Goal: Information Seeking & Learning: Learn about a topic

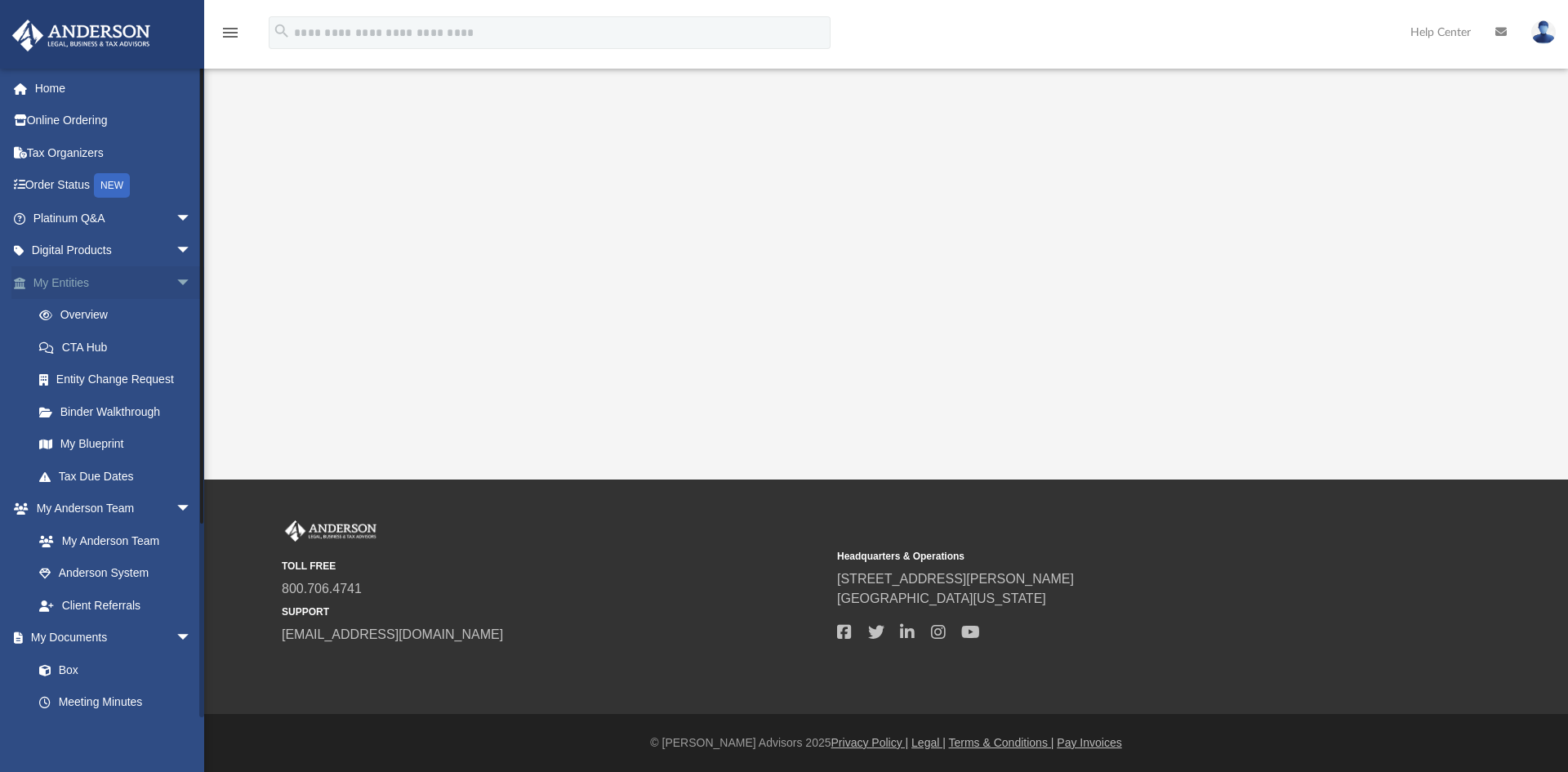
click at [66, 280] on link "My Entities arrow_drop_down" at bounding box center [114, 283] width 205 height 33
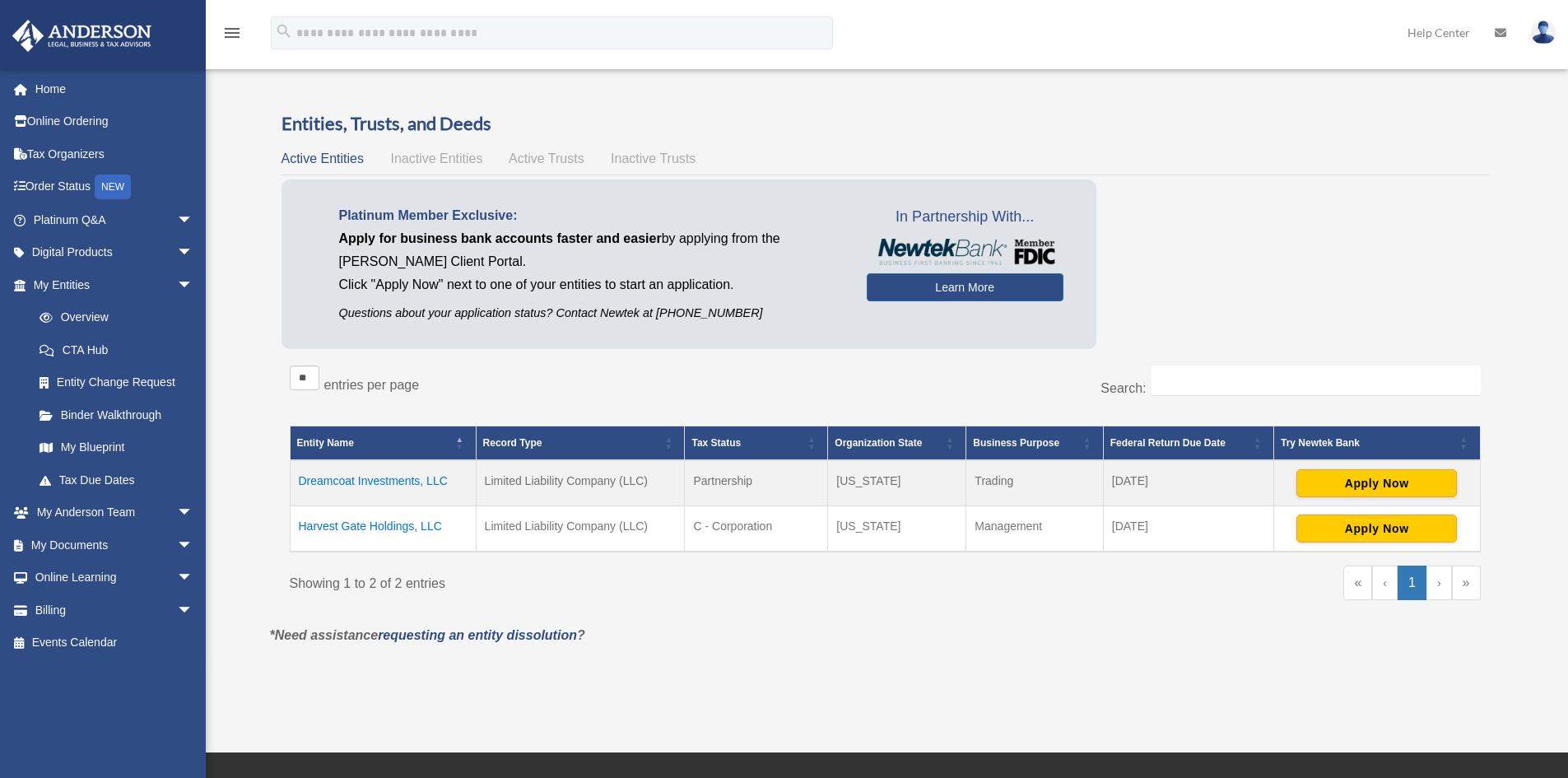
click at [330, 521] on td "Harvest Gate Holdings, LLC" at bounding box center [383, 529] width 186 height 46
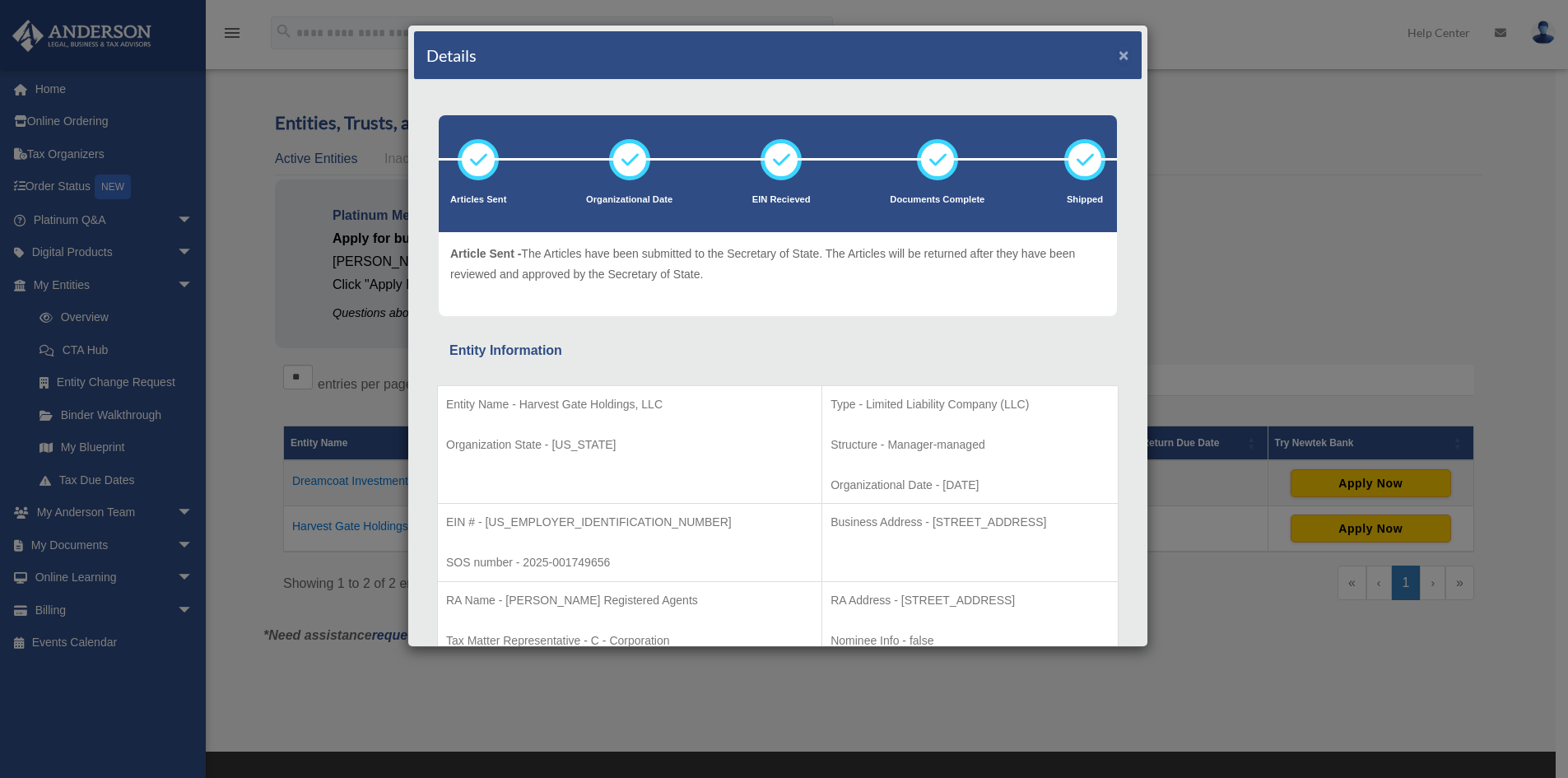
click at [1119, 54] on button "×" at bounding box center [1124, 55] width 11 height 17
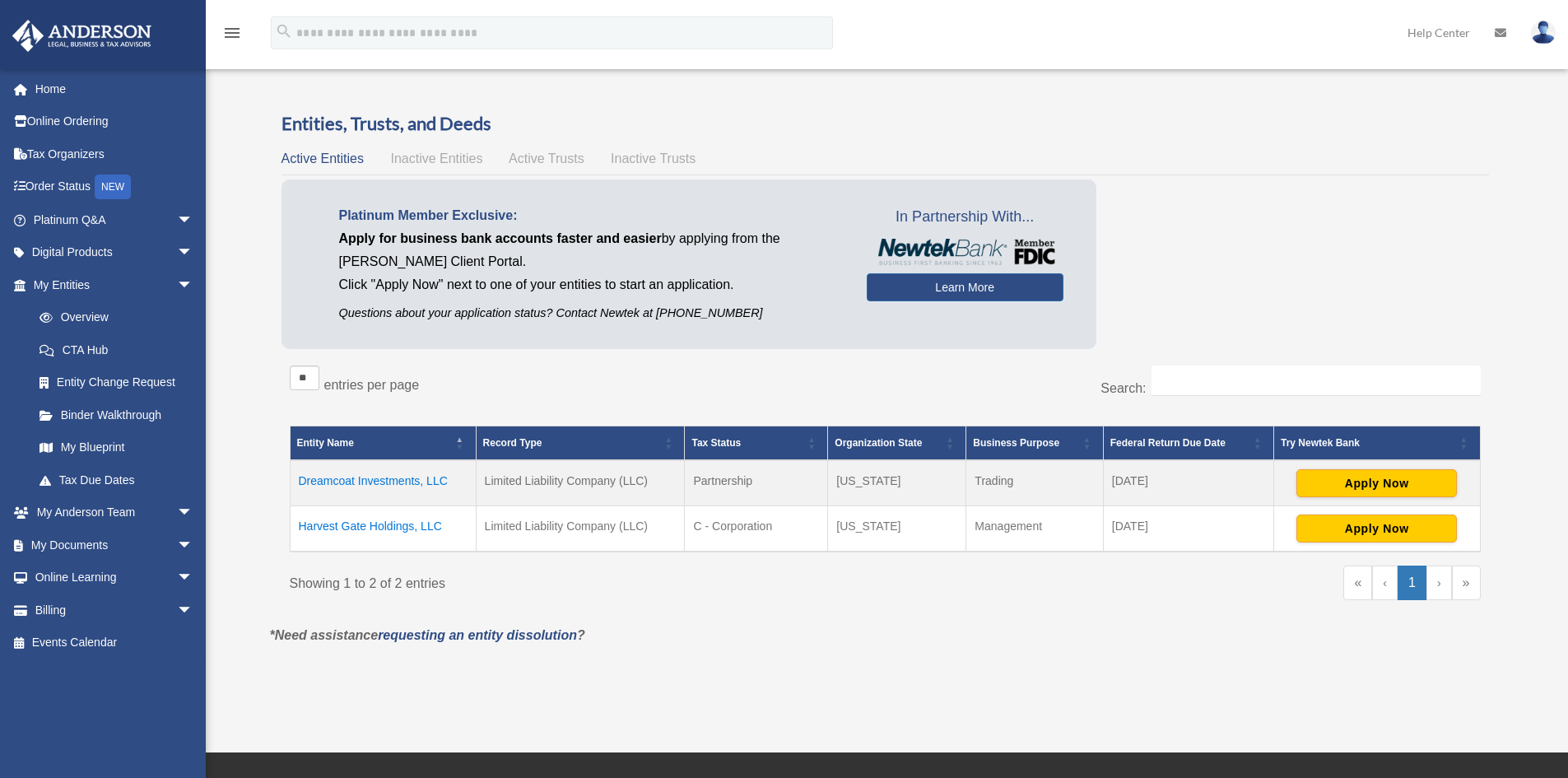
click at [338, 521] on td "Harvest Gate Holdings, LLC" at bounding box center [383, 529] width 186 height 46
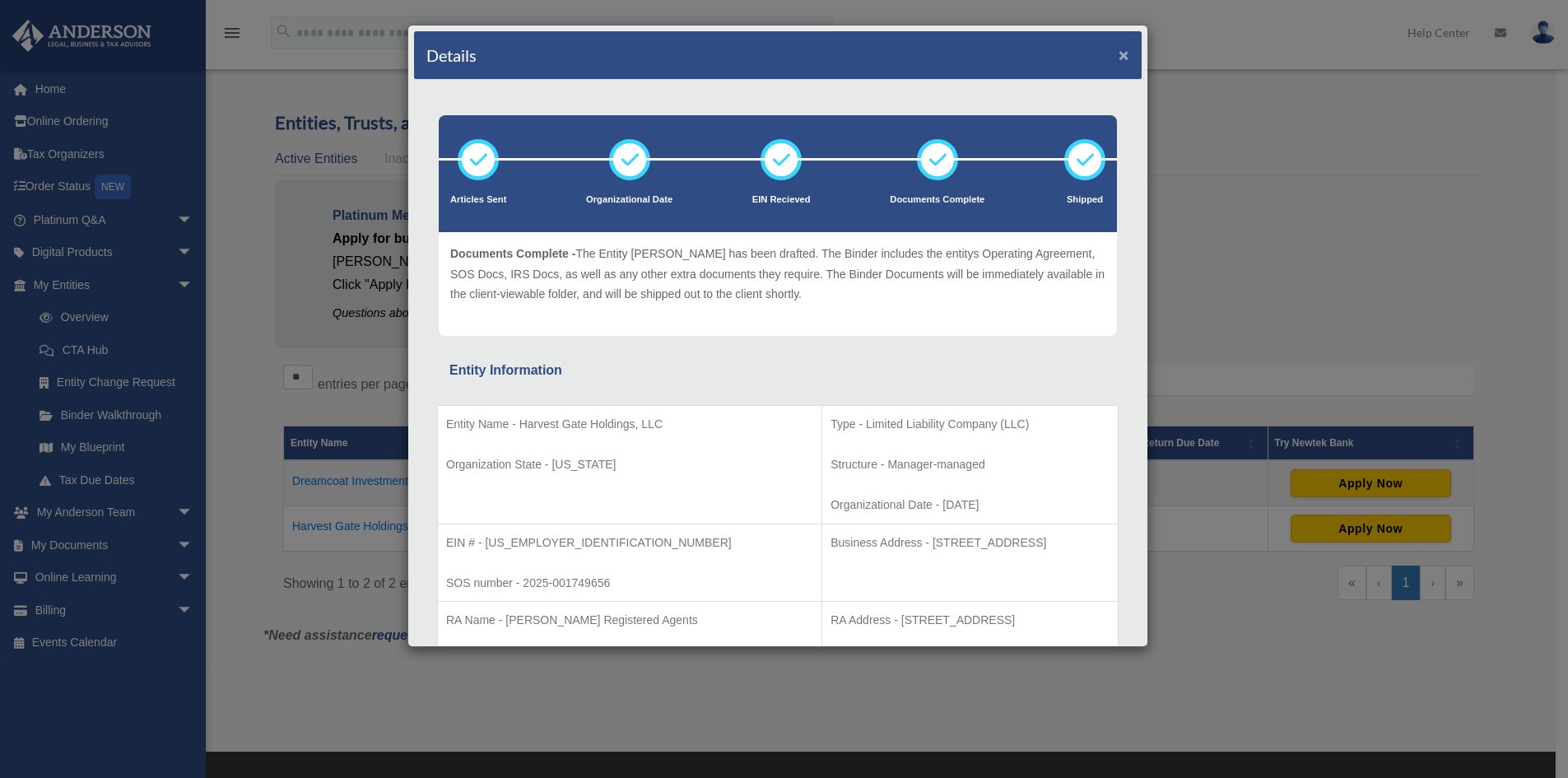
click at [1119, 53] on button "×" at bounding box center [1124, 55] width 11 height 17
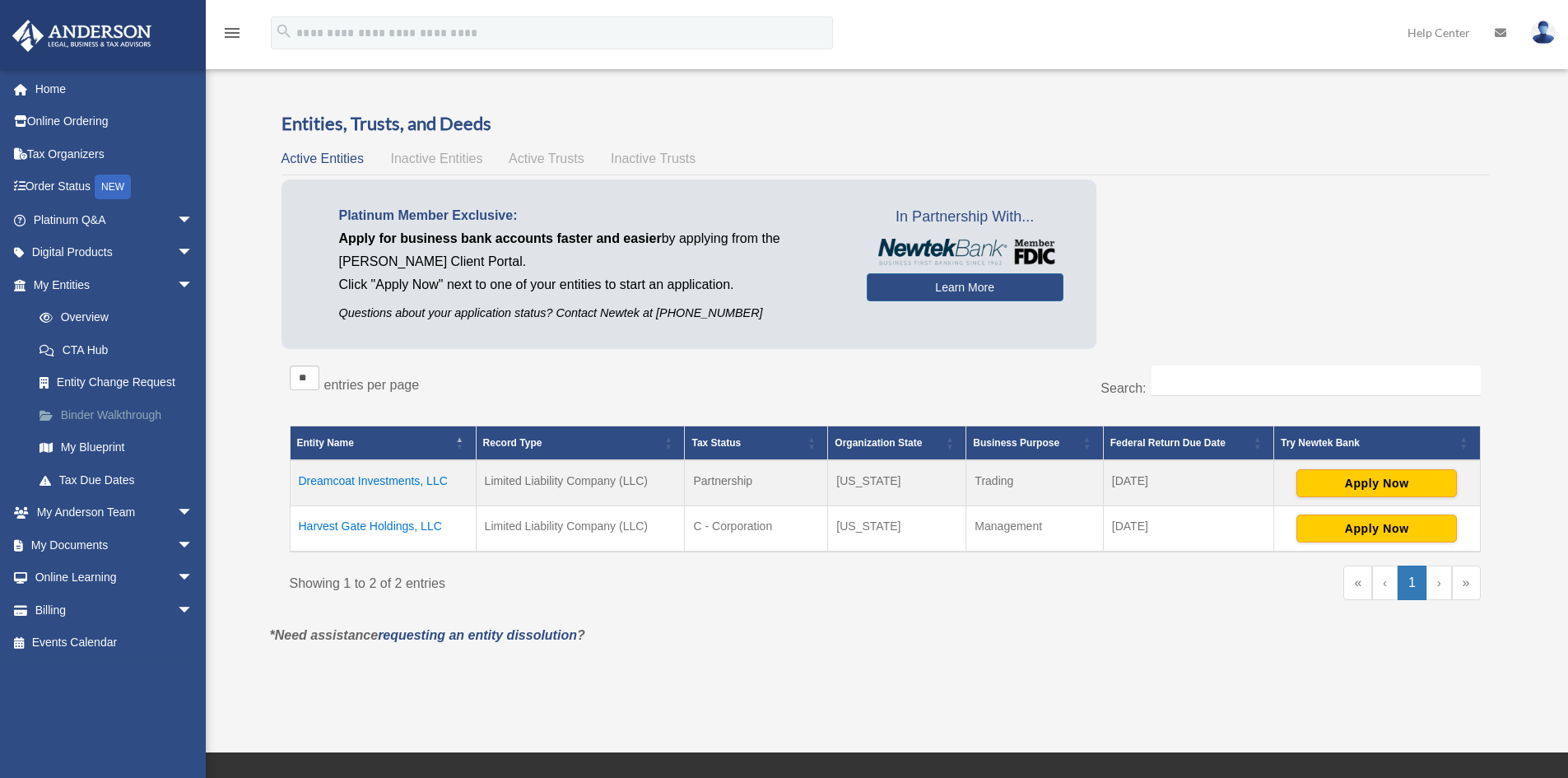
click at [119, 413] on link "Binder Walkthrough" at bounding box center [120, 415] width 195 height 33
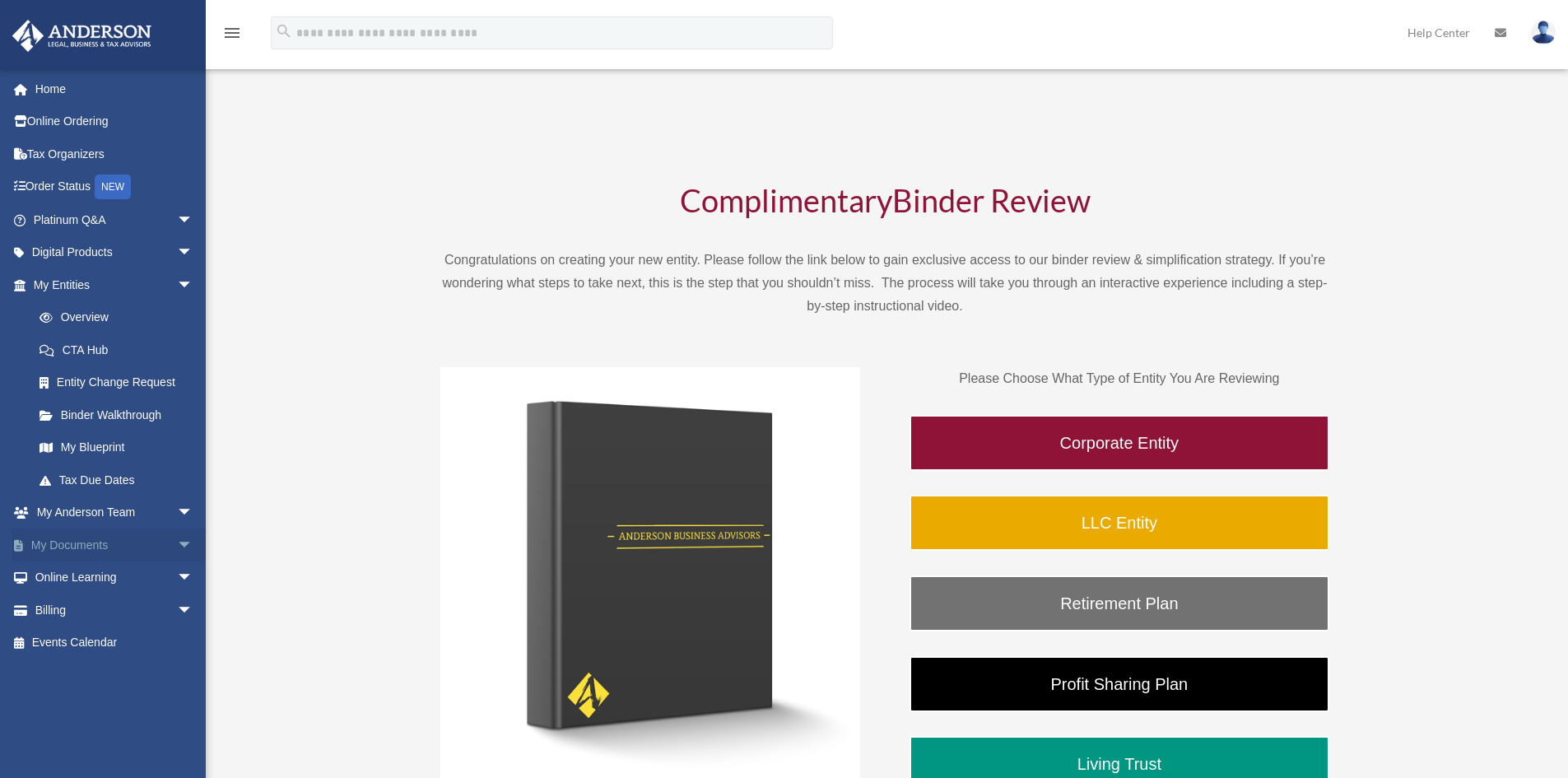
click at [107, 542] on link "My Documents arrow_drop_down" at bounding box center [115, 545] width 207 height 33
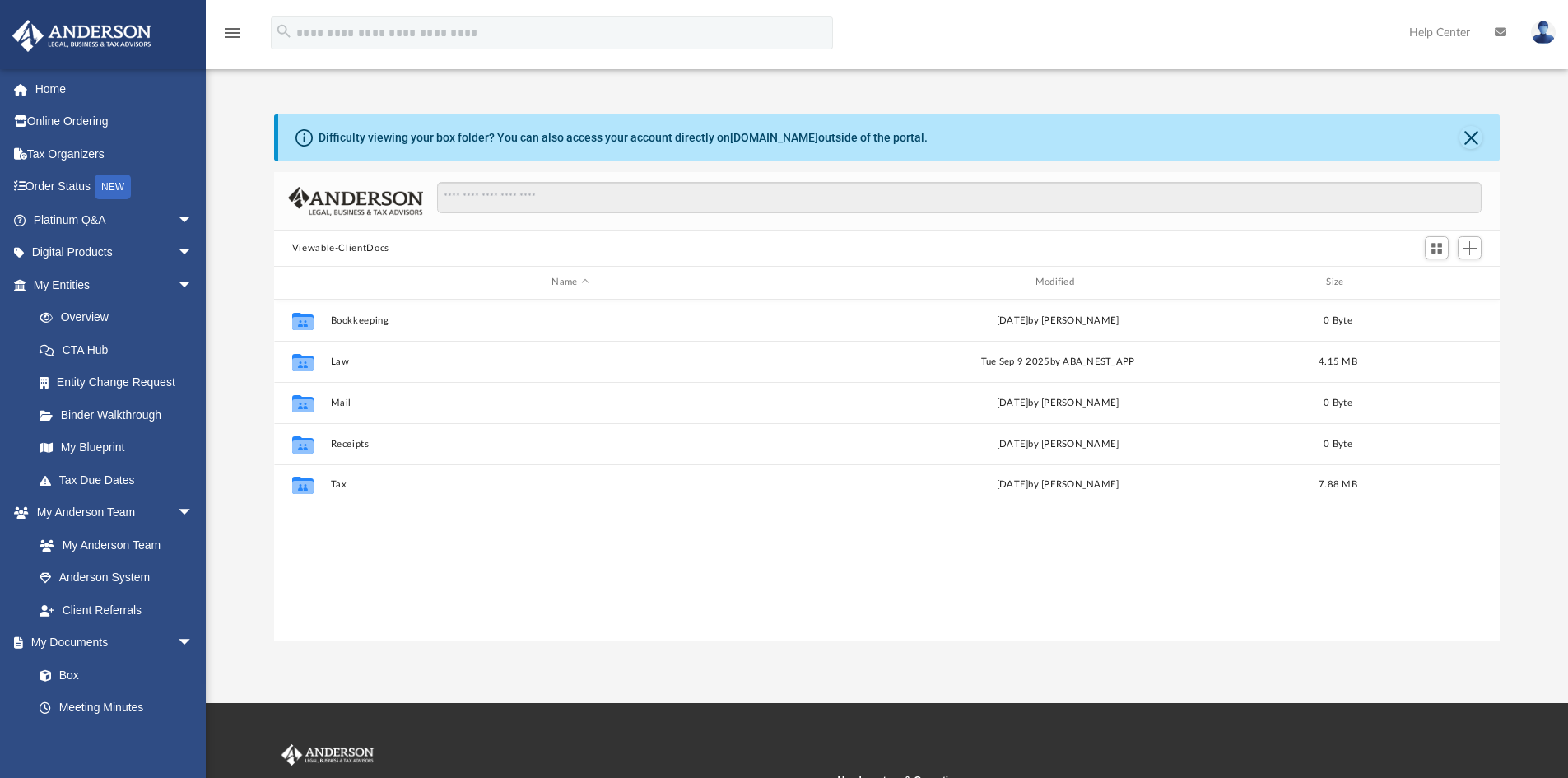
scroll to position [362, 1213]
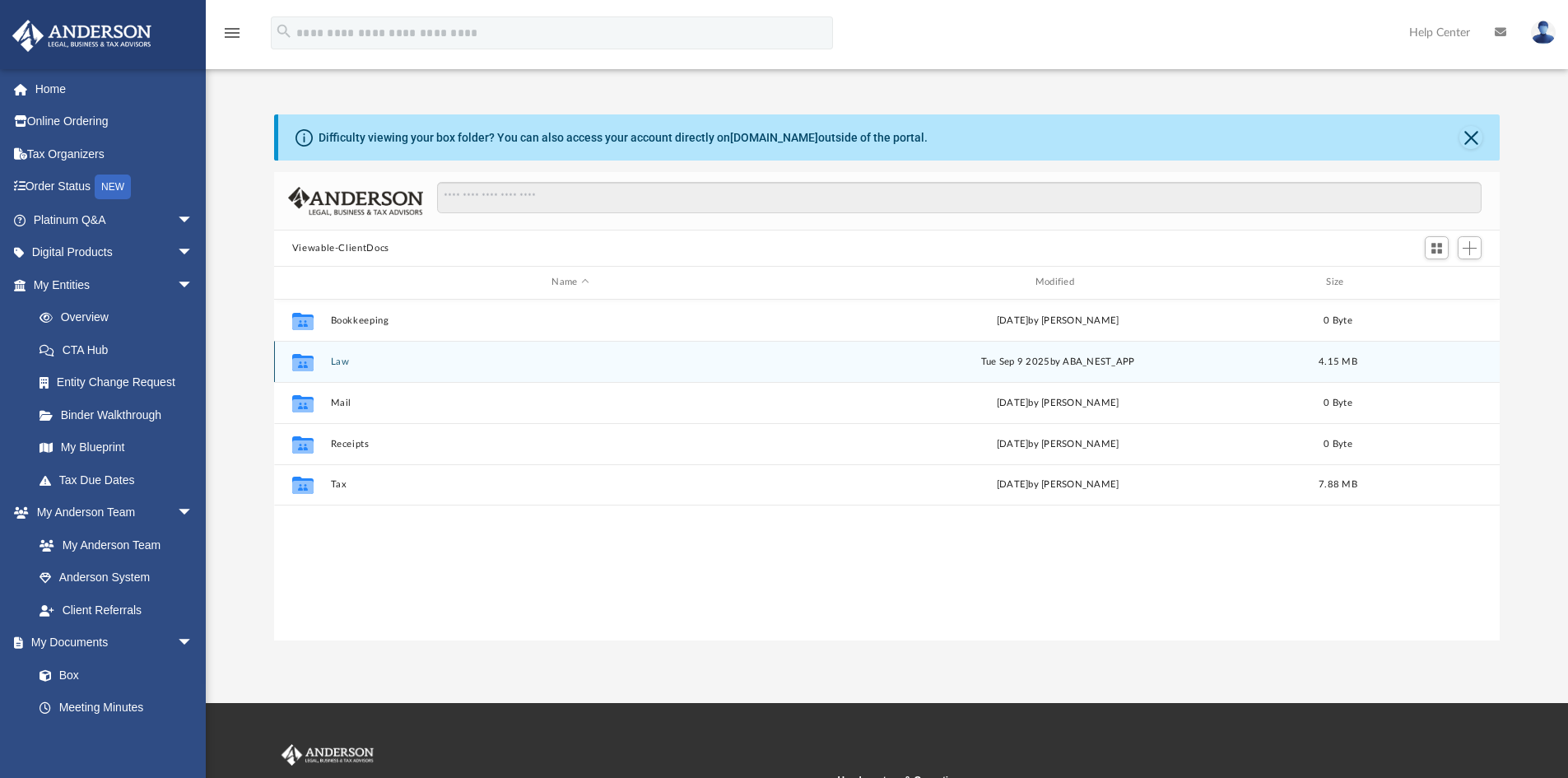
click at [338, 368] on div "Collaborated Folder Law Tue Sep 9 2025 by ABA_NEST_APP 4.15 MB" at bounding box center [887, 362] width 1226 height 41
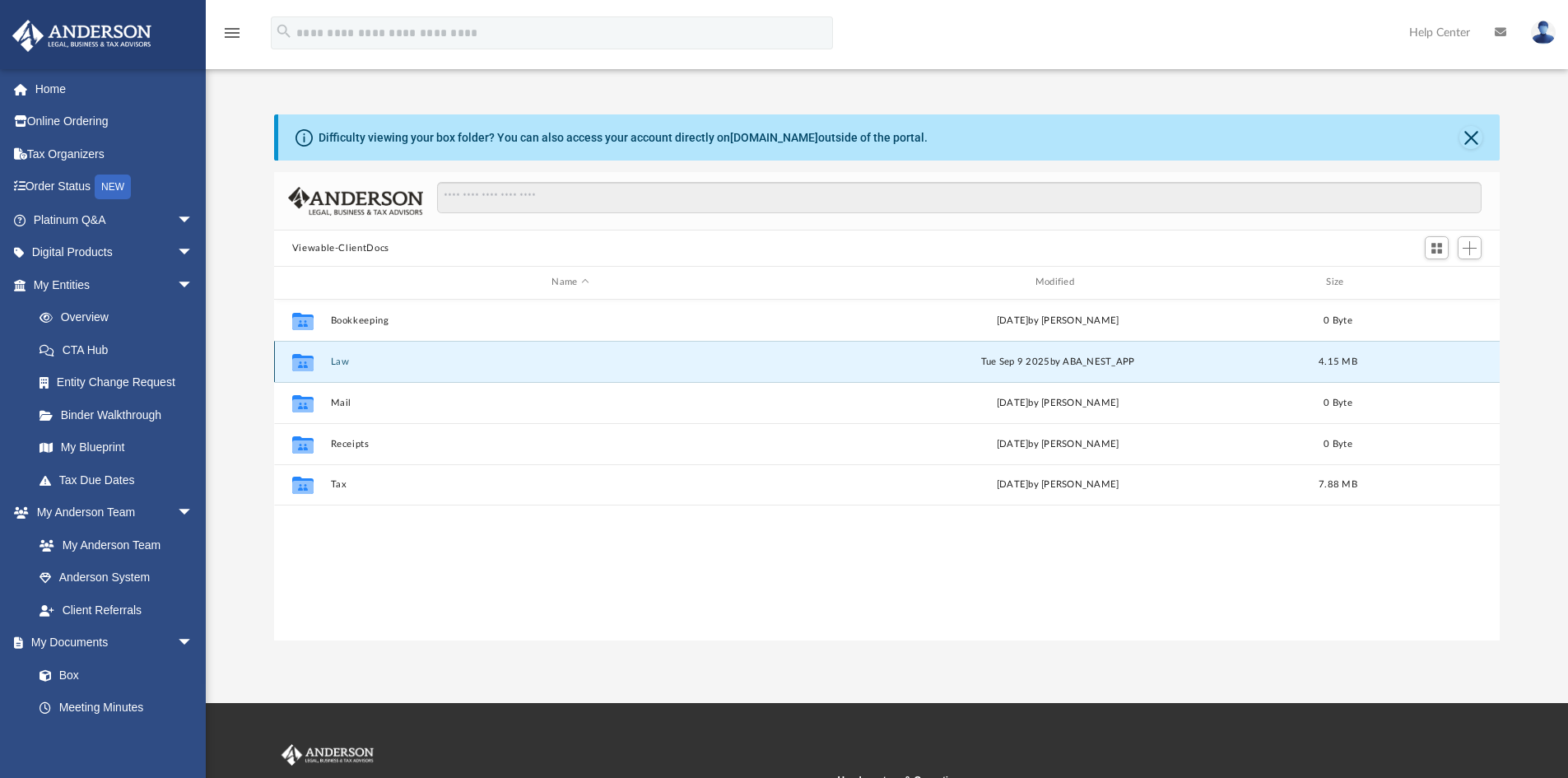
click at [345, 367] on button "Law" at bounding box center [570, 362] width 480 height 11
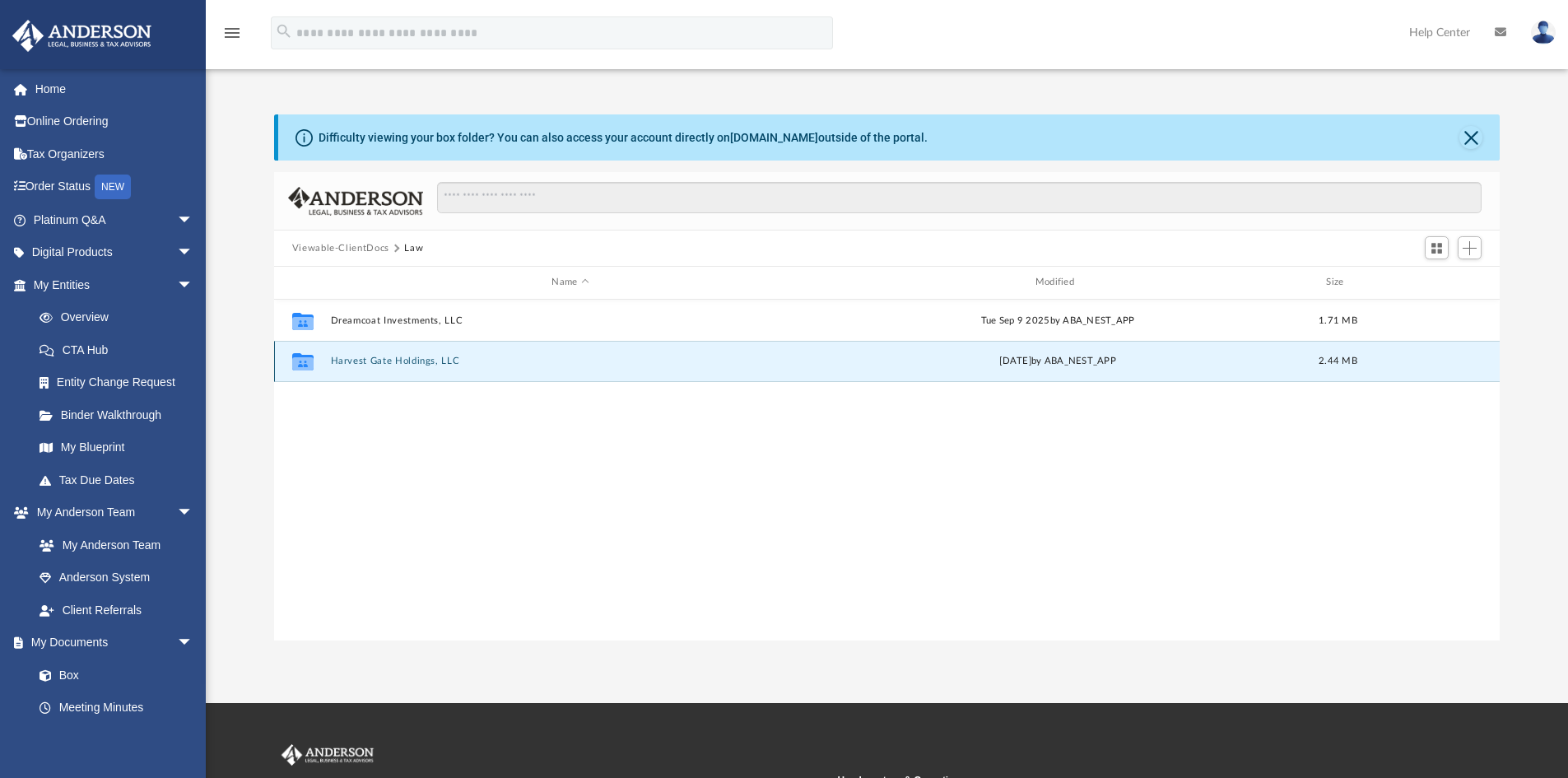
click at [345, 367] on button "Harvest Gate Holdings, LLC" at bounding box center [570, 361] width 480 height 11
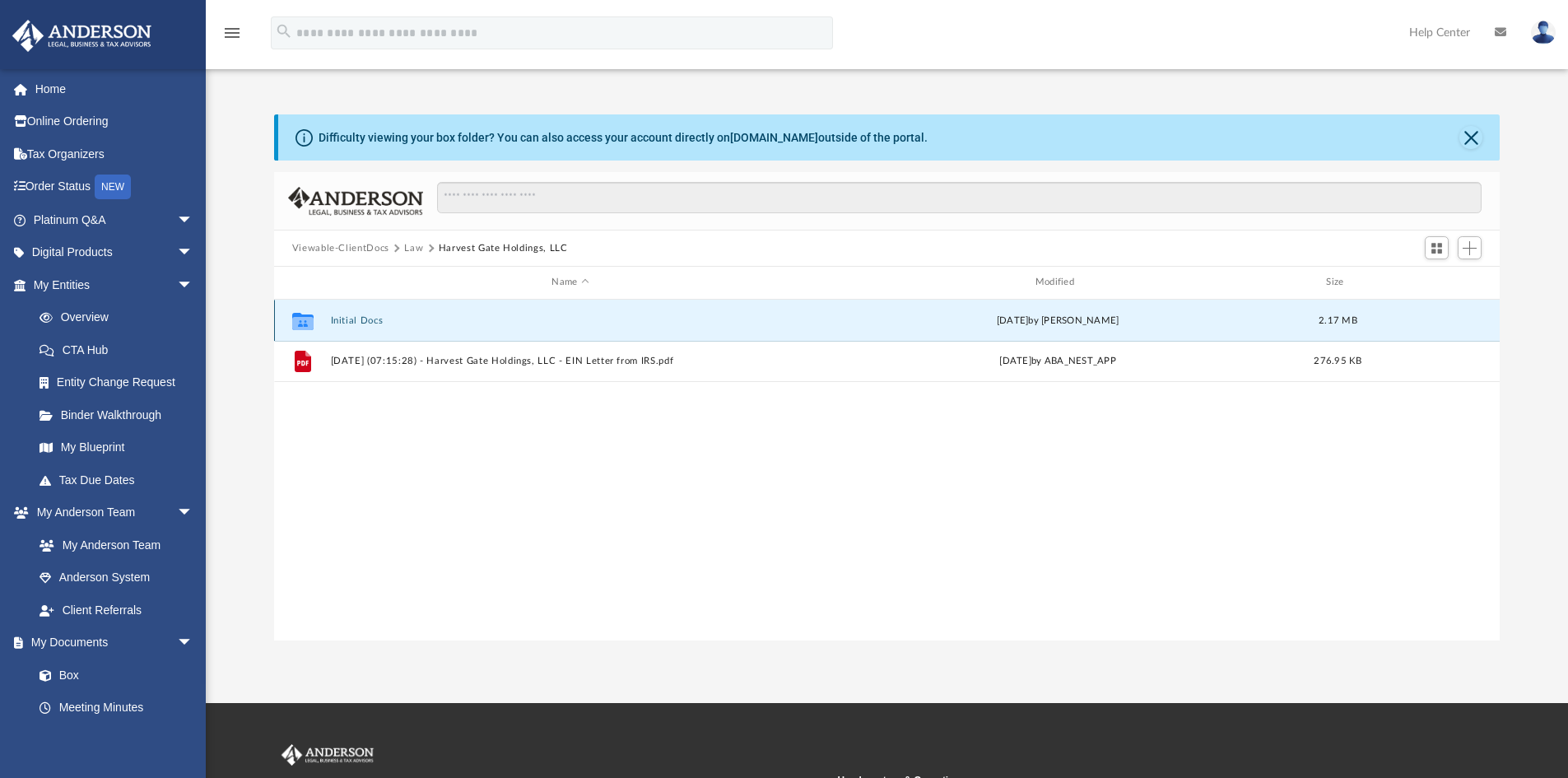
click at [346, 320] on button "Initial Docs" at bounding box center [570, 321] width 480 height 11
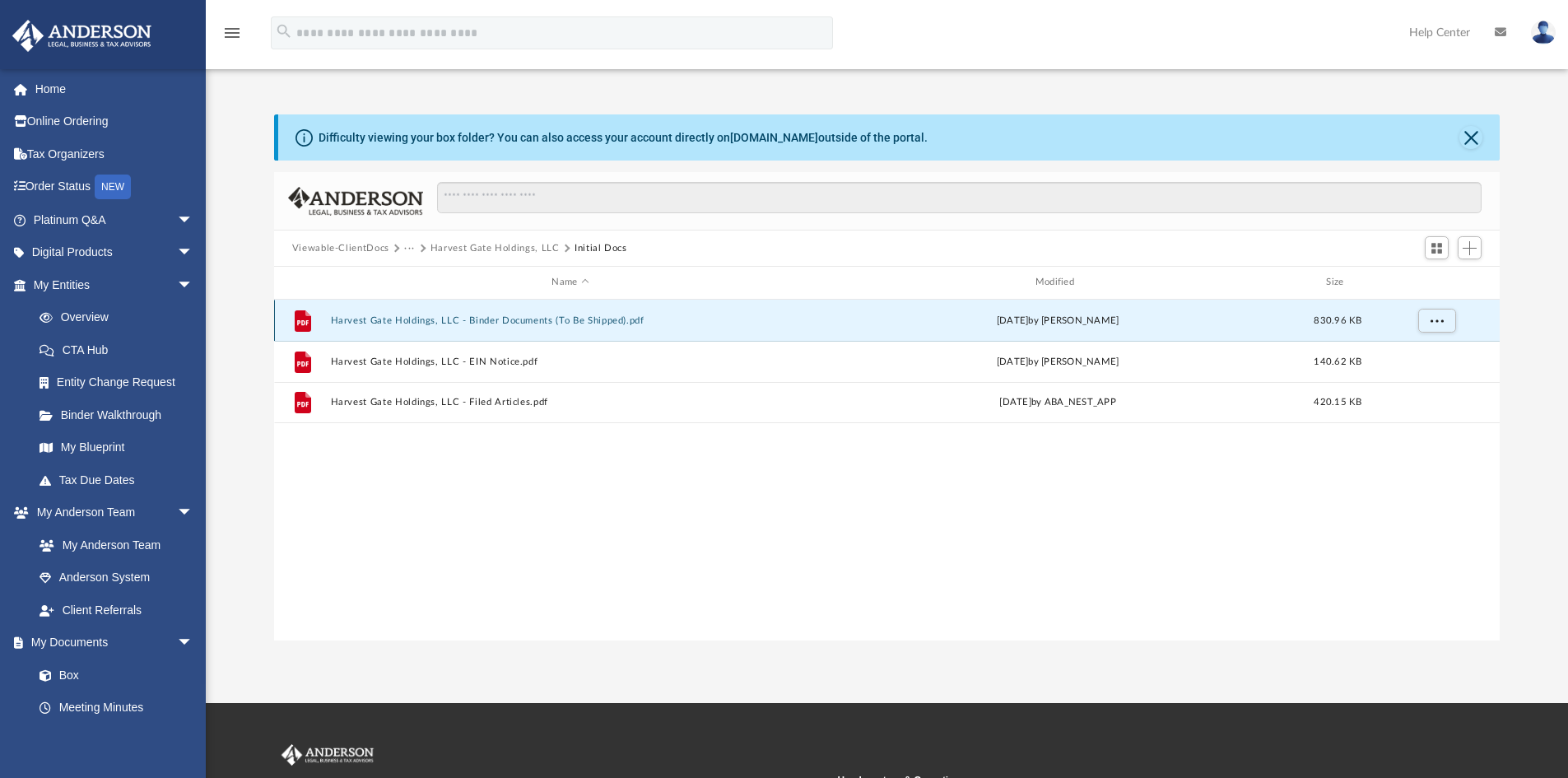
click at [346, 320] on button "Harvest Gate Holdings, LLC - Binder Documents (To Be Shipped).pdf" at bounding box center [570, 321] width 480 height 11
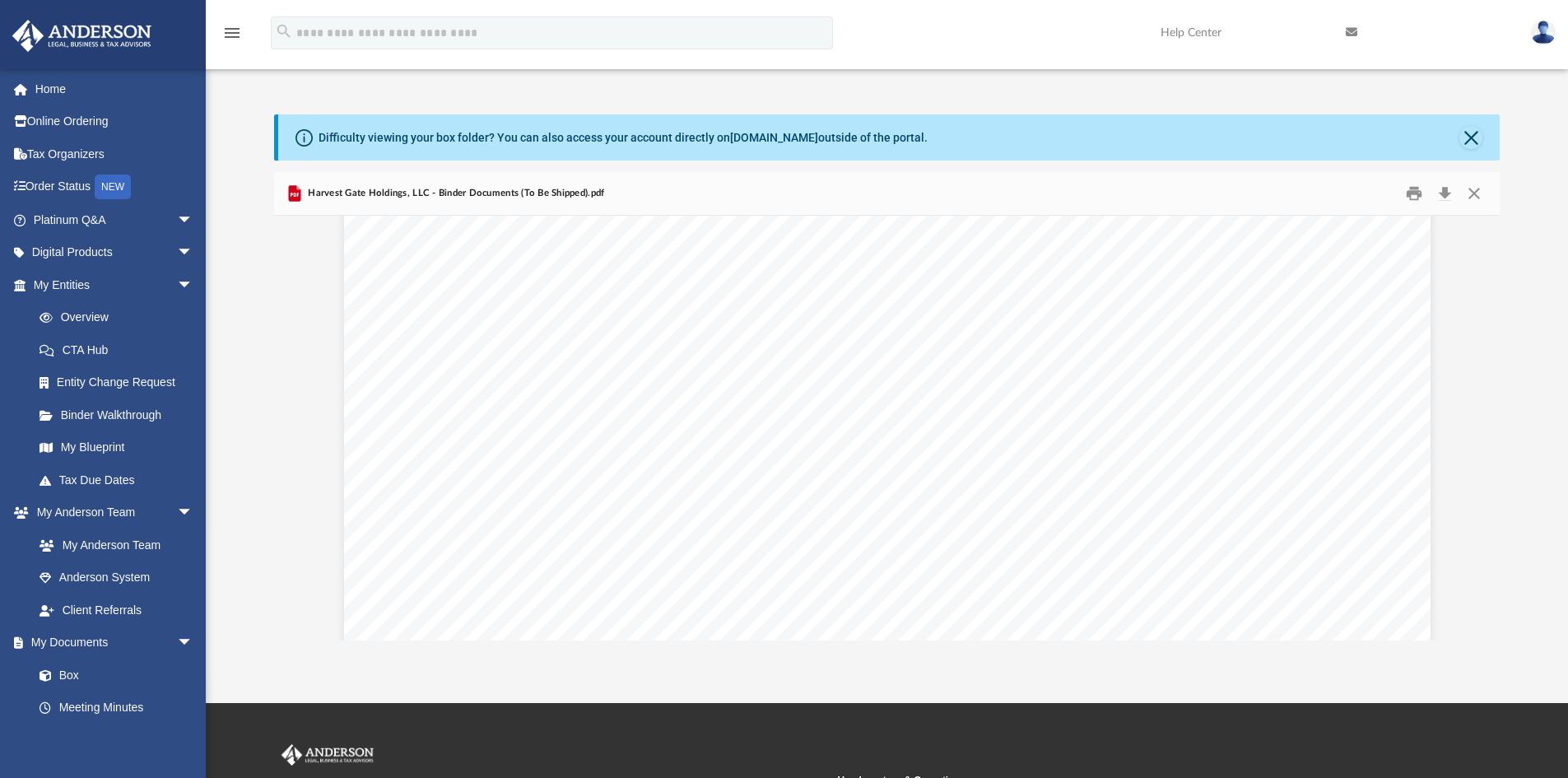
scroll to position [85701, 0]
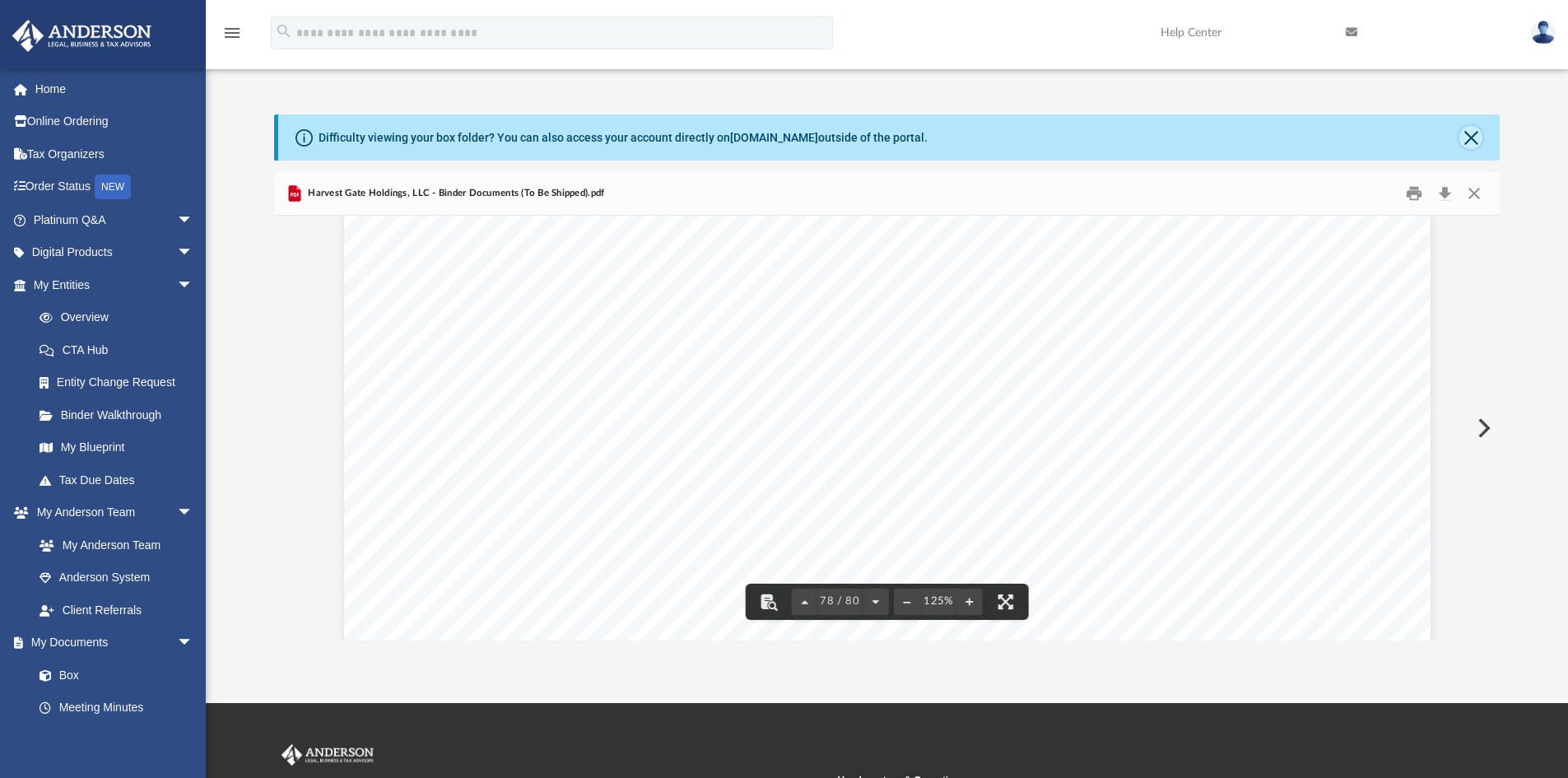
click at [1469, 139] on button "Close" at bounding box center [1471, 137] width 23 height 23
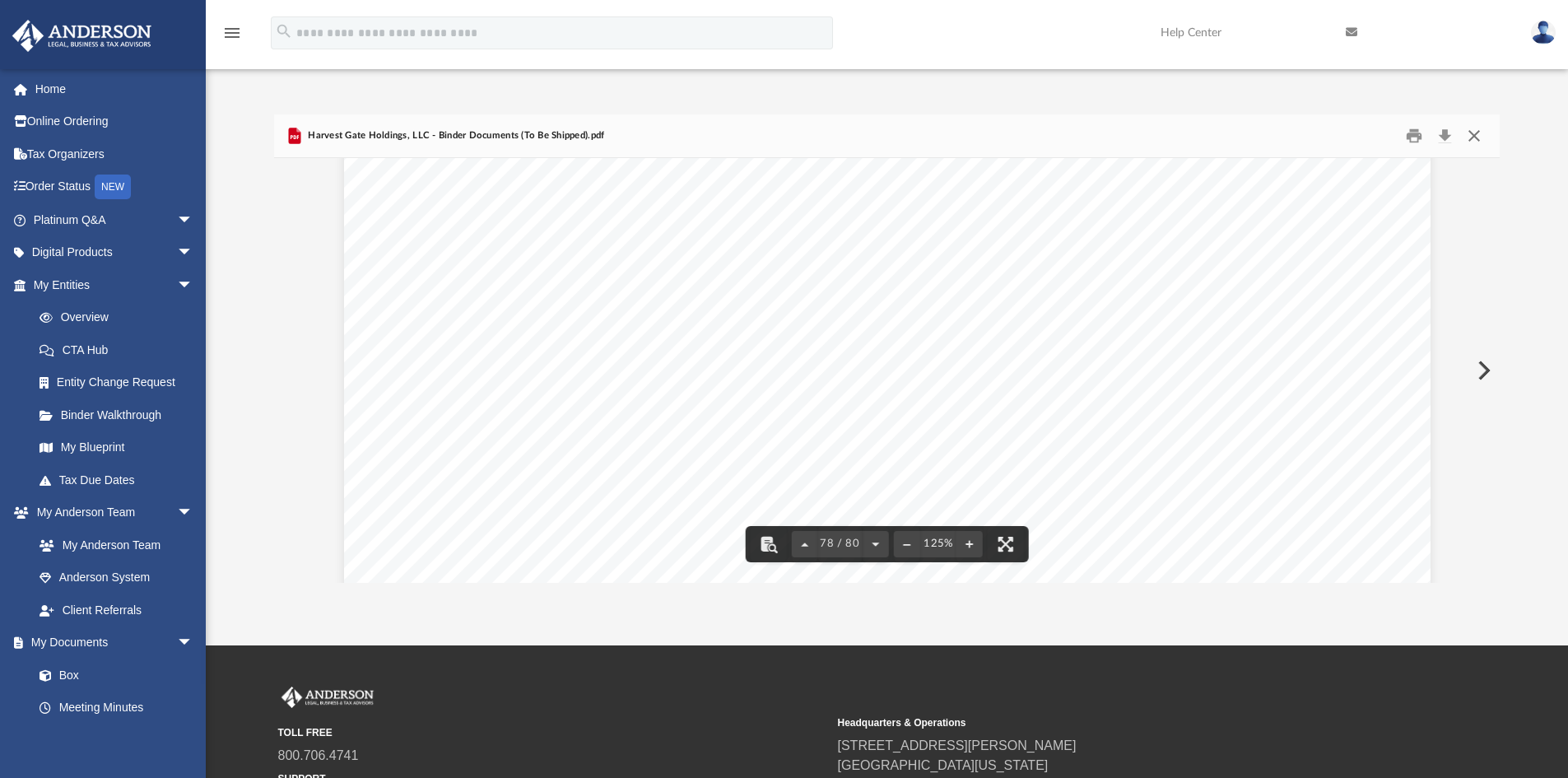
click at [1471, 133] on button "Close" at bounding box center [1474, 136] width 30 height 26
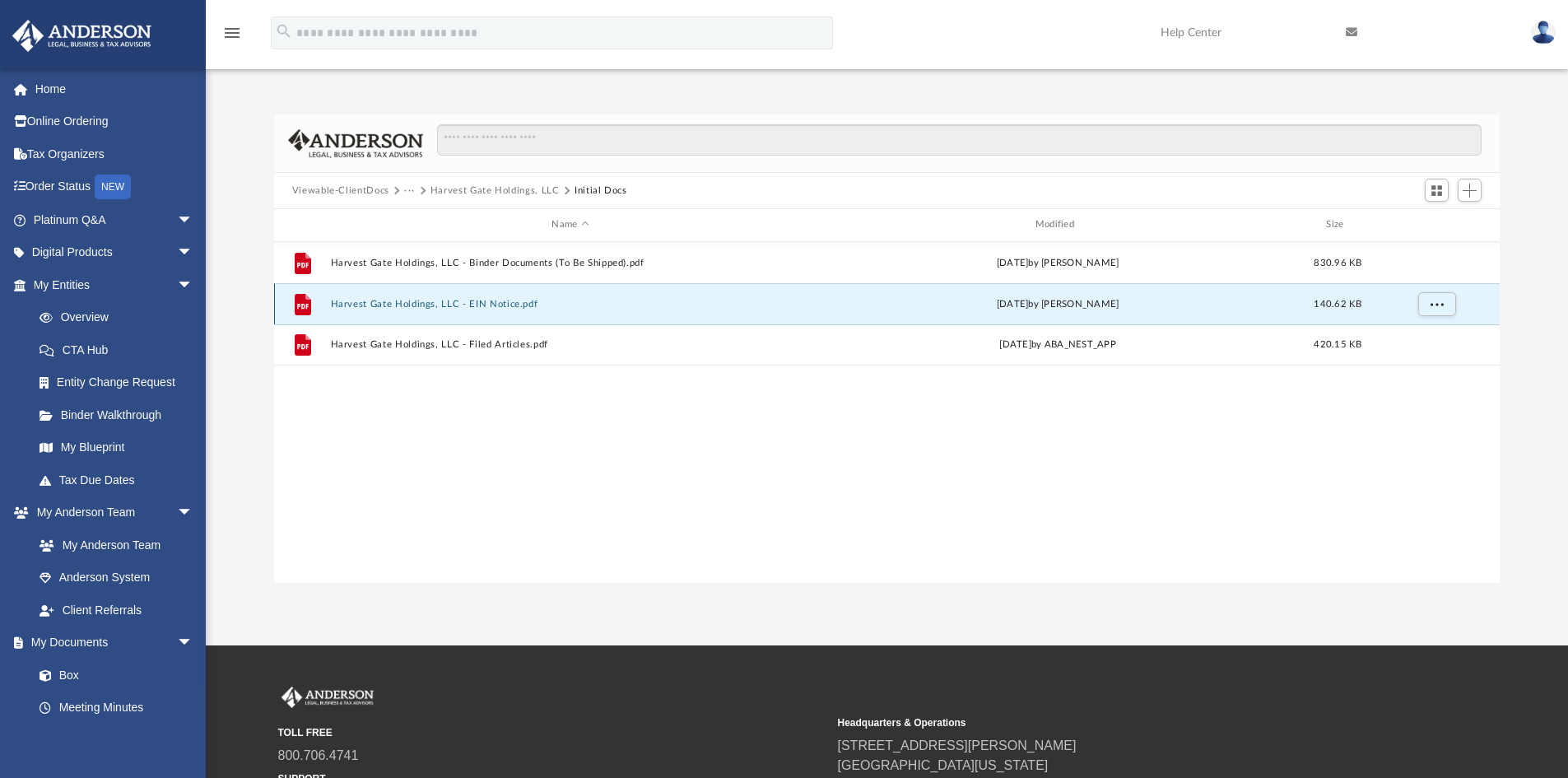
click at [525, 302] on button "Harvest Gate Holdings, LLC - EIN Notice.pdf" at bounding box center [570, 304] width 480 height 11
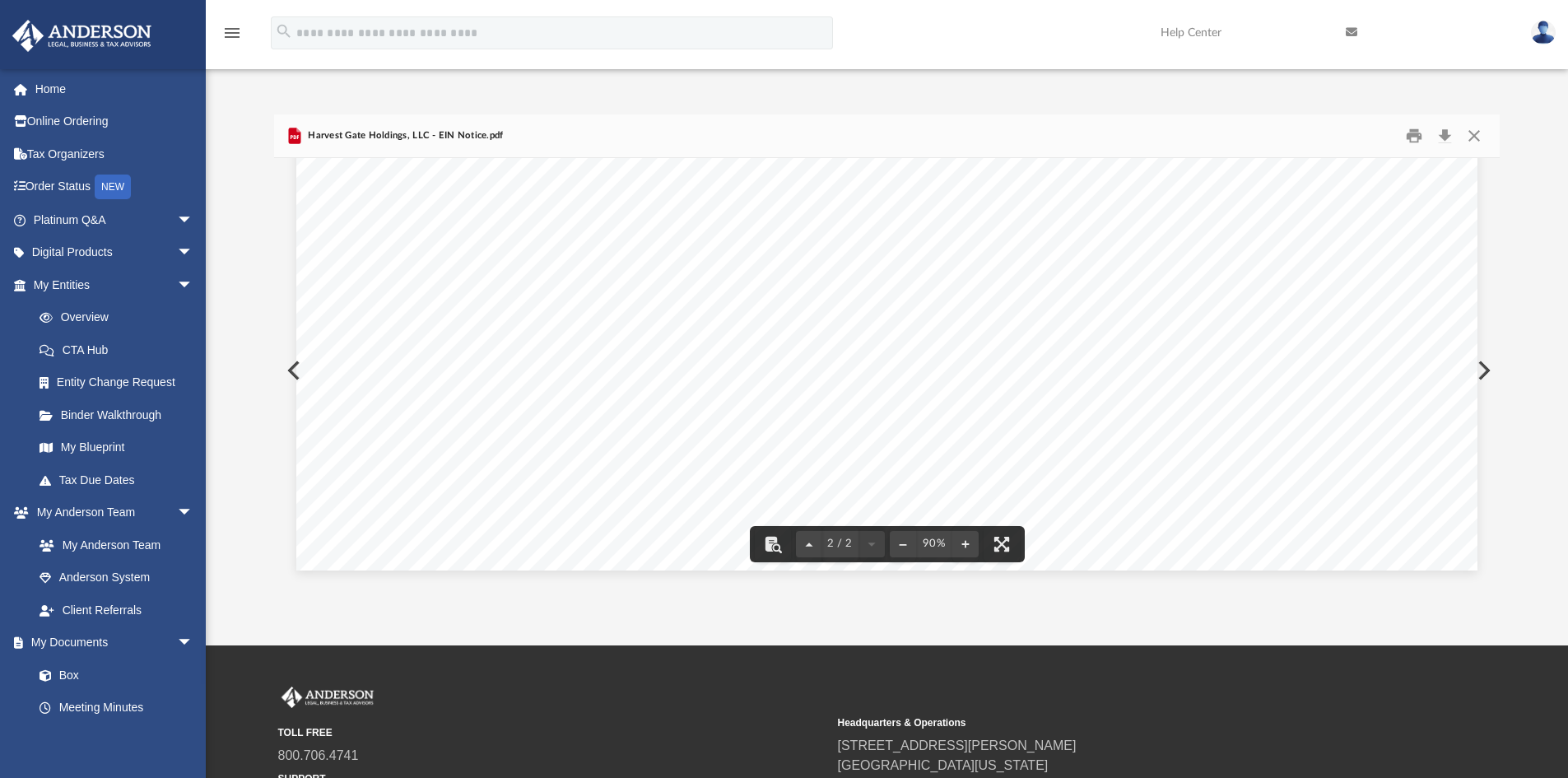
scroll to position [1, 0]
click at [1471, 135] on button "Close" at bounding box center [1474, 136] width 30 height 26
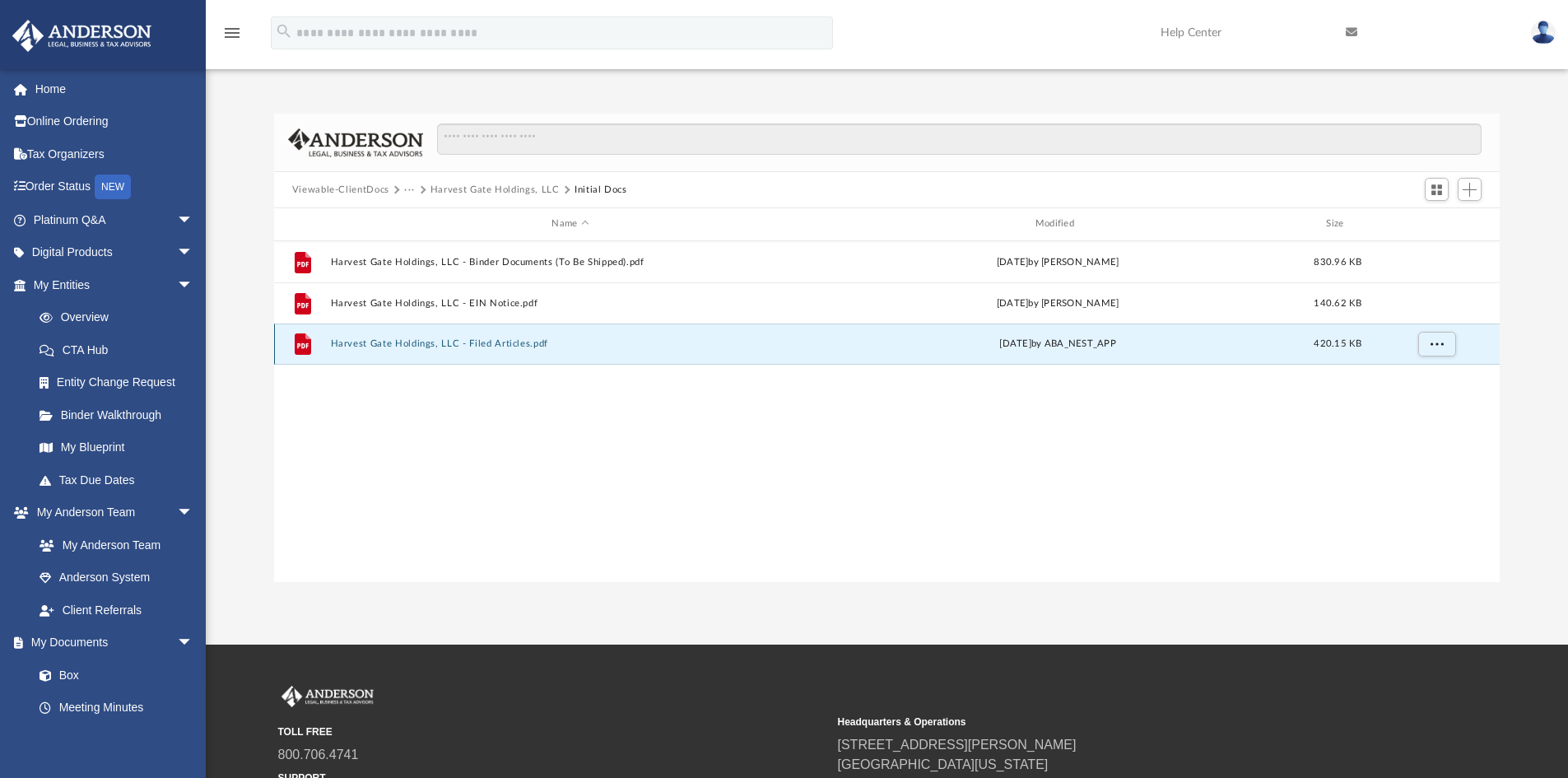
click at [482, 341] on button "Harvest Gate Holdings, LLC - Filed Articles.pdf" at bounding box center [570, 344] width 480 height 11
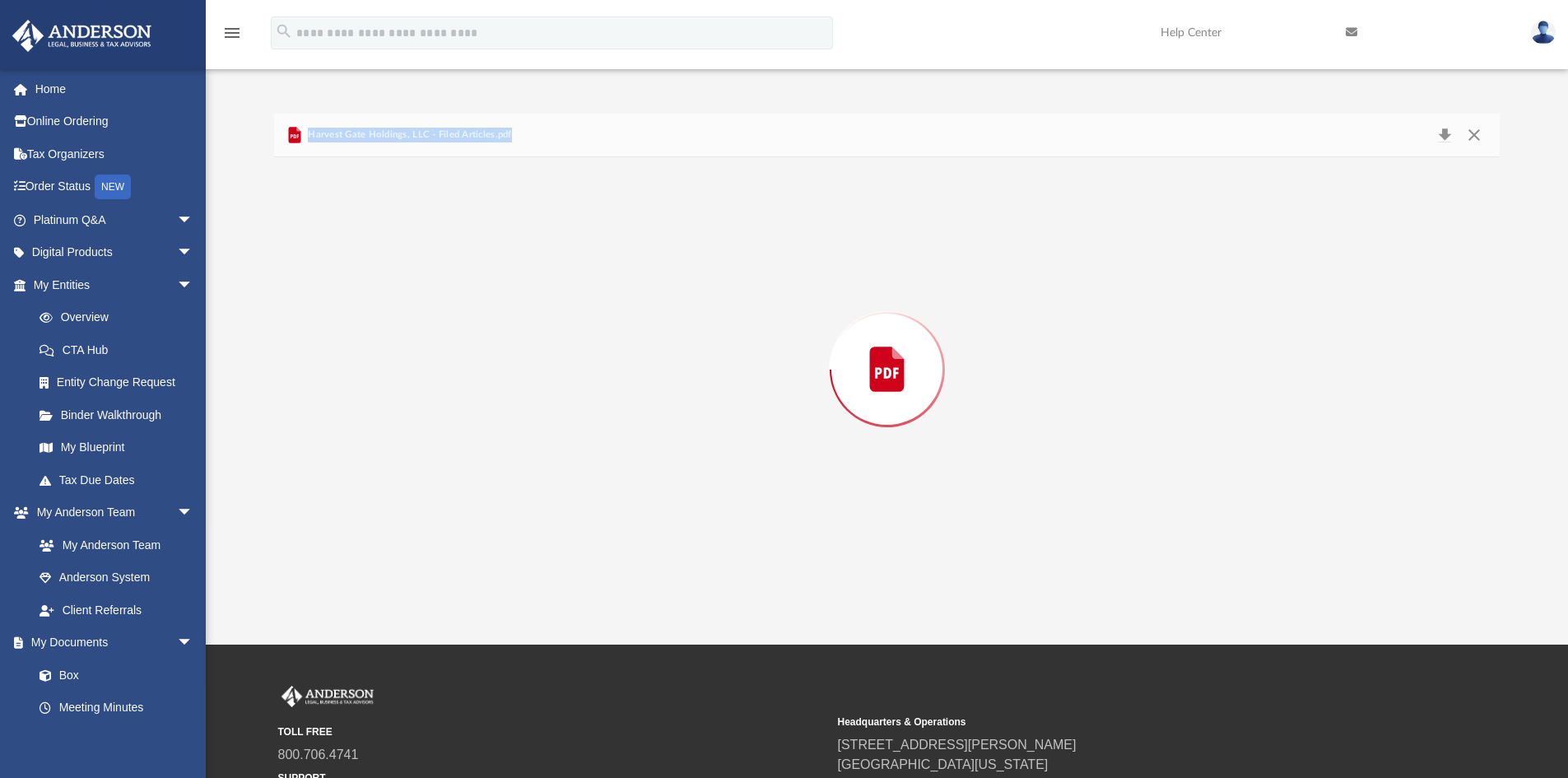
click at [482, 341] on div "Preview" at bounding box center [887, 369] width 1226 height 425
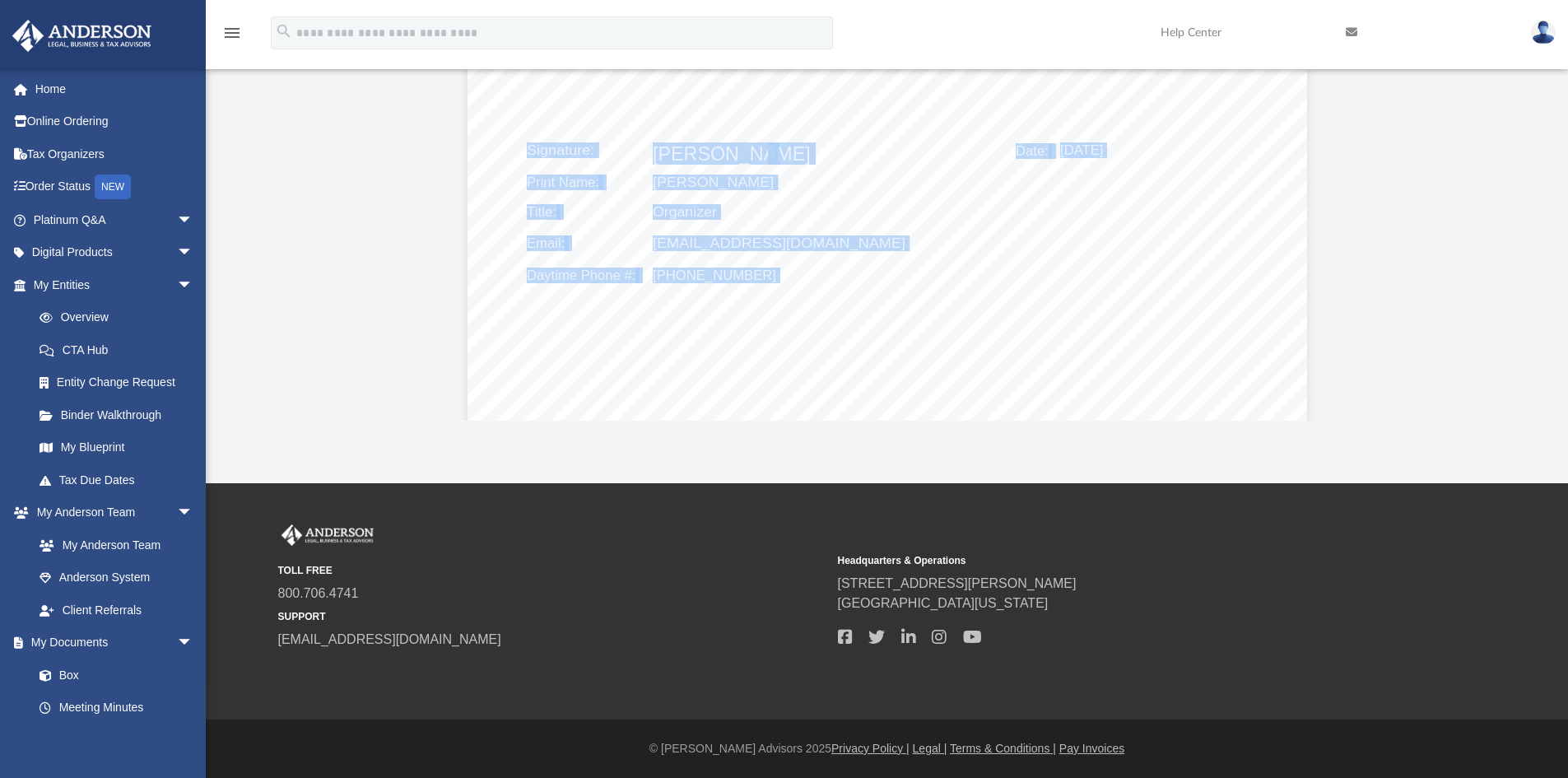
scroll to position [579, 0]
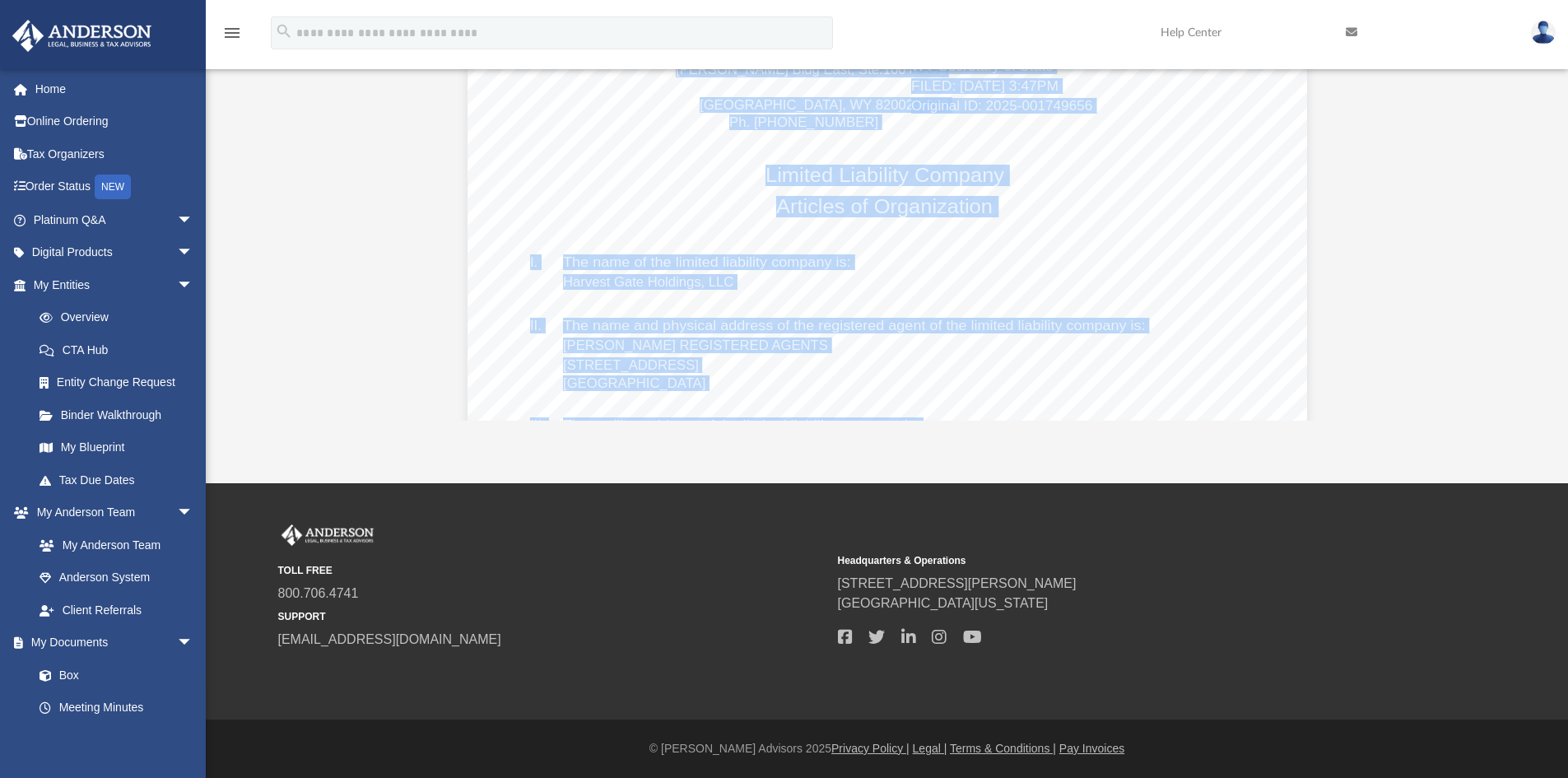
scroll to position [0, 0]
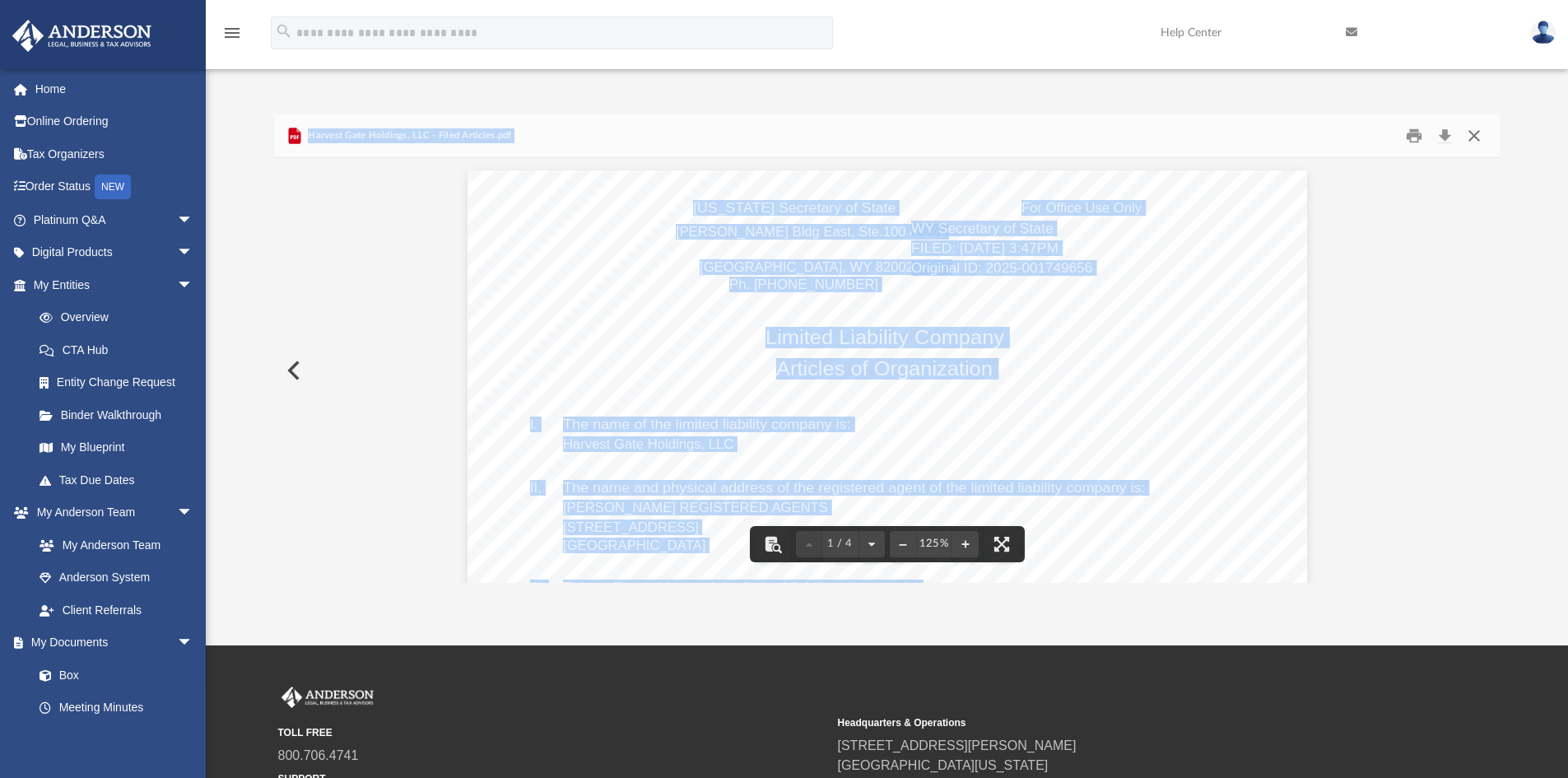
click at [1469, 135] on button "Close" at bounding box center [1474, 136] width 30 height 26
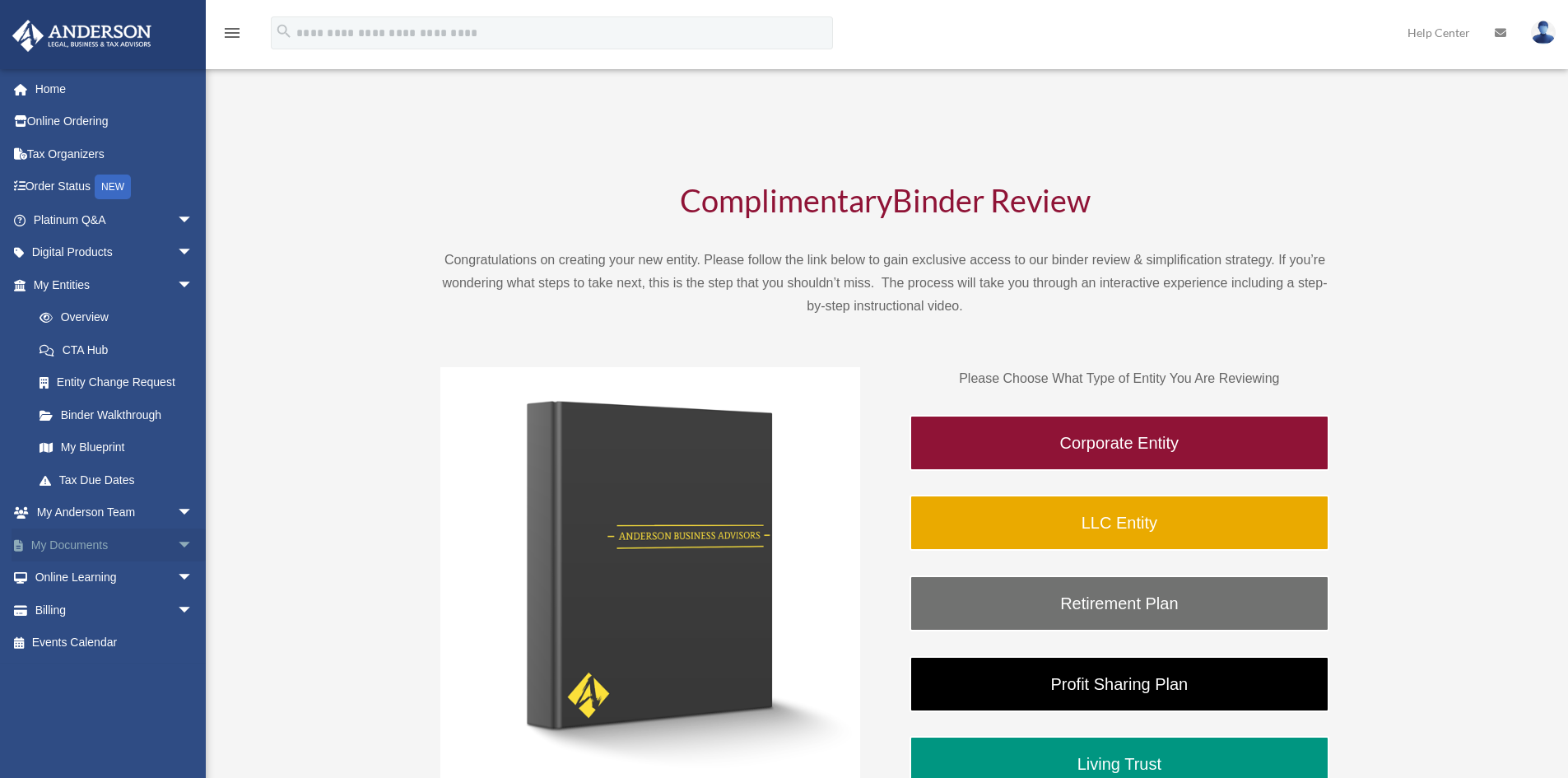
click at [97, 546] on link "My Documents arrow_drop_down" at bounding box center [115, 545] width 207 height 33
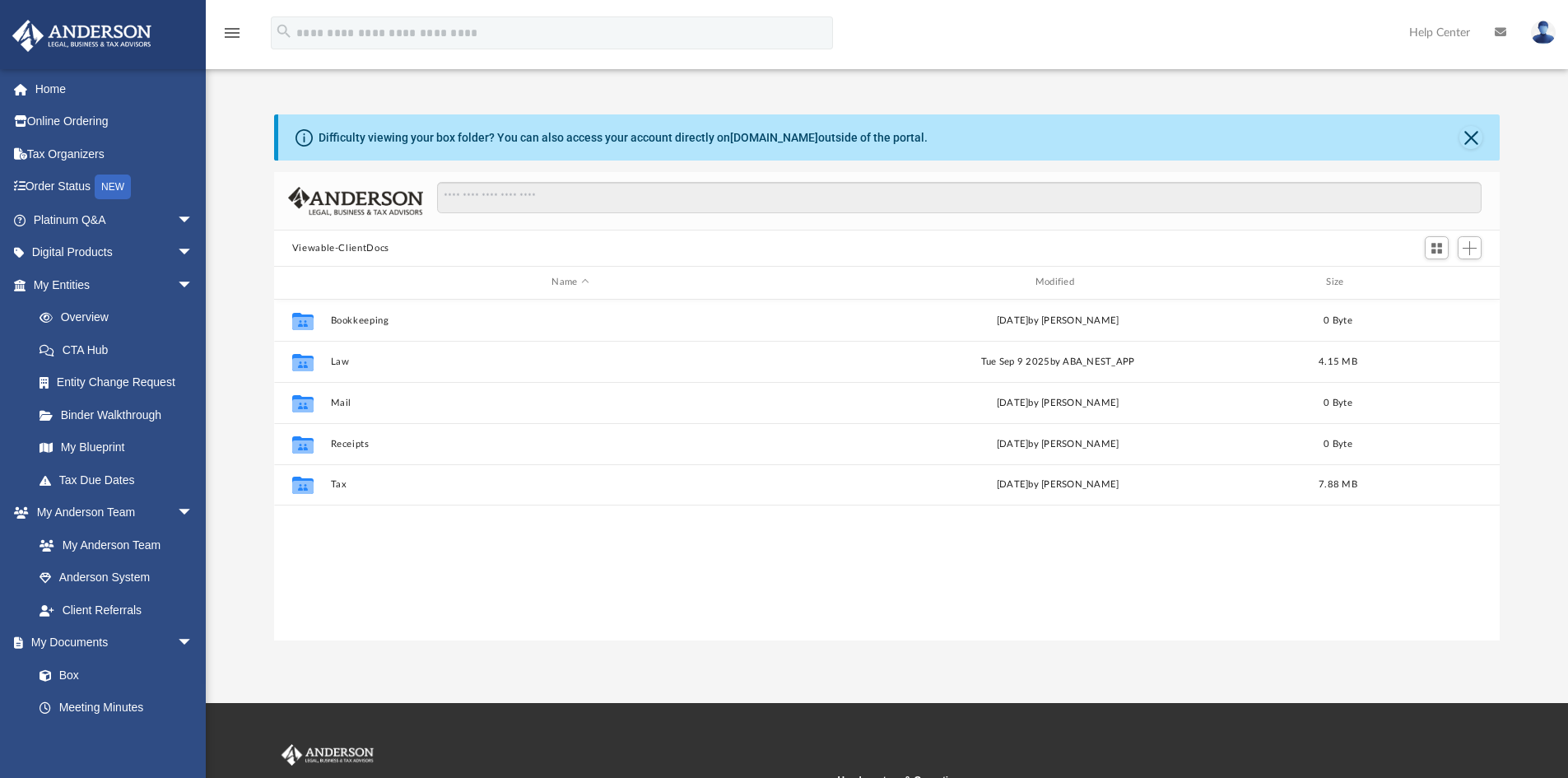
scroll to position [362, 1213]
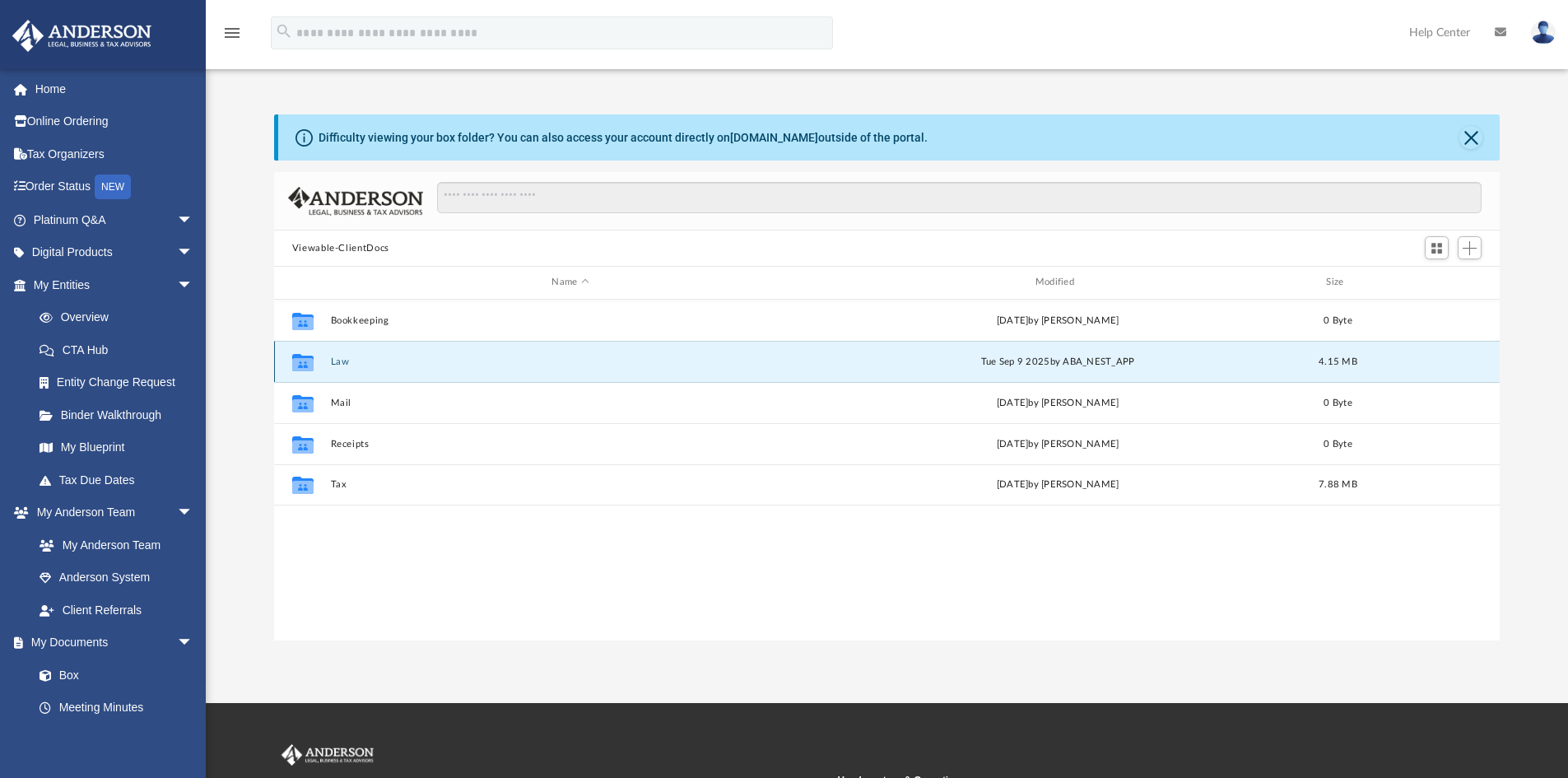
click at [338, 364] on button "Law" at bounding box center [570, 362] width 480 height 11
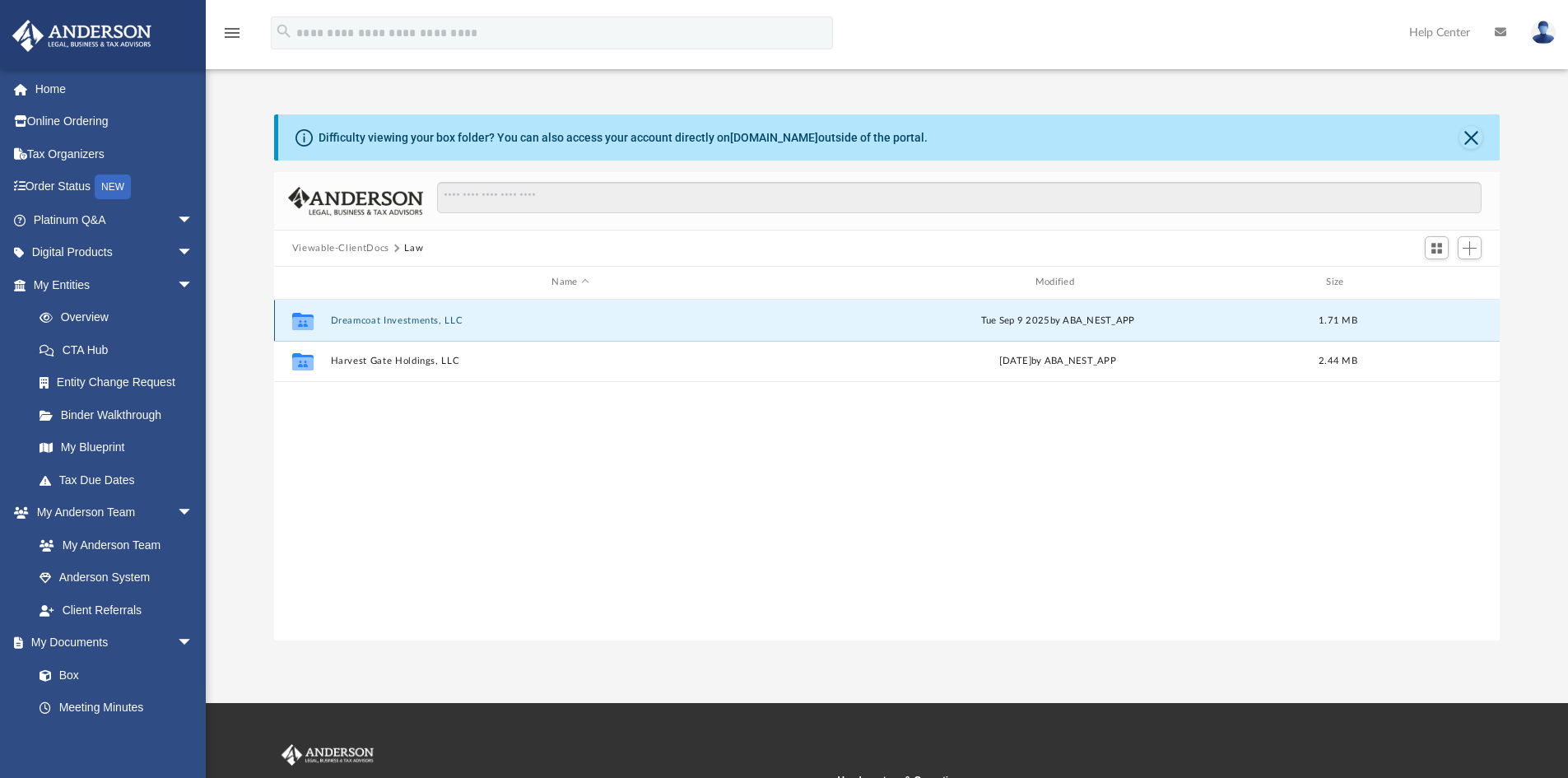
click at [365, 317] on button "Dreamcoat Investments, LLC" at bounding box center [570, 321] width 480 height 11
click at [367, 322] on button "Initial Docs" at bounding box center [570, 321] width 480 height 11
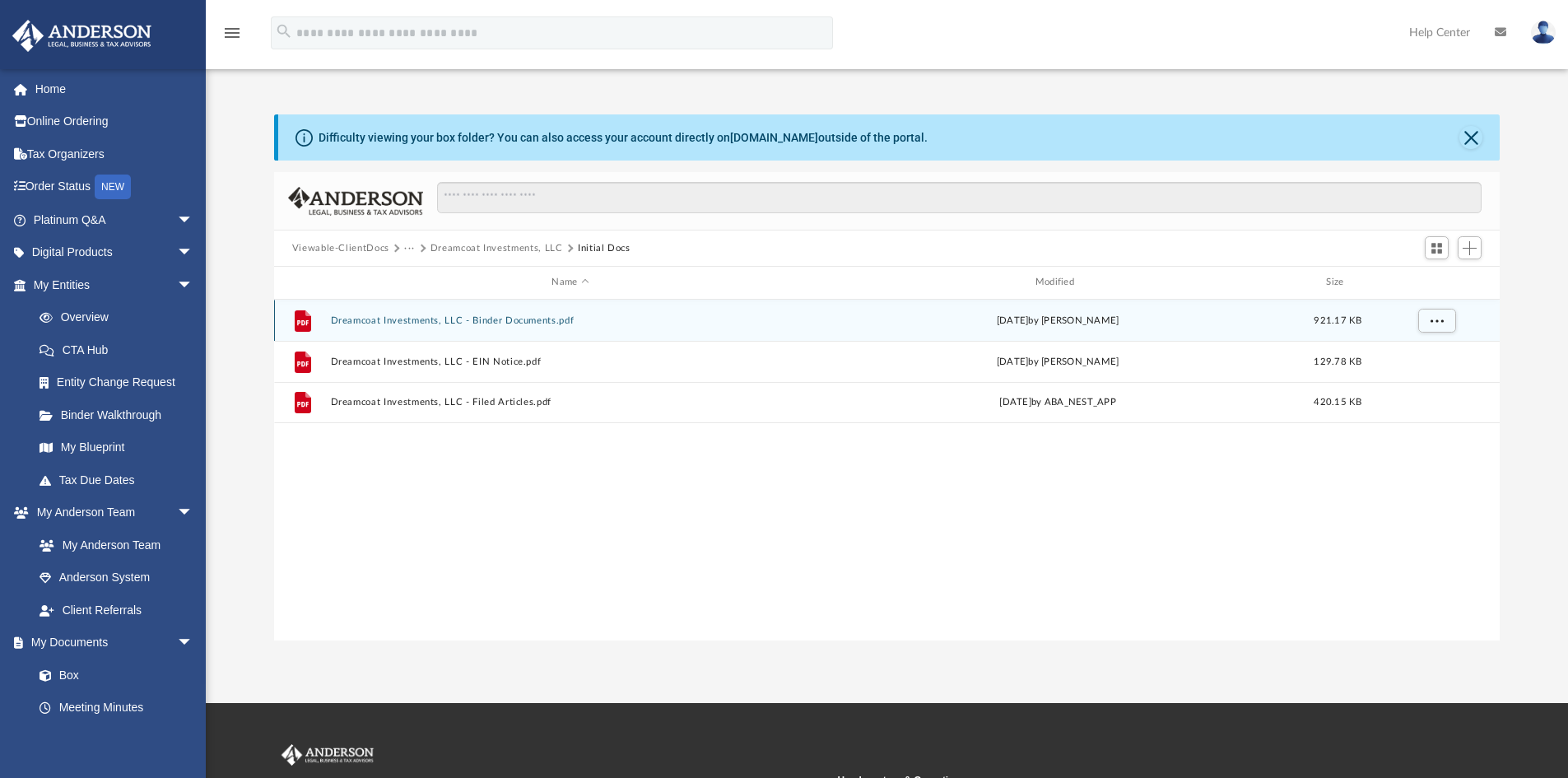
click at [369, 326] on button "Dreamcoat Investments, LLC - Binder Documents.pdf" at bounding box center [570, 321] width 480 height 11
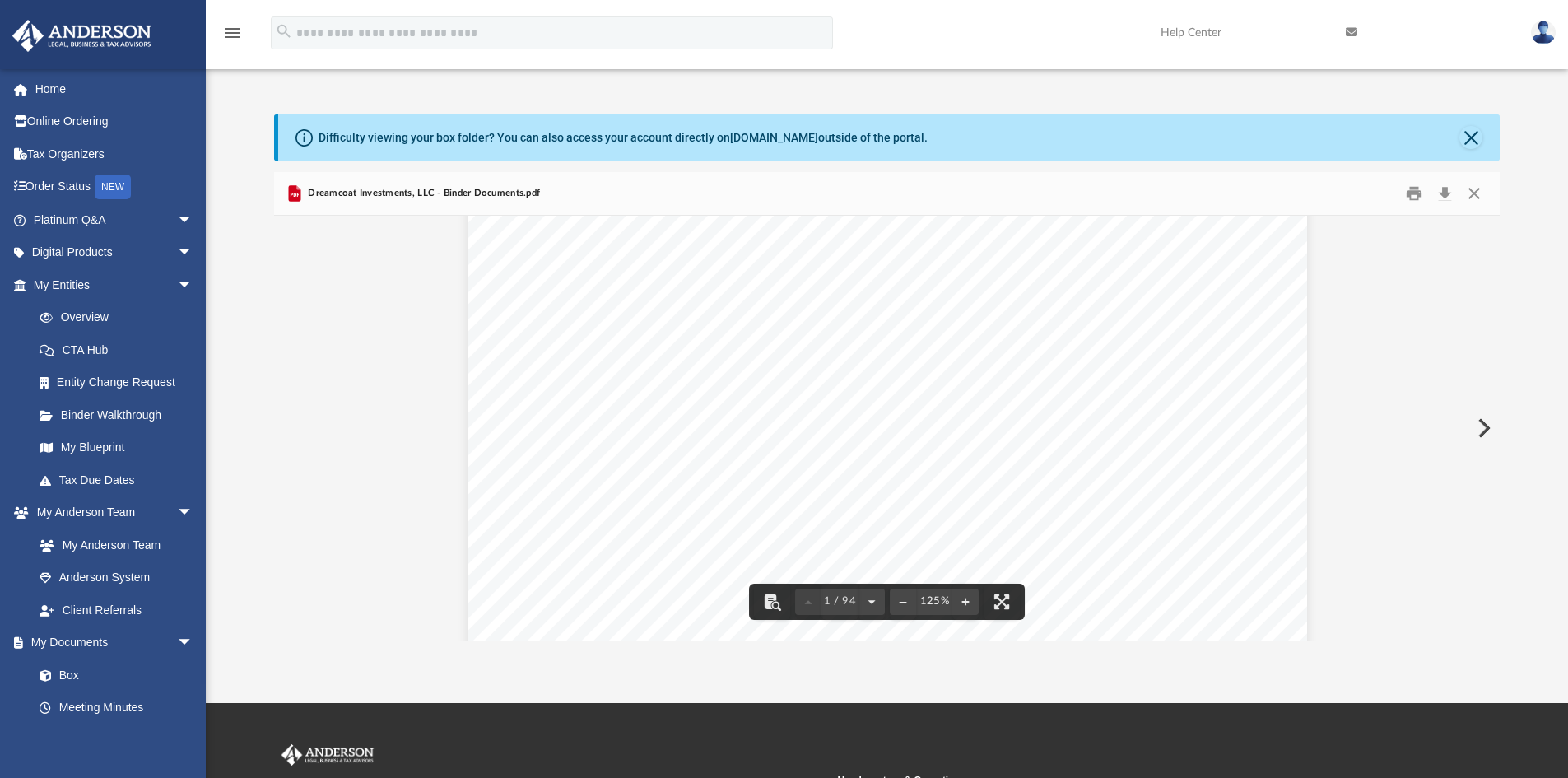
scroll to position [0, 0]
click at [1020, 483] on div "John Peter DiDonato and Jennifer Lynn DiDonato 66 Branchwood Cove Akron , Ohio …" at bounding box center [887, 771] width 839 height 1087
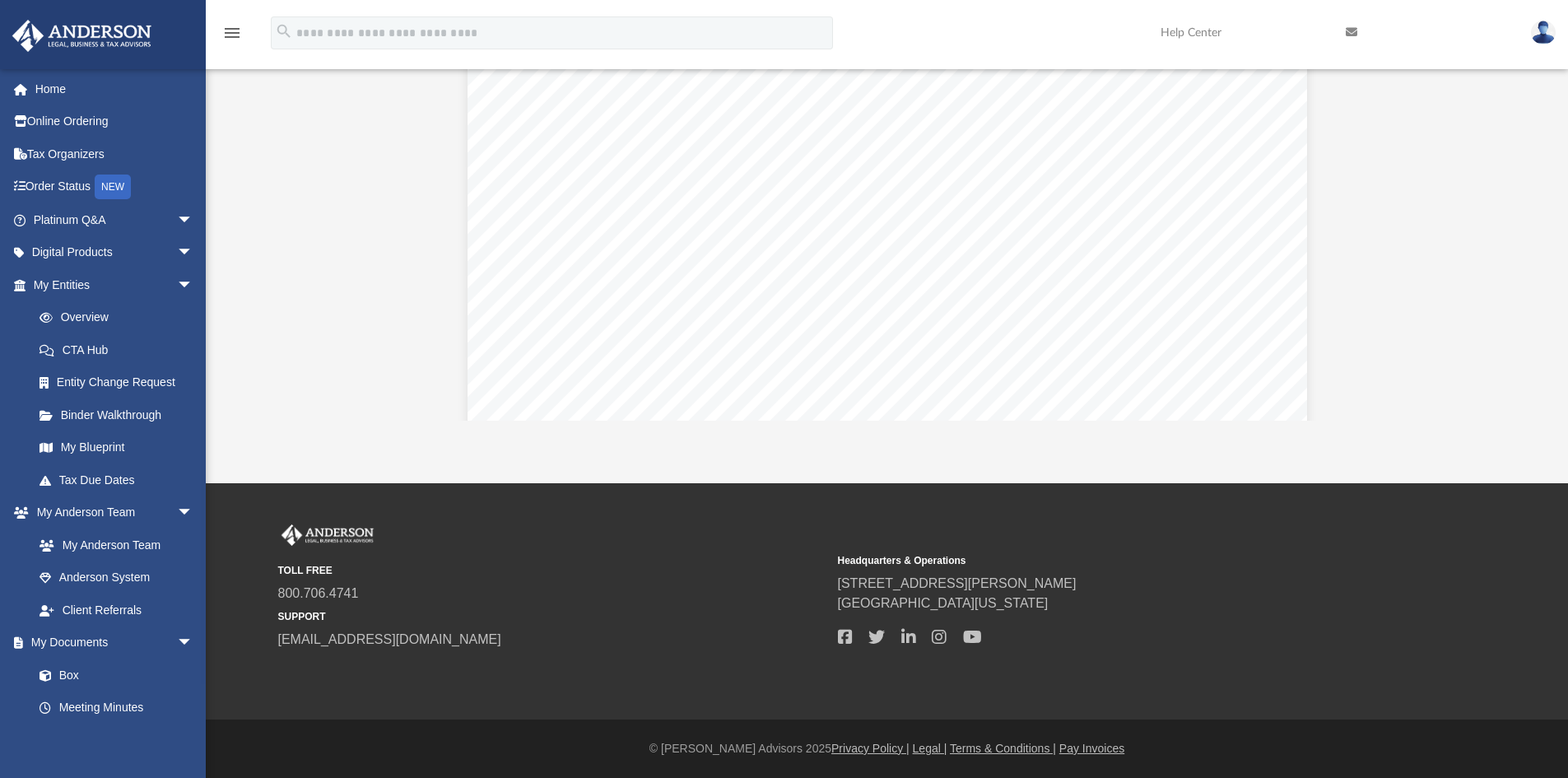
scroll to position [73719, 0]
click at [1126, 285] on div "Operating Agreement of Dreamcoat Investments, LLC Page 52 of 52 their successor…" at bounding box center [887, 199] width 839 height 1087
click at [969, 376] on button "File preview" at bounding box center [969, 382] width 26 height 36
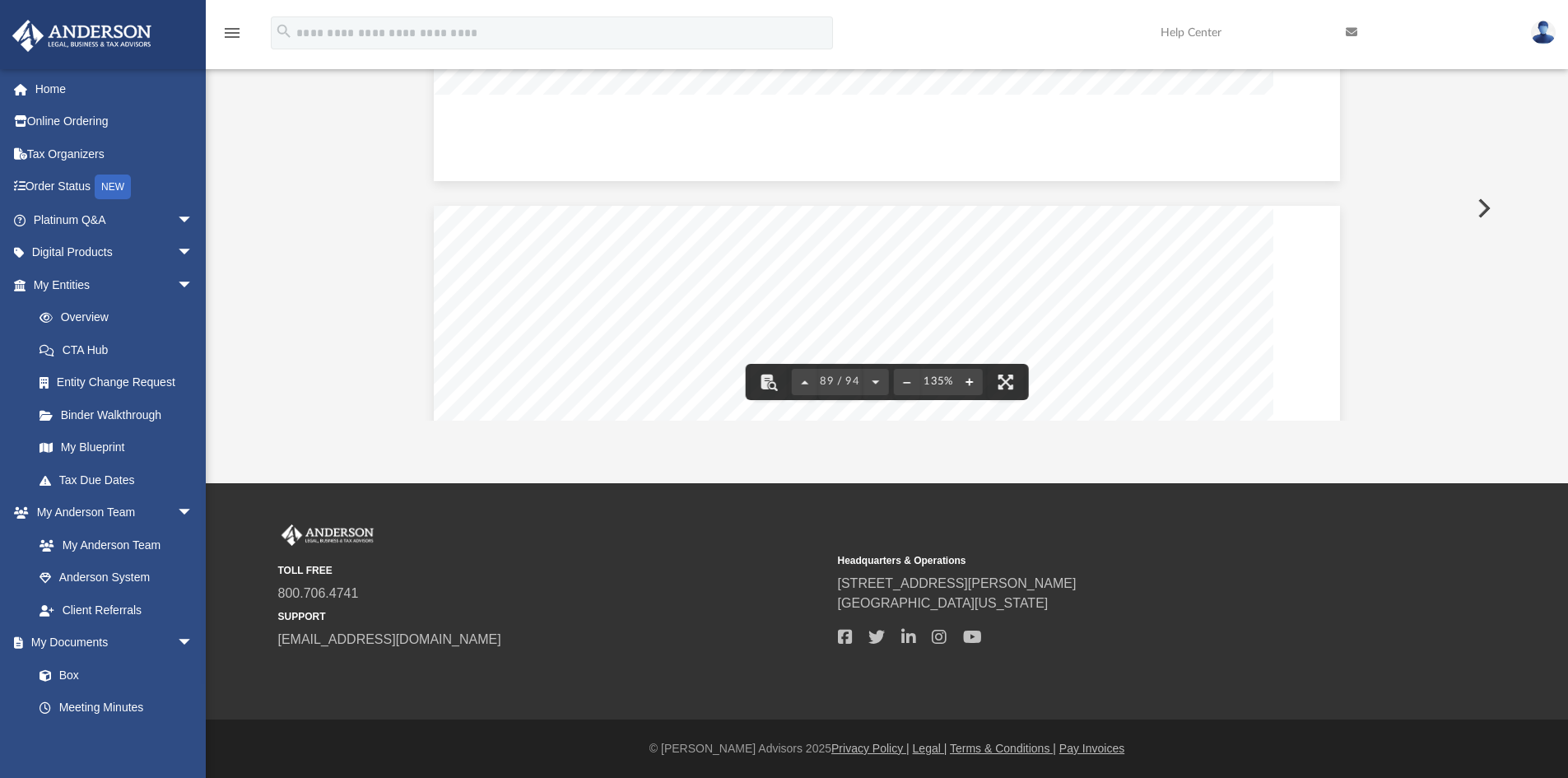
scroll to position [105758, 0]
click at [969, 376] on button "File preview" at bounding box center [969, 382] width 26 height 36
click at [134, 417] on link "Binder Walkthrough" at bounding box center [120, 415] width 195 height 33
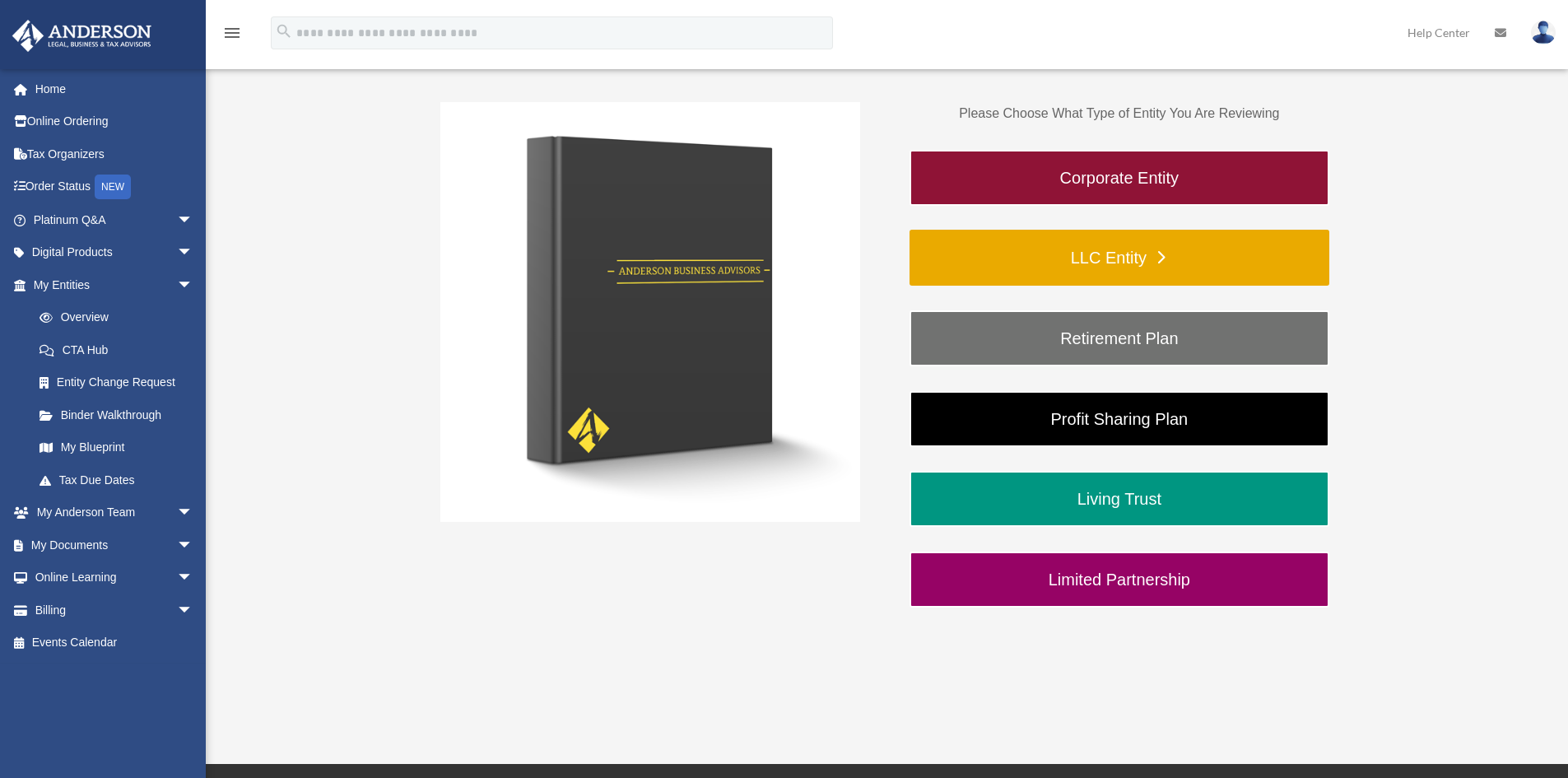
scroll to position [266, 0]
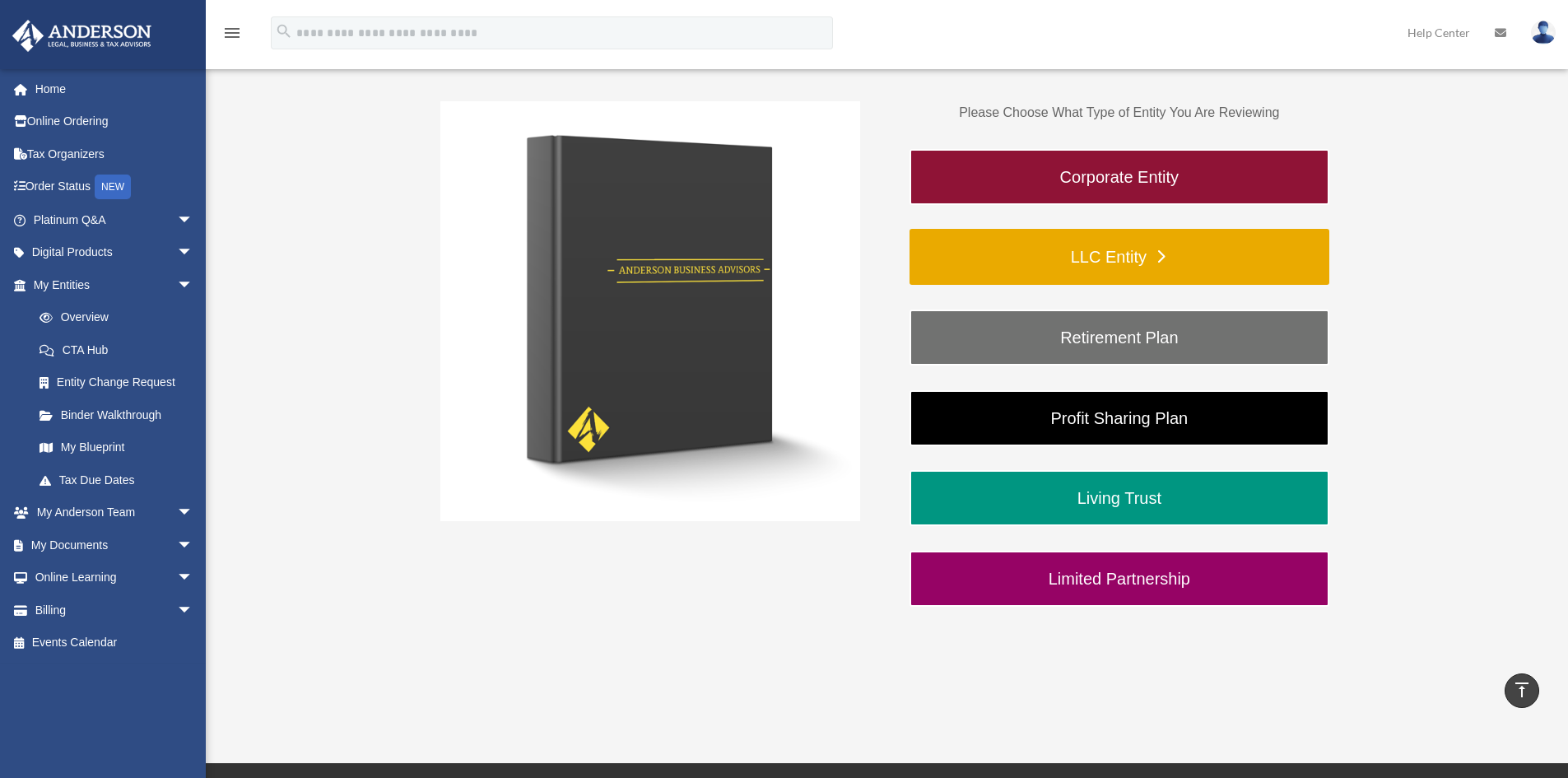
click at [1120, 248] on link "LLC Entity" at bounding box center [1119, 256] width 420 height 56
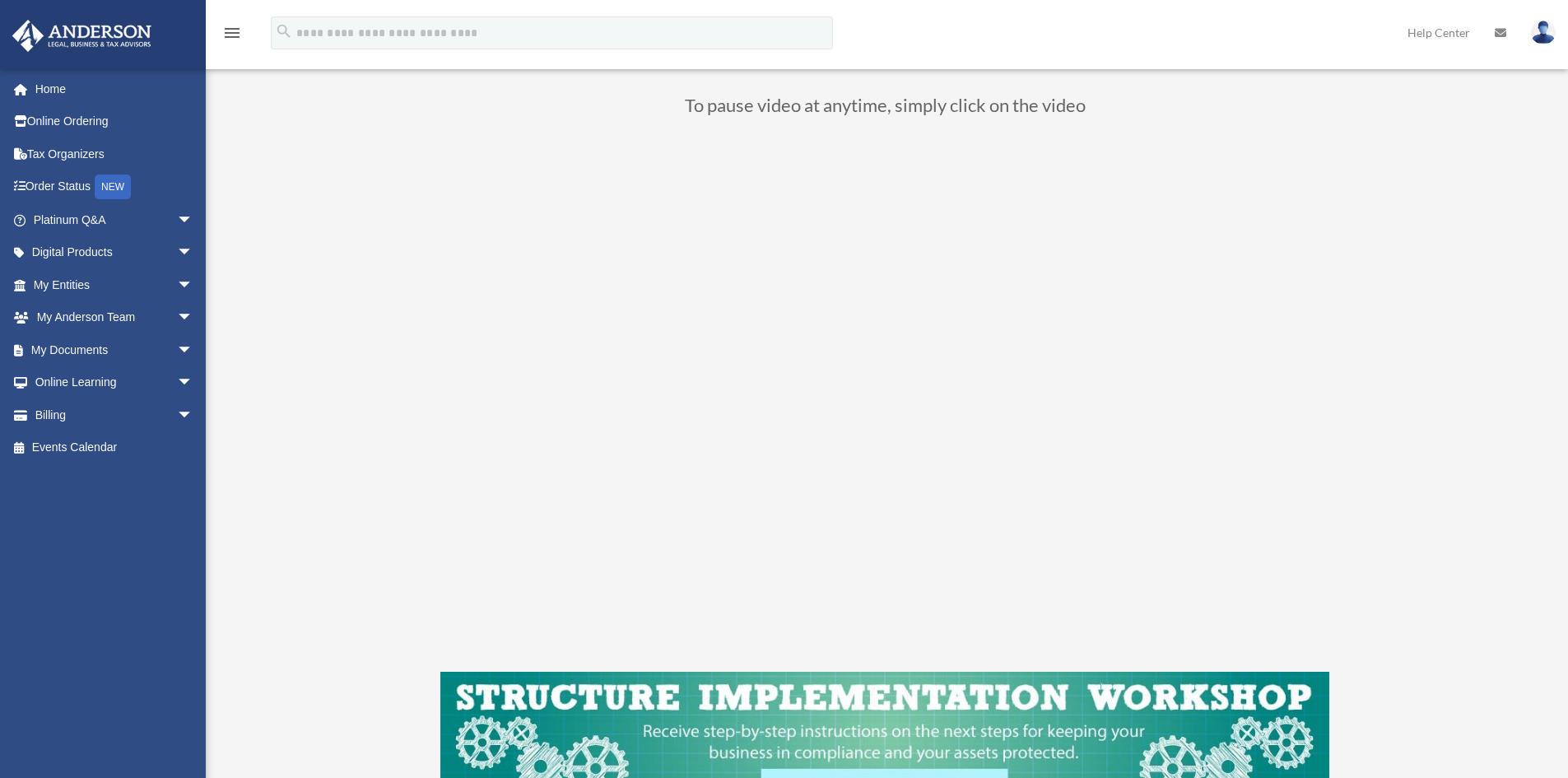
scroll to position [146, 0]
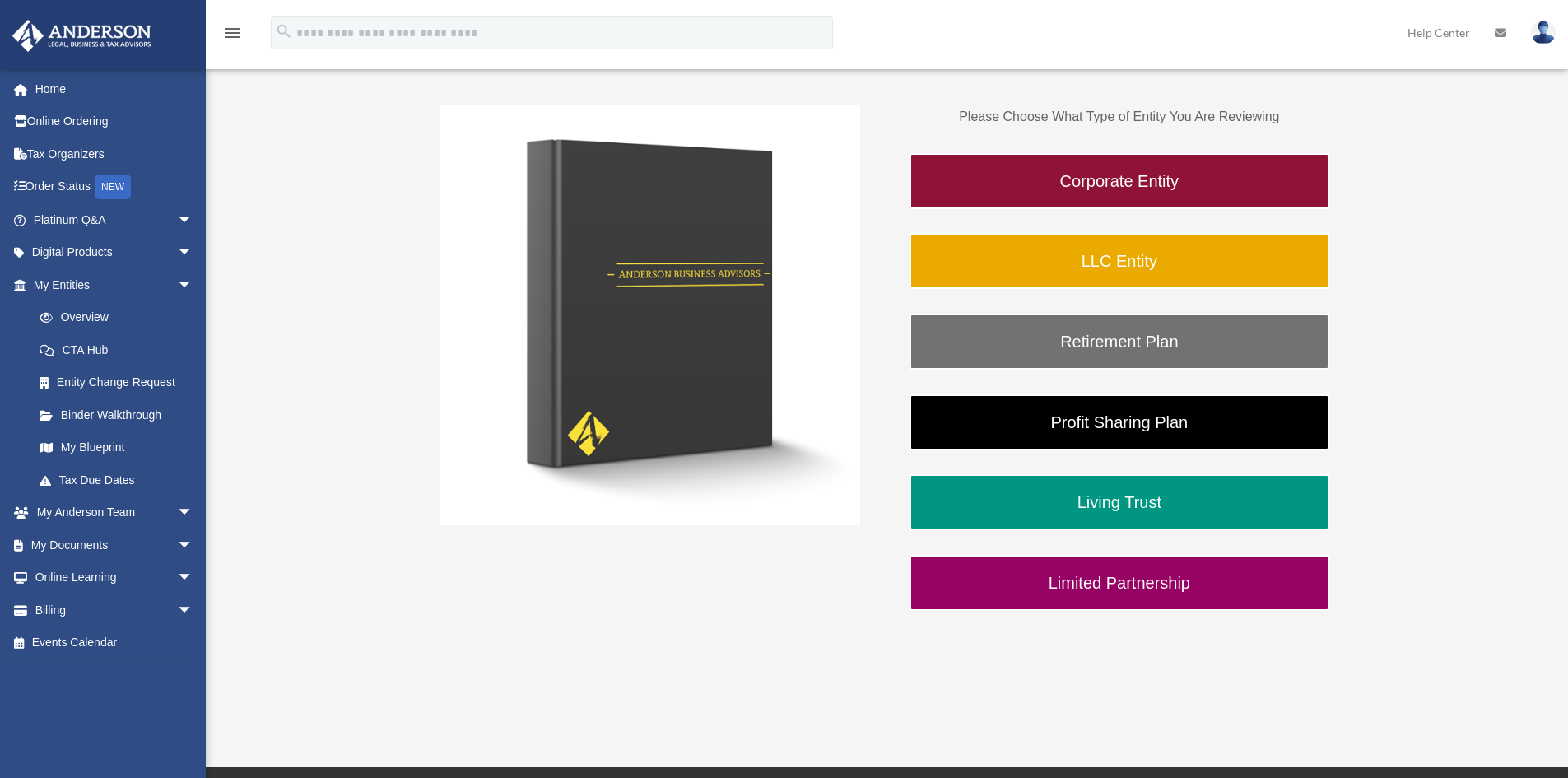
scroll to position [262, 0]
click at [150, 382] on link "Entity Change Request" at bounding box center [120, 383] width 195 height 33
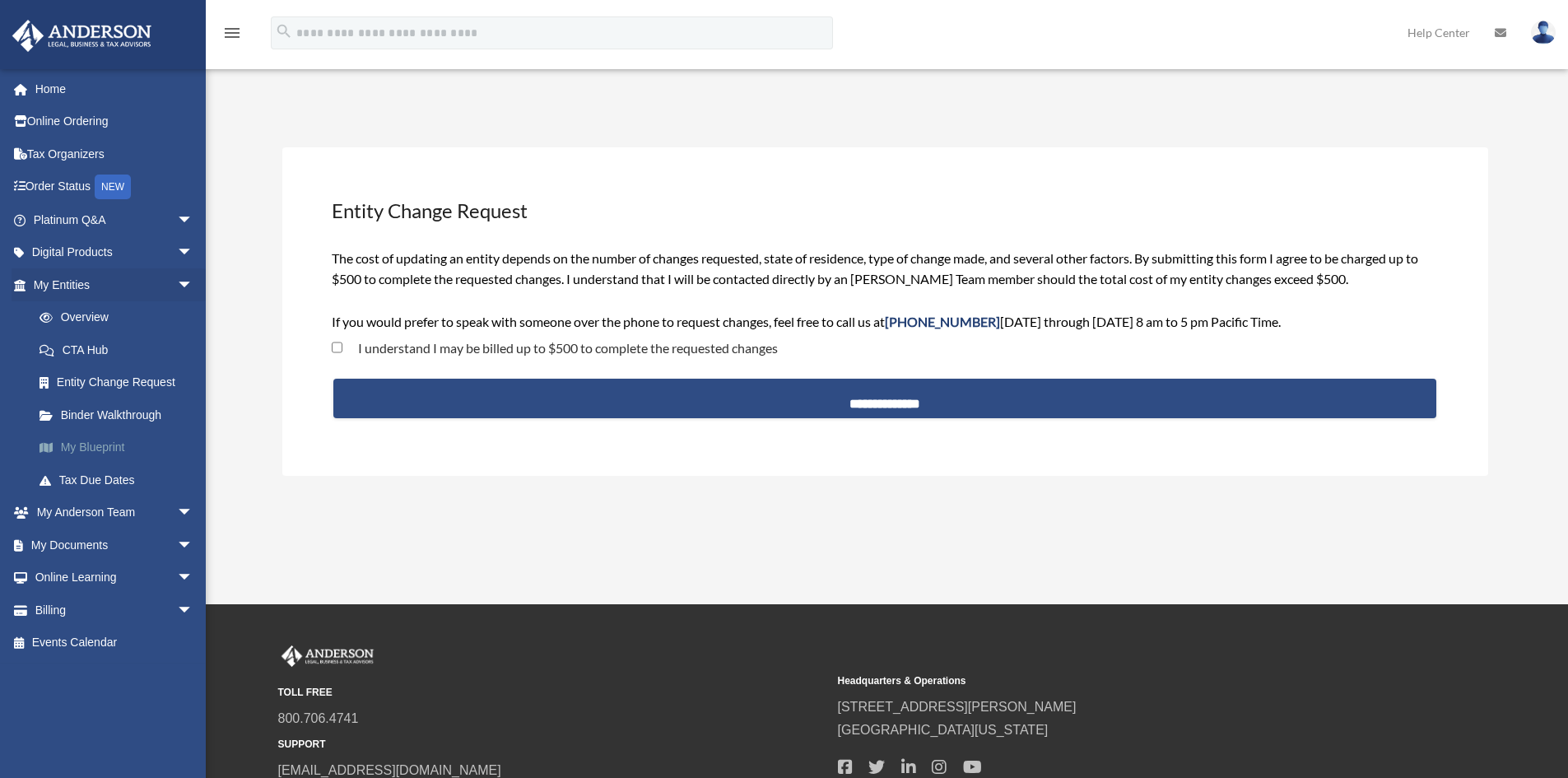
click at [111, 452] on link "My Blueprint" at bounding box center [120, 448] width 195 height 33
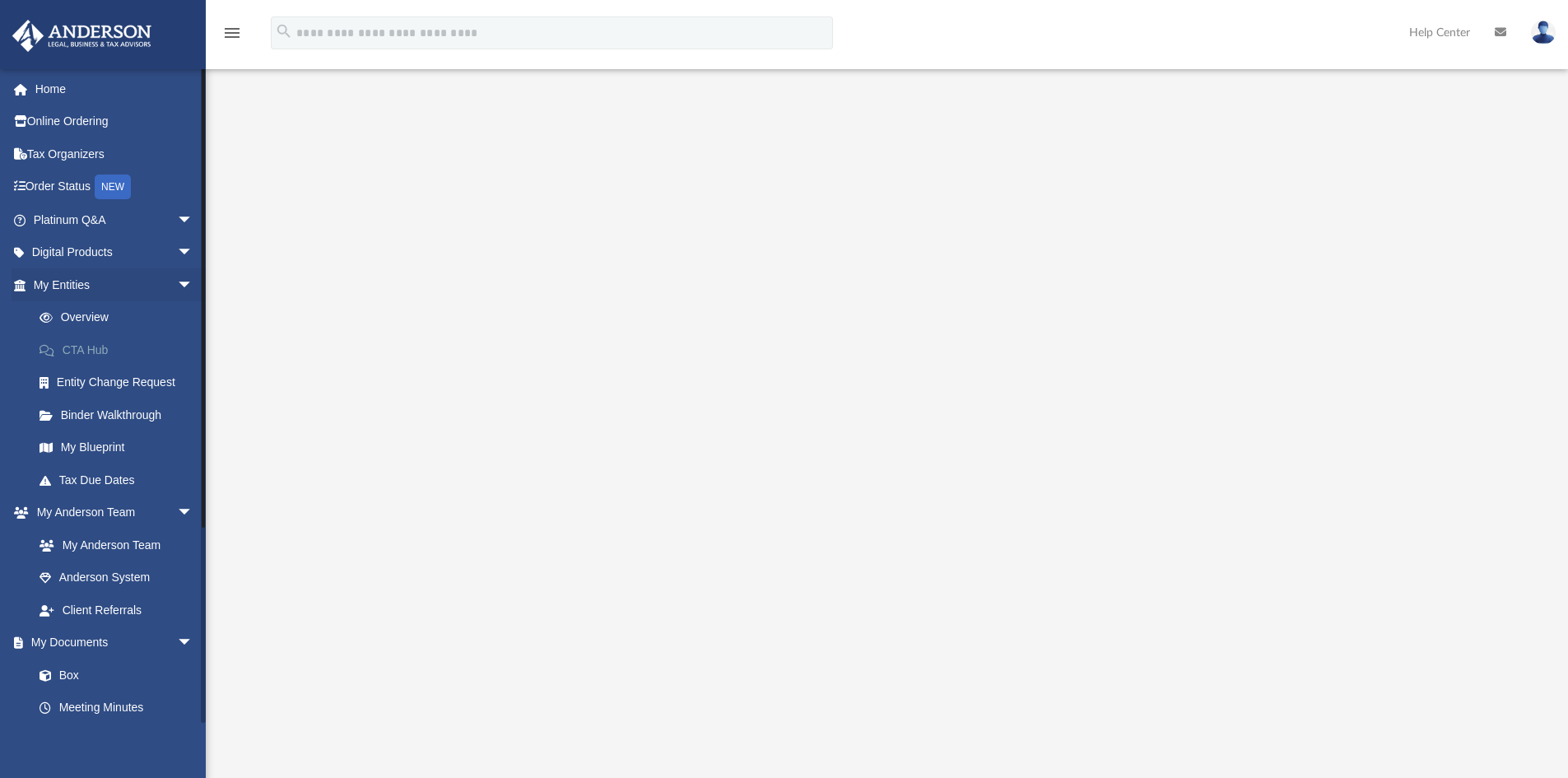
click at [91, 355] on link "CTA Hub" at bounding box center [120, 350] width 195 height 33
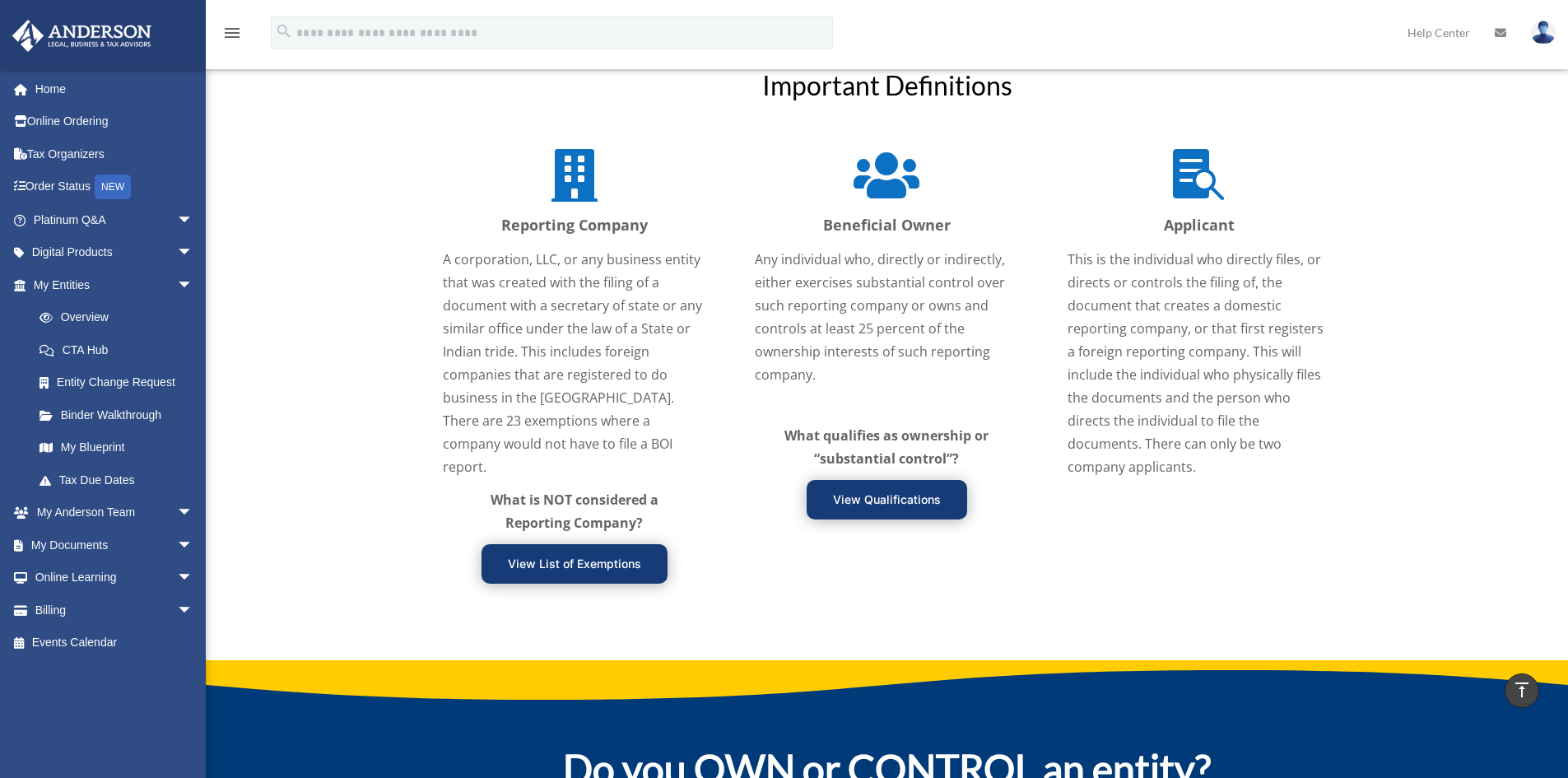
scroll to position [1940, 0]
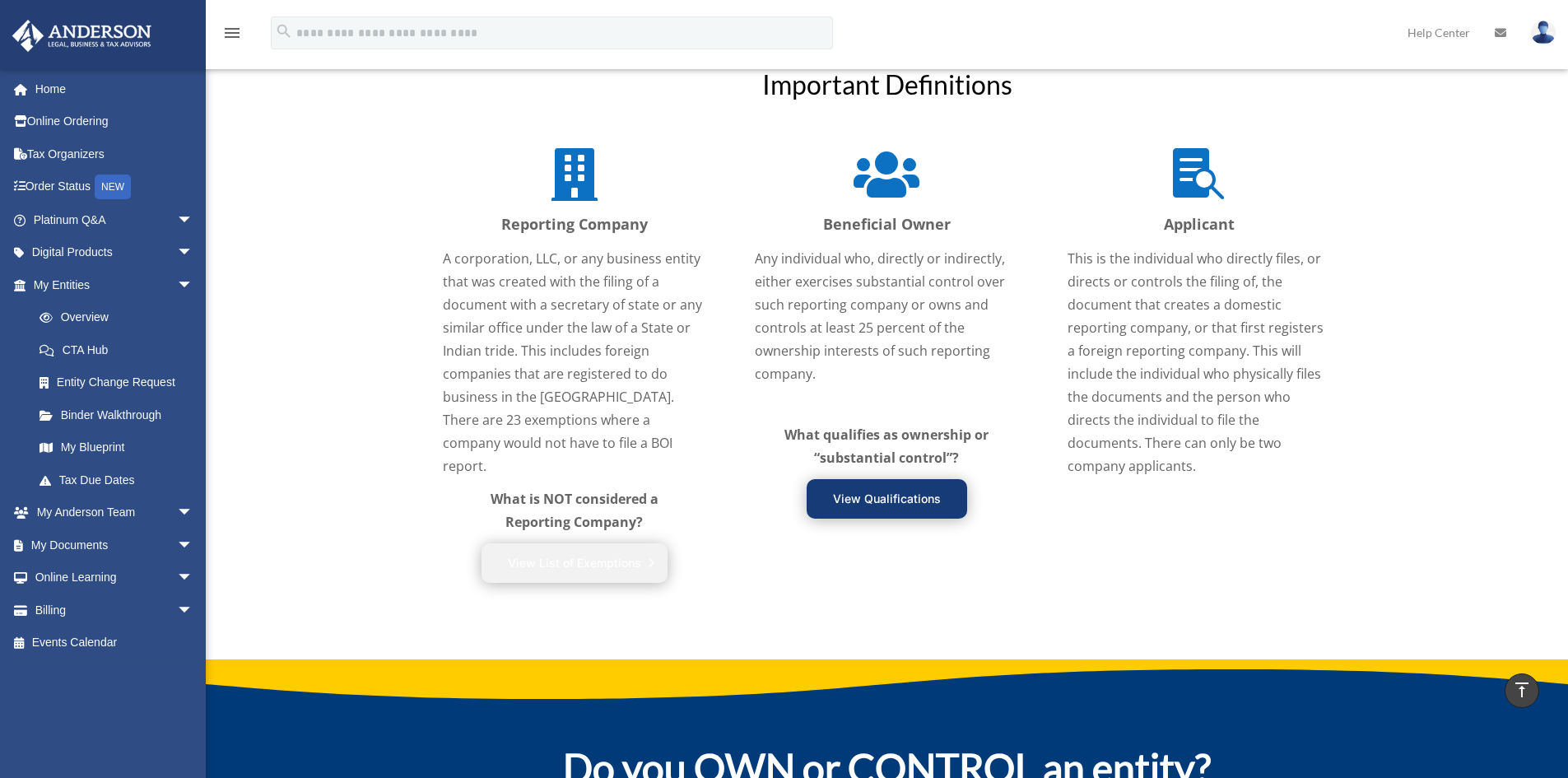
click at [552, 544] on link "View List of Exemptions" at bounding box center [574, 563] width 186 height 39
click at [91, 250] on link "Digital Products arrow_drop_down" at bounding box center [115, 252] width 207 height 33
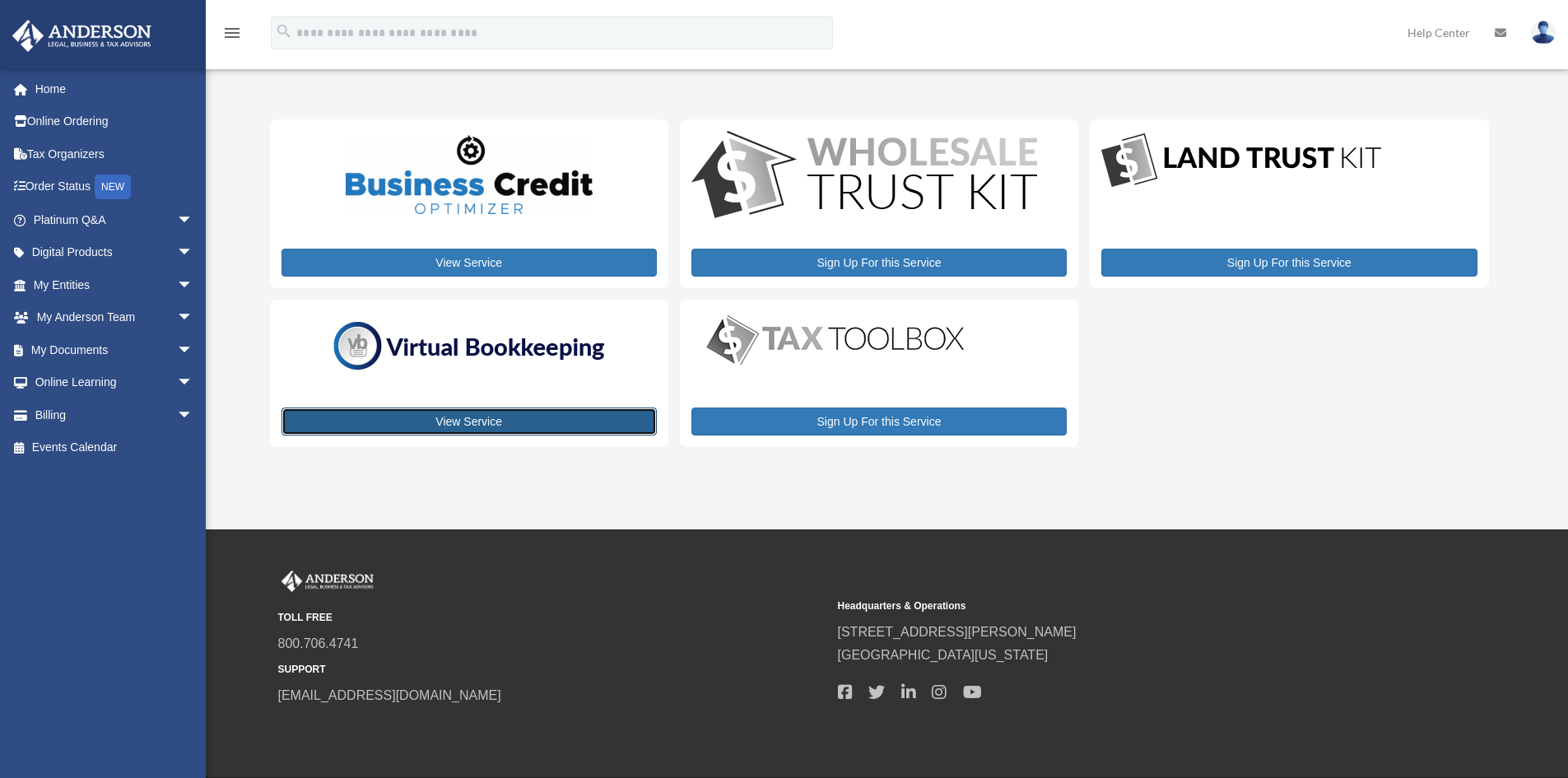
click at [467, 418] on link "View Service" at bounding box center [468, 421] width 375 height 28
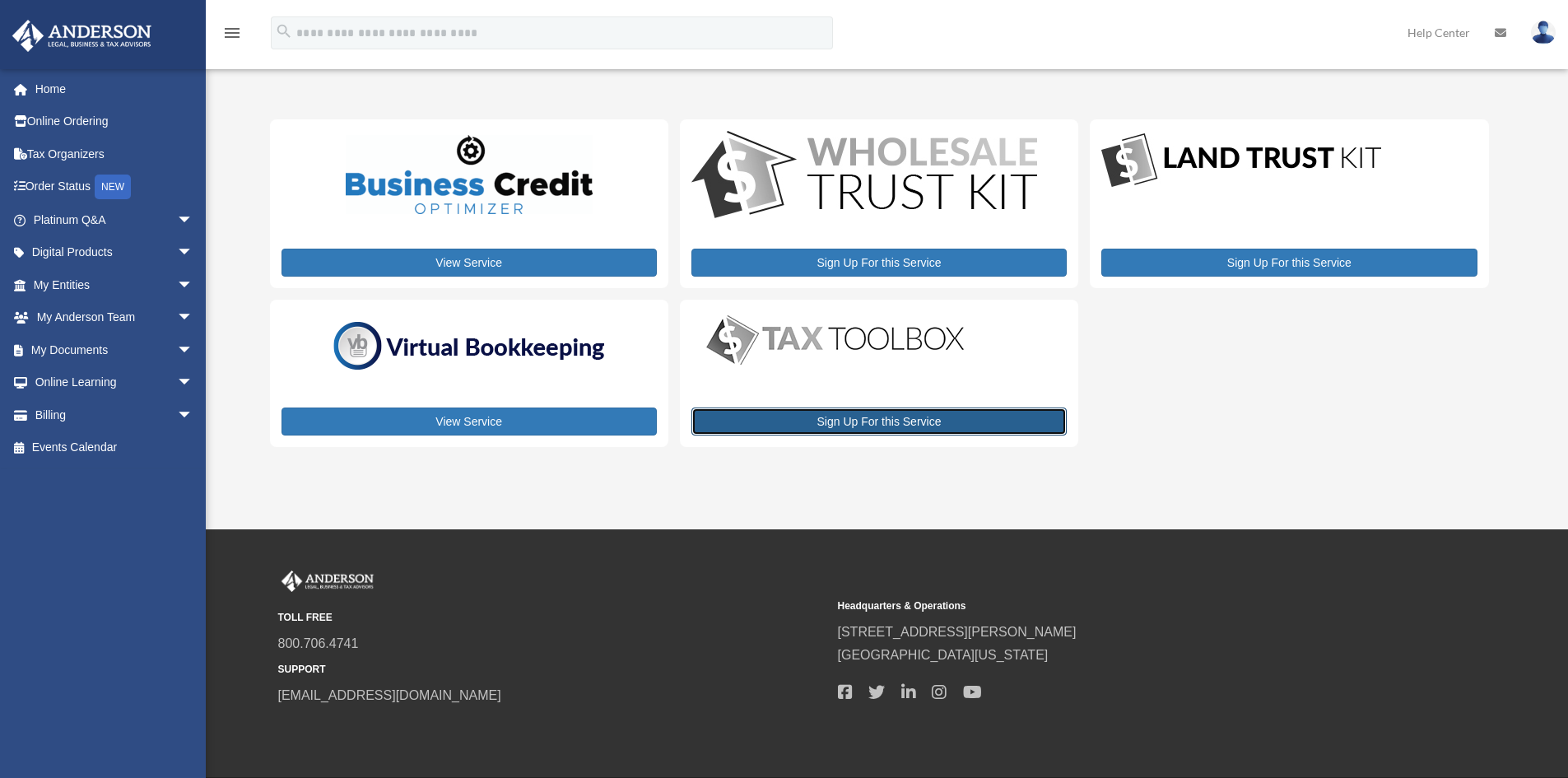
click at [894, 421] on link "Sign Up For this Service" at bounding box center [878, 421] width 375 height 28
click at [72, 222] on link "Platinum Q&A arrow_drop_down" at bounding box center [115, 220] width 207 height 33
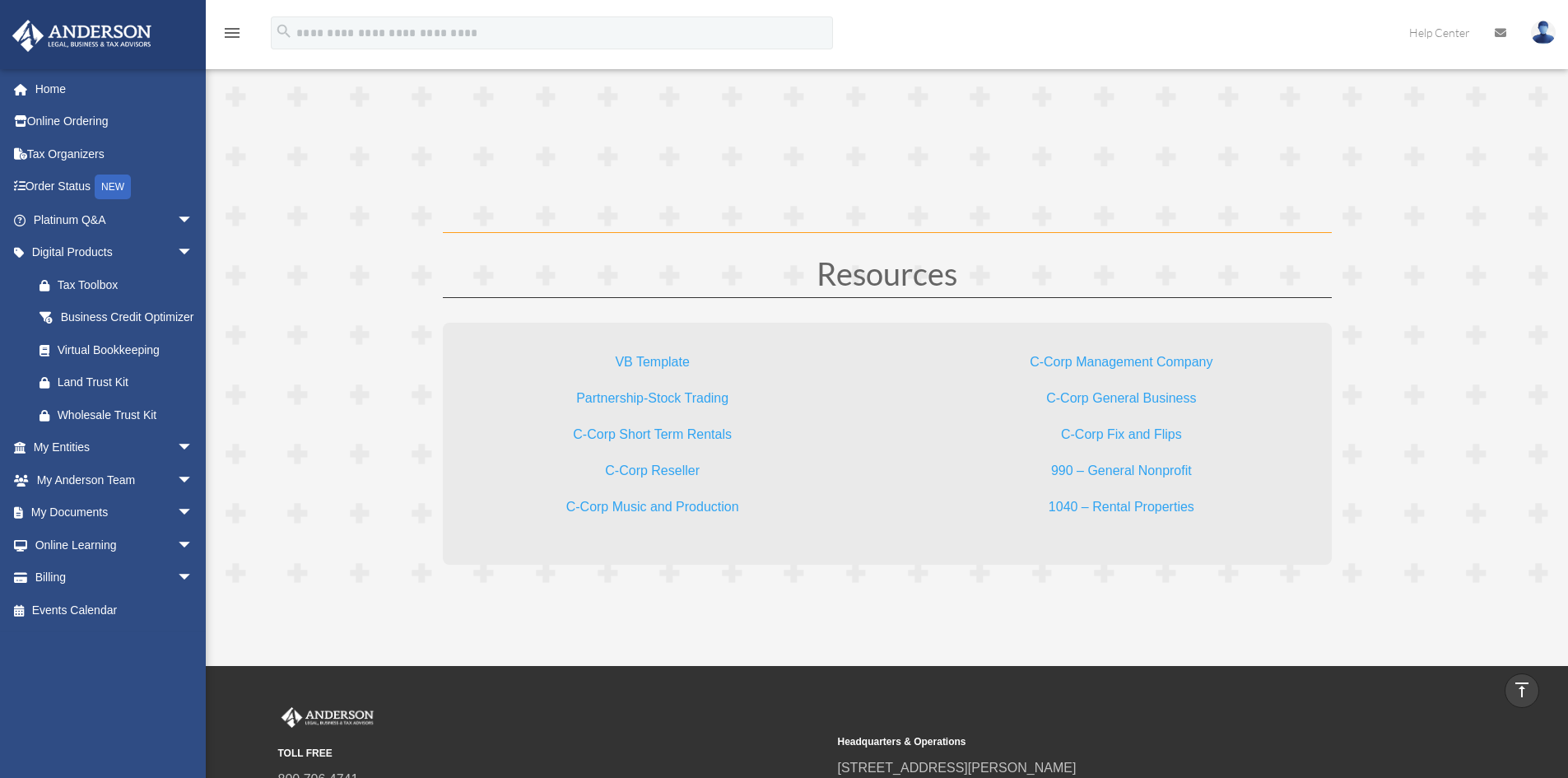
scroll to position [4774, 0]
click at [695, 399] on link "Partnership-Stock Trading" at bounding box center [652, 402] width 152 height 22
click at [53, 84] on link "Home" at bounding box center [115, 89] width 207 height 33
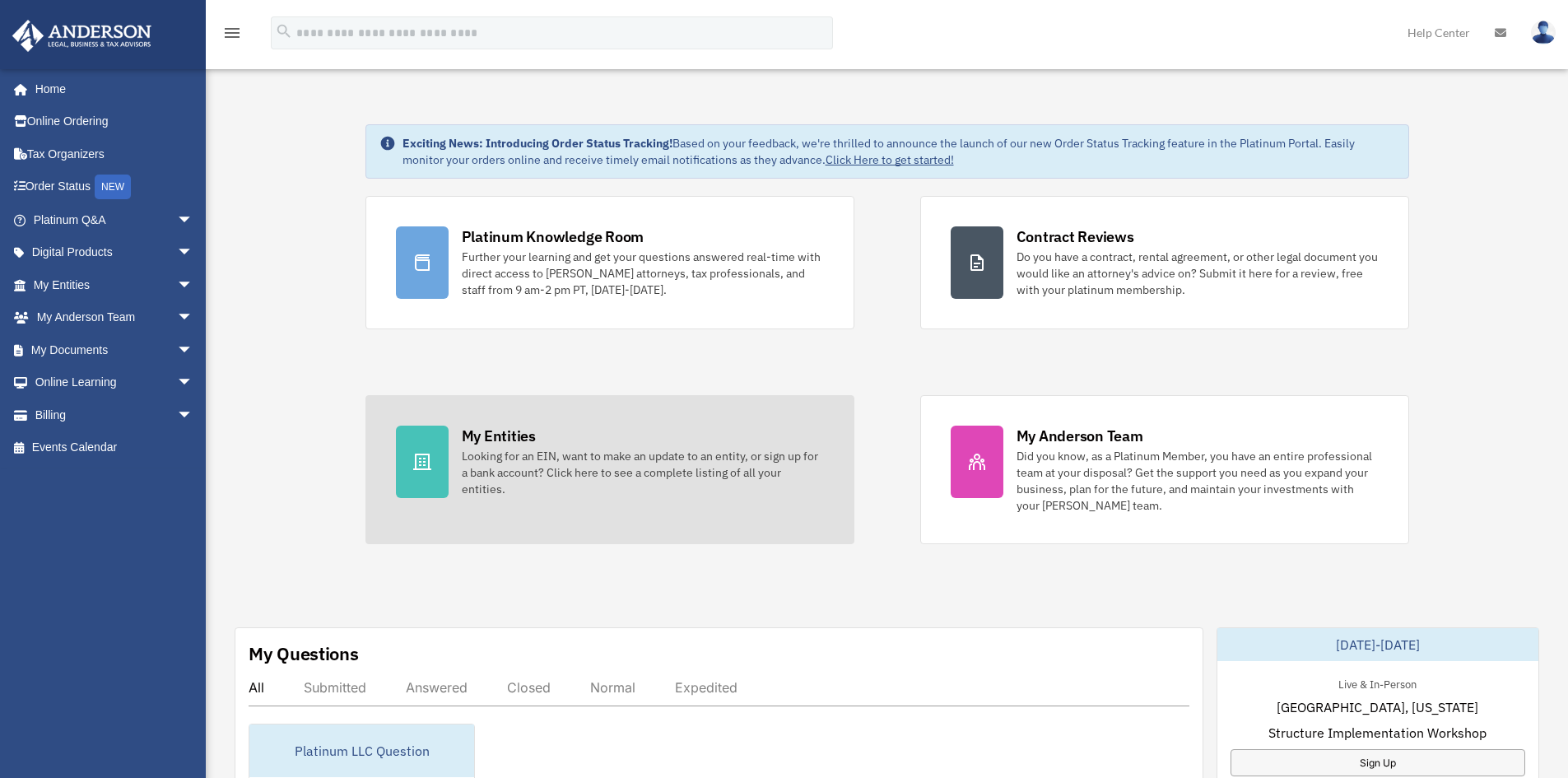
click at [433, 454] on div at bounding box center [422, 462] width 53 height 73
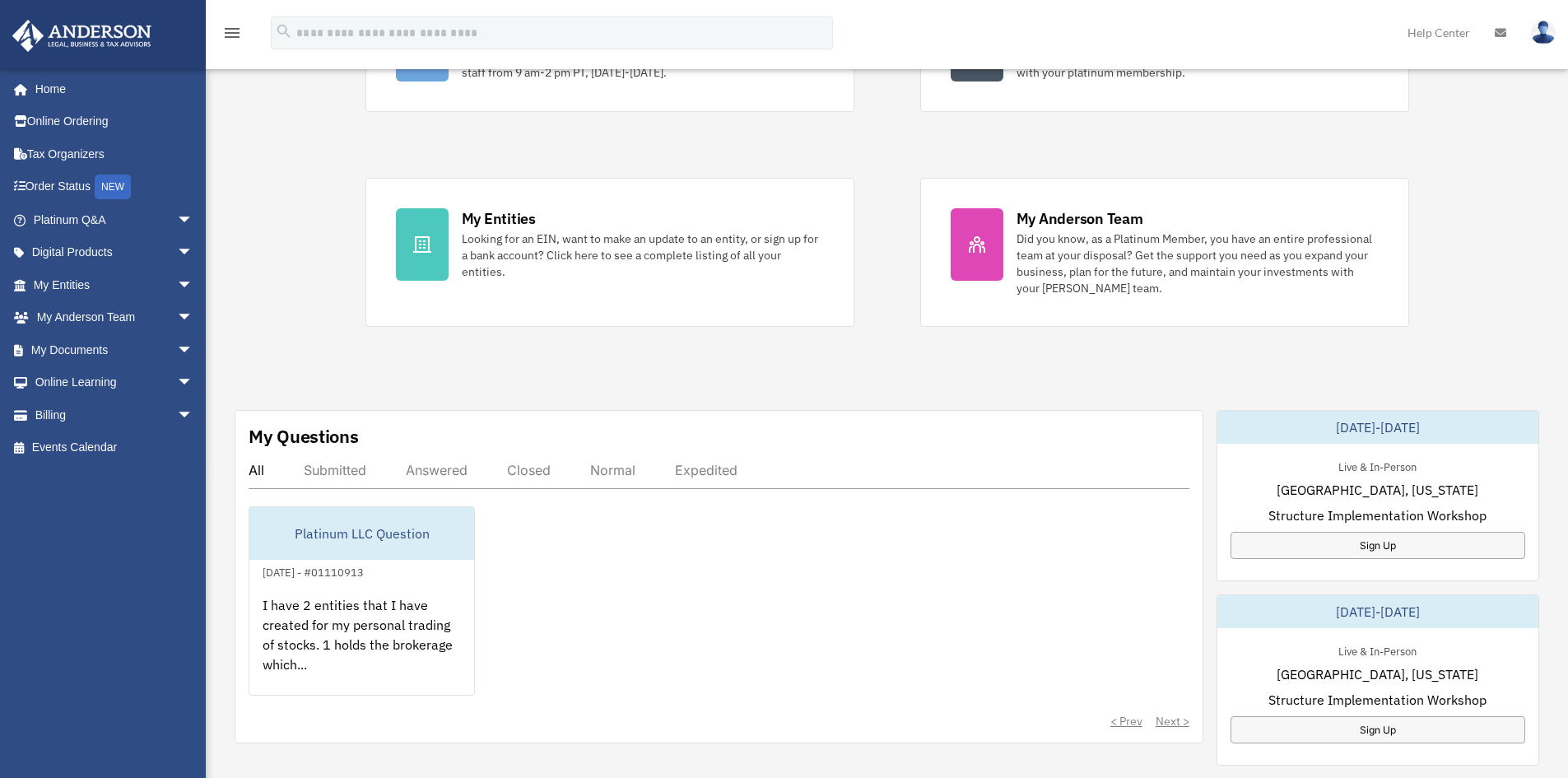
scroll to position [310, 0]
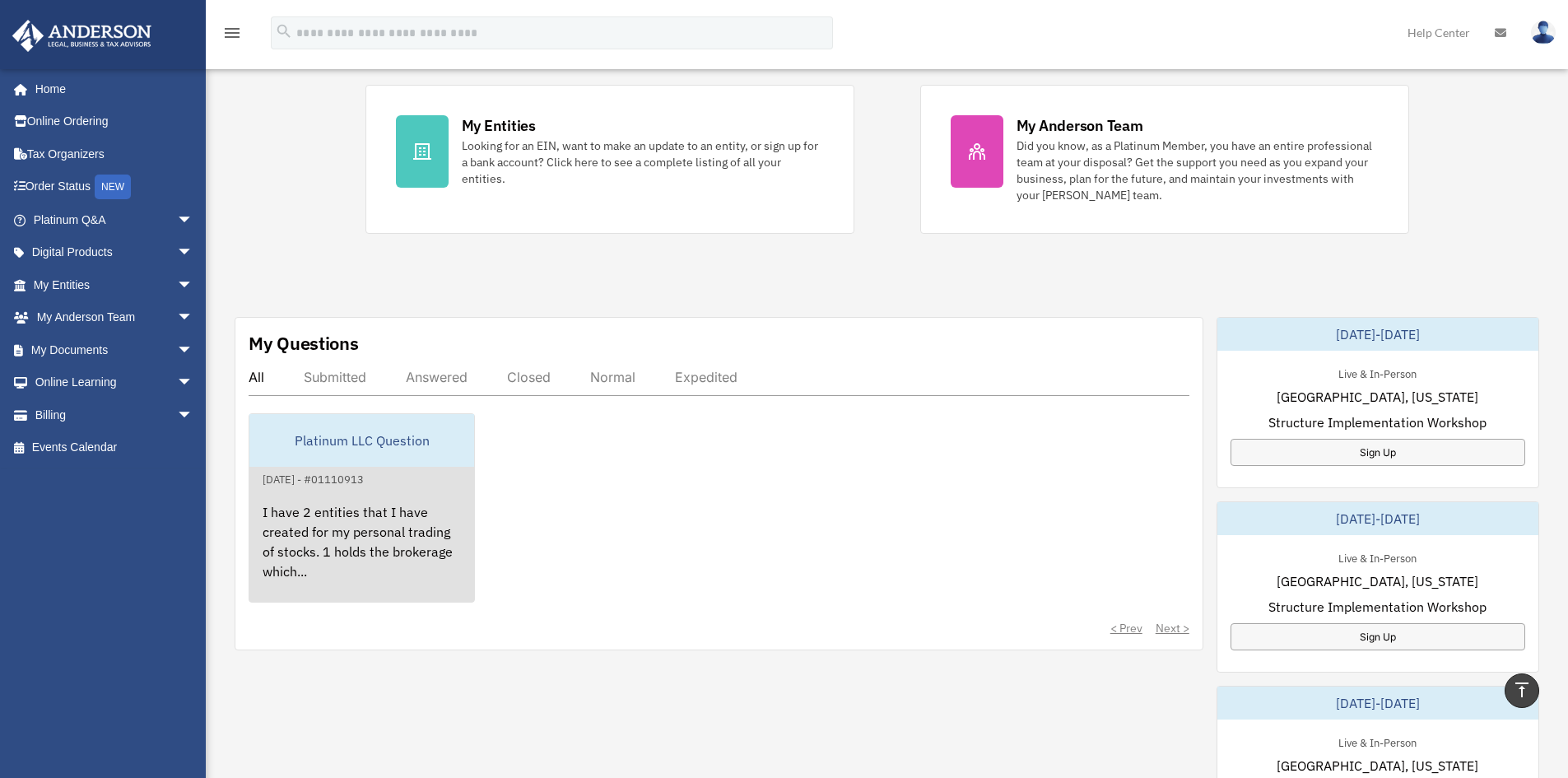
click at [344, 539] on div "I have 2 entities that I have created for my personal trading of stocks. 1 hold…" at bounding box center [361, 553] width 225 height 128
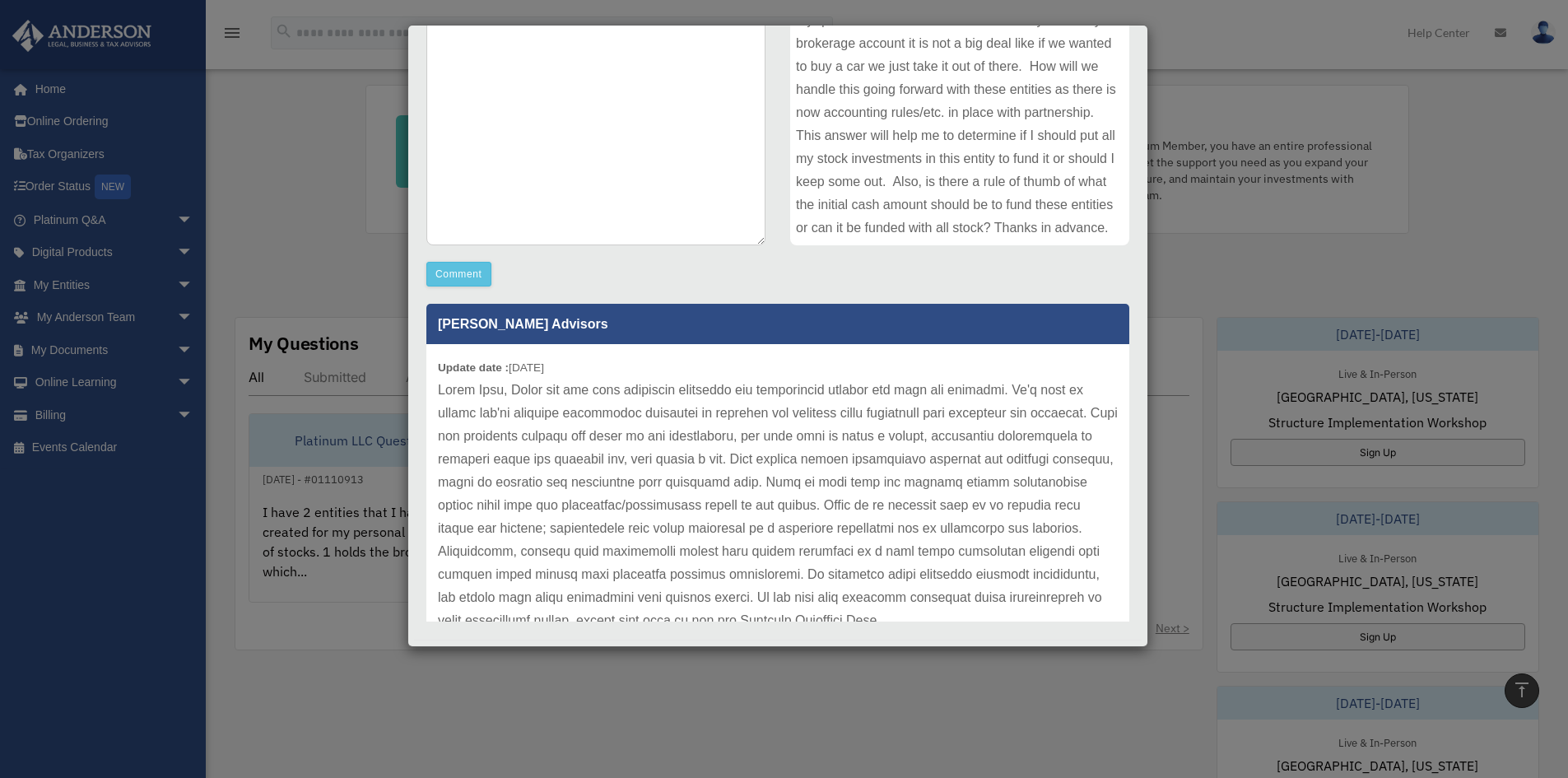
scroll to position [0, 0]
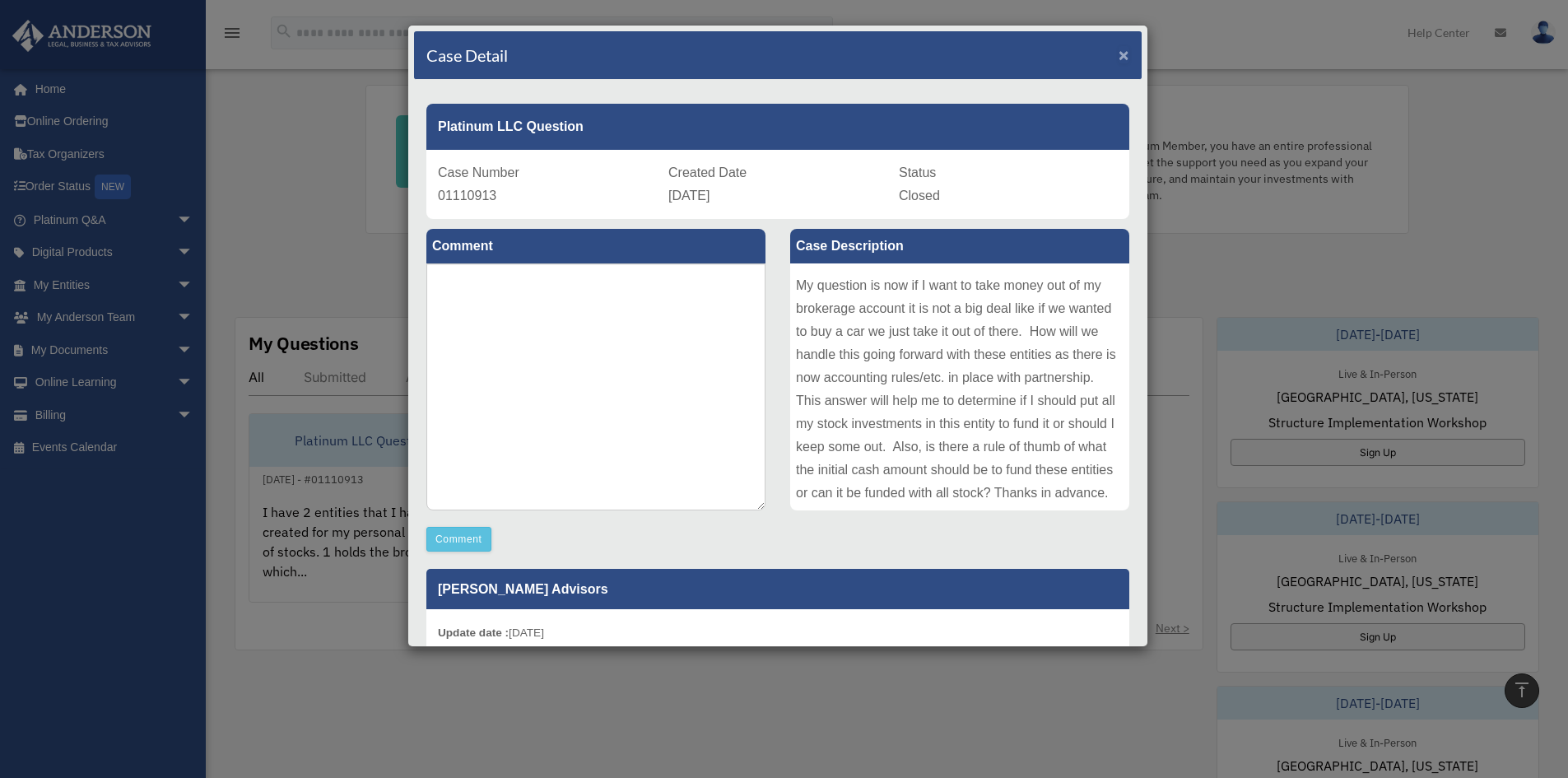
click at [1119, 54] on span "×" at bounding box center [1124, 55] width 11 height 19
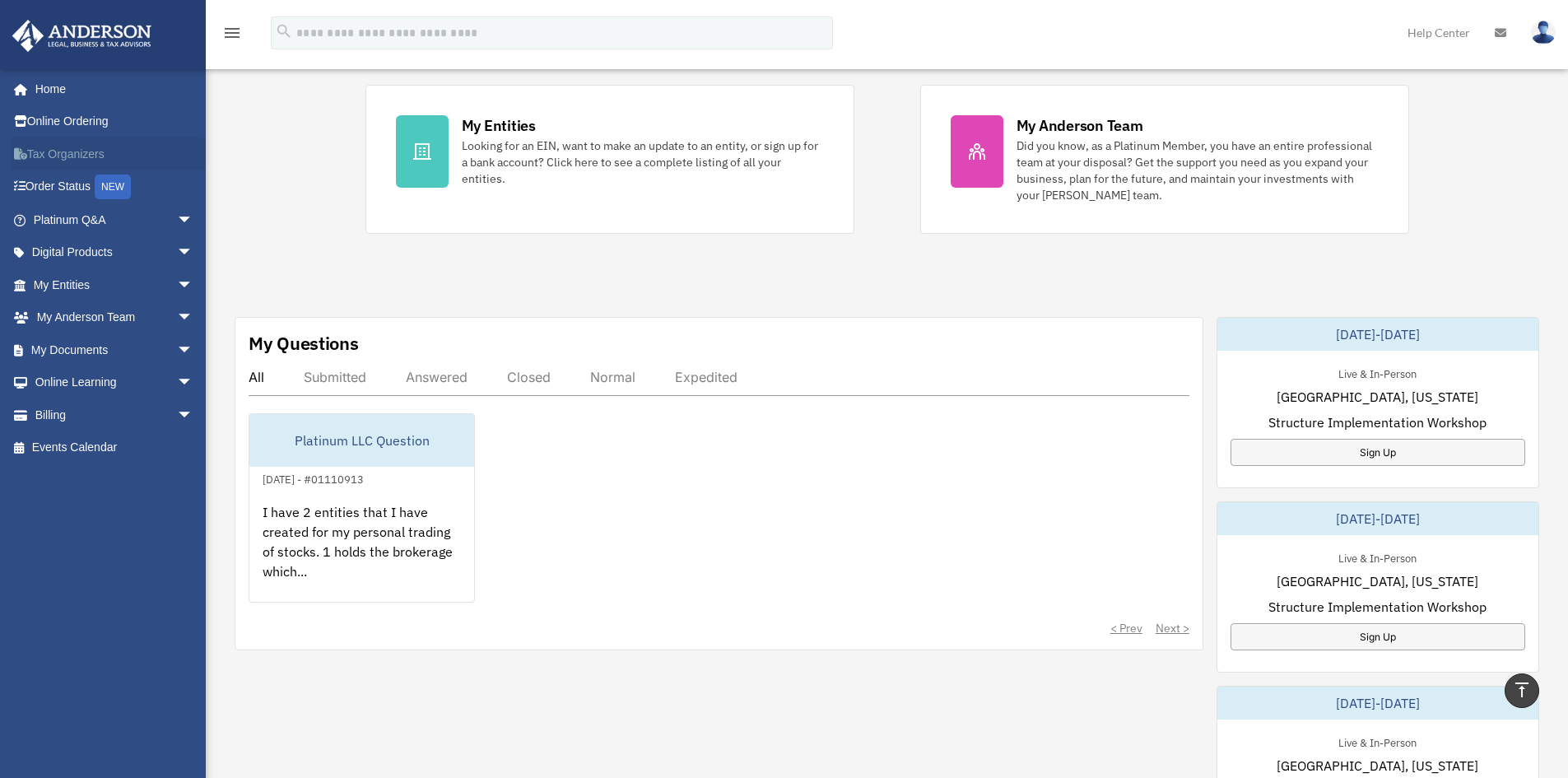
click at [96, 162] on link "Tax Organizers" at bounding box center [115, 154] width 207 height 33
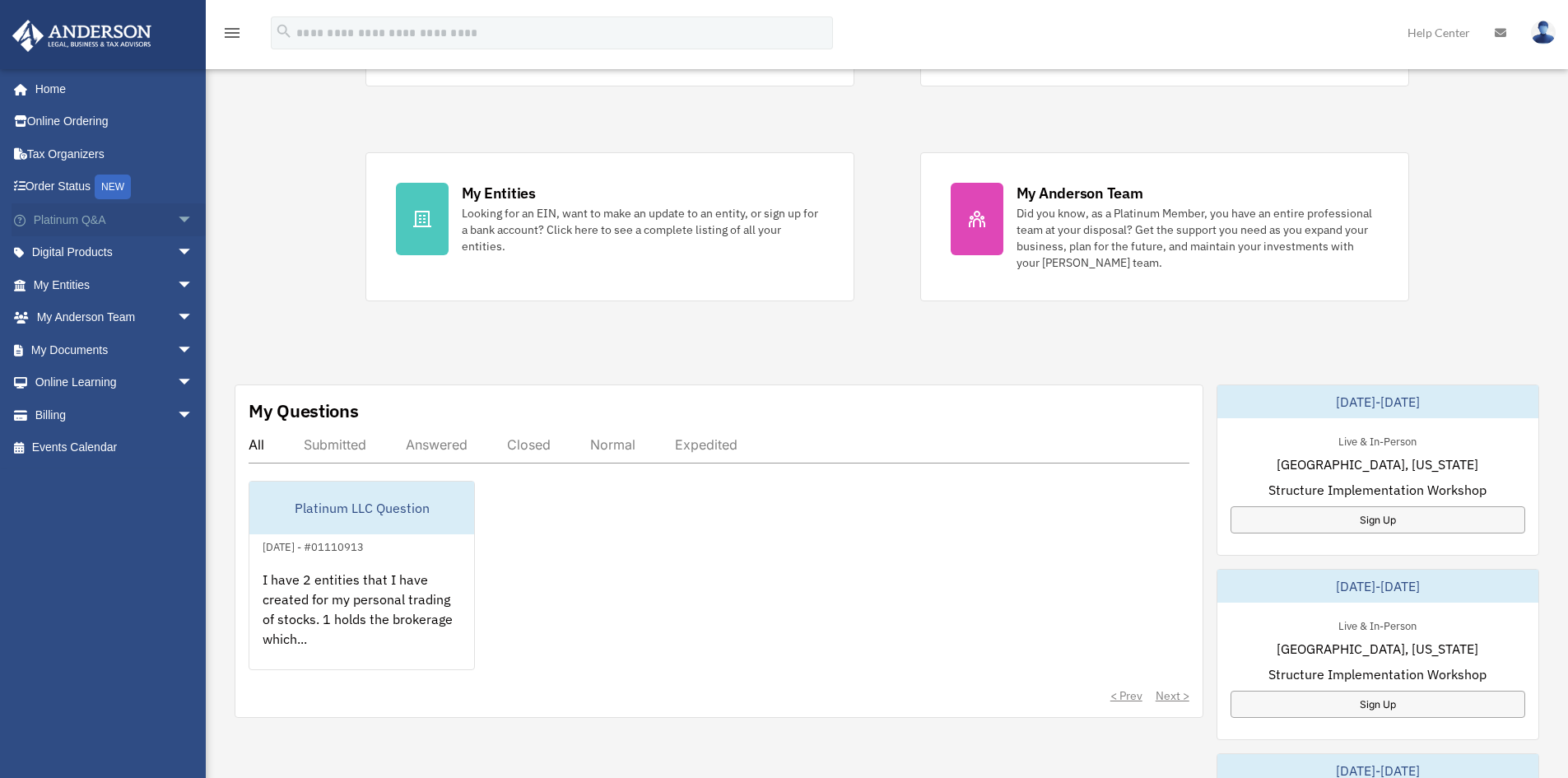
scroll to position [259, 0]
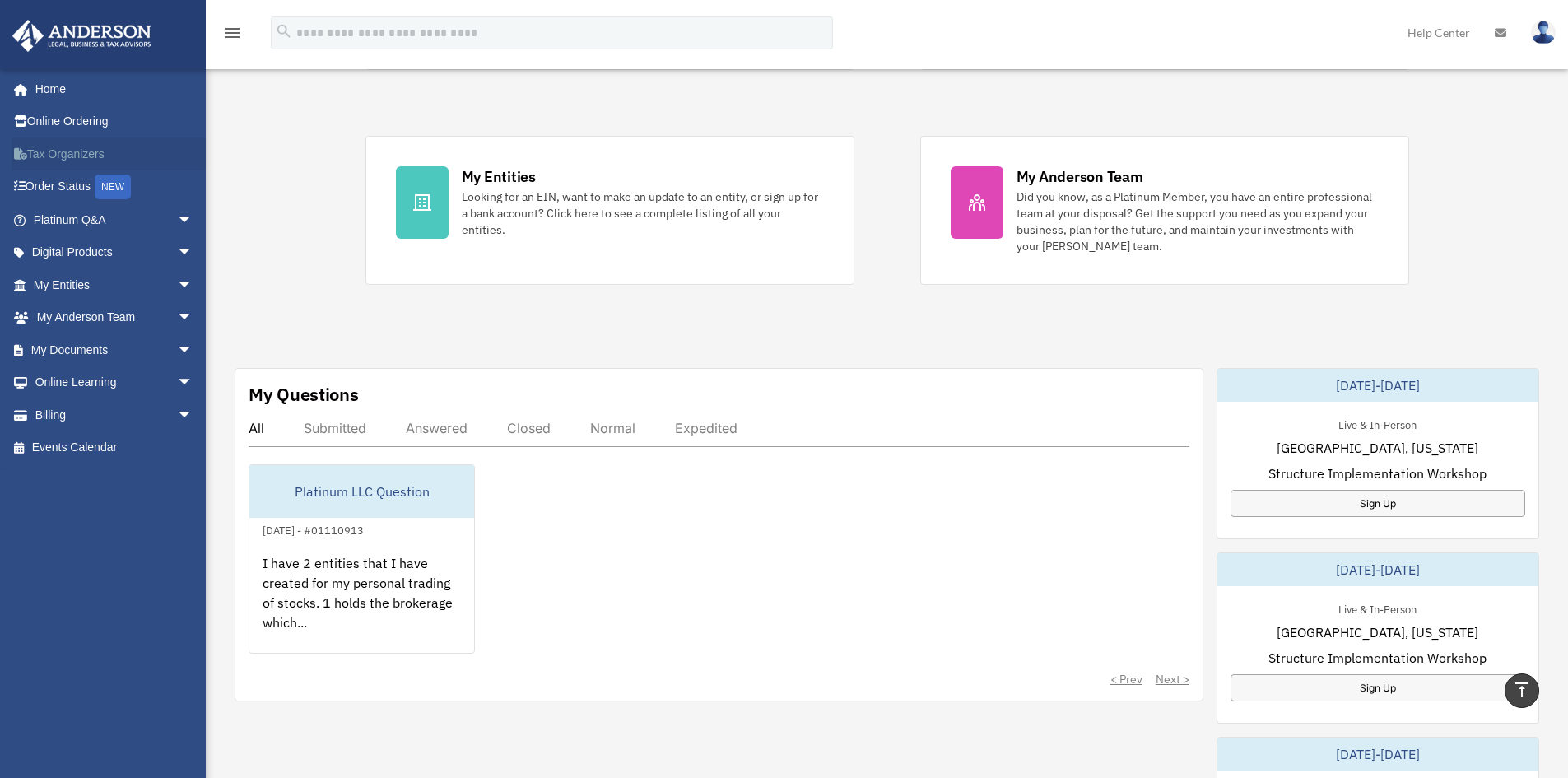
click at [86, 150] on link "Tax Organizers" at bounding box center [115, 154] width 207 height 33
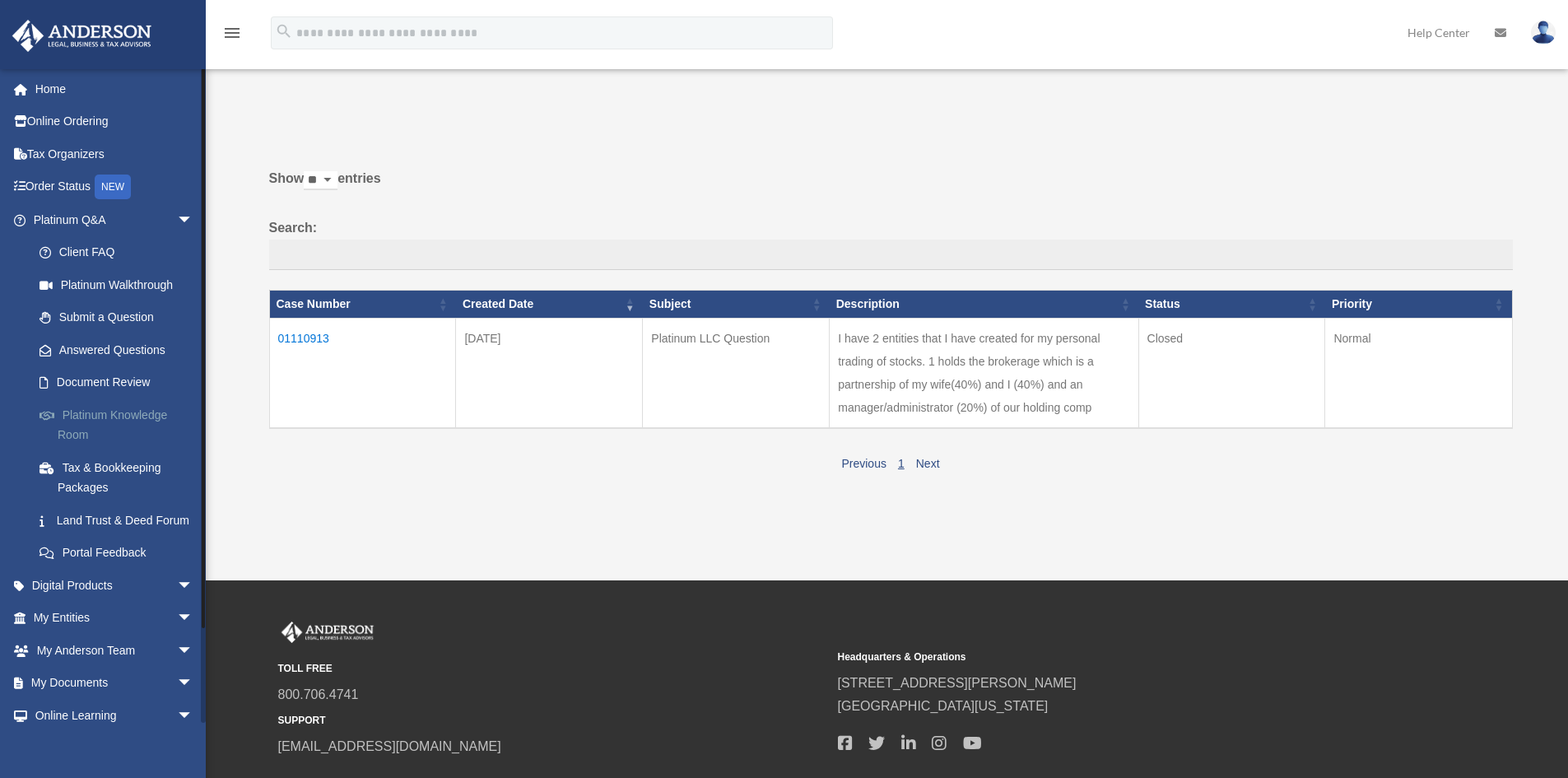
click at [98, 412] on link "Platinum Knowledge Room" at bounding box center [120, 425] width 195 height 53
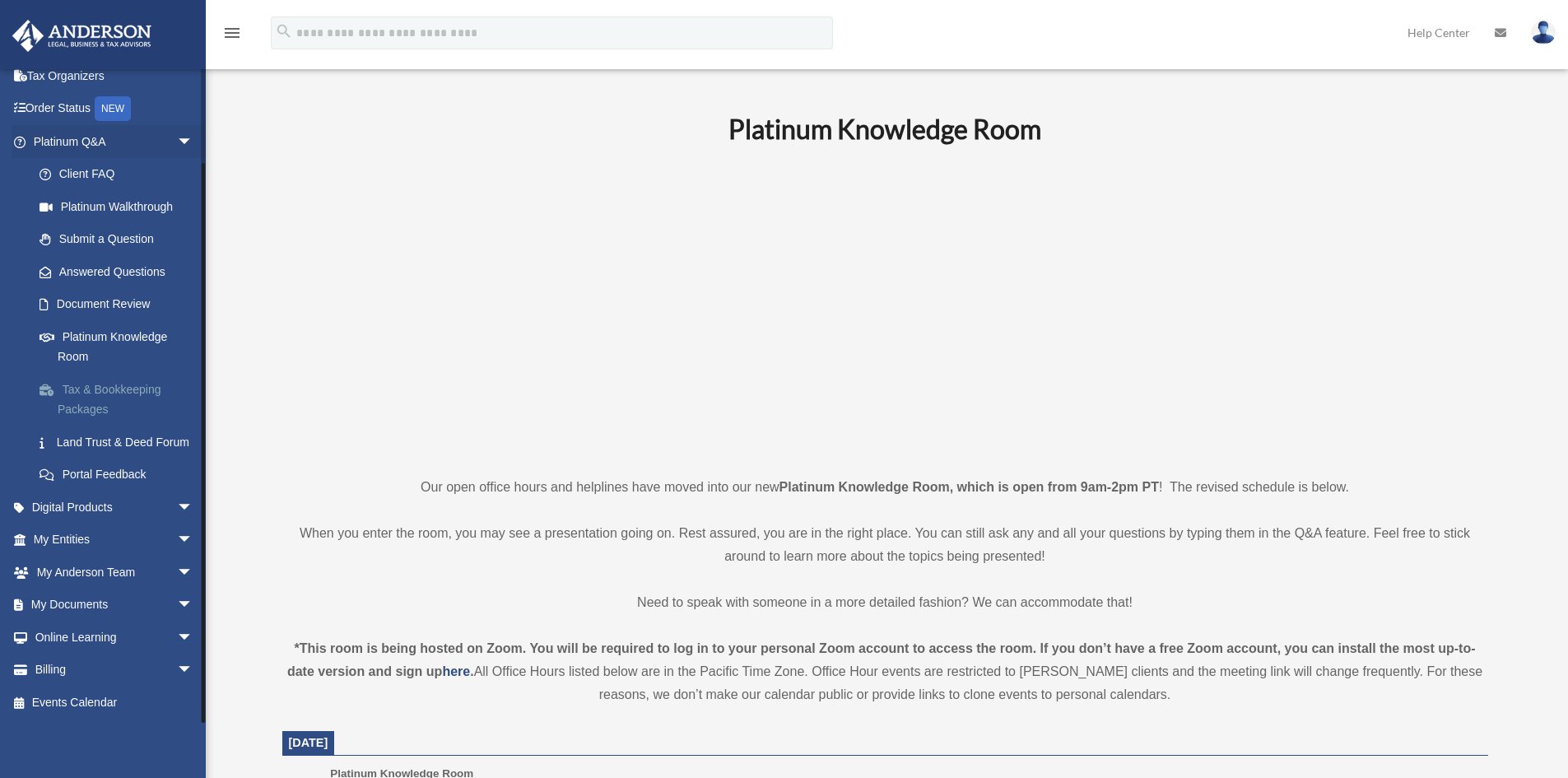
click at [106, 375] on link "Tax & Bookkeeping Packages" at bounding box center [120, 399] width 195 height 53
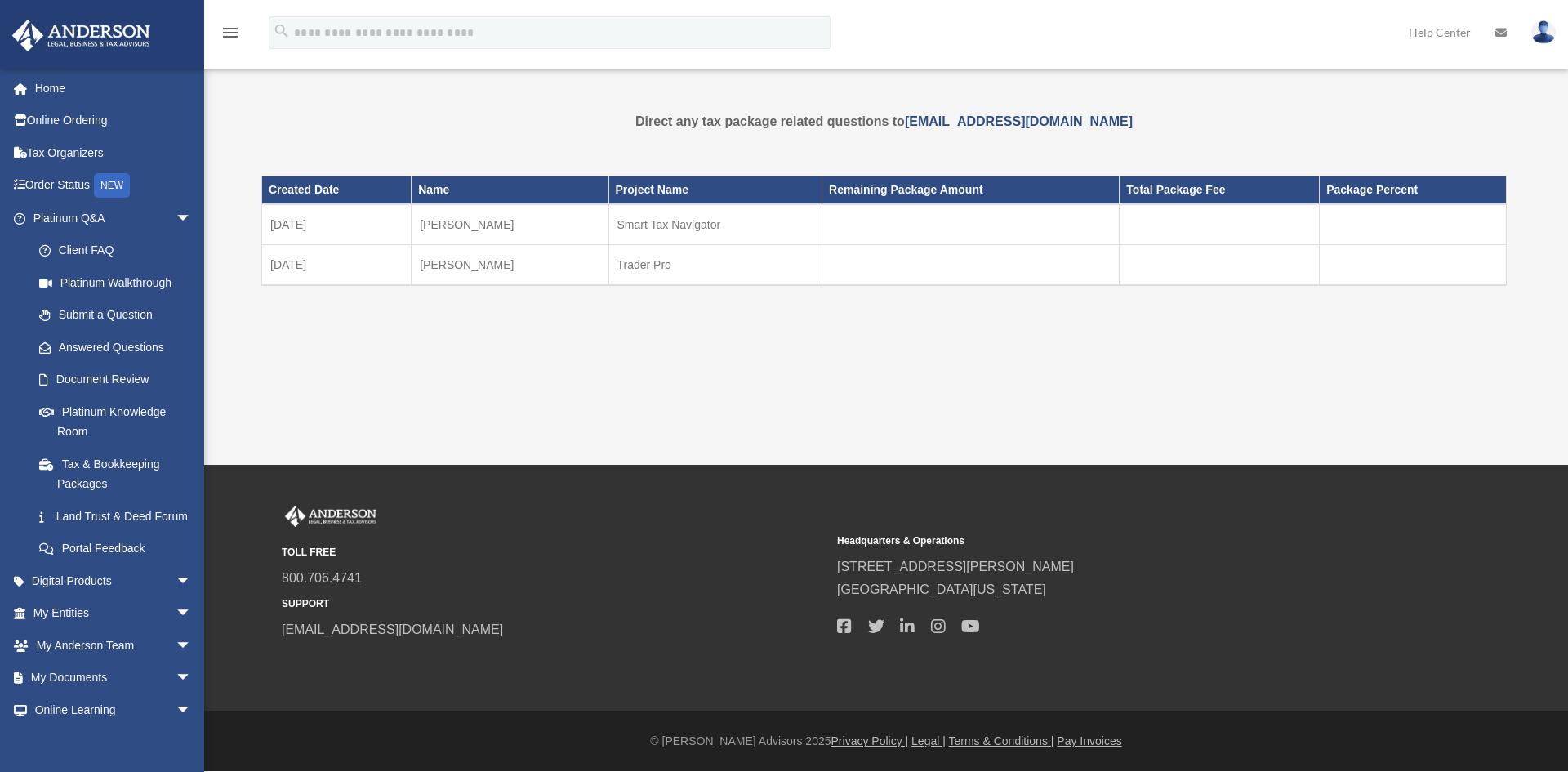
click at [619, 271] on td "Trader Pro" at bounding box center [716, 266] width 214 height 41
click at [636, 221] on td "Smart Tax Navigator" at bounding box center [716, 225] width 214 height 41
click at [103, 597] on link "Digital Products arrow_drop_down" at bounding box center [114, 581] width 205 height 33
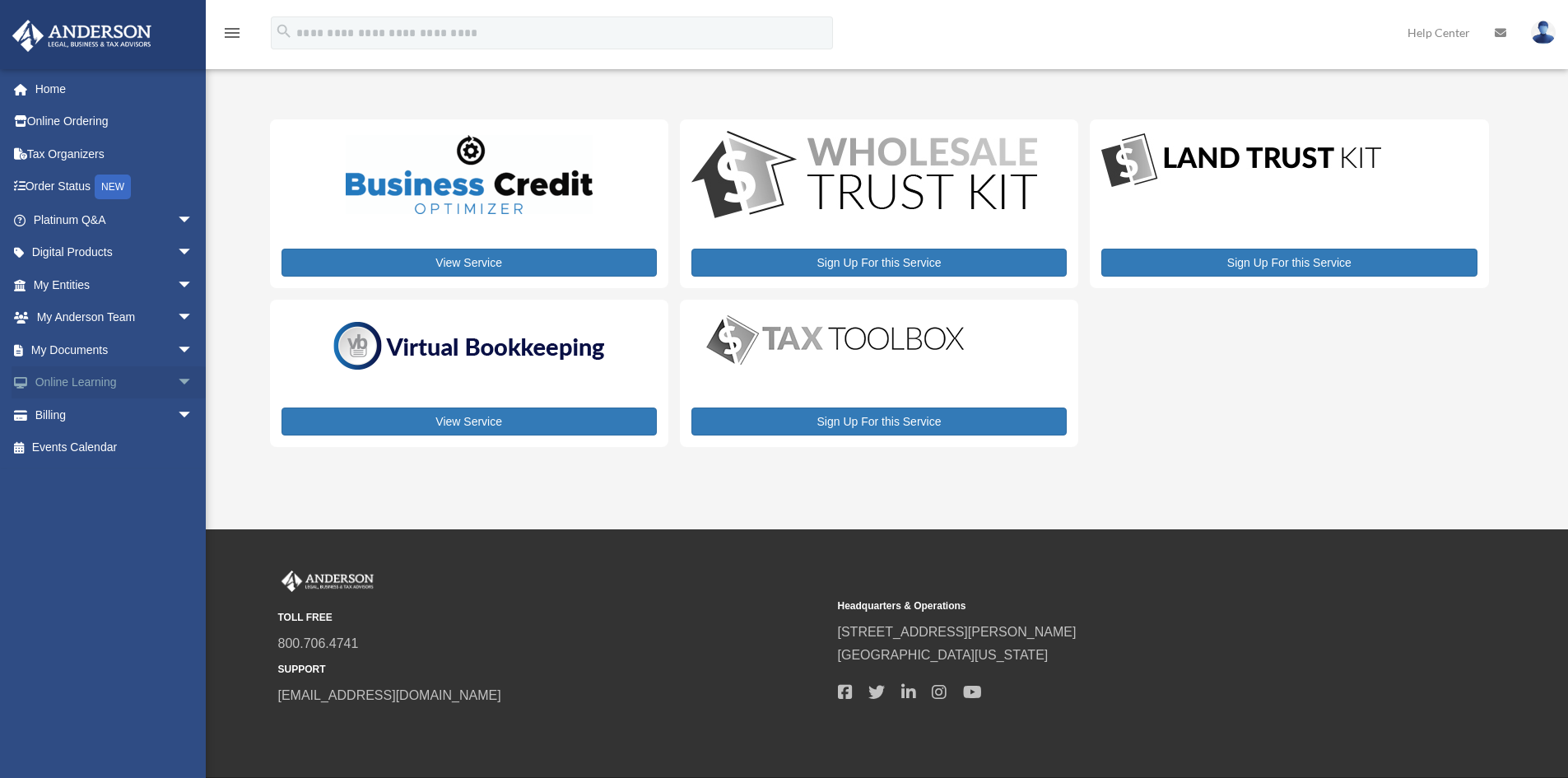
click at [80, 374] on link "Online Learning arrow_drop_down" at bounding box center [115, 383] width 207 height 33
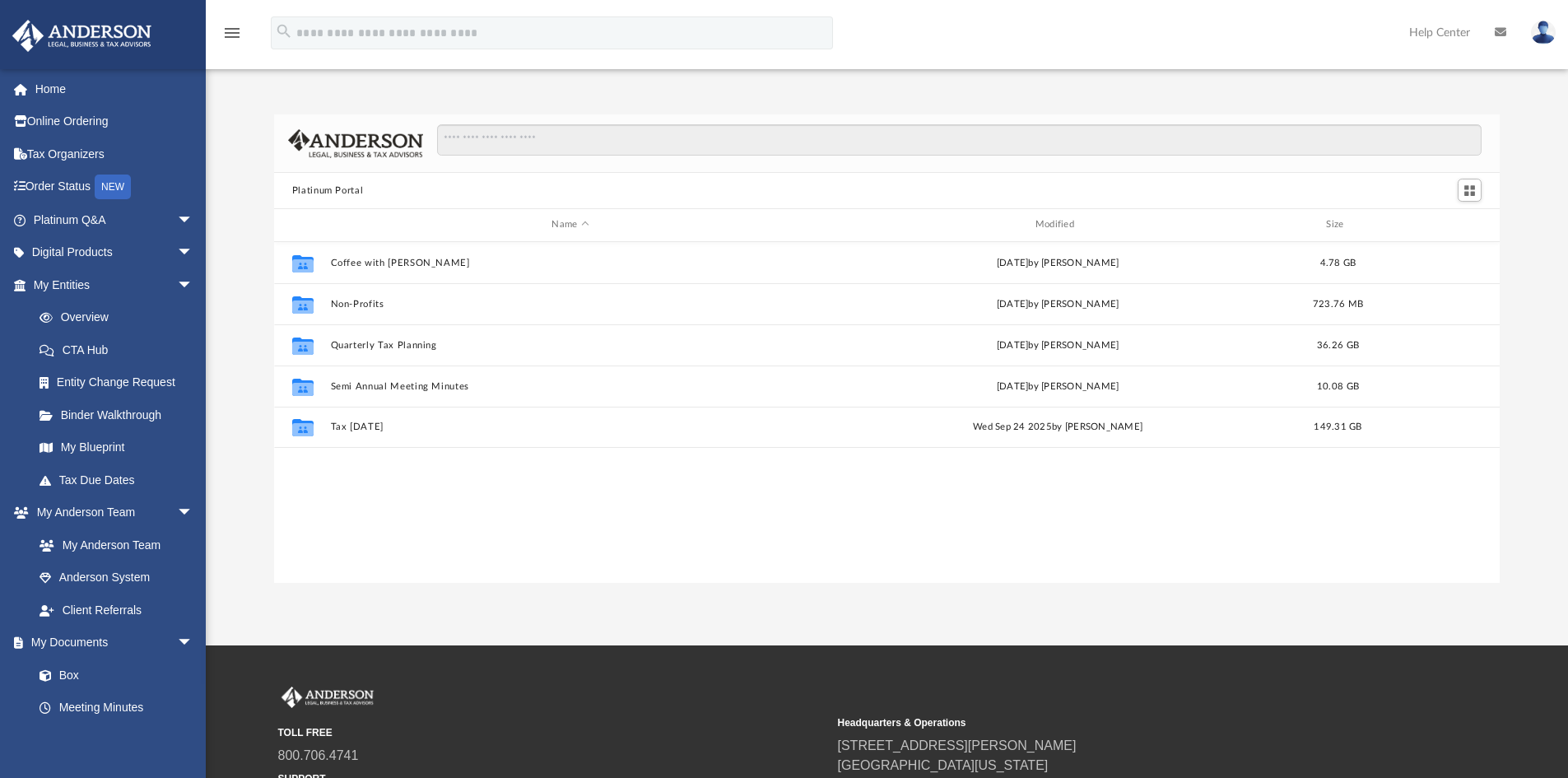
scroll to position [362, 1213]
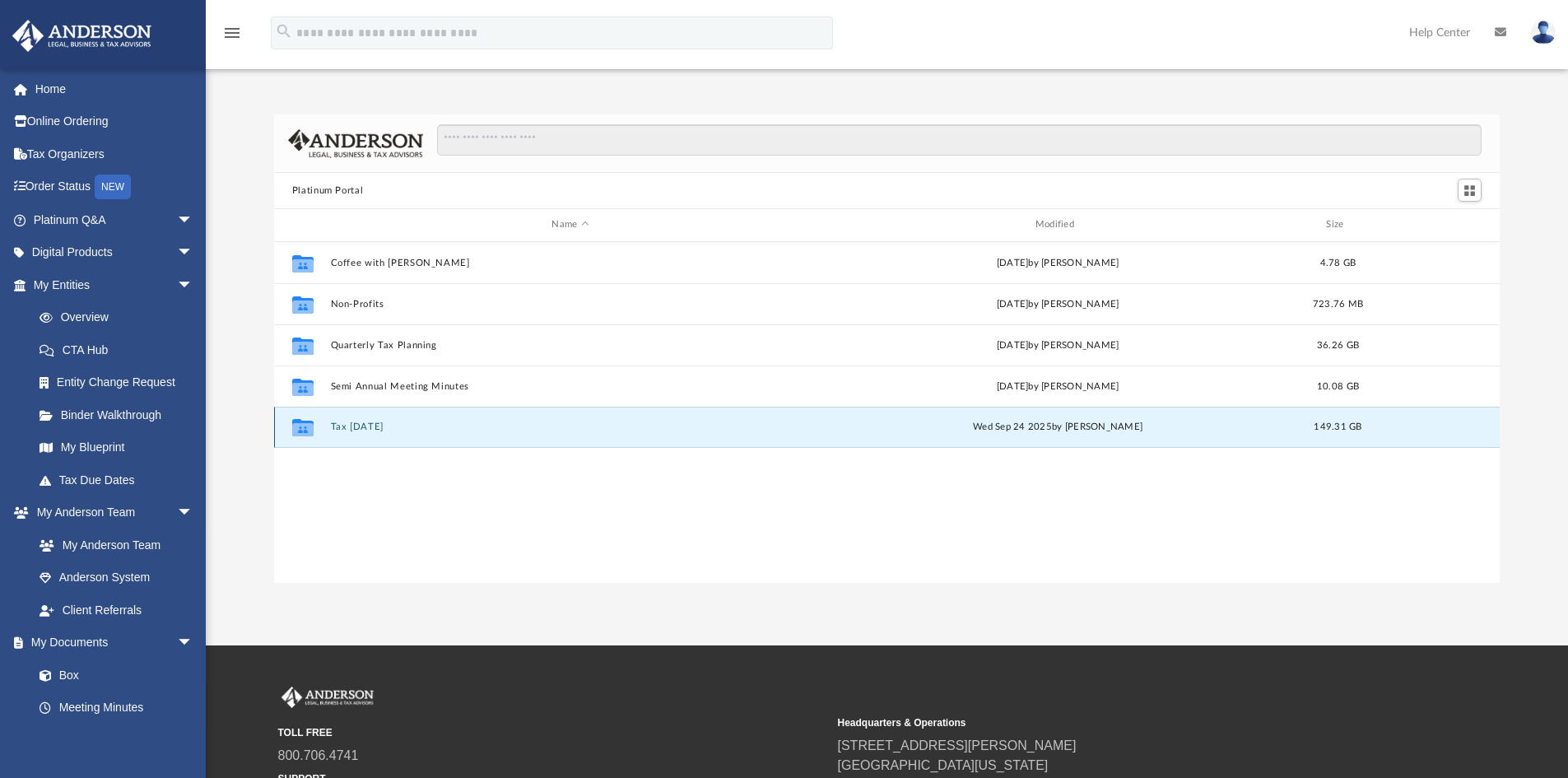
click at [368, 427] on button "Tax [DATE]" at bounding box center [570, 427] width 480 height 11
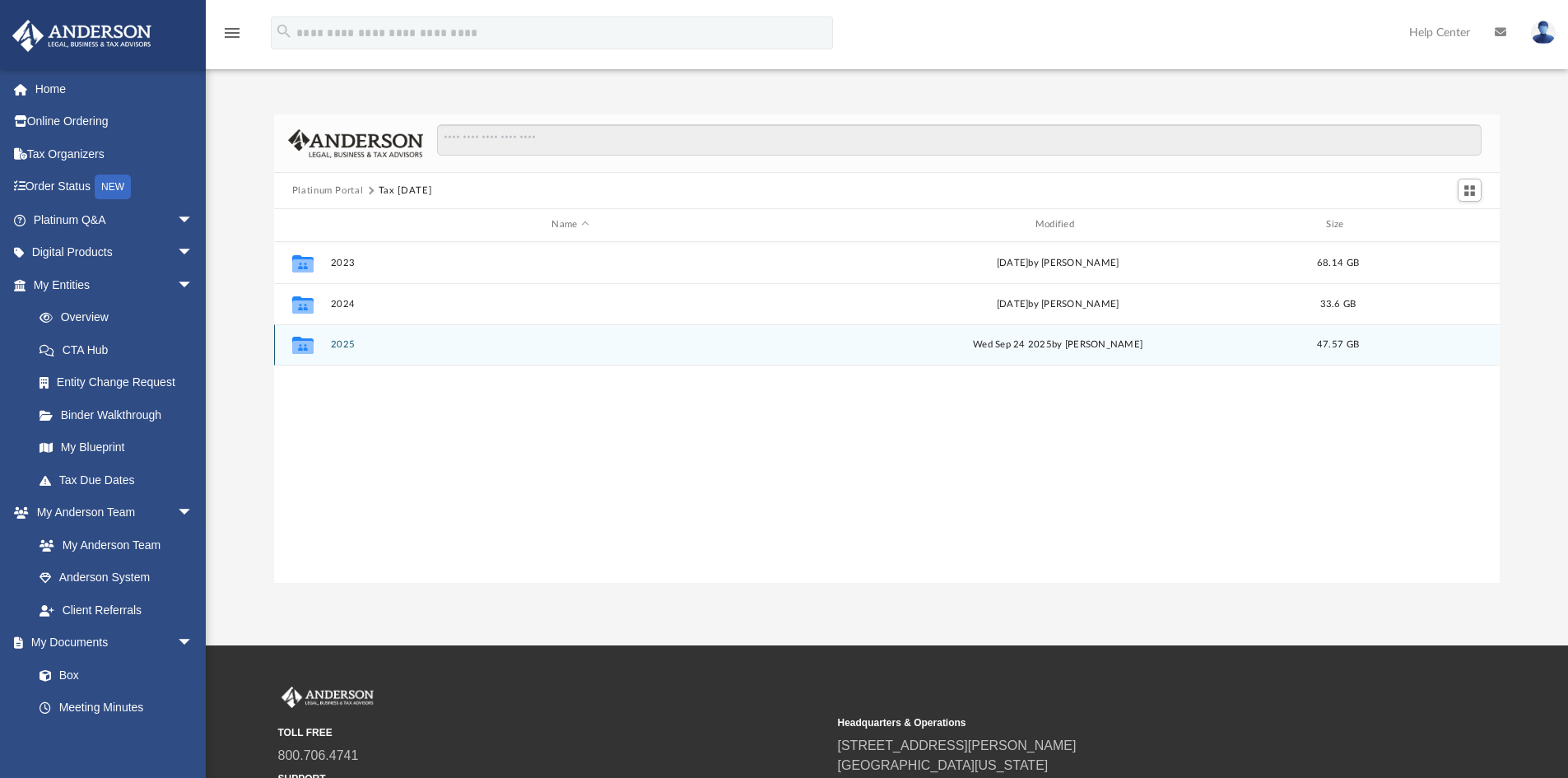
click at [327, 346] on div "Collaborated Folder 2025 [DATE] by [PERSON_NAME] 47.57 GB" at bounding box center [887, 345] width 1226 height 41
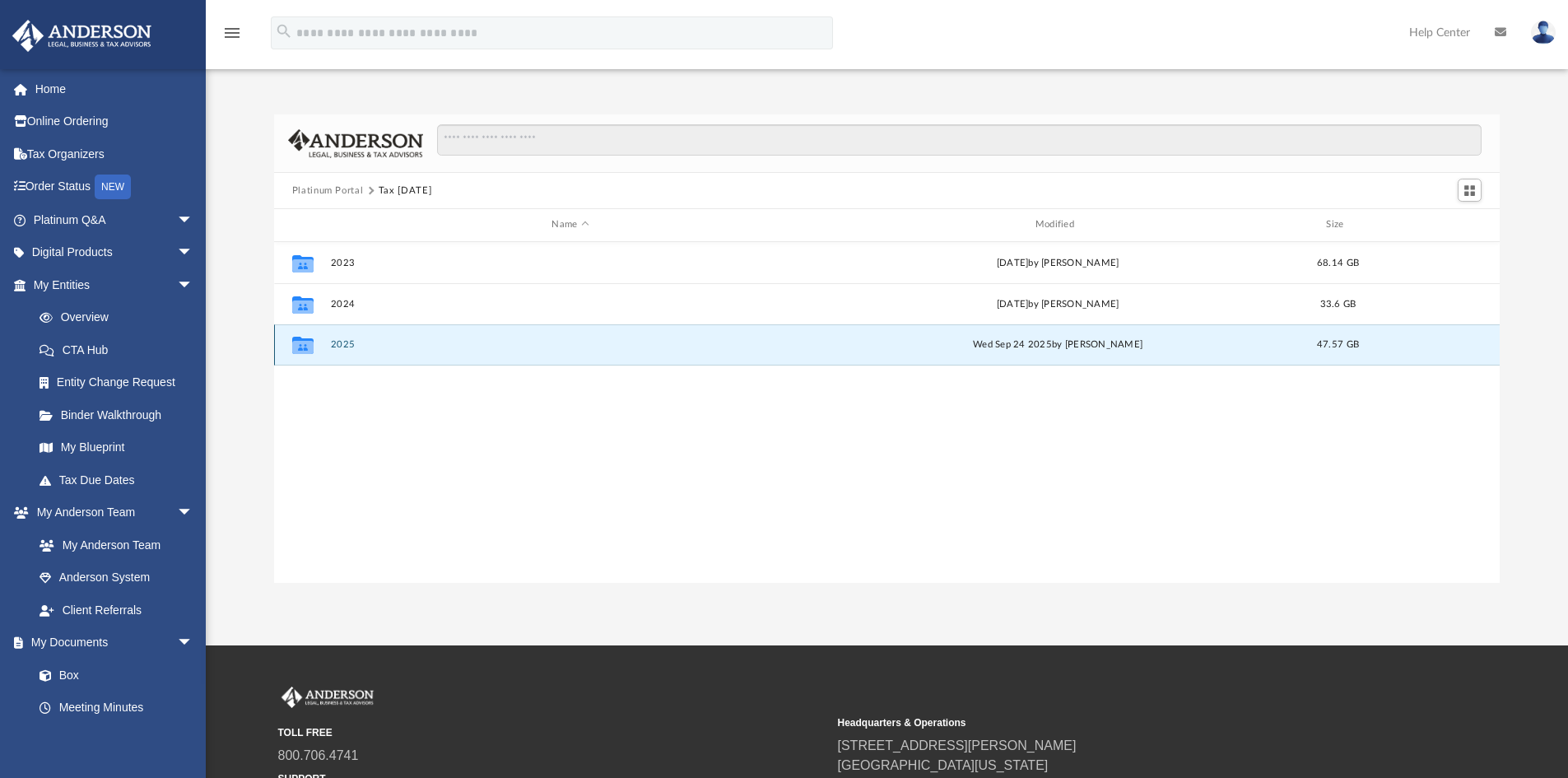
click at [351, 346] on button "2025" at bounding box center [570, 345] width 480 height 11
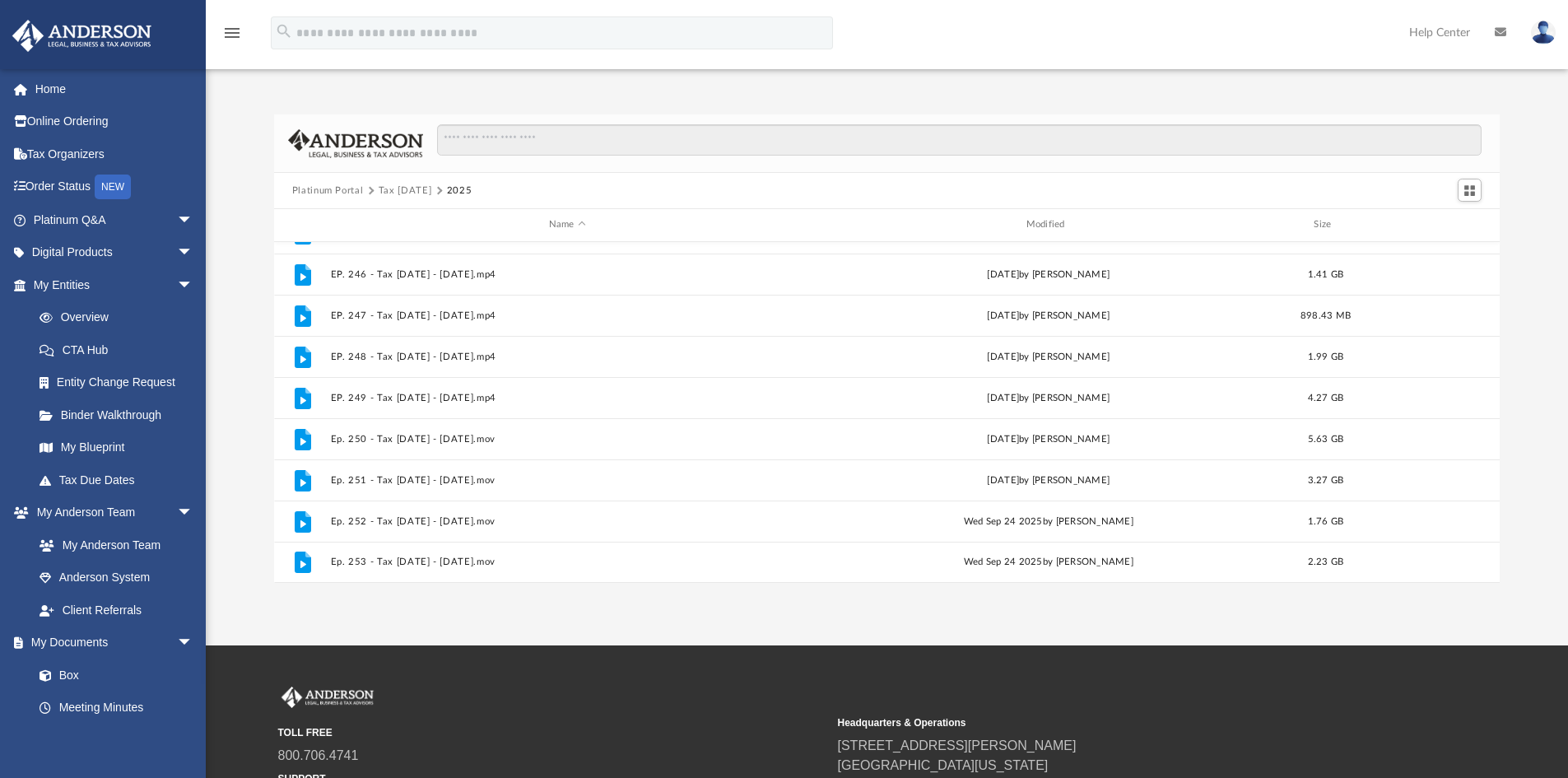
scroll to position [162, 0]
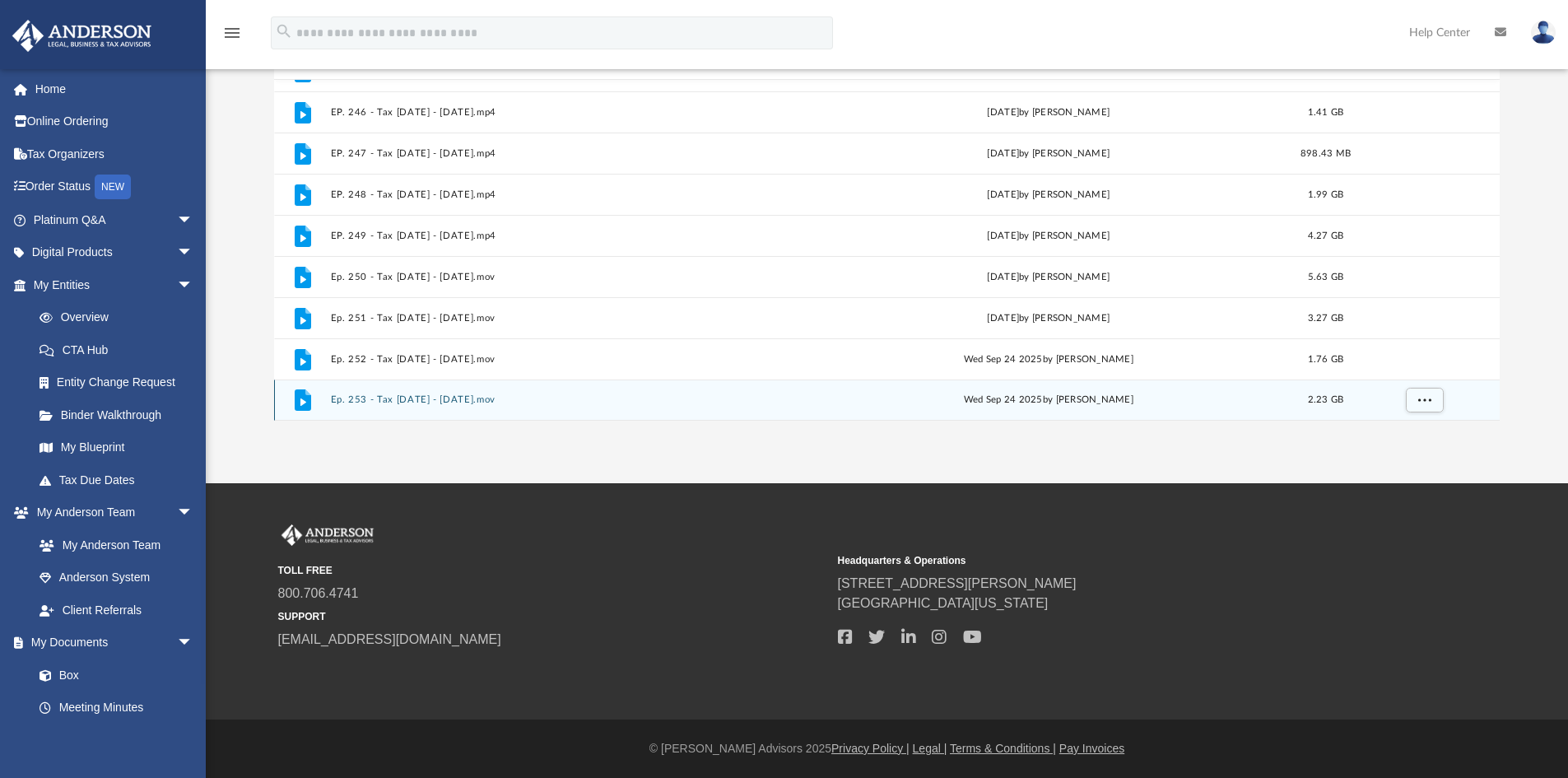
click at [438, 406] on div "File Ep. 253 - Tax [DATE] - [DATE].mov [DATE] by [PERSON_NAME] 2.23 GB" at bounding box center [887, 400] width 1226 height 41
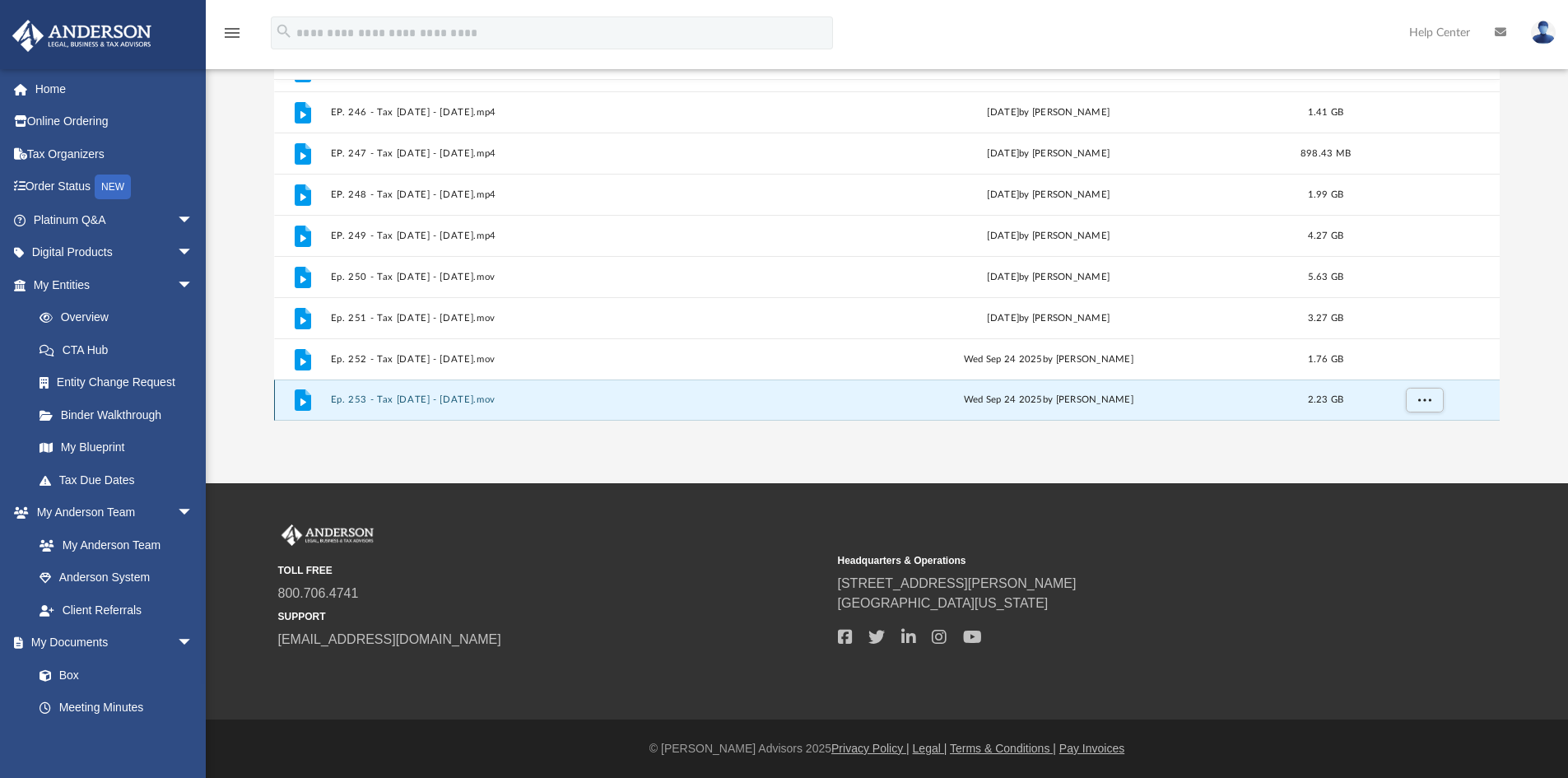
click at [435, 399] on button "Ep. 253 - Tax [DATE] - [DATE].mov" at bounding box center [567, 399] width 474 height 11
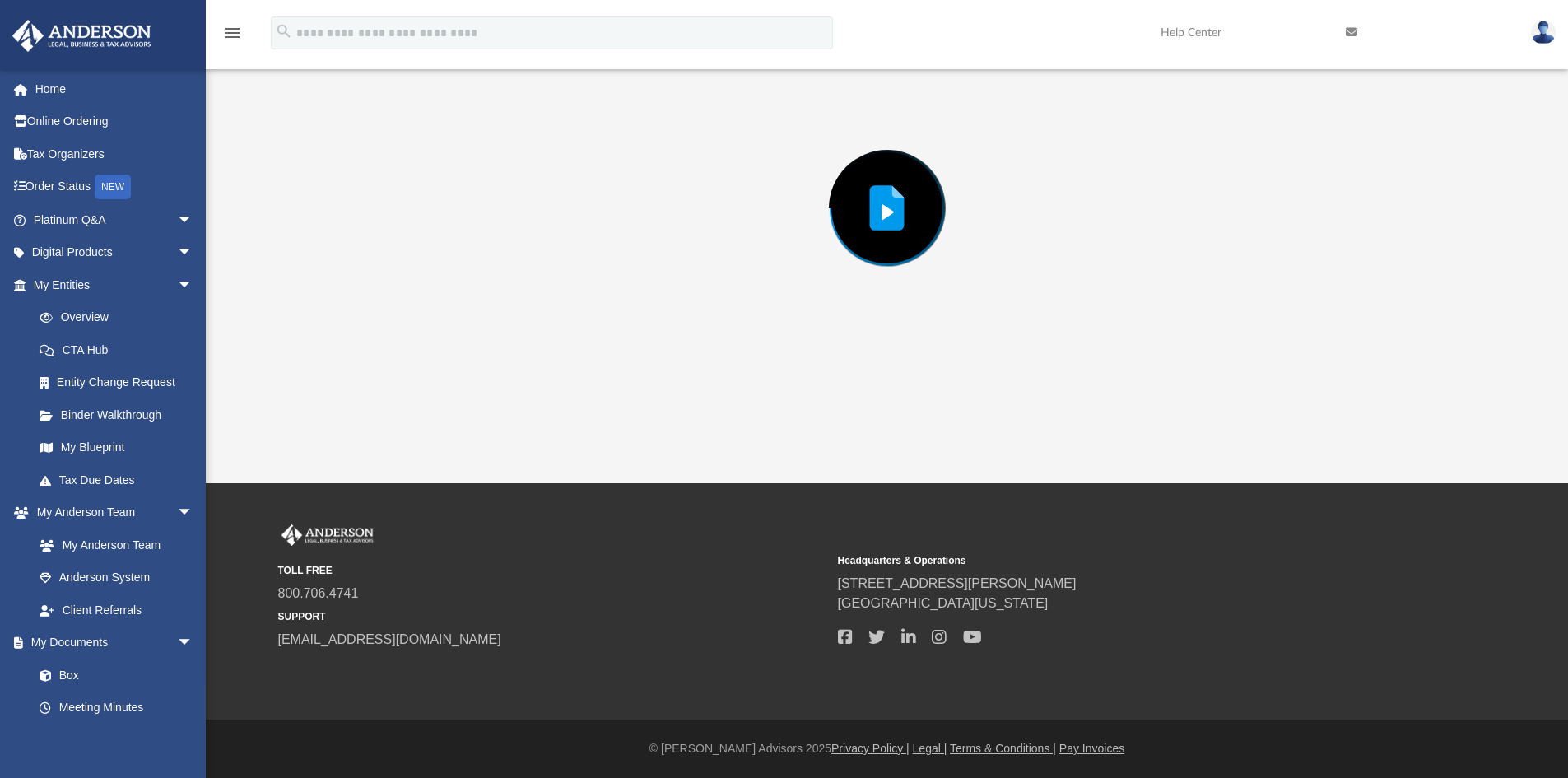
click at [435, 399] on div "Preview" at bounding box center [887, 208] width 1226 height 425
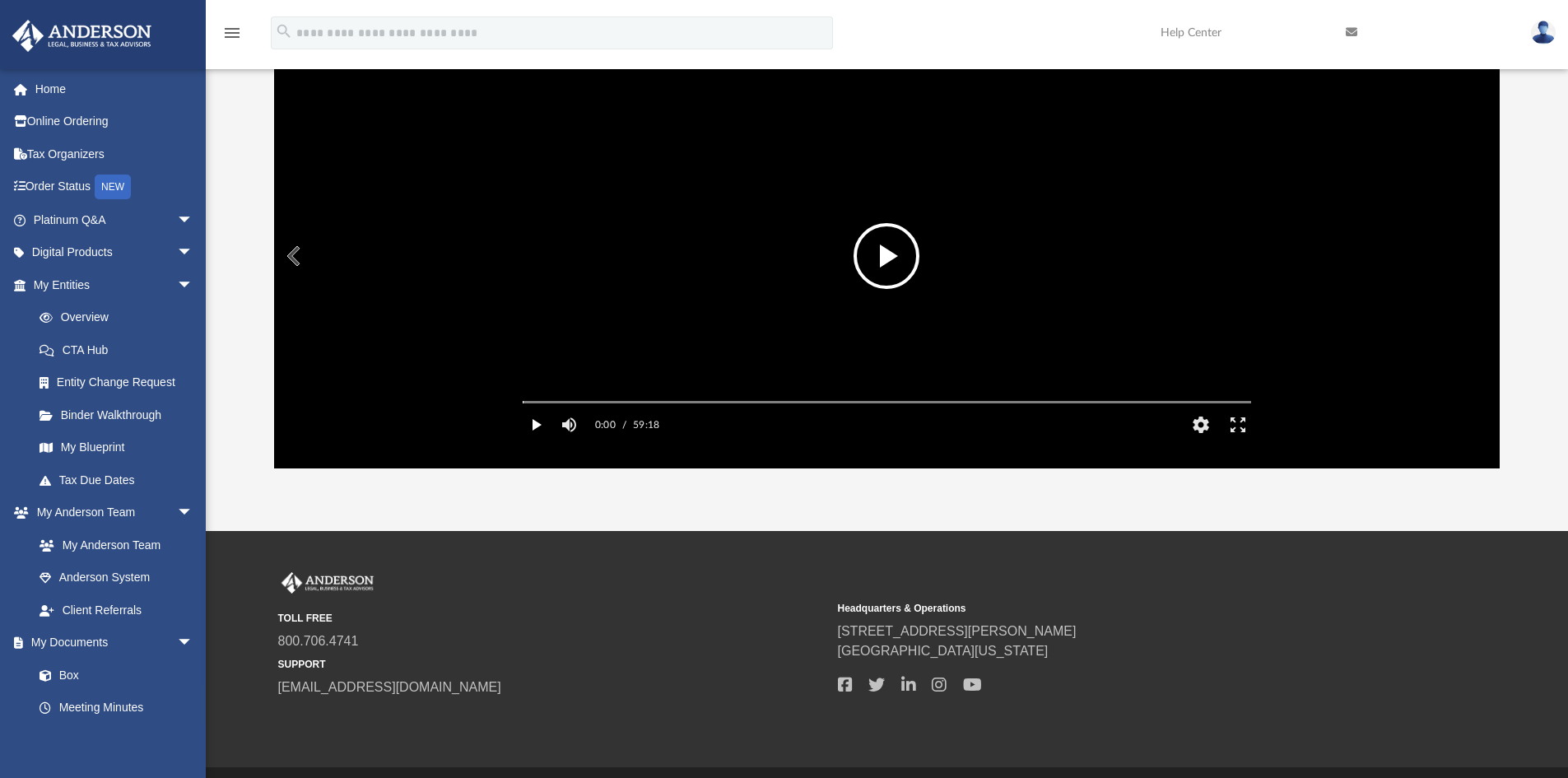
click at [542, 441] on button "Play" at bounding box center [536, 425] width 37 height 33
click at [575, 426] on div "Autoplay Disabled Speed 1.5 Quality Auto Subtitles/CC Off Audio Autoplay Disabl…" at bounding box center [887, 256] width 1226 height 425
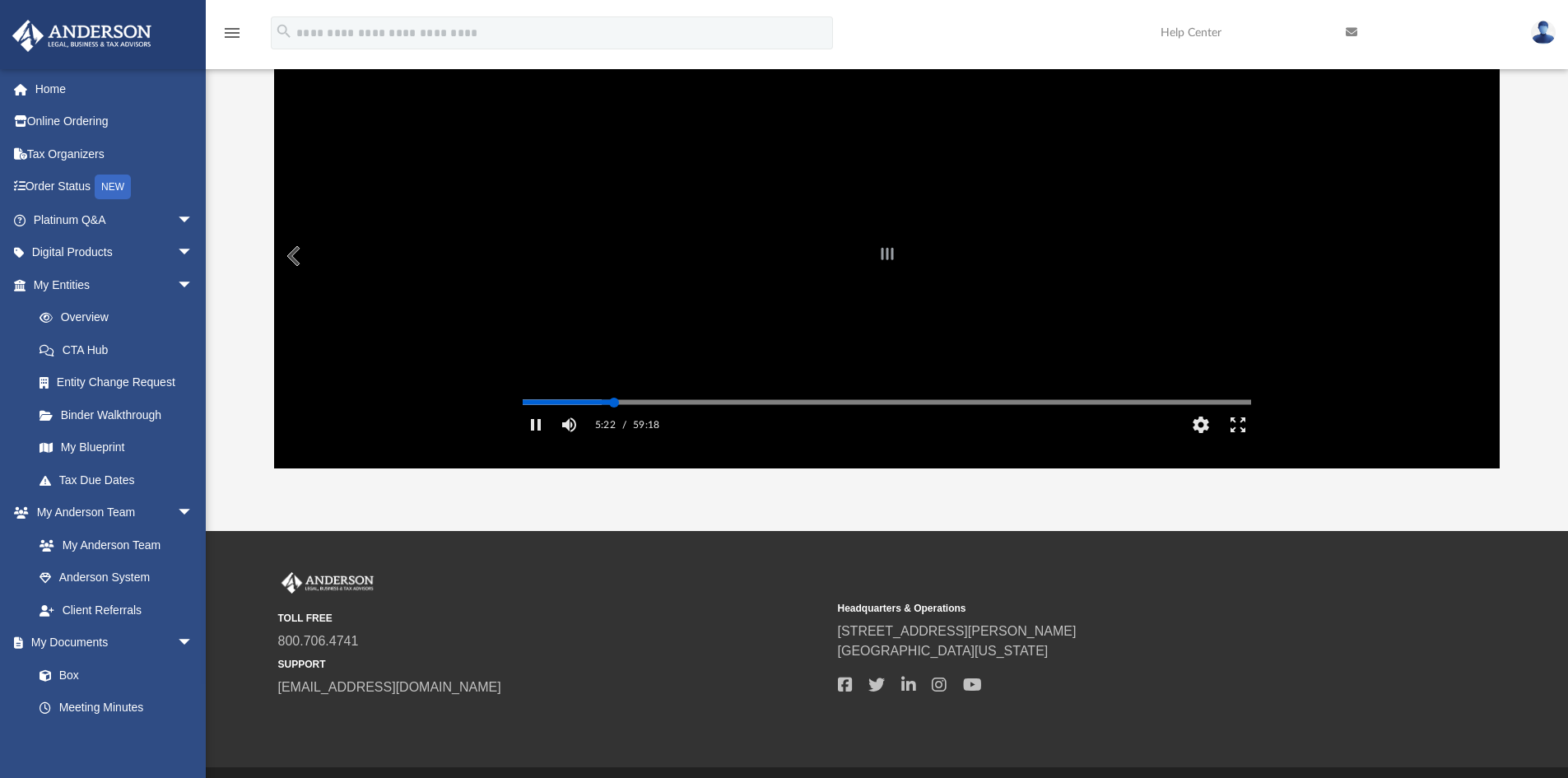
click at [614, 425] on div "Autoplay Disabled Speed 1.5 Quality Auto Subtitles/CC Off Audio Autoplay Disabl…" at bounding box center [887, 256] width 1226 height 425
click at [712, 425] on div "Autoplay Disabled Speed 1.5 Quality Auto Subtitles/CC Off Audio Autoplay Disabl…" at bounding box center [887, 256] width 1226 height 425
click at [731, 423] on div "Autoplay Disabled Speed 1.5 Quality Auto Subtitles/CC Off Audio Autoplay Disabl…" at bounding box center [887, 256] width 1226 height 425
click at [754, 425] on div "Autoplay Disabled Speed 1.5 Quality Auto Subtitles/CC Off Audio Autoplay Disabl…" at bounding box center [887, 256] width 1226 height 425
click at [773, 423] on div "Autoplay Disabled Speed 1.5 Quality Auto Subtitles/CC Off Audio Autoplay Disabl…" at bounding box center [887, 256] width 1226 height 425
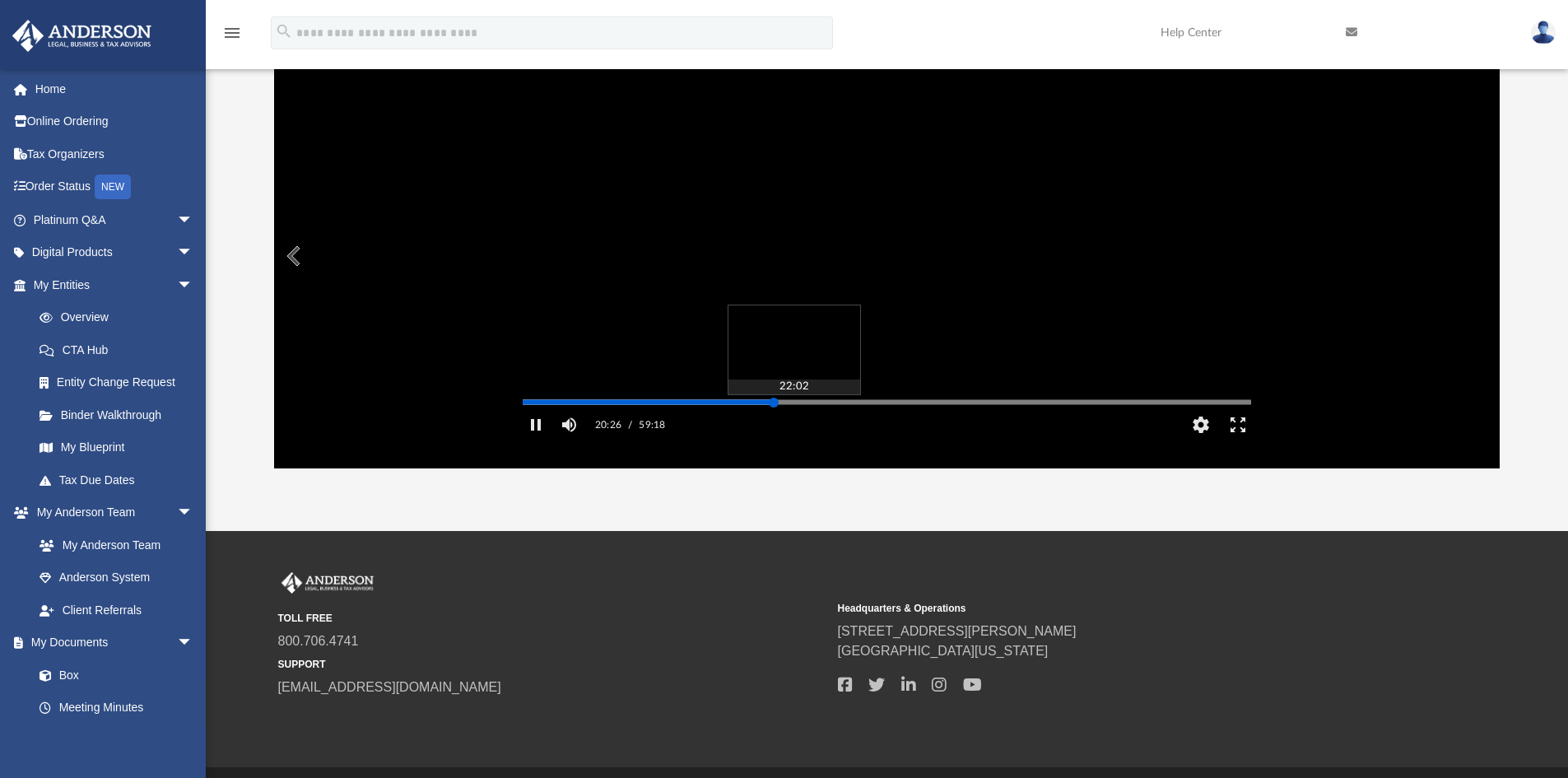
click at [793, 427] on div "Autoplay Disabled Speed 1.5 Quality Auto Subtitles/CC Off Audio Autoplay Disabl…" at bounding box center [887, 256] width 1226 height 425
click at [831, 426] on div "Autoplay Disabled Speed 1.5 Quality Auto Subtitles/CC Off Audio Autoplay Disabl…" at bounding box center [887, 256] width 1226 height 425
click at [984, 425] on div "Autoplay Disabled Speed 1.5 Quality Auto Subtitles/CC Off Audio Autoplay Disabl…" at bounding box center [887, 256] width 1226 height 425
click at [1014, 409] on div "Media Slider" at bounding box center [1250, 401] width 728 height 13
click at [1031, 427] on div "Autoplay Disabled Speed 1.5 Quality Auto Subtitles/CC Off Audio Autoplay Disabl…" at bounding box center [887, 256] width 1226 height 425
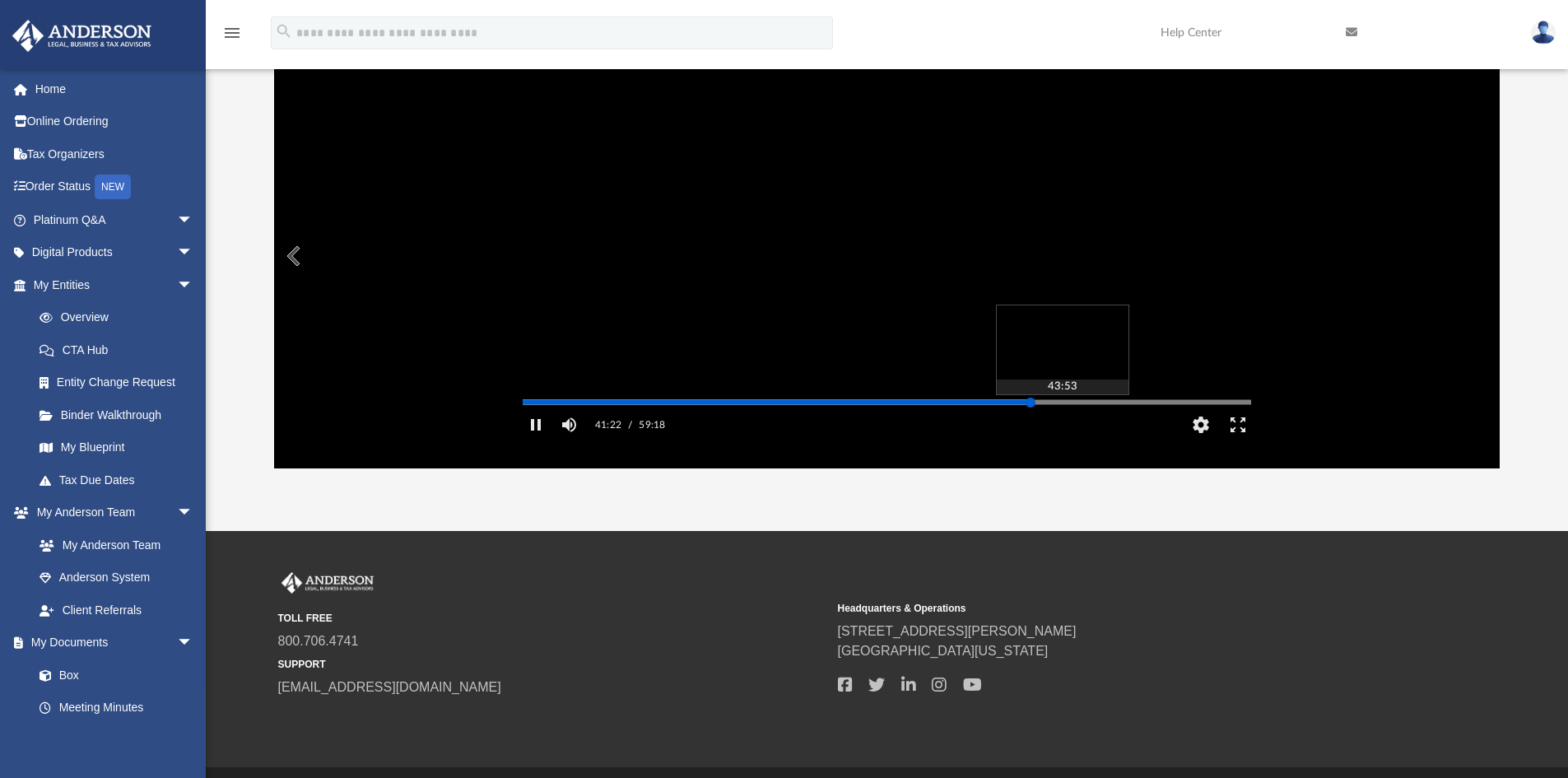
click at [1061, 425] on div "Autoplay Disabled Speed 1.5 Quality Auto Subtitles/CC Off Audio Autoplay Disabl…" at bounding box center [887, 256] width 1226 height 425
click at [1103, 423] on div "Autoplay Disabled Speed 1.5 Quality Auto Subtitles/CC Off Audio Autoplay Disabl…" at bounding box center [887, 256] width 1226 height 425
click at [1127, 425] on div "Autoplay Disabled Speed 1.5 Quality Auto Subtitles/CC Off Audio Autoplay Disabl…" at bounding box center [887, 256] width 1226 height 425
click at [1173, 427] on div "Autoplay Disabled Speed 1.5 Quality Auto Subtitles/CC Off Audio Autoplay Disabl…" at bounding box center [887, 256] width 1226 height 425
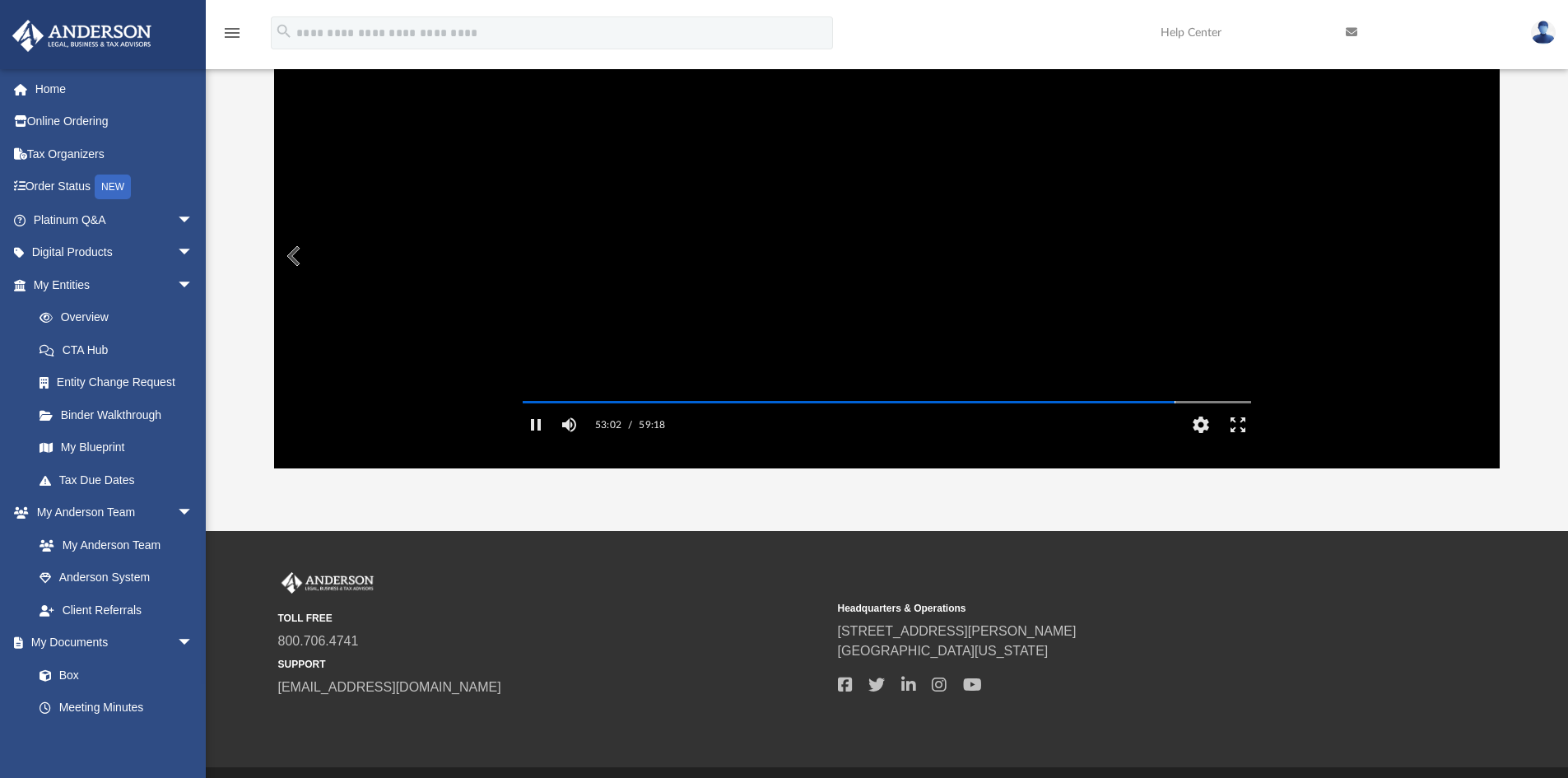
click at [293, 251] on button "Preview" at bounding box center [292, 256] width 36 height 46
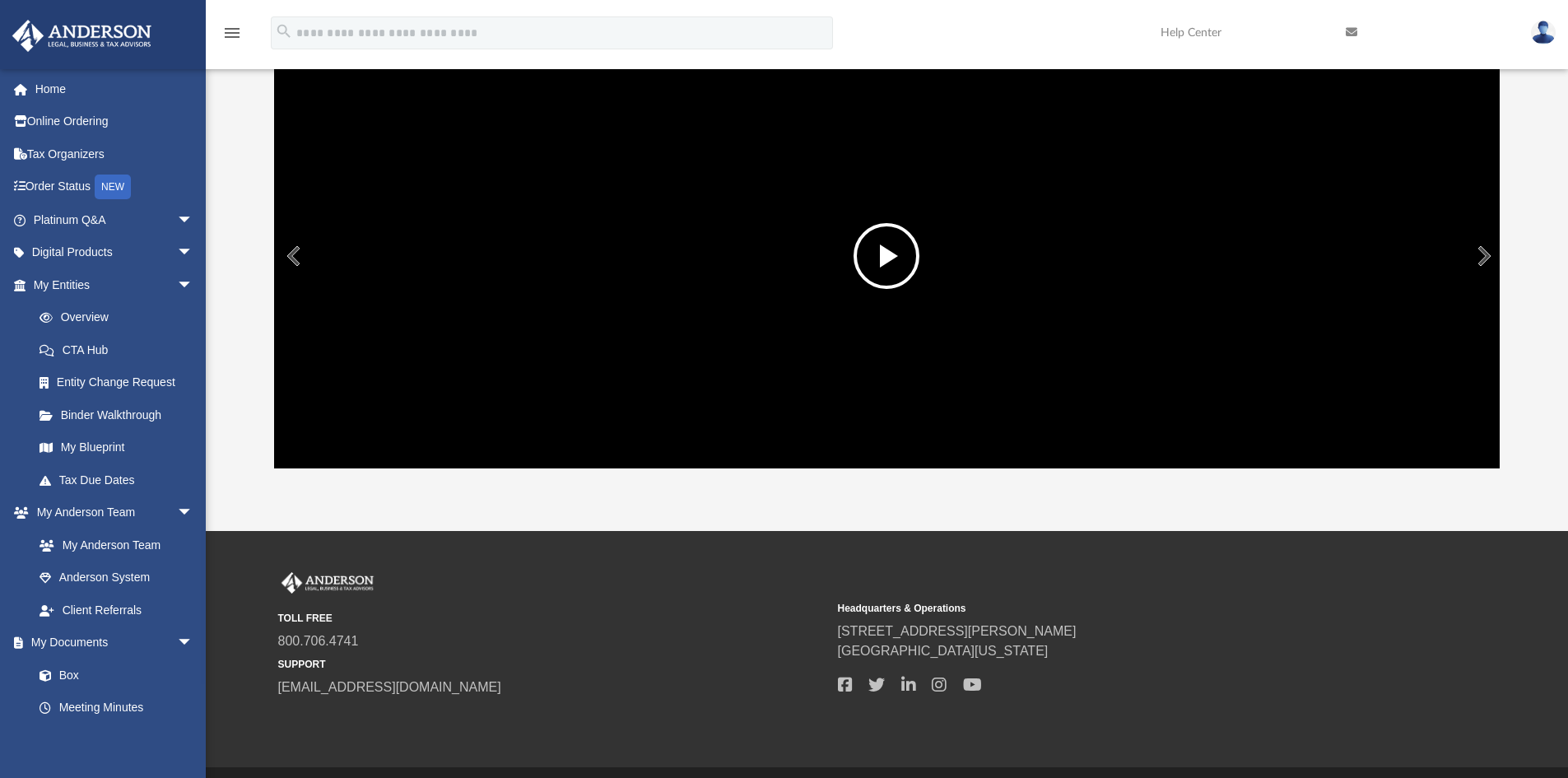
click at [234, 29] on icon "menu" at bounding box center [232, 32] width 20 height 20
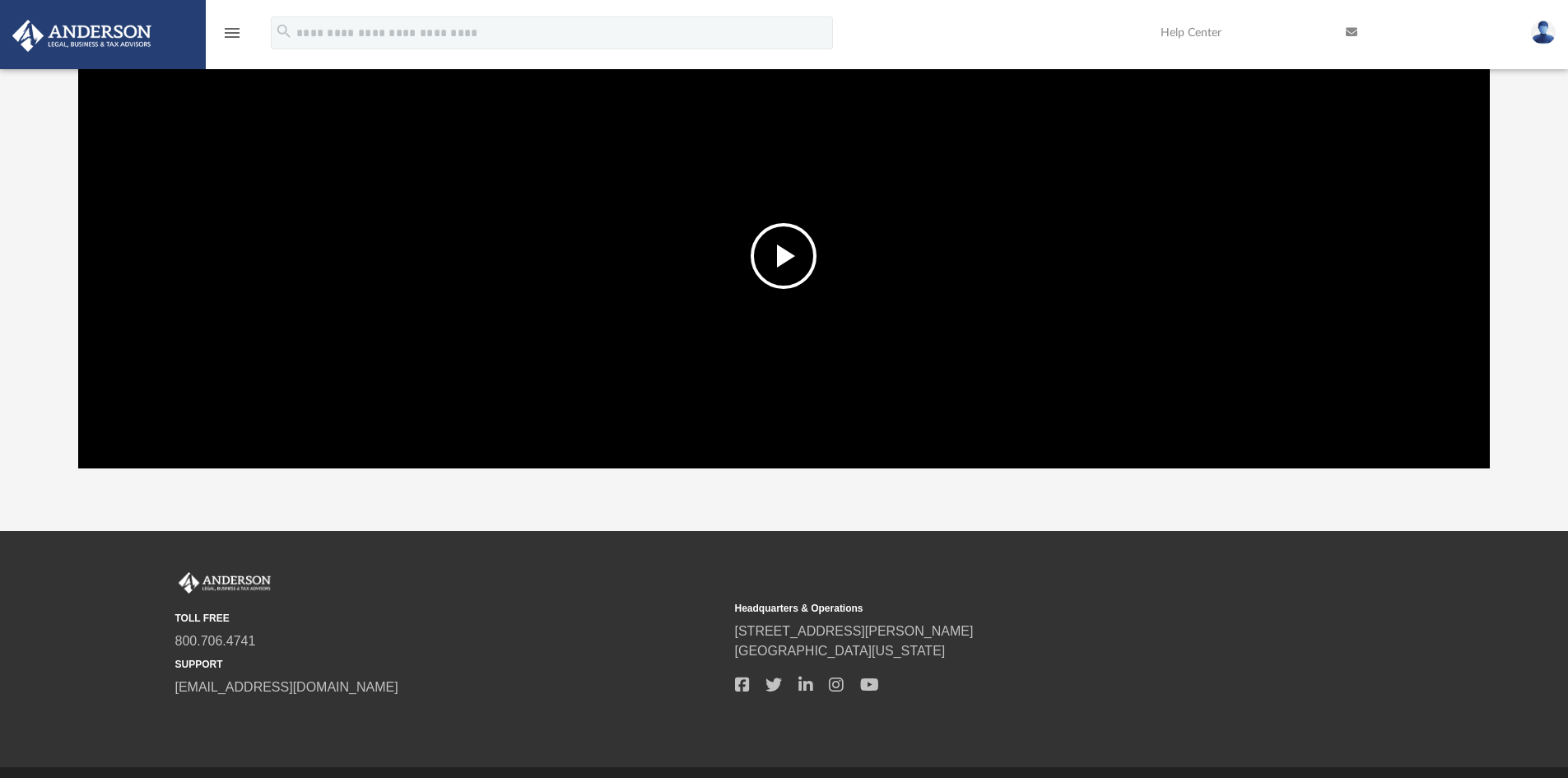
scroll to position [362, 1398]
click at [234, 29] on icon "menu" at bounding box center [232, 32] width 20 height 20
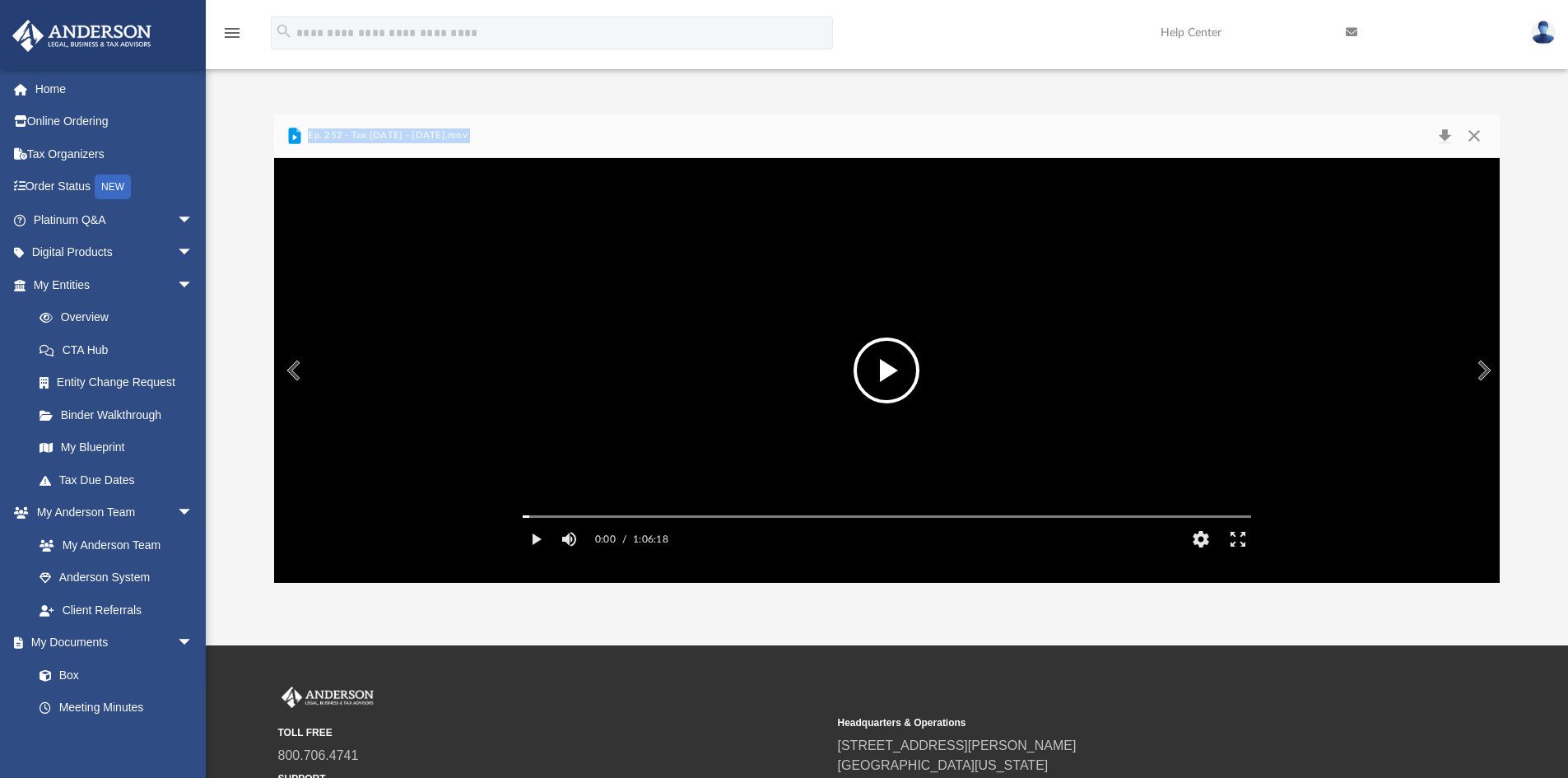
scroll to position [1, 0]
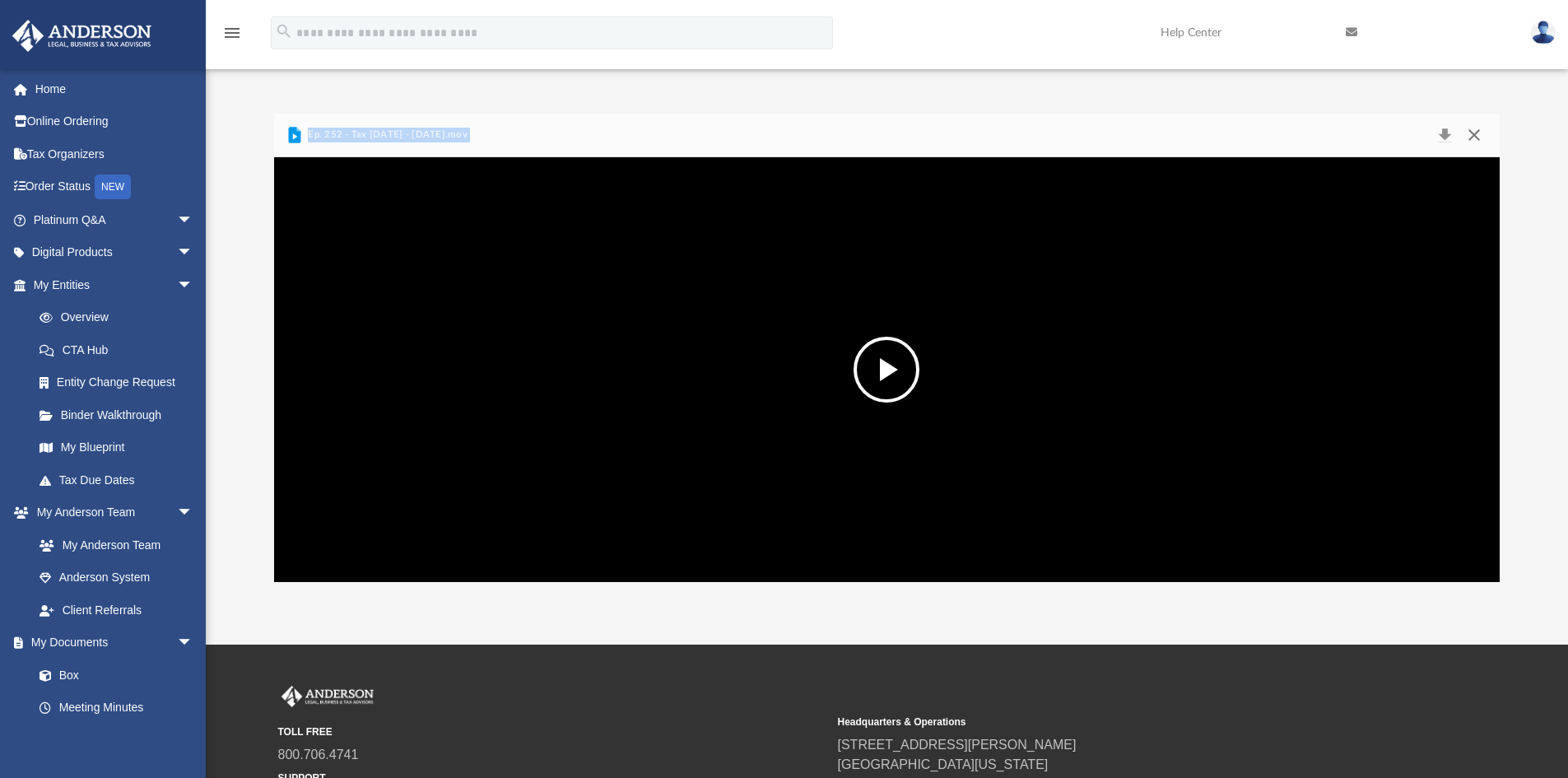
click at [1471, 129] on button "Close" at bounding box center [1474, 134] width 30 height 23
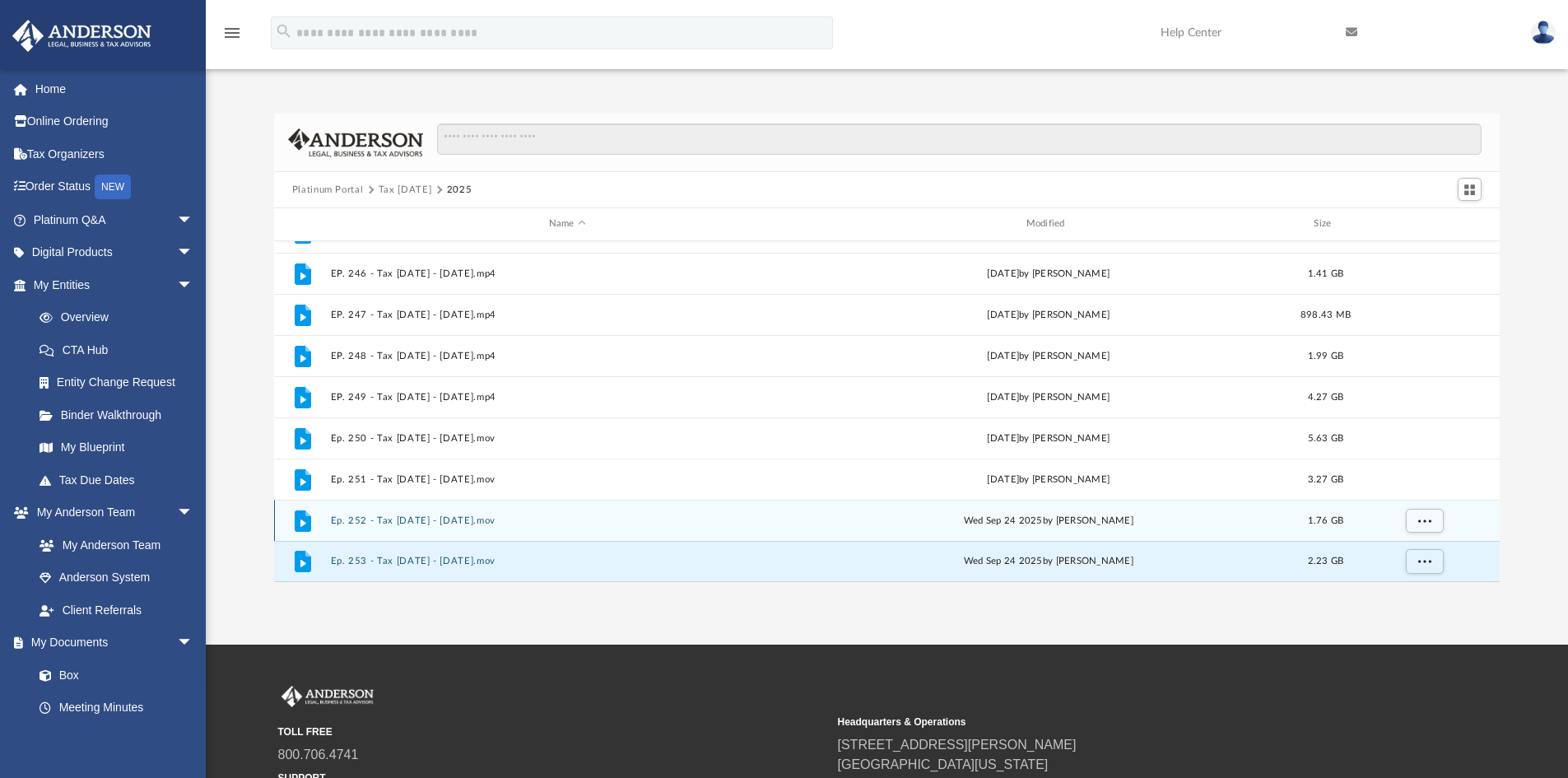
click at [487, 518] on button "Ep. 252 - Tax Tuesday - September 9th, 2025.mov" at bounding box center [567, 521] width 474 height 11
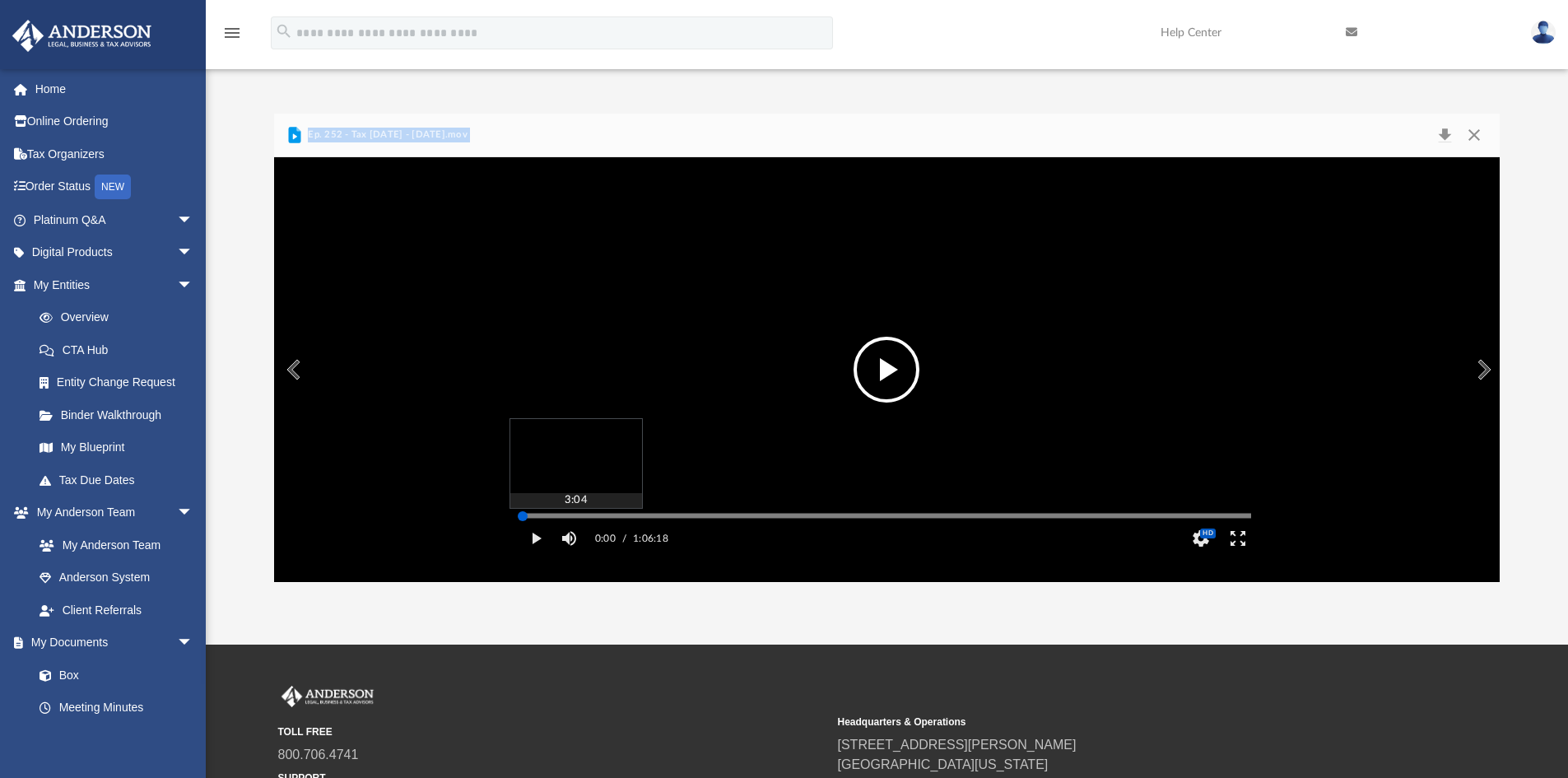
click at [556, 517] on div "Media Slider" at bounding box center [887, 516] width 728 height 3
click at [579, 546] on button "Mute" at bounding box center [569, 539] width 30 height 33
click at [578, 517] on div "Media Slider" at bounding box center [887, 516] width 728 height 3
click at [591, 517] on div "Media Slider" at bounding box center [887, 516] width 728 height 3
click at [610, 517] on div "Media Slider" at bounding box center [887, 516] width 728 height 3
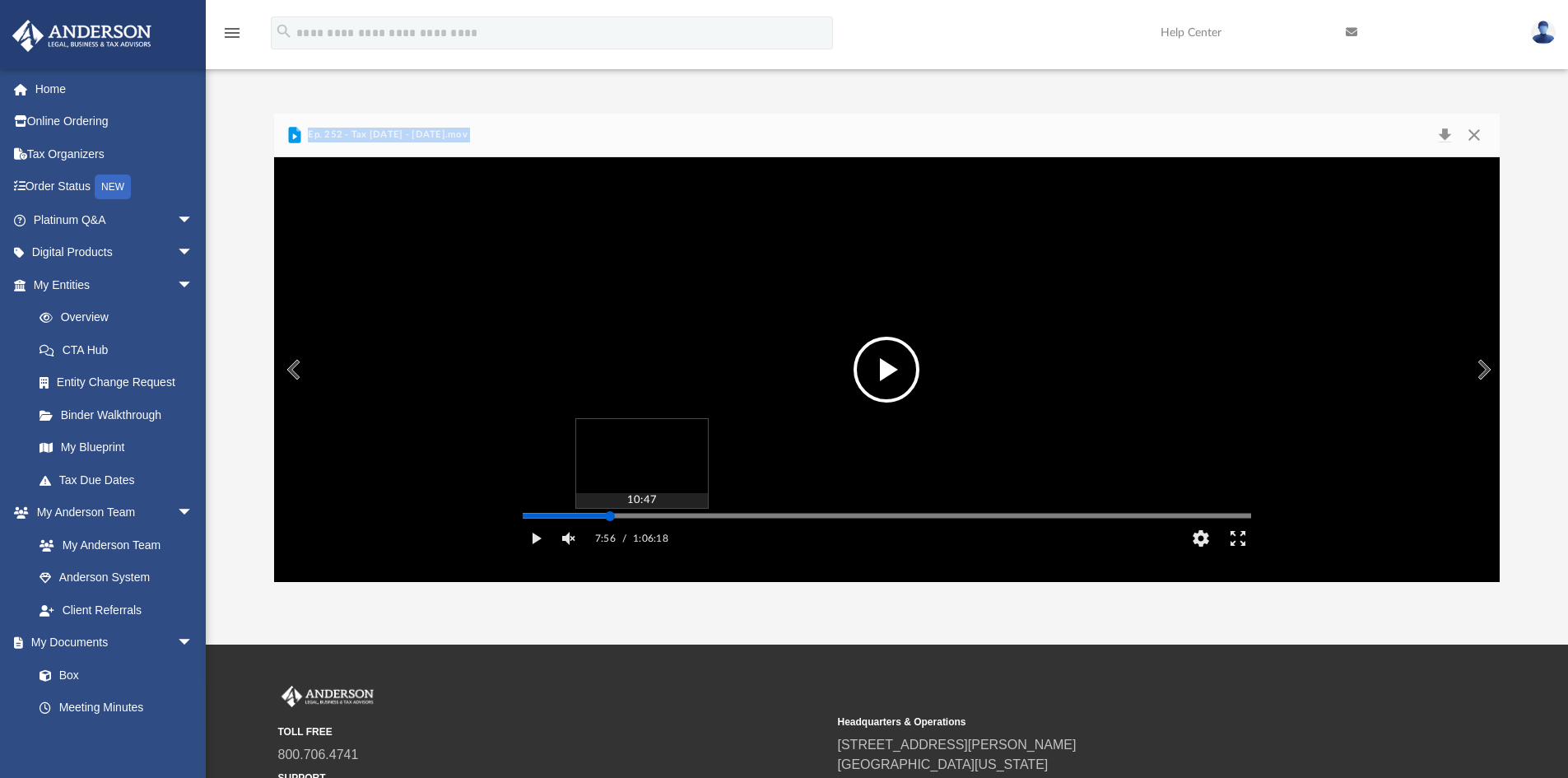
click at [683, 522] on div "Media Slider" at bounding box center [886, 515] width 755 height 13
click at [678, 517] on div "Media Slider" at bounding box center [887, 516] width 728 height 3
click at [722, 517] on div "Media Slider" at bounding box center [887, 516] width 728 height 3
click at [791, 517] on div "Media Slider" at bounding box center [887, 516] width 728 height 3
click at [852, 517] on div "Media Slider" at bounding box center [887, 516] width 728 height 3
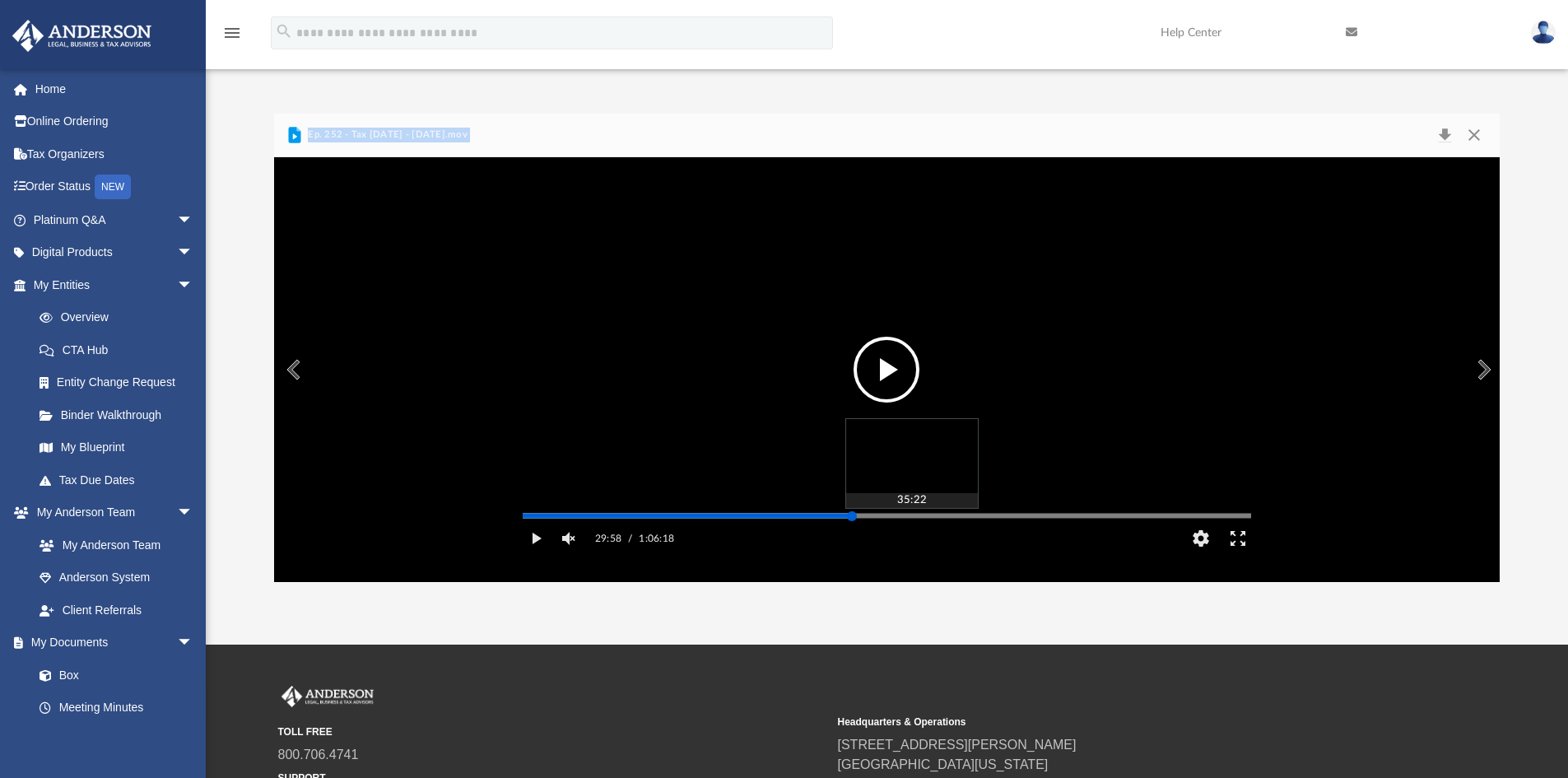
click at [911, 517] on div "Media Slider" at bounding box center [887, 516] width 728 height 3
click at [964, 517] on div "Media Slider" at bounding box center [887, 516] width 728 height 3
click at [1012, 522] on div "Media Slider" at bounding box center [1250, 515] width 728 height 13
click at [1014, 517] on div "Media Slider" at bounding box center [887, 516] width 728 height 3
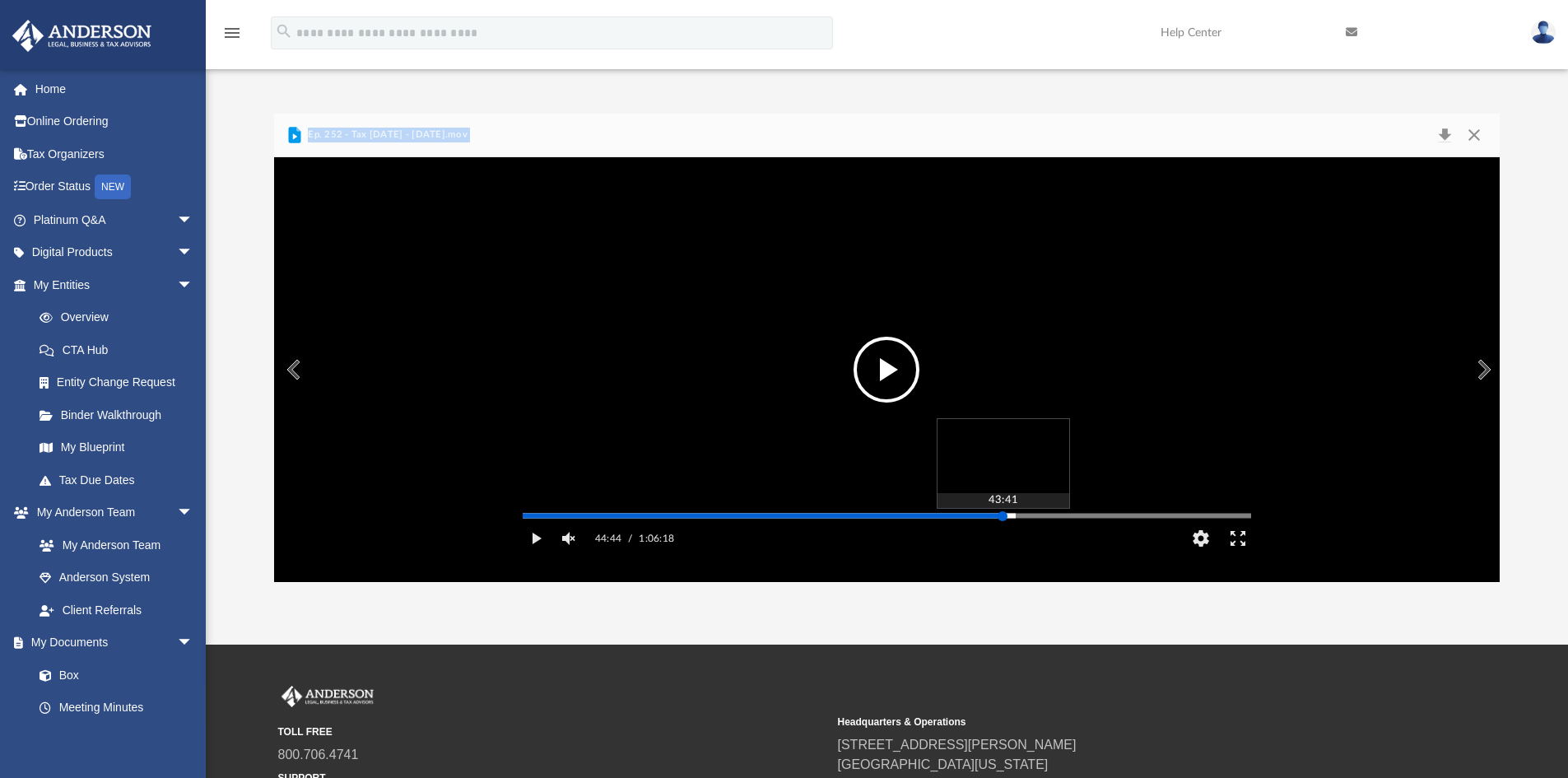
click at [1002, 517] on div "Media Slider" at bounding box center [887, 516] width 728 height 3
click at [987, 517] on div "Media Slider" at bounding box center [887, 516] width 728 height 3
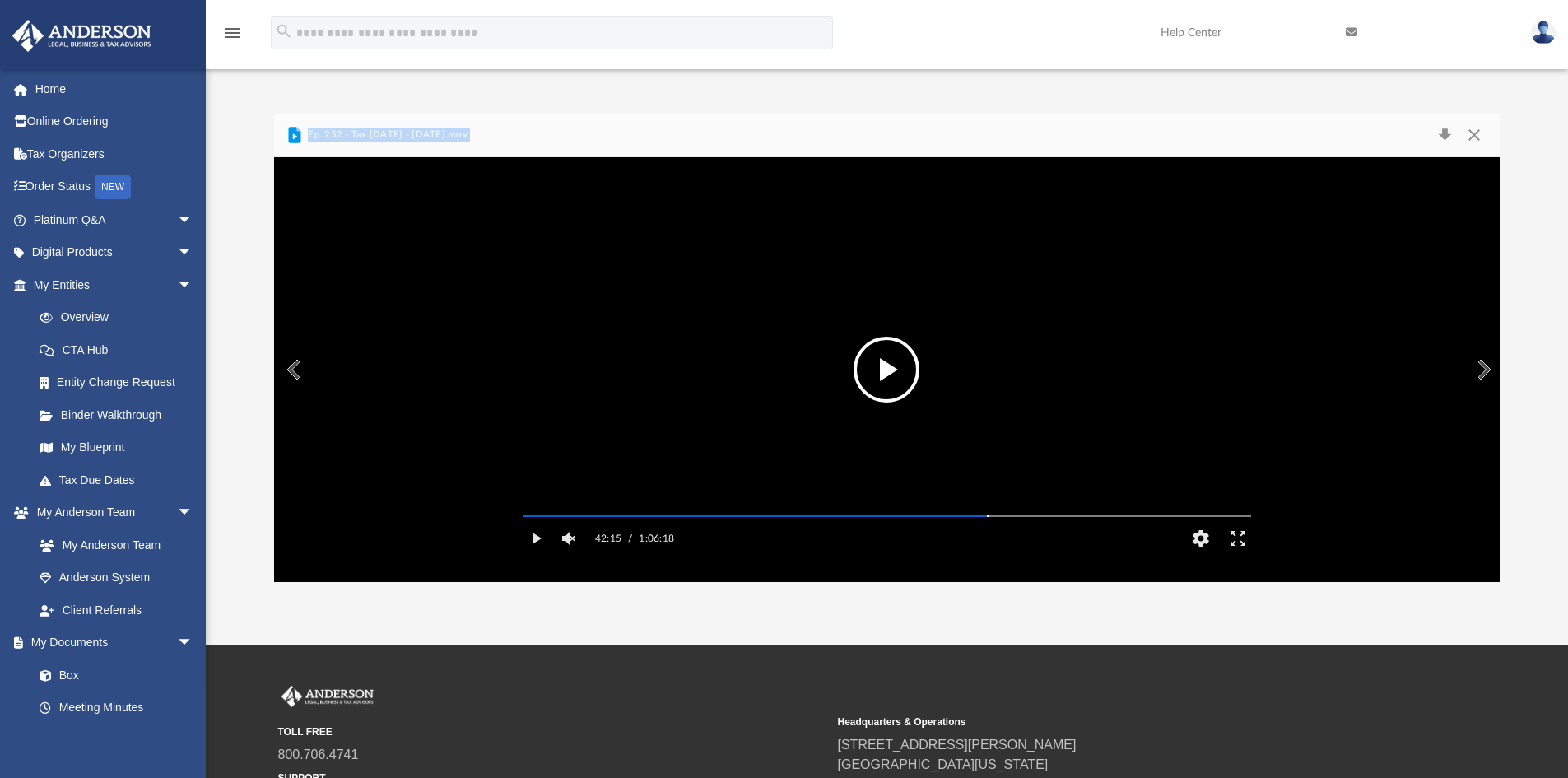
click at [815, 411] on video "File preview" at bounding box center [886, 369] width 755 height 378
click at [570, 555] on button "Unmute" at bounding box center [569, 539] width 30 height 33
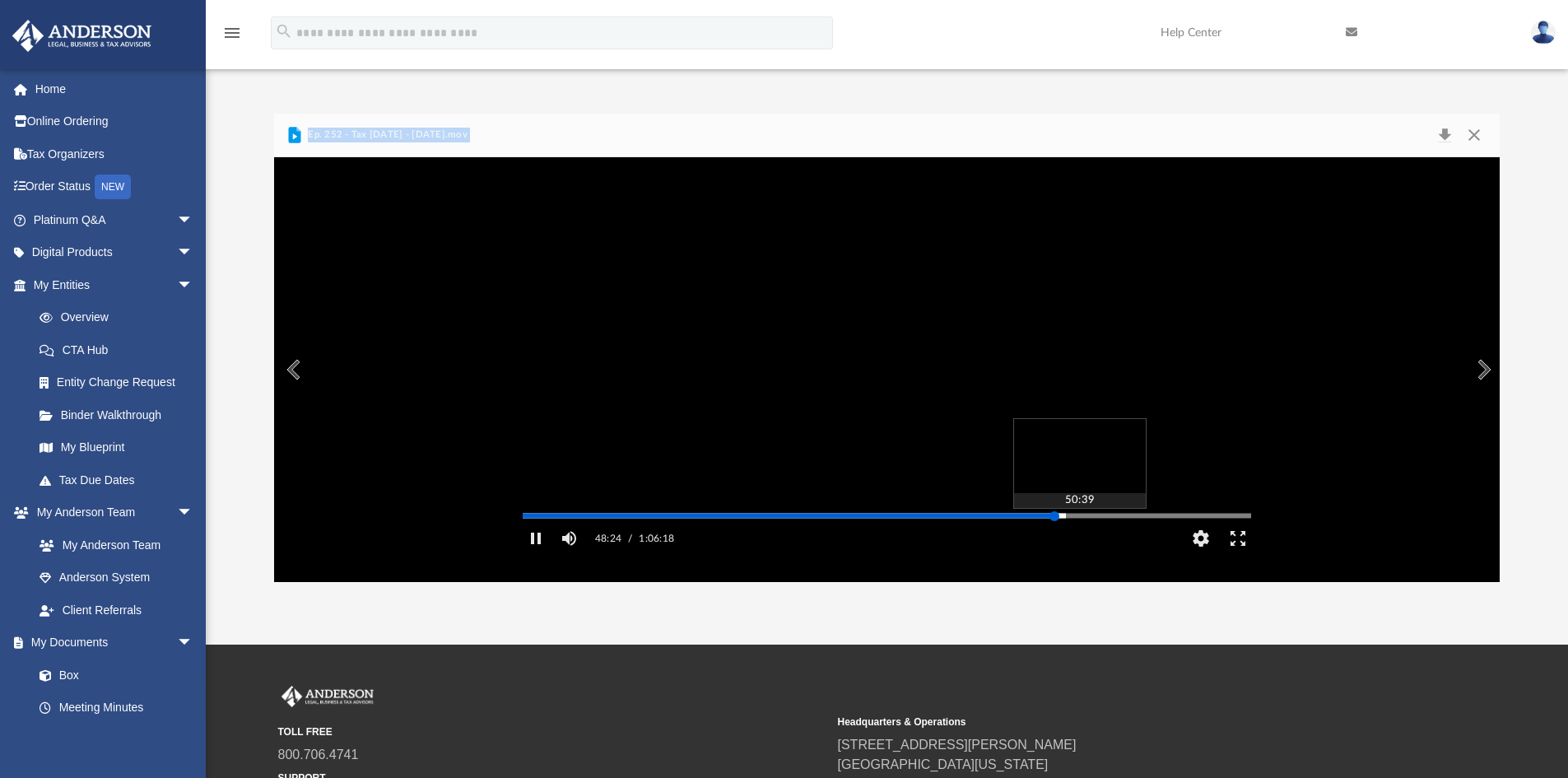
click at [1077, 522] on div "Media Slider" at bounding box center [1250, 515] width 728 height 13
click at [1094, 539] on div "Autoplay Disabled Speed 1.5 Quality Auto Subtitles/CC Off Audio Autoplay Disabl…" at bounding box center [887, 369] width 1226 height 425
click at [1131, 522] on div "Media Slider" at bounding box center [1250, 515] width 728 height 13
click at [1140, 541] on div "Autoplay Disabled Speed 1.5 Quality Auto Subtitles/CC Off Audio Autoplay Disabl…" at bounding box center [887, 369] width 1226 height 425
click at [1177, 517] on div "Media Slider" at bounding box center [887, 516] width 728 height 3
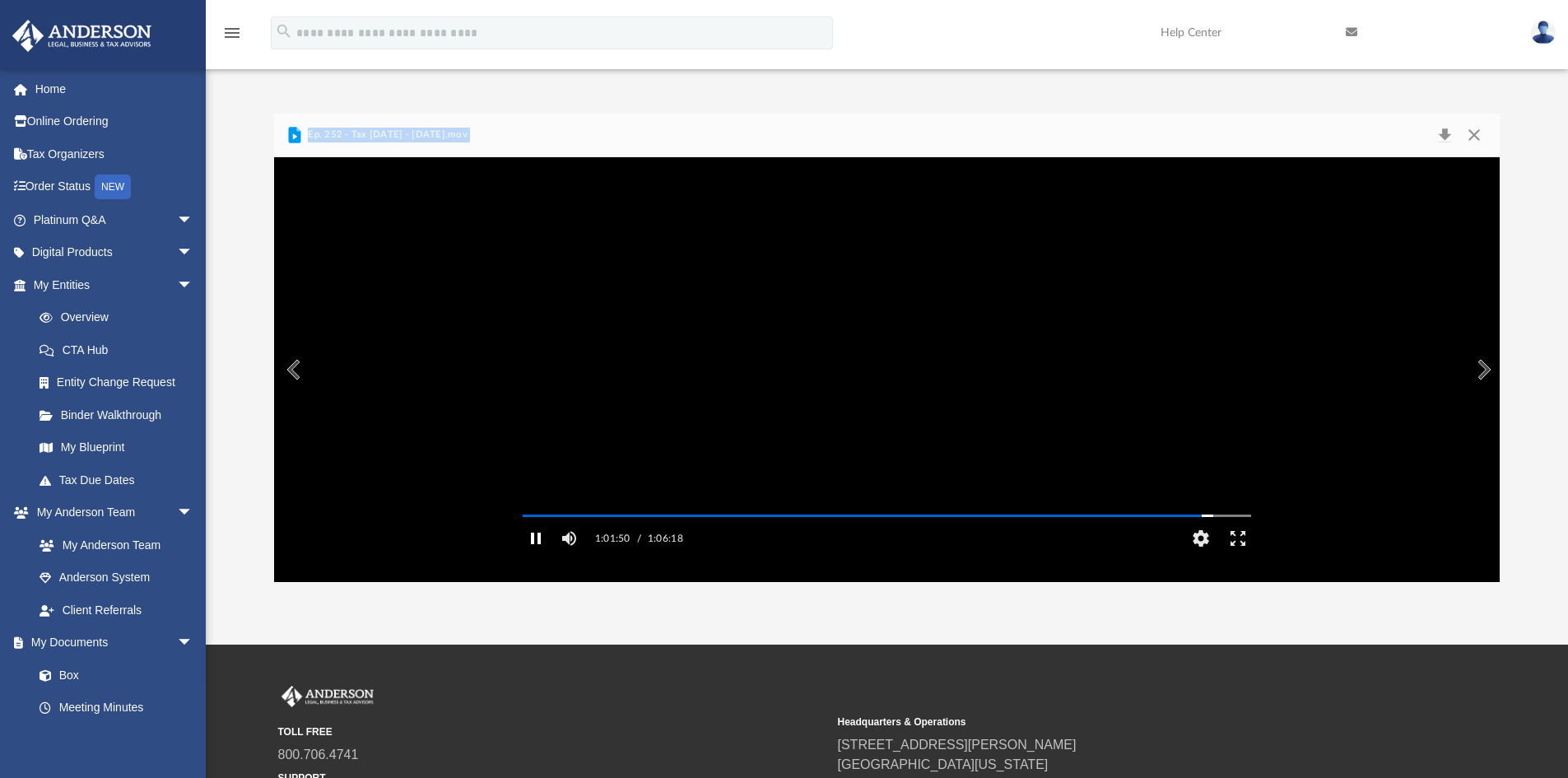
click at [537, 555] on button "Pause" at bounding box center [536, 539] width 37 height 33
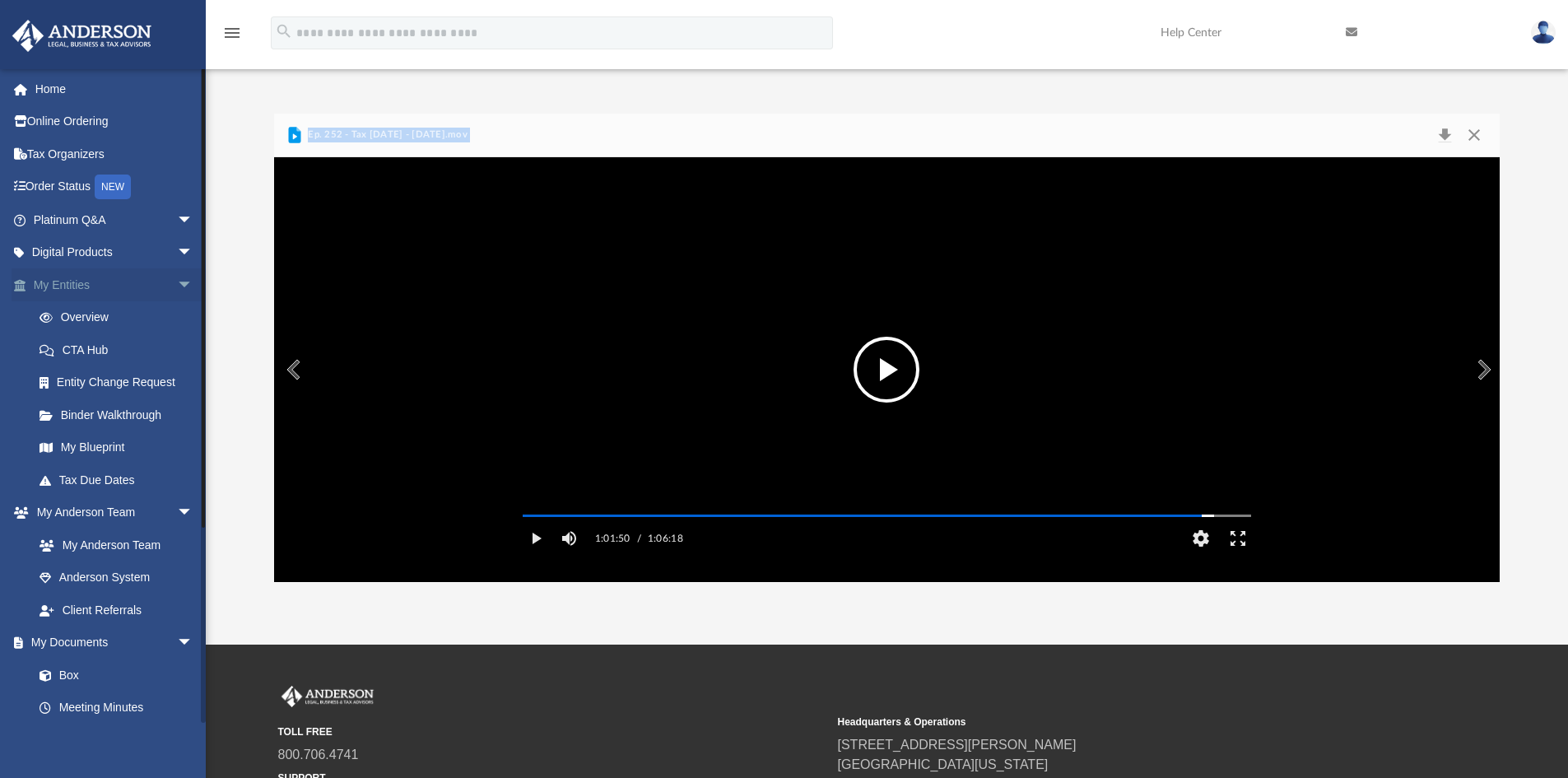
click at [82, 278] on link "My Entities arrow_drop_down" at bounding box center [115, 285] width 207 height 33
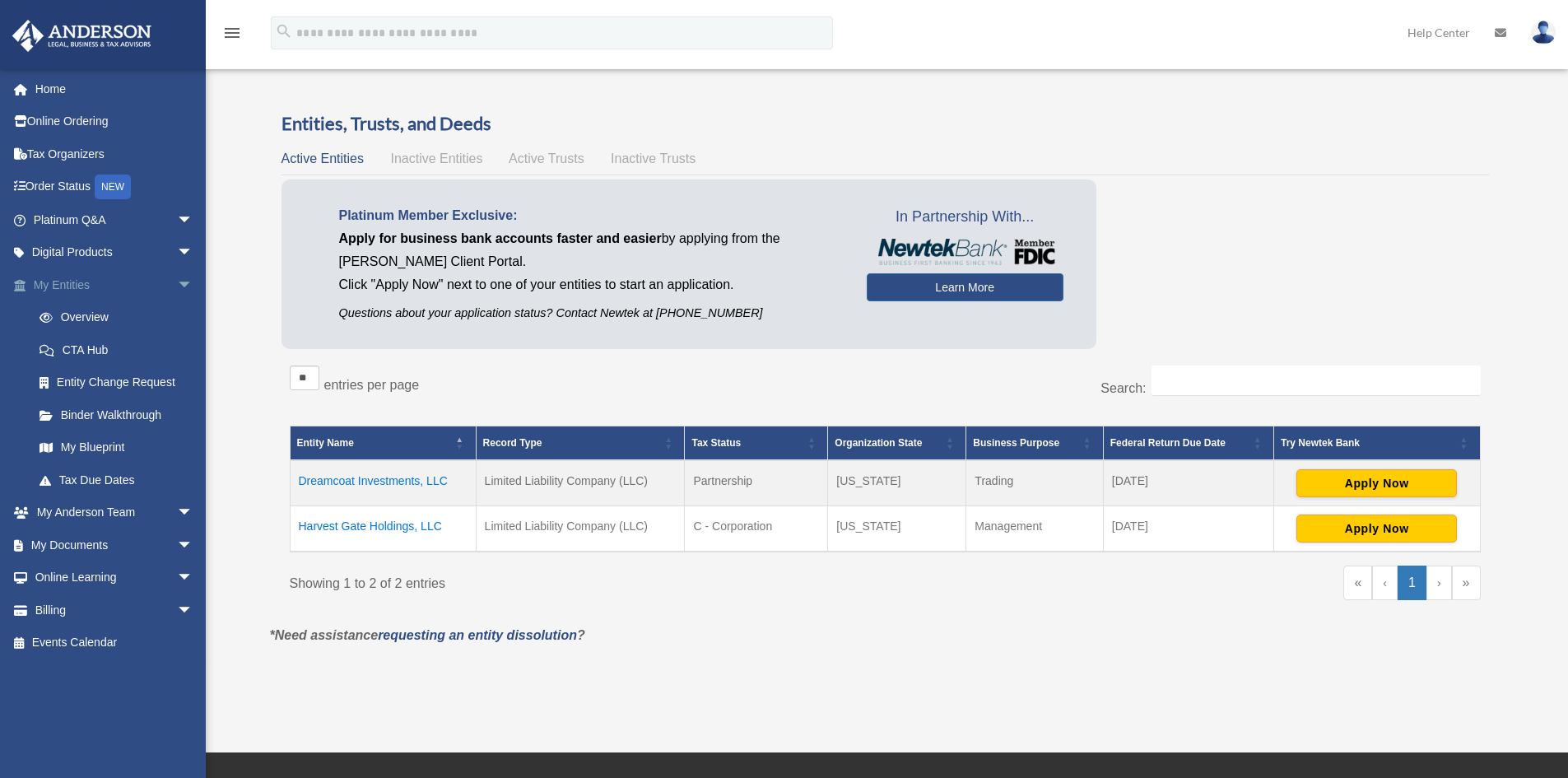
click at [73, 277] on link "My Entities arrow_drop_down" at bounding box center [115, 285] width 207 height 33
click at [394, 476] on td "Dreamcoat Investments, LLC" at bounding box center [383, 483] width 186 height 46
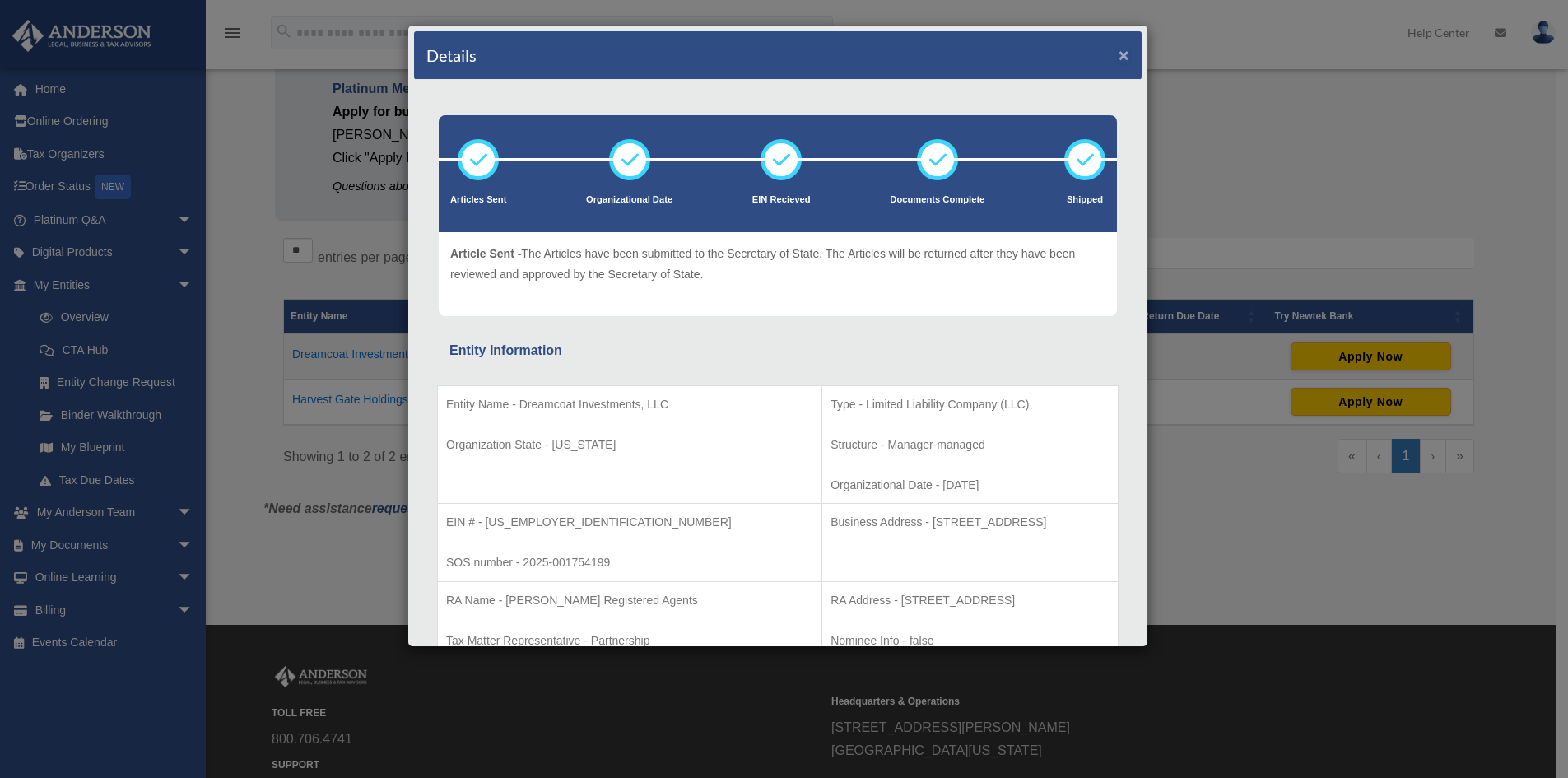
click at [1119, 58] on button "×" at bounding box center [1124, 55] width 11 height 17
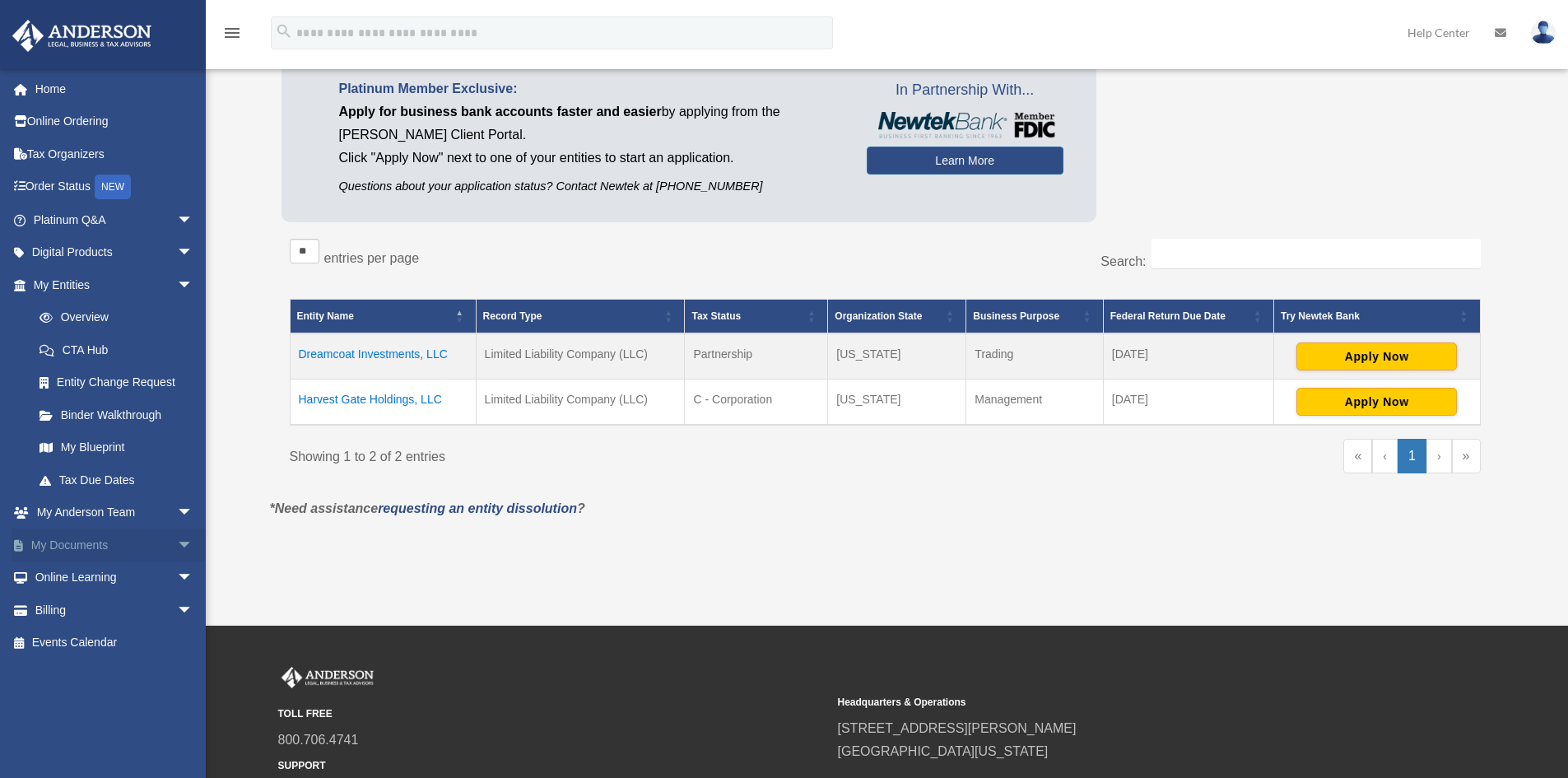
click at [81, 543] on link "My Documents arrow_drop_down" at bounding box center [115, 545] width 207 height 33
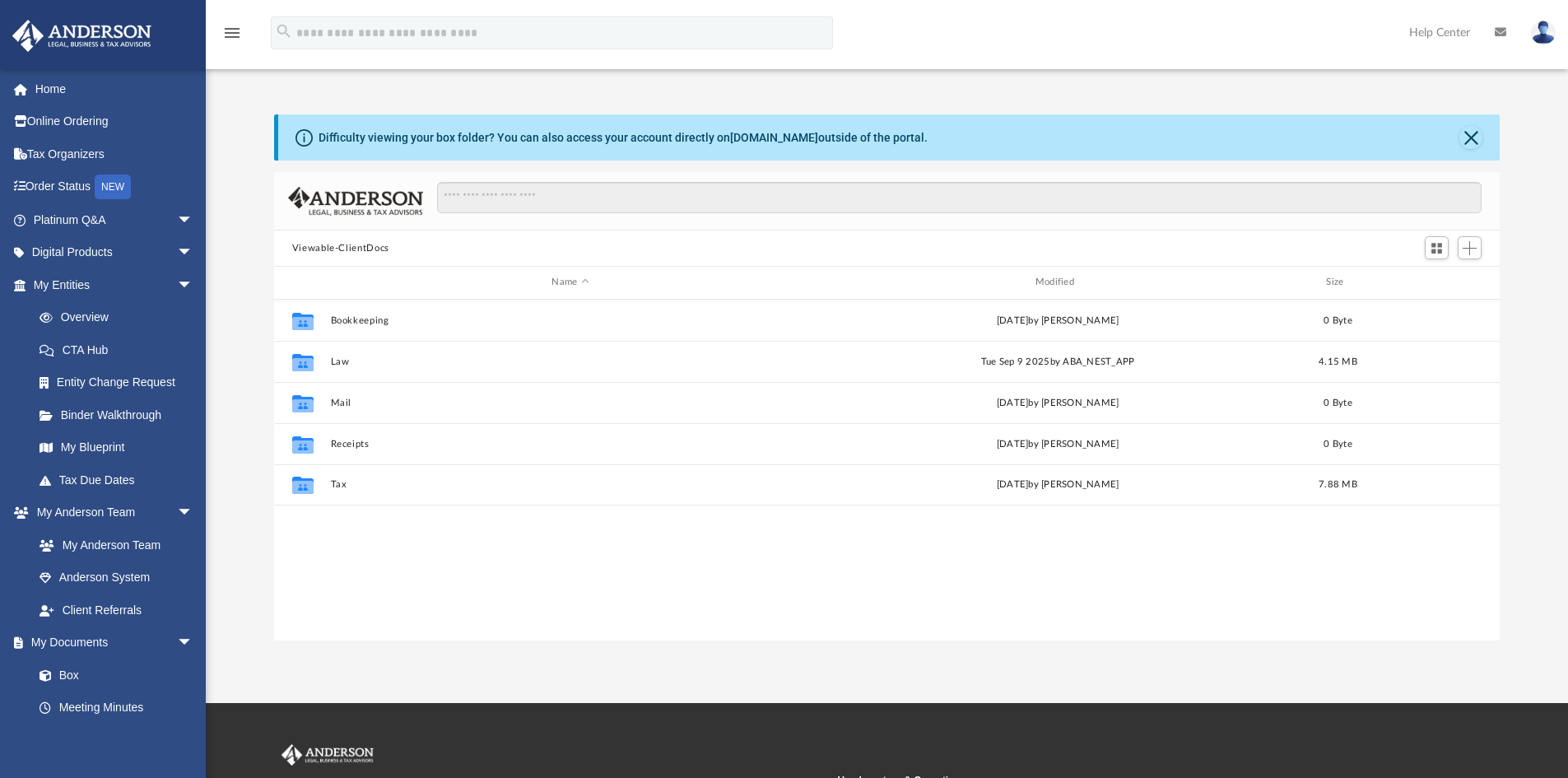
scroll to position [362, 1213]
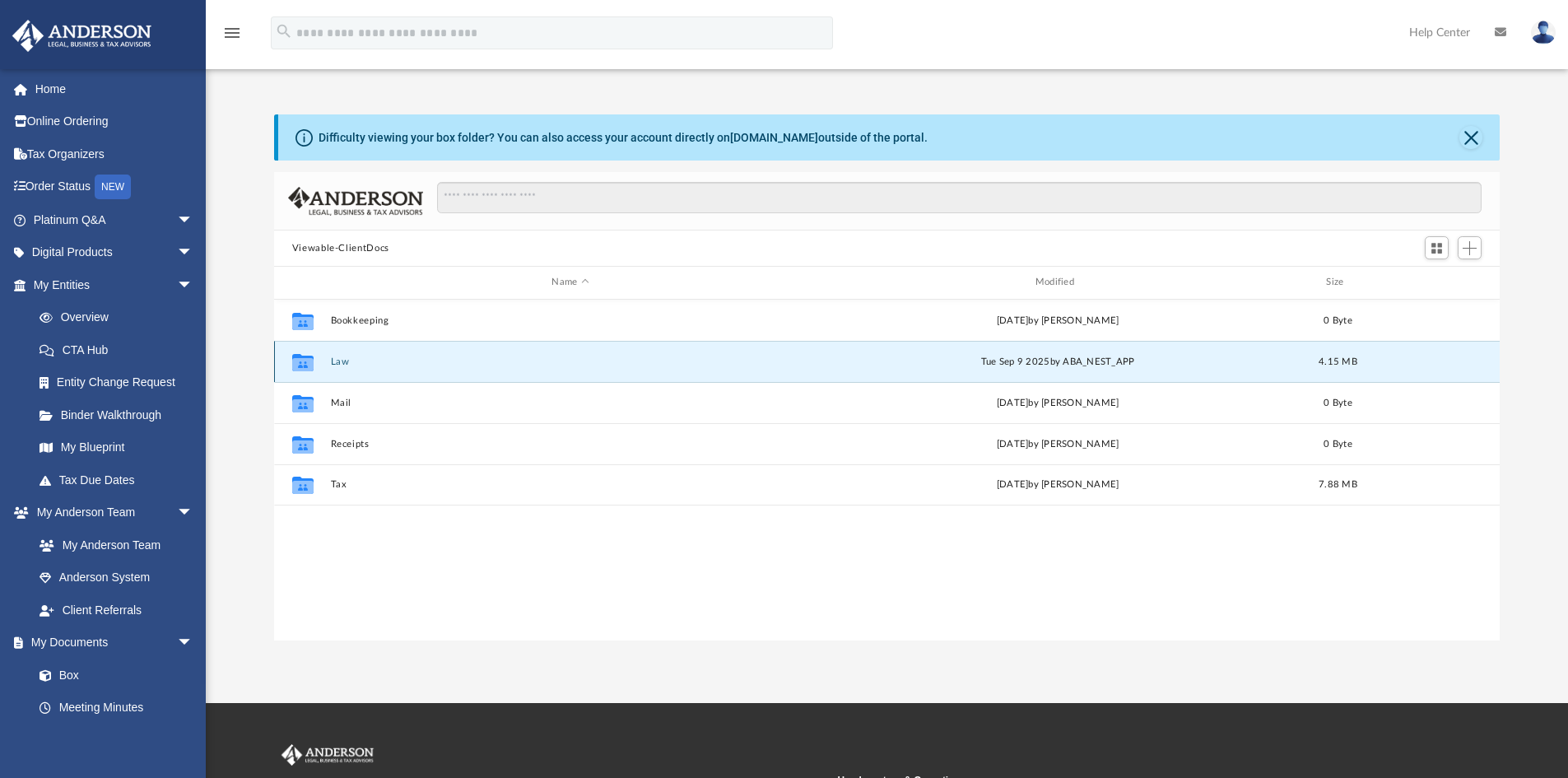
click at [340, 361] on button "Law" at bounding box center [570, 362] width 480 height 11
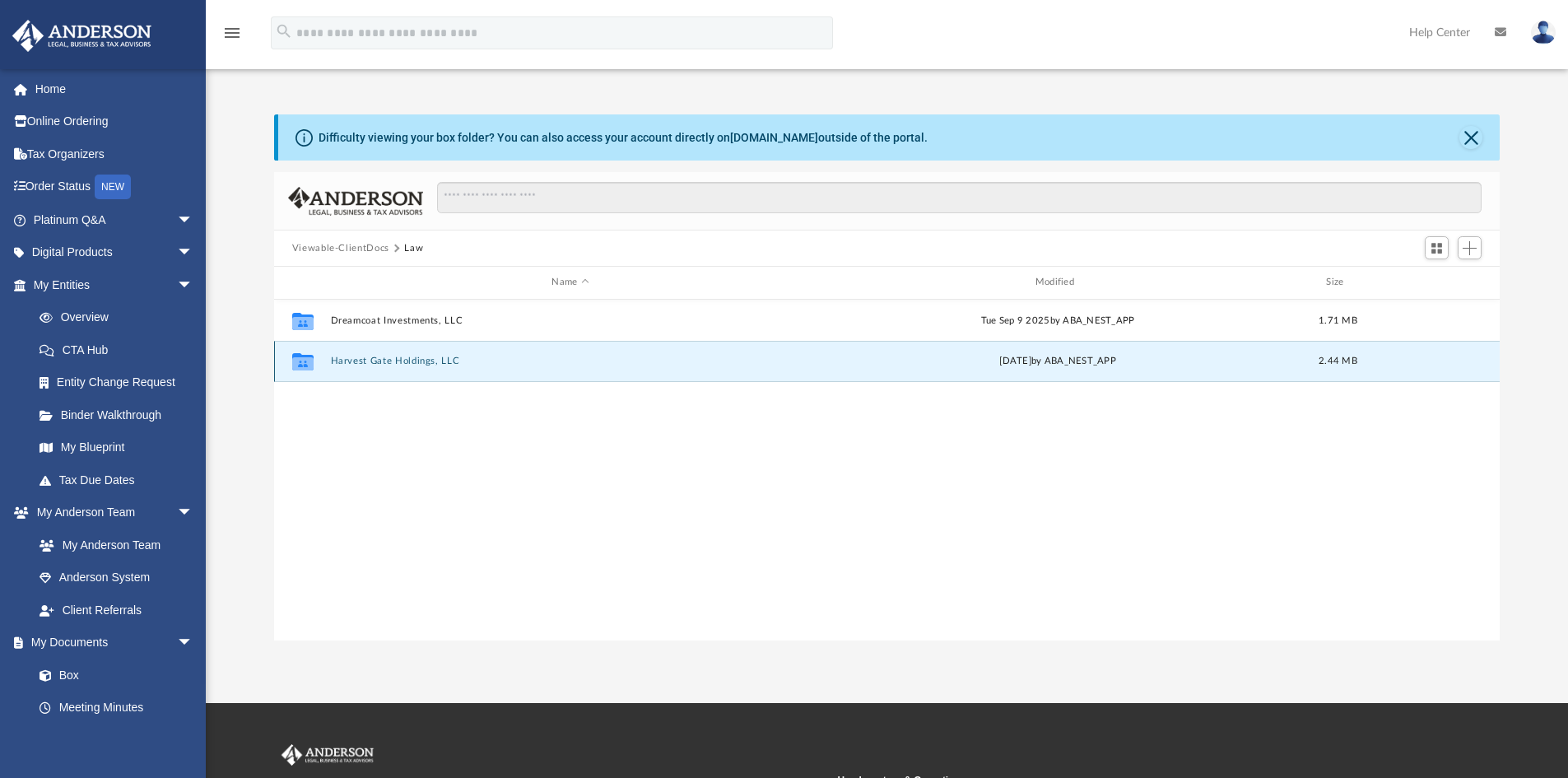
click at [391, 360] on button "Harvest Gate Holdings, LLC" at bounding box center [570, 361] width 480 height 11
click at [391, 360] on button "2025.09.02 (07:15:28) - Harvest Gate Holdings, LLC - EIN Letter from IRS.pdf" at bounding box center [570, 361] width 480 height 11
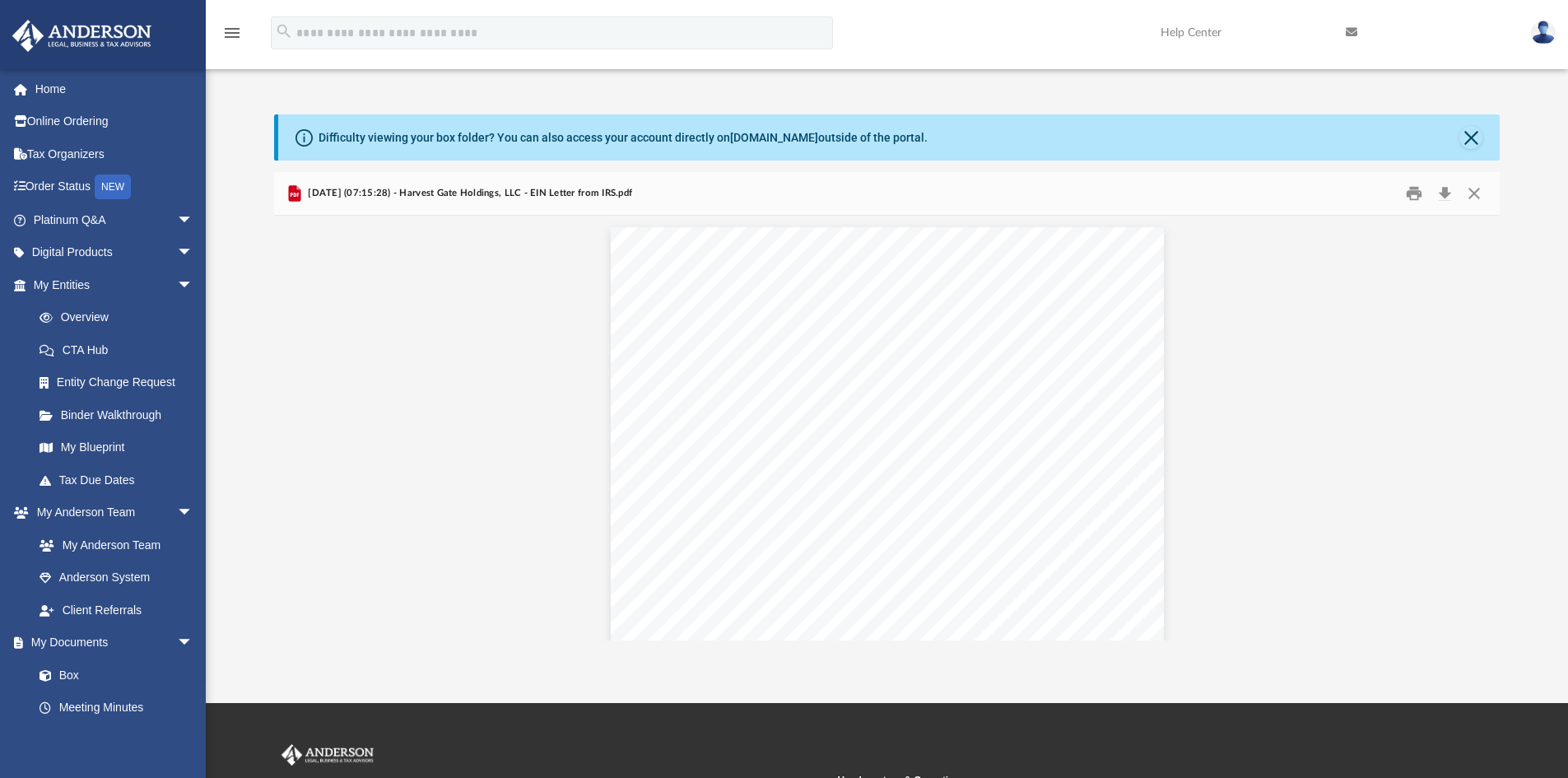
scroll to position [0, 0]
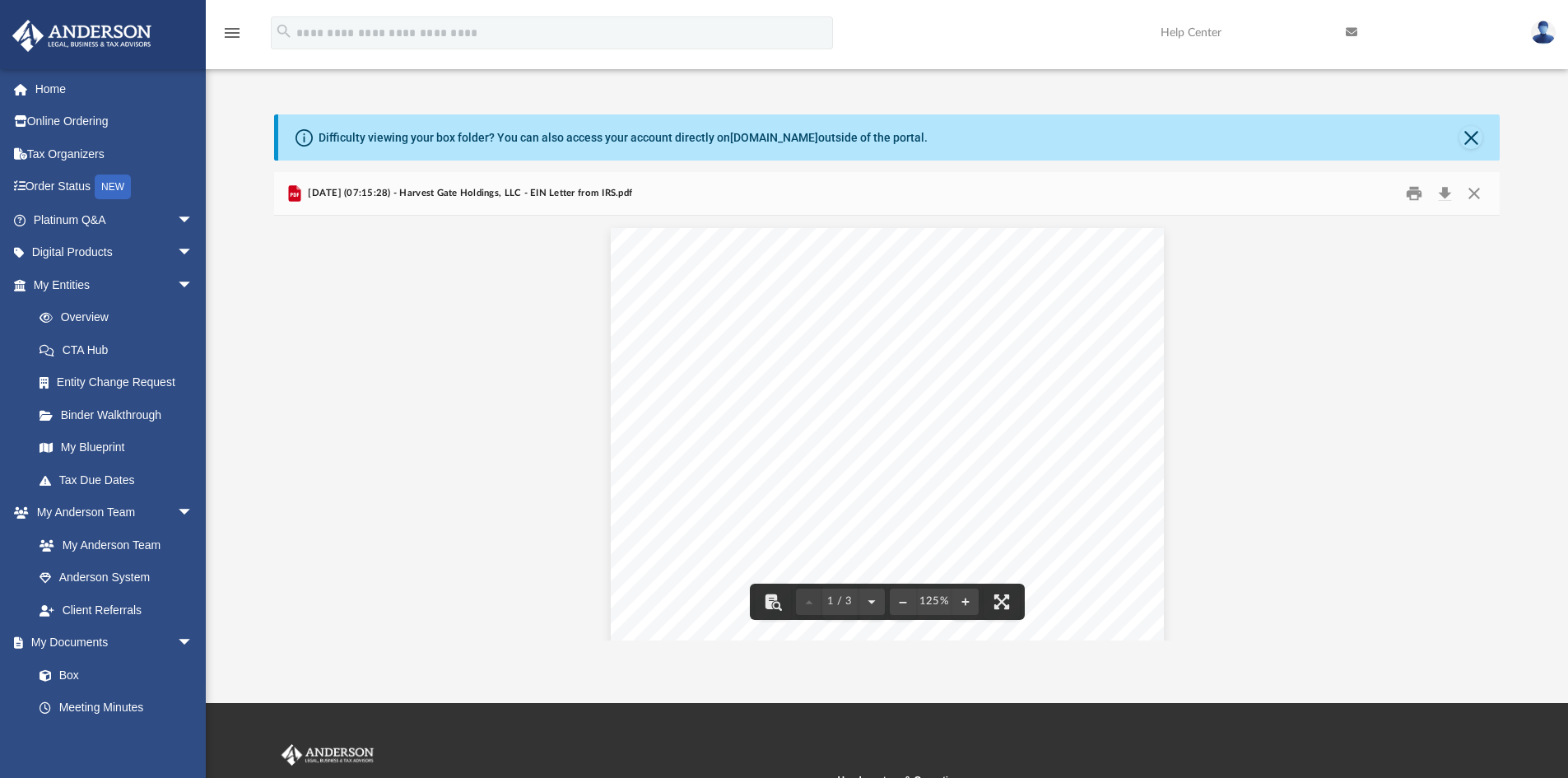
click at [877, 374] on div "Page 1" at bounding box center [887, 591] width 553 height 726
click at [1471, 188] on button "Close" at bounding box center [1474, 194] width 30 height 26
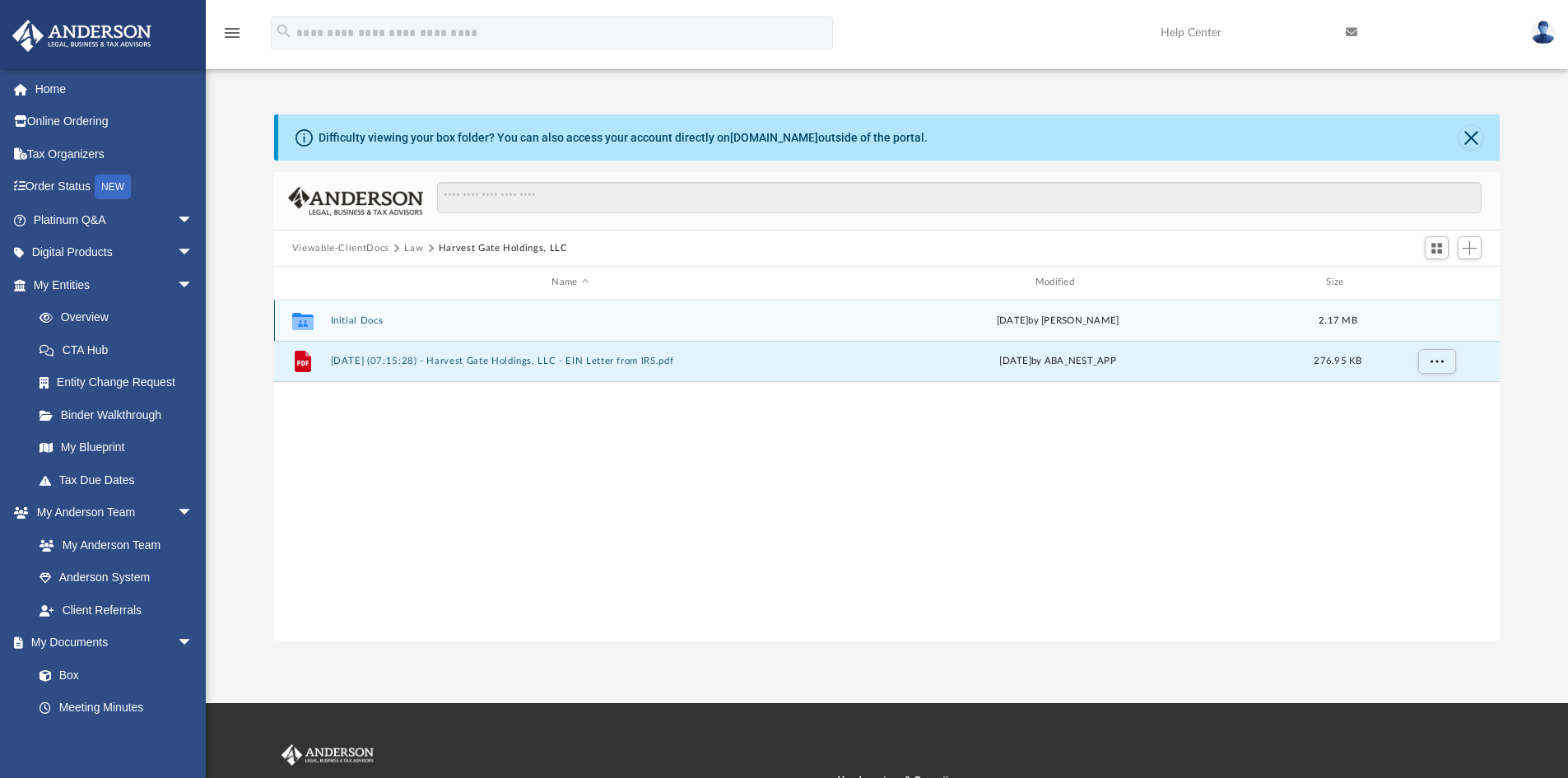
click at [349, 314] on div "Collaborated Folder Initial Docs Wed Aug 20 2025 by Crayton Olivieri 2.17 MB" at bounding box center [887, 321] width 1226 height 41
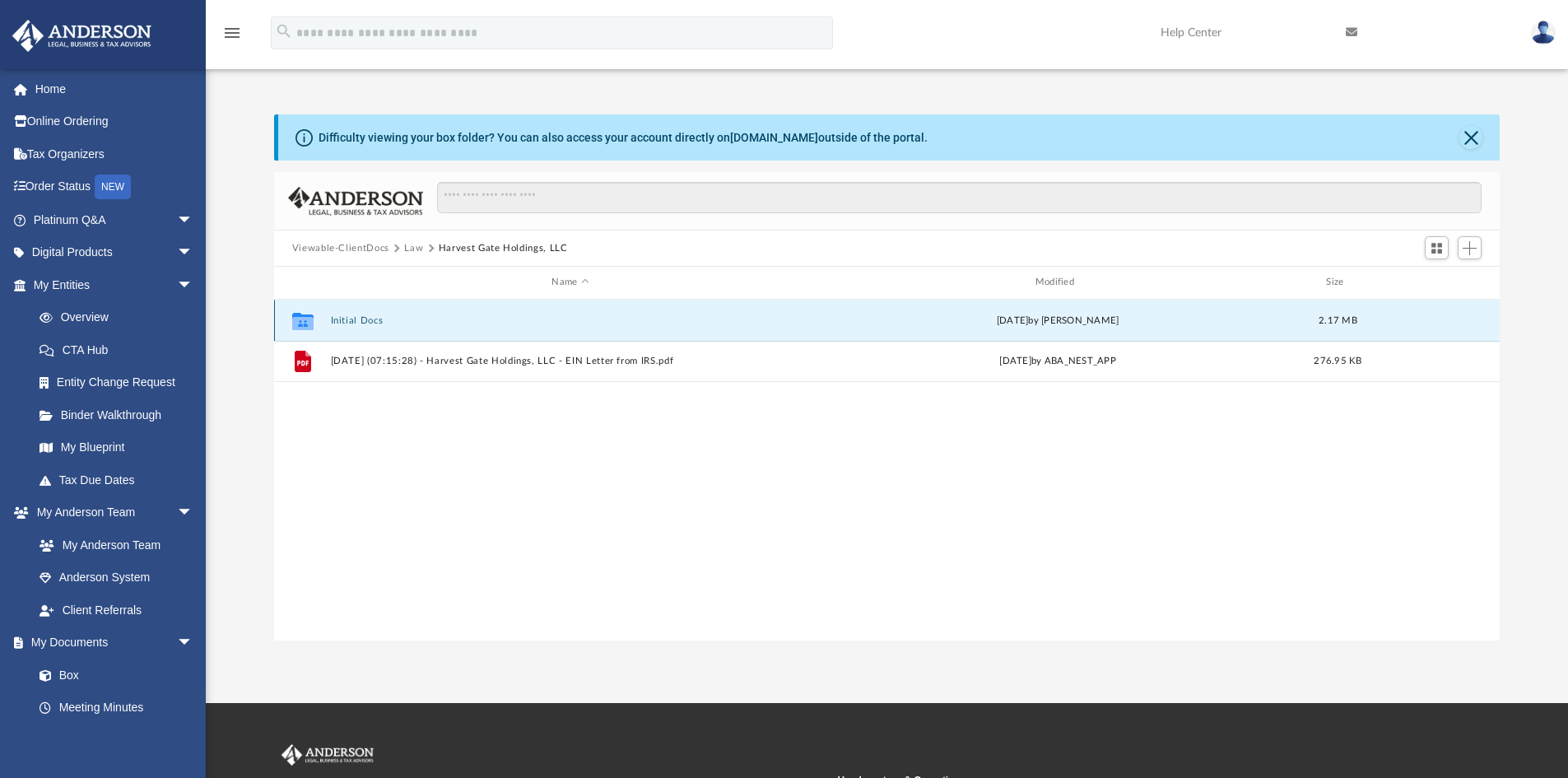
click at [349, 314] on div "Collaborated Folder Initial Docs Wed Aug 20 2025 by Crayton Olivieri 2.17 MB" at bounding box center [887, 321] width 1226 height 41
click at [349, 314] on div "Collaborated Folder Initial Docs [DATE] by [PERSON_NAME] 2.17 MB" at bounding box center [887, 321] width 1226 height 41
click at [305, 324] on icon "grid" at bounding box center [302, 321] width 21 height 17
click at [346, 318] on button "Initial Docs" at bounding box center [570, 321] width 480 height 11
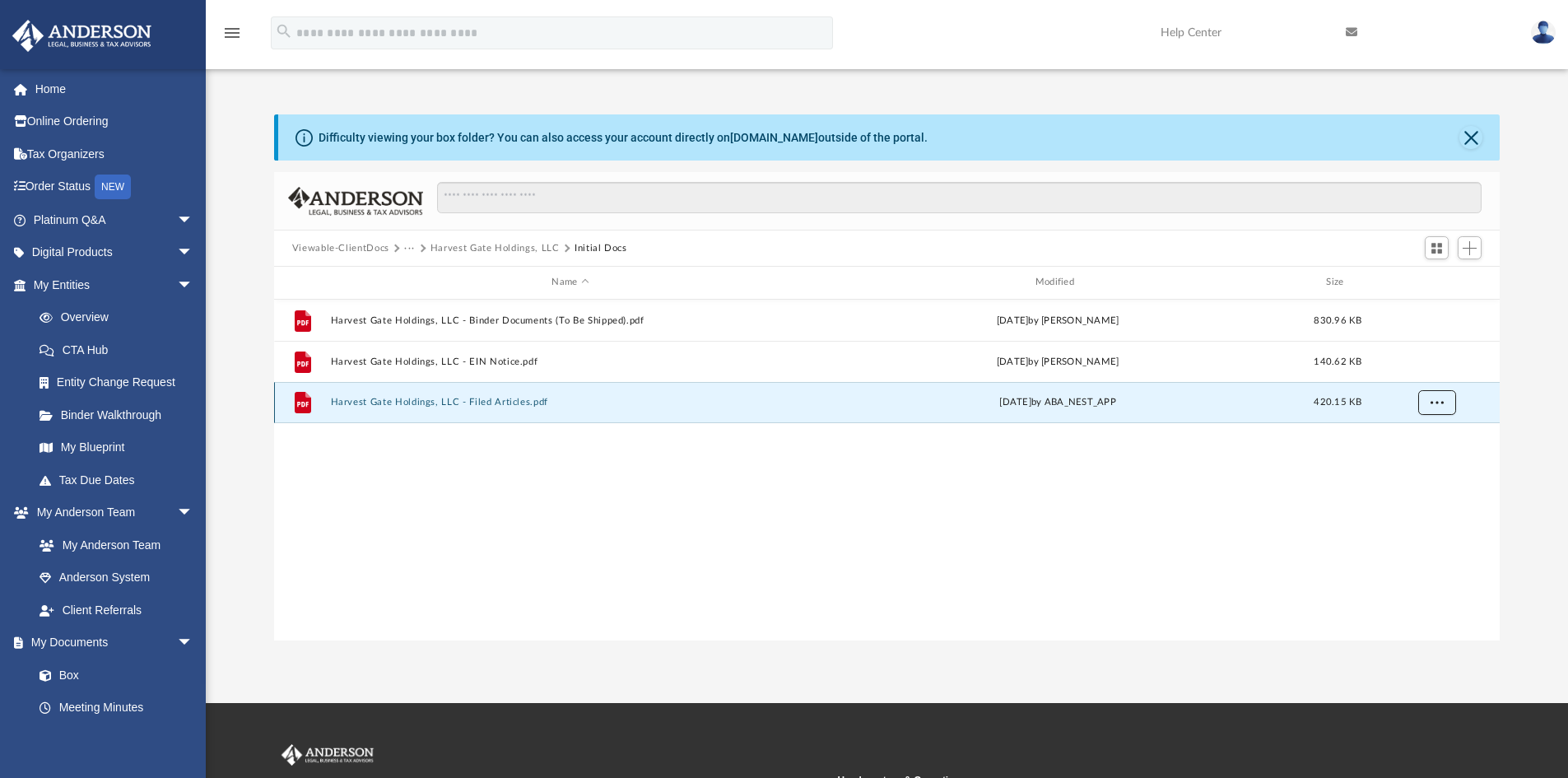
click at [1442, 411] on button "More options" at bounding box center [1436, 403] width 38 height 25
click at [476, 401] on button "Harvest Gate Holdings, LLC - Filed Articles.pdf" at bounding box center [570, 402] width 480 height 11
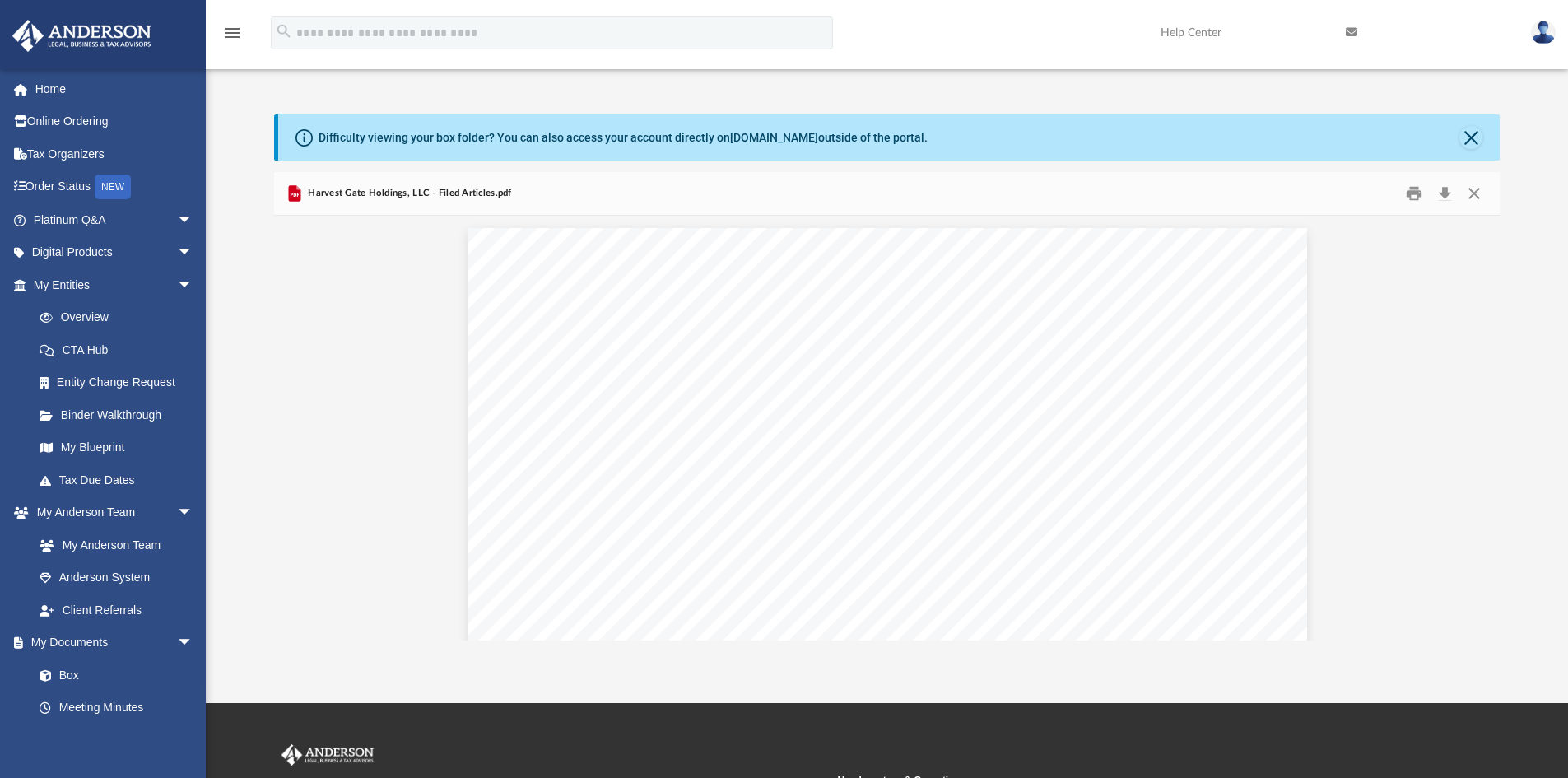
scroll to position [5, 0]
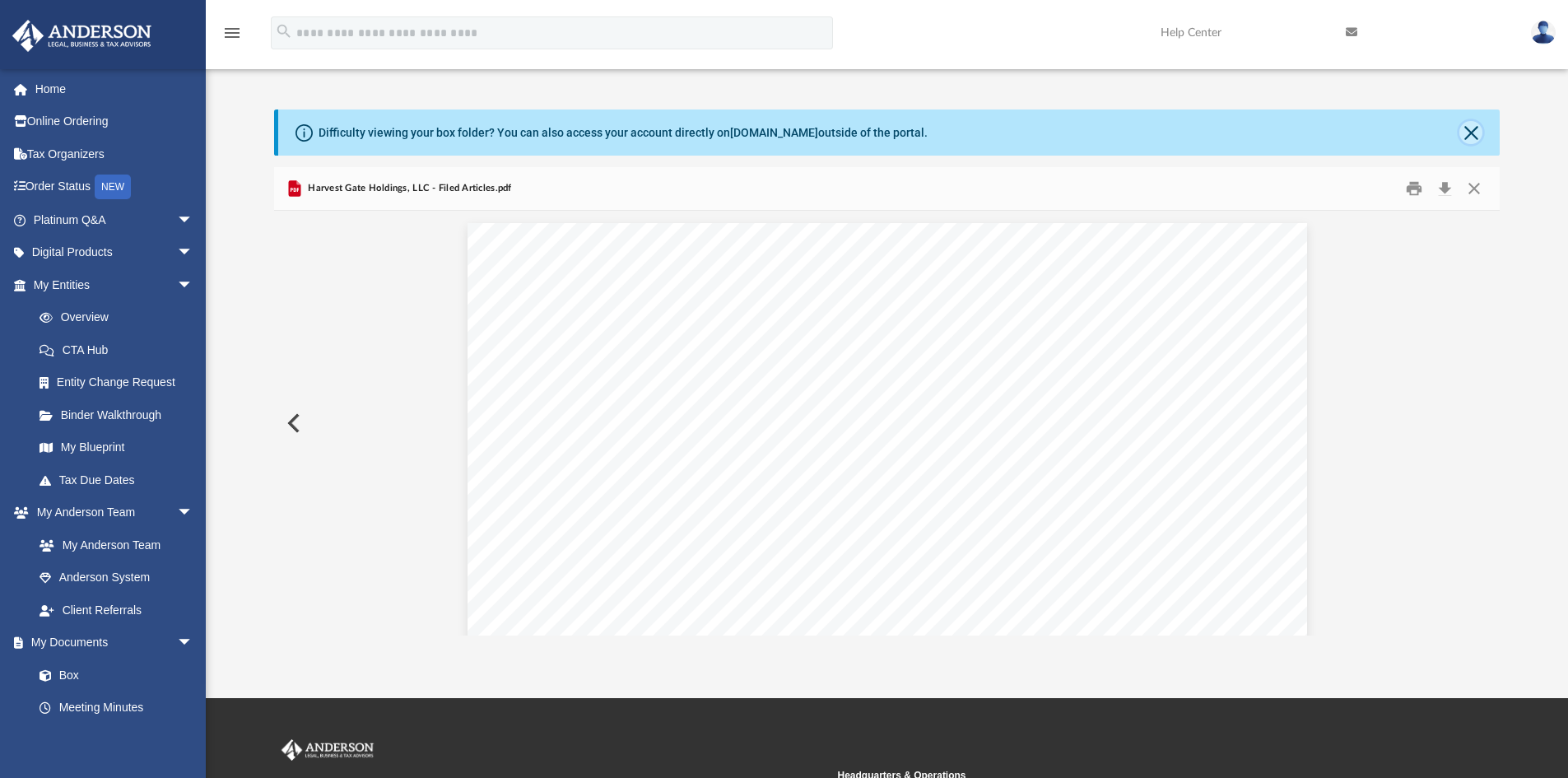
click at [1474, 135] on button "Close" at bounding box center [1471, 133] width 23 height 23
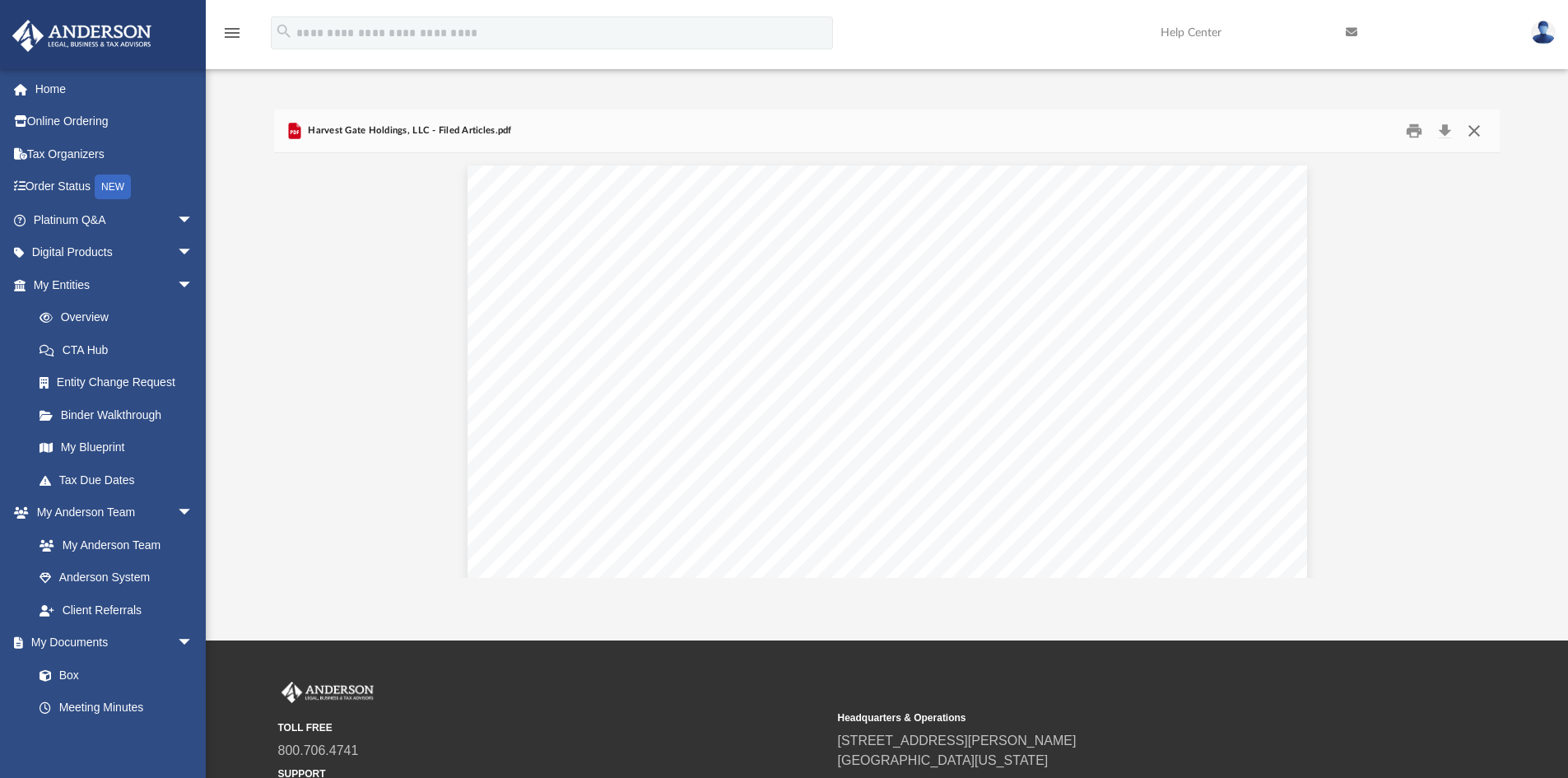
click at [1474, 135] on button "Close" at bounding box center [1474, 132] width 30 height 26
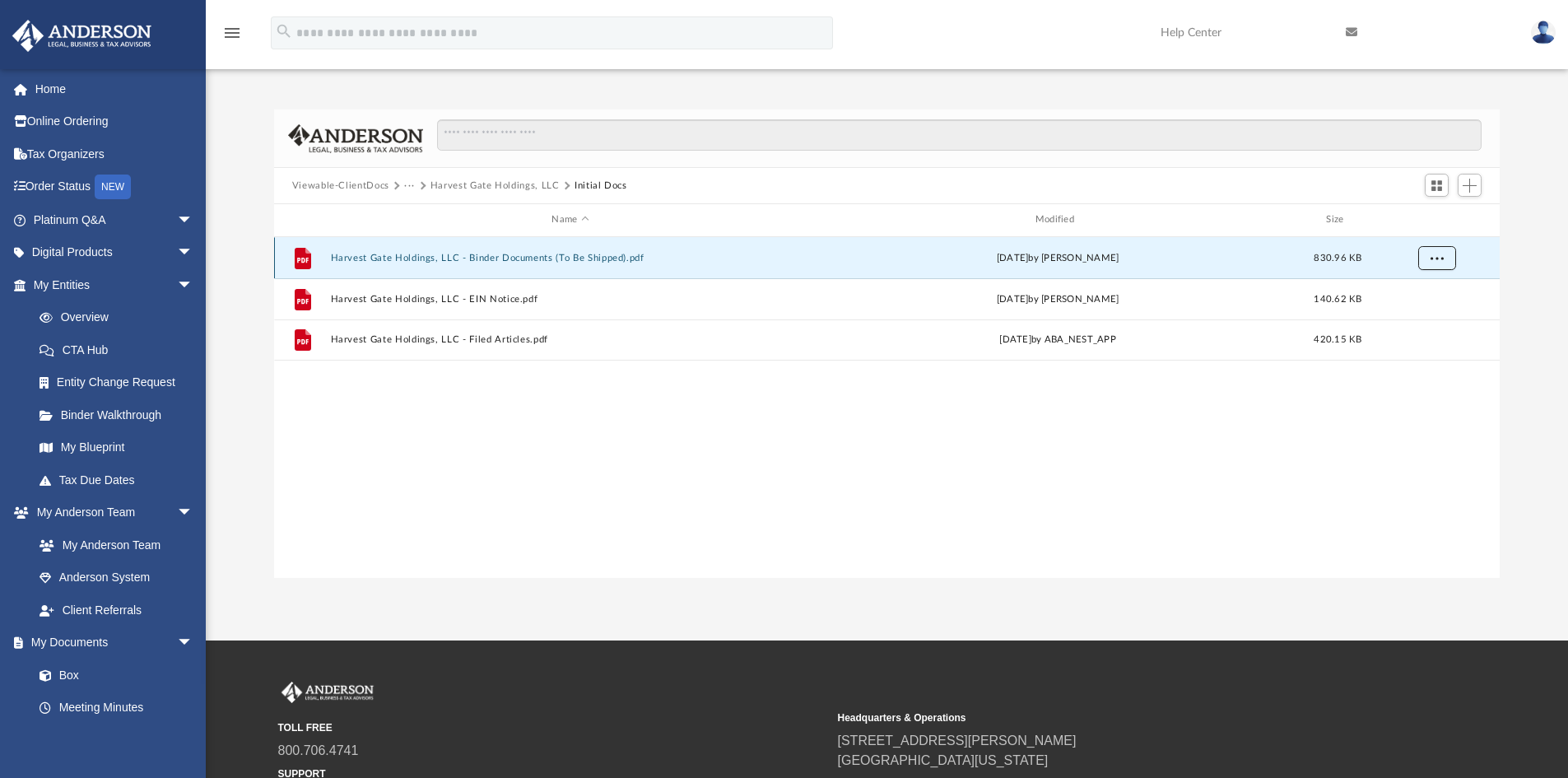
click at [1445, 256] on button "More options" at bounding box center [1436, 257] width 38 height 25
click at [1416, 296] on li "Preview" at bounding box center [1421, 292] width 48 height 17
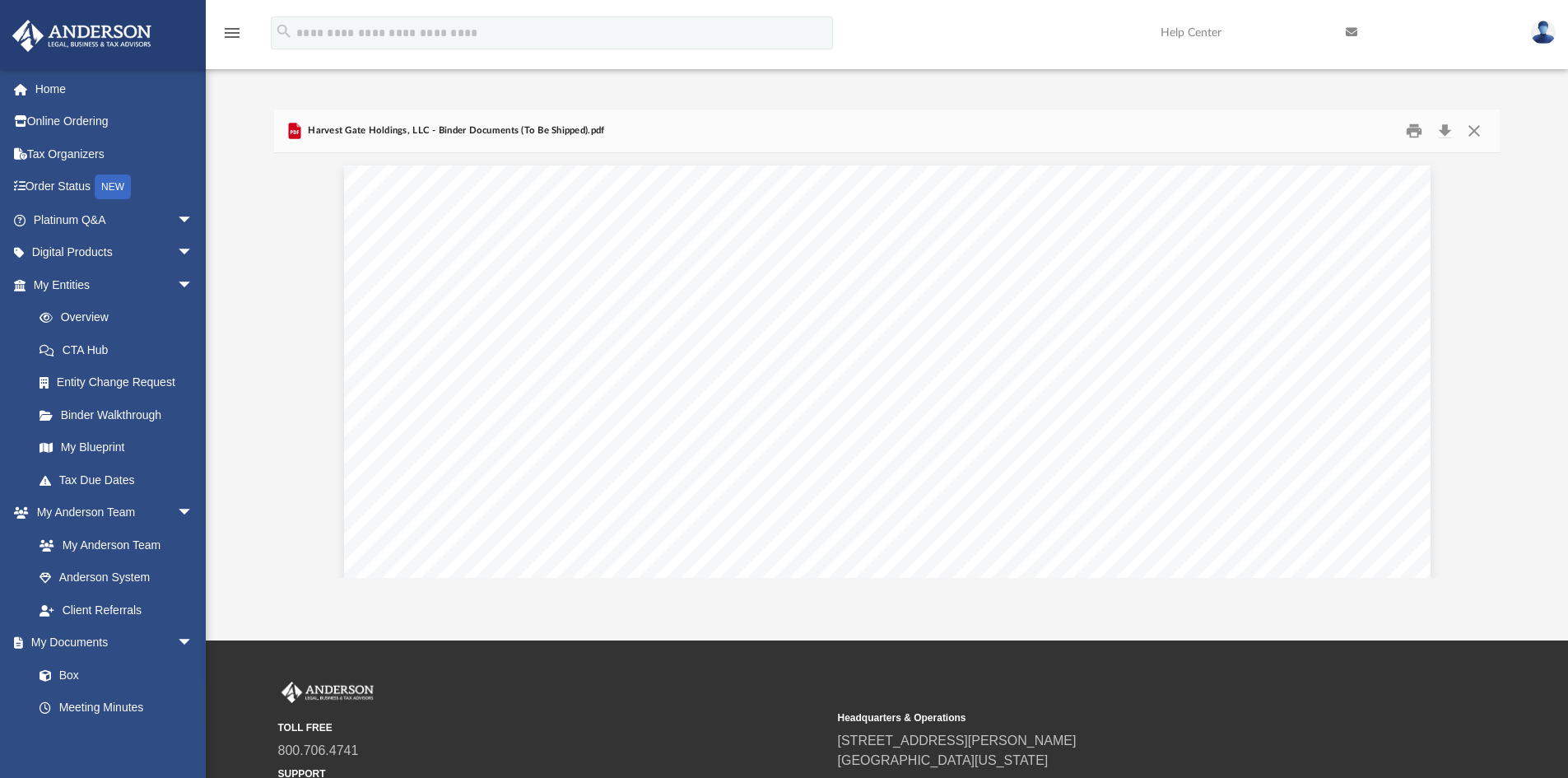
scroll to position [85349, 0]
click at [449, 133] on span "Harvest Gate Holdings, LLC - Binder Documents (To Be Shipped).pdf" at bounding box center [454, 130] width 300 height 15
click at [1477, 130] on button "Close" at bounding box center [1474, 132] width 30 height 26
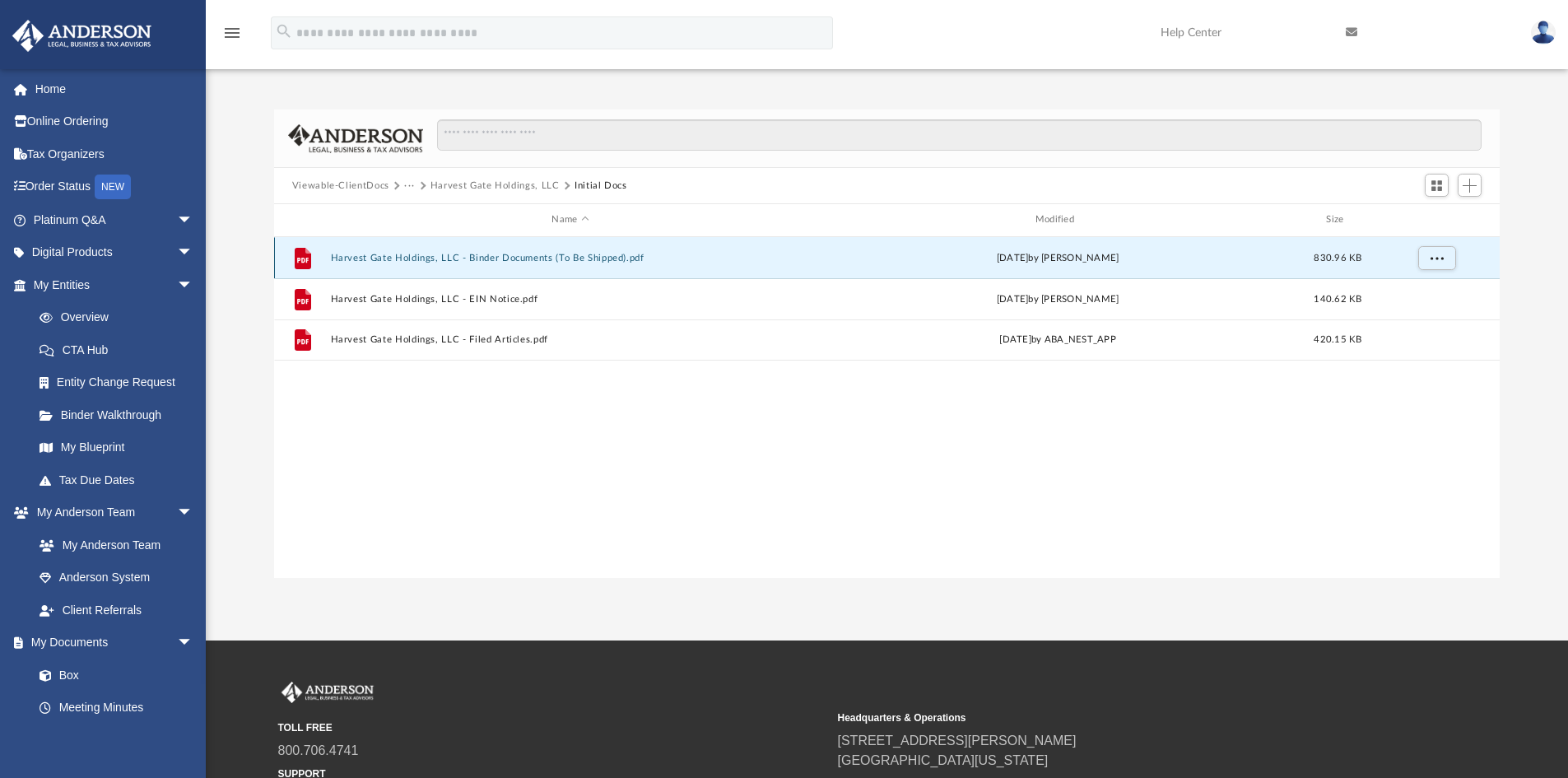
click at [614, 261] on button "Harvest Gate Holdings, LLC - Binder Documents (To Be Shipped).pdf" at bounding box center [570, 258] width 480 height 11
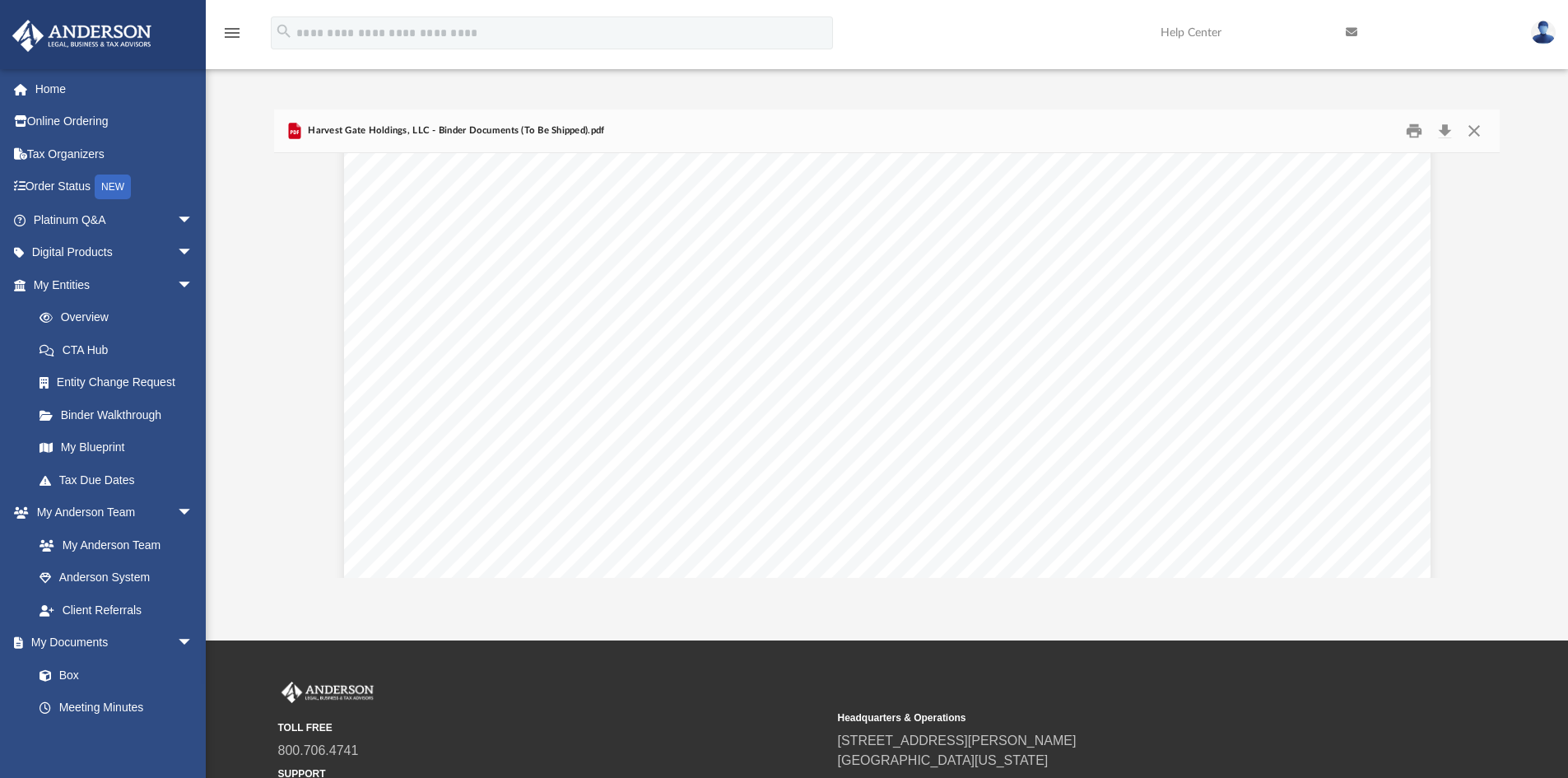
scroll to position [84892, 0]
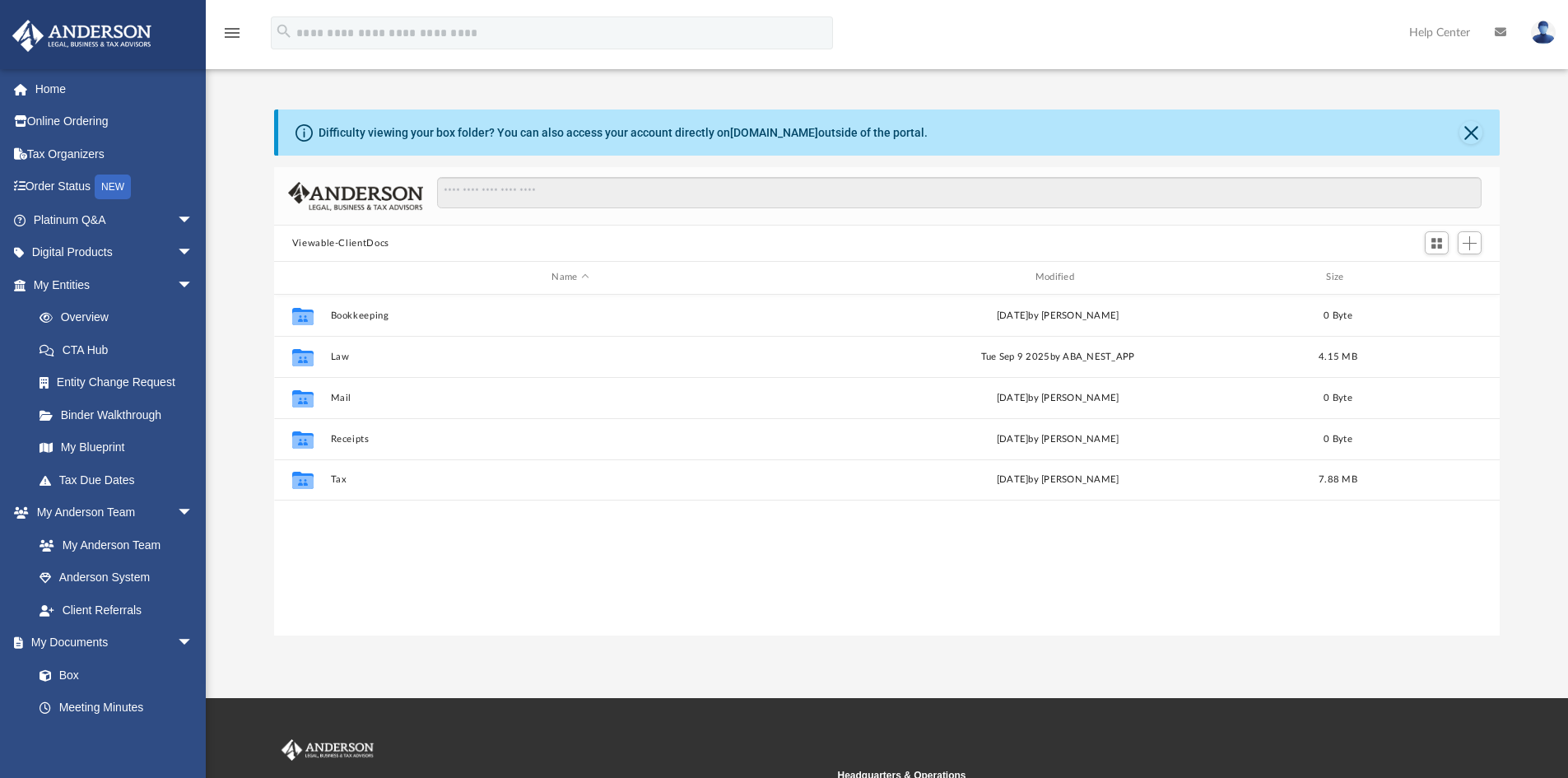
scroll to position [362, 1213]
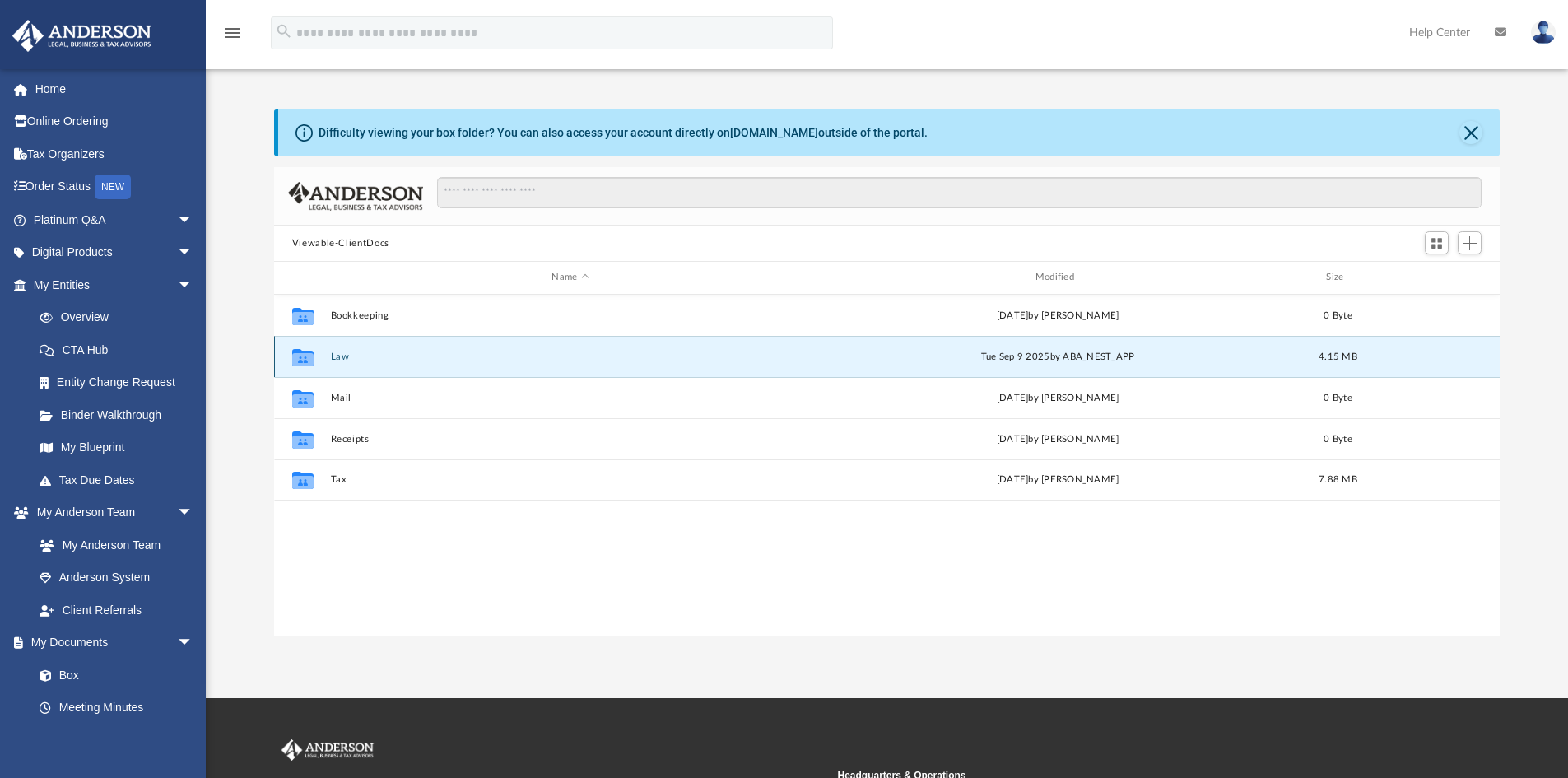
click at [338, 355] on button "Law" at bounding box center [570, 357] width 480 height 11
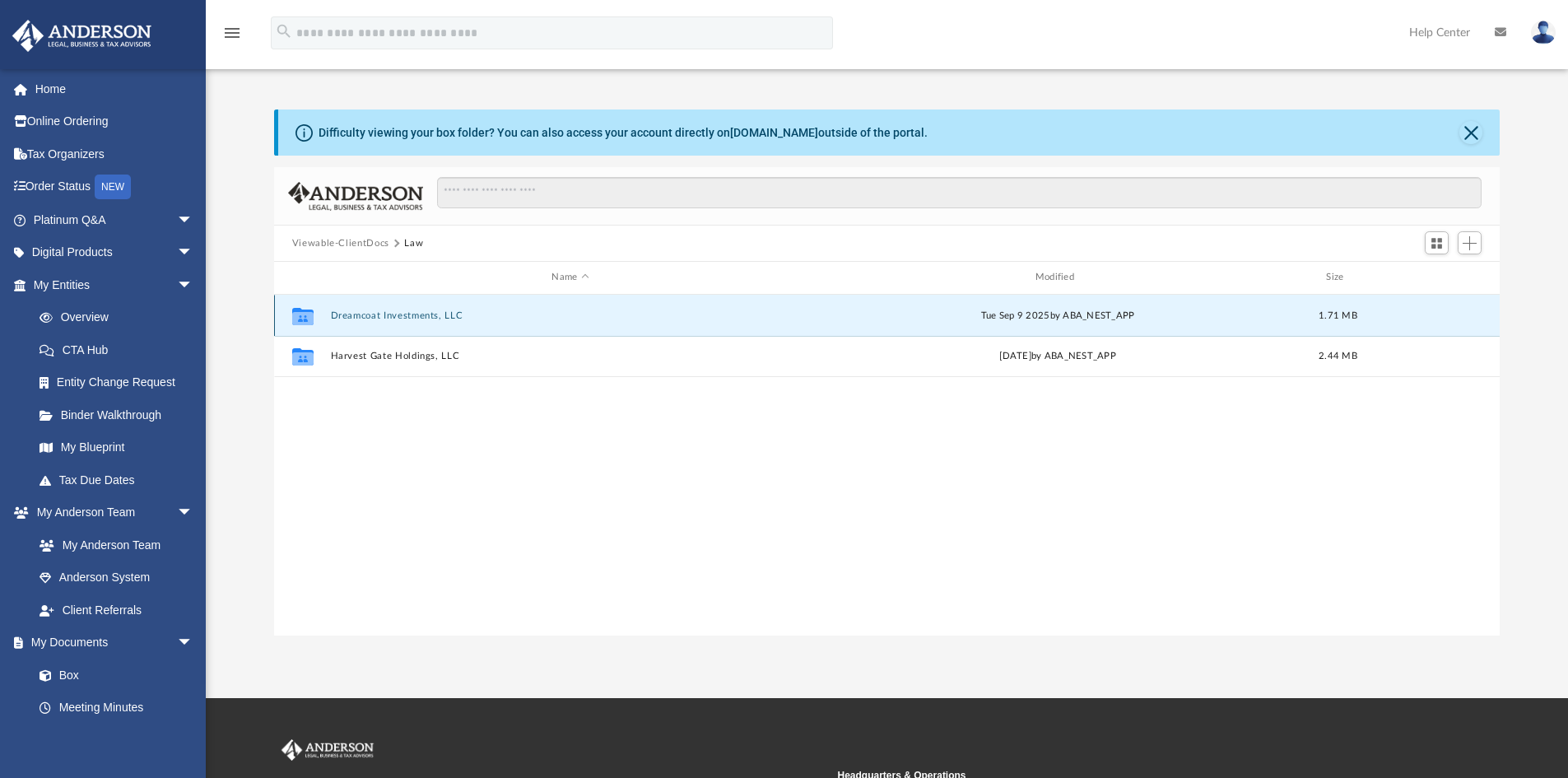
click at [390, 316] on button "Dreamcoat Investments, LLC" at bounding box center [570, 315] width 480 height 11
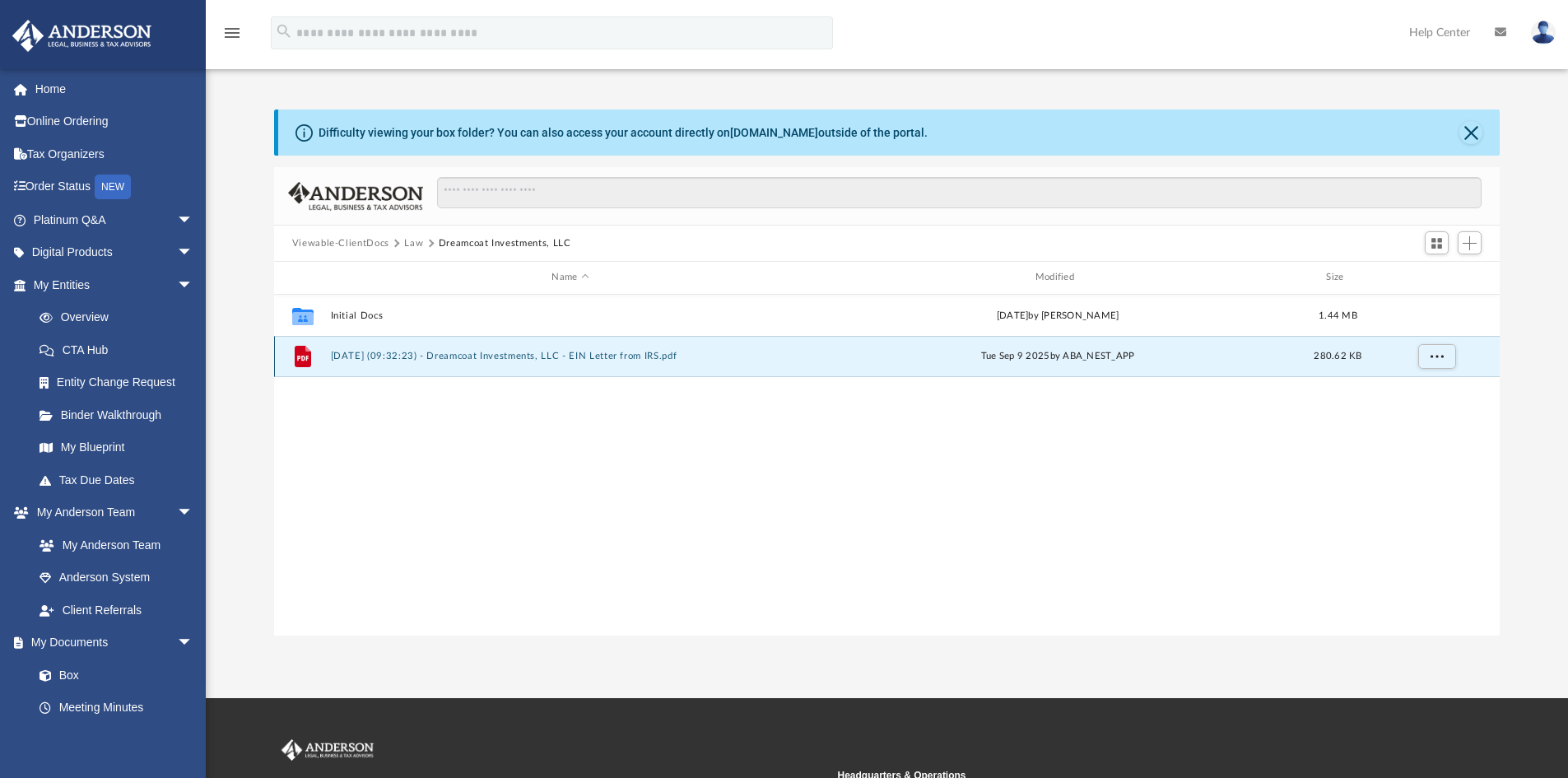
click at [392, 353] on button "[DATE] (09:32:23) - Dreamcoat Investments, LLC - EIN Letter from IRS.pdf" at bounding box center [570, 356] width 480 height 11
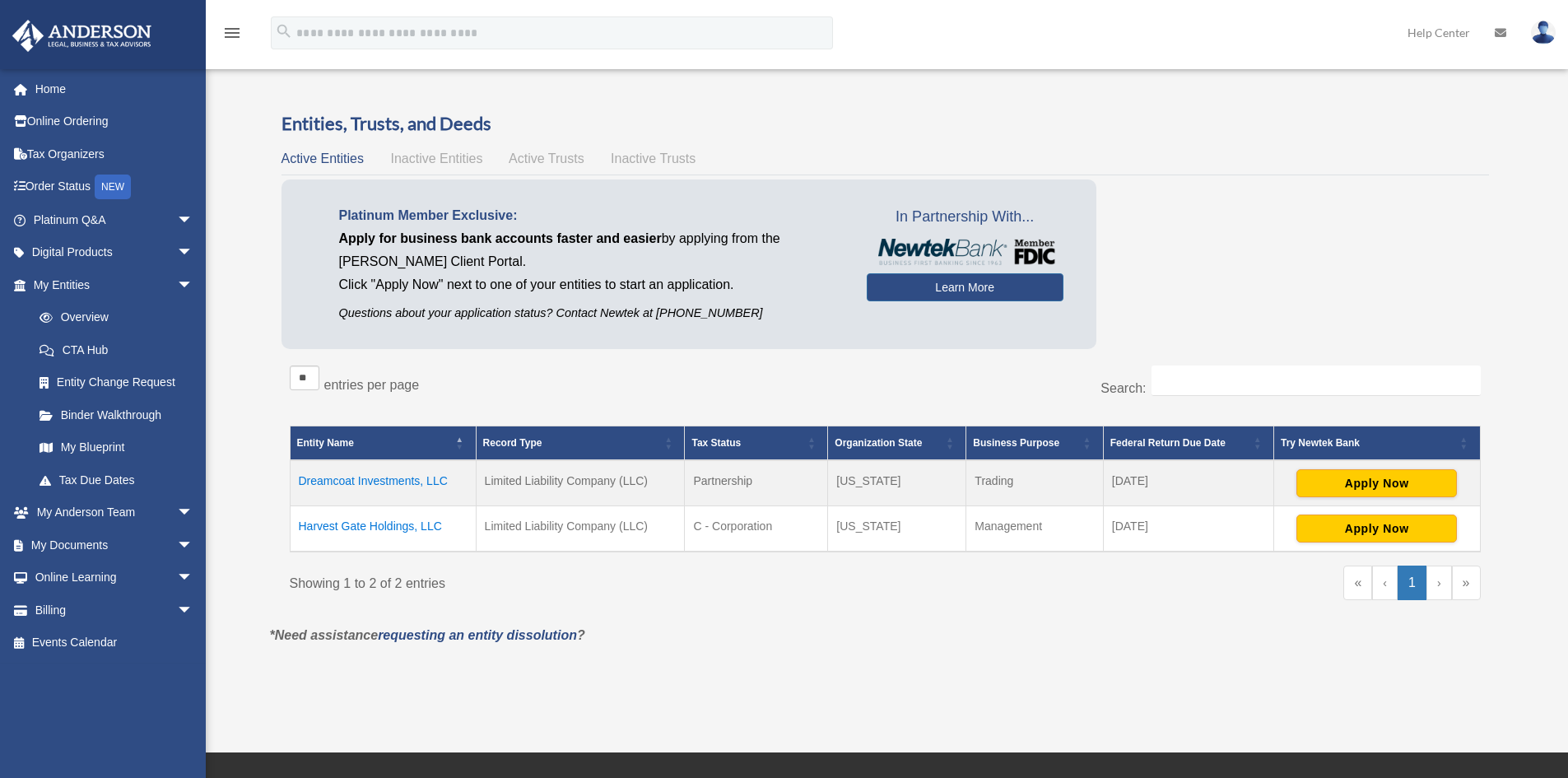
scroll to position [126, 0]
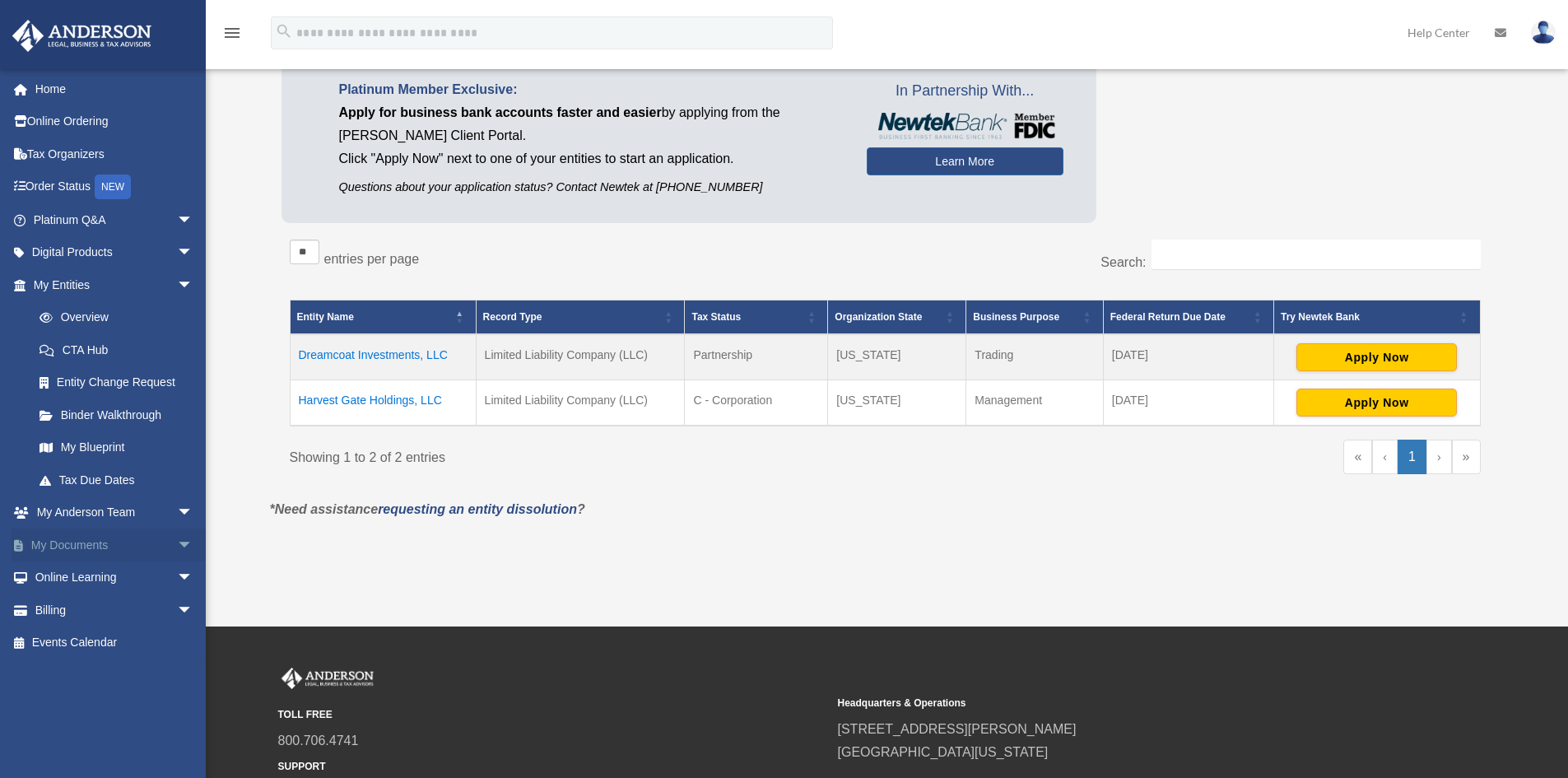
click at [82, 538] on link "My Documents arrow_drop_down" at bounding box center [115, 545] width 207 height 33
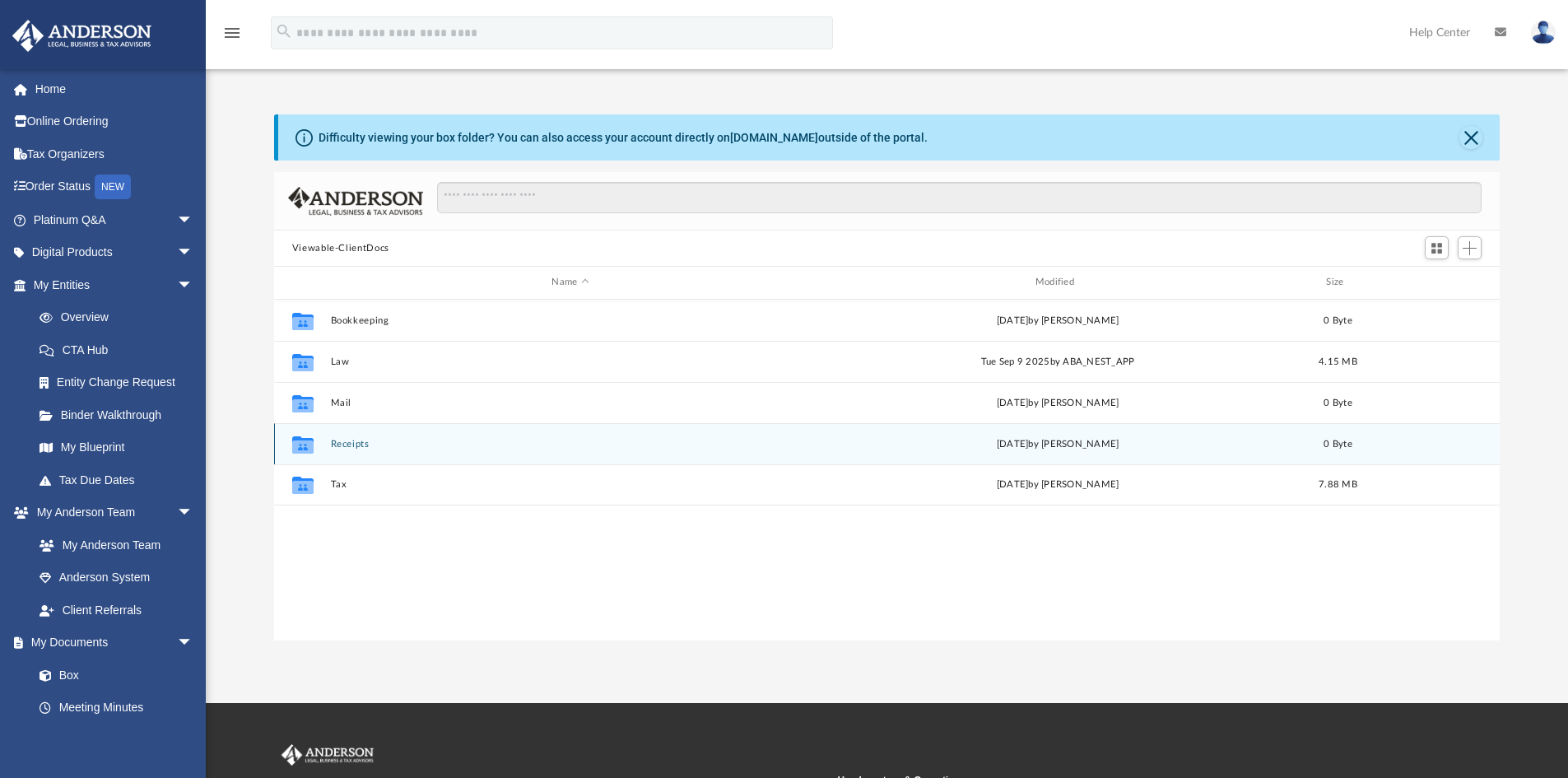
scroll to position [362, 1213]
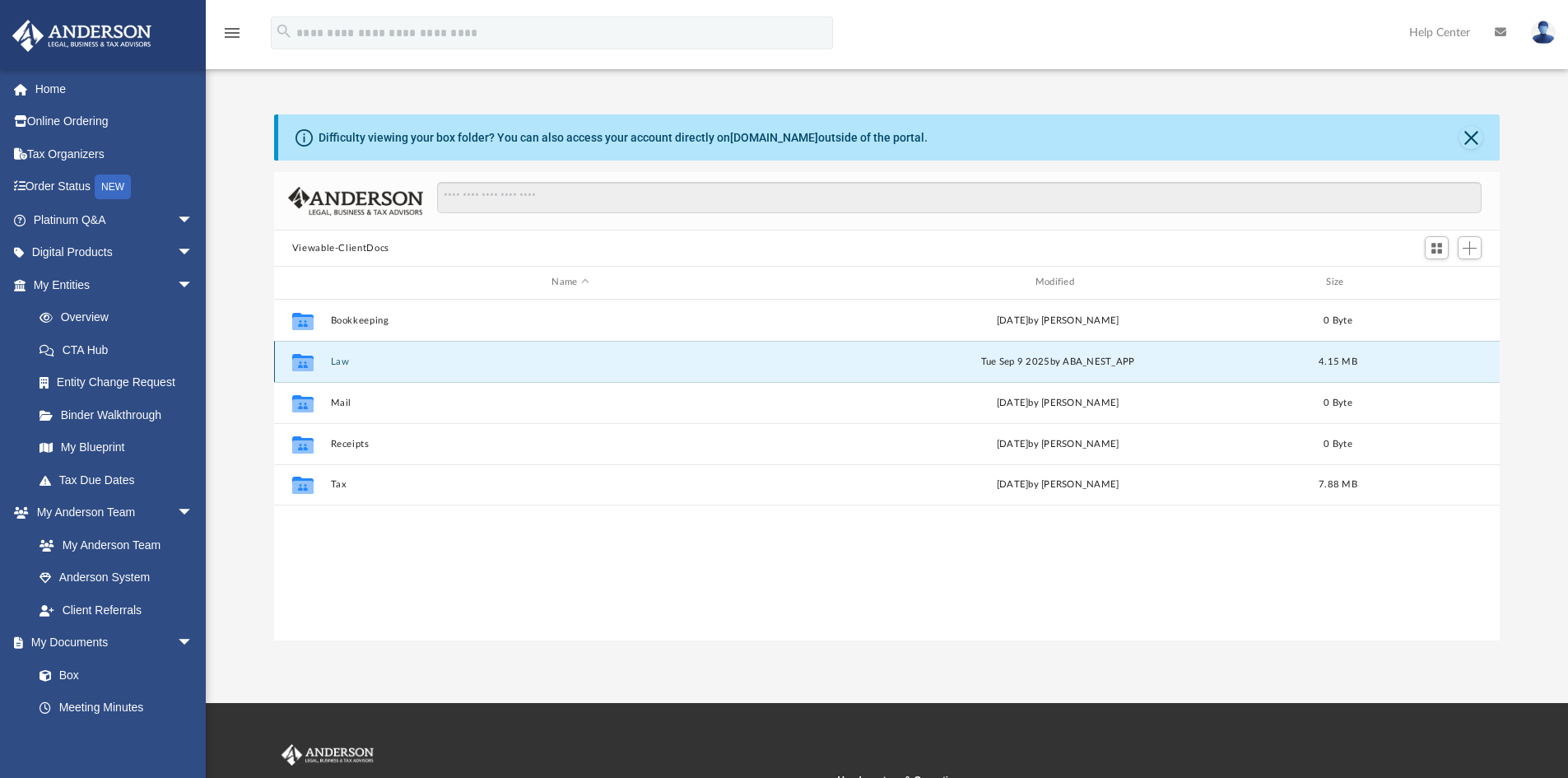
click at [333, 363] on button "Law" at bounding box center [570, 362] width 480 height 11
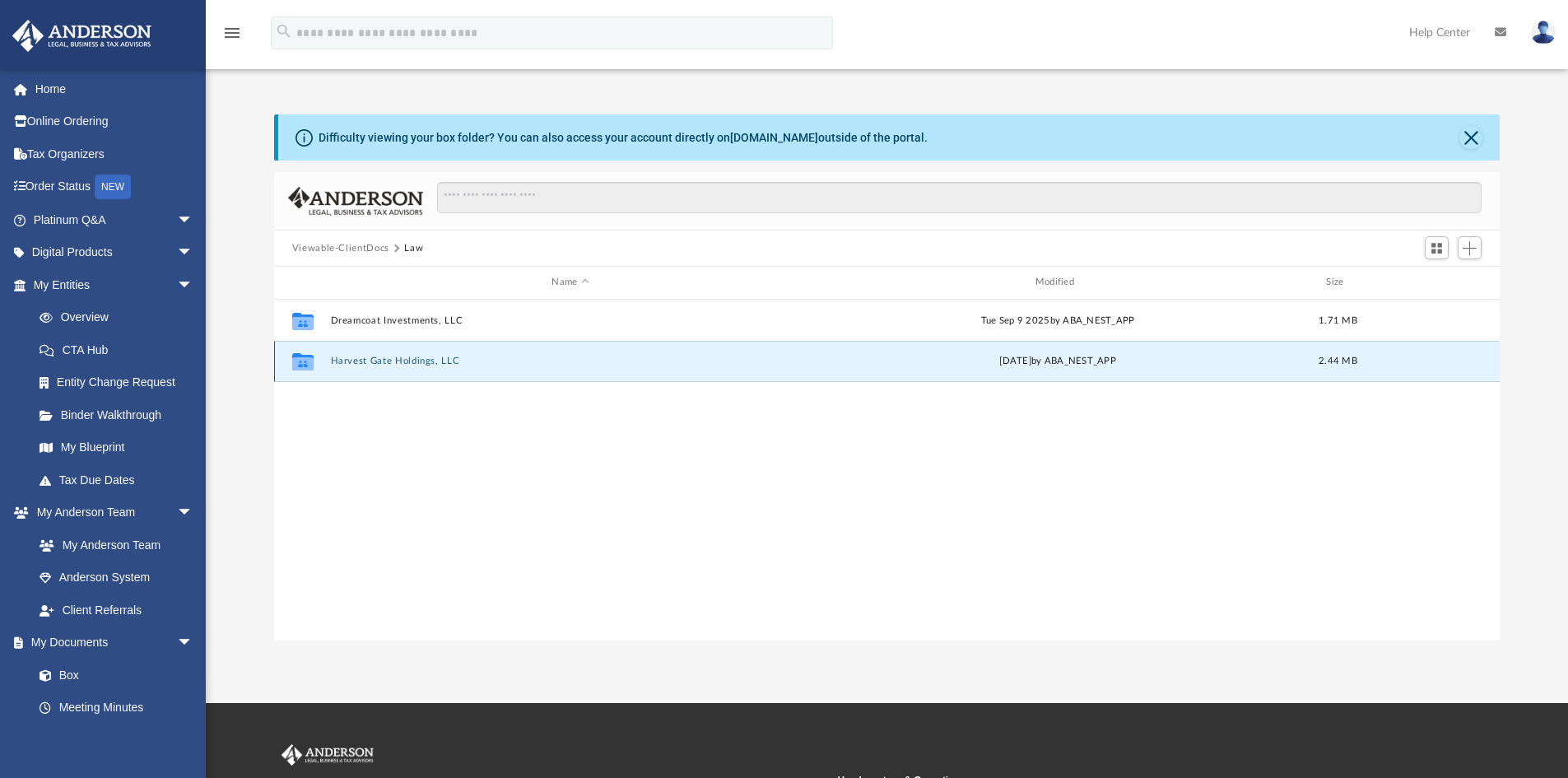
click at [333, 363] on button "Harvest Gate Holdings, LLC" at bounding box center [570, 361] width 480 height 11
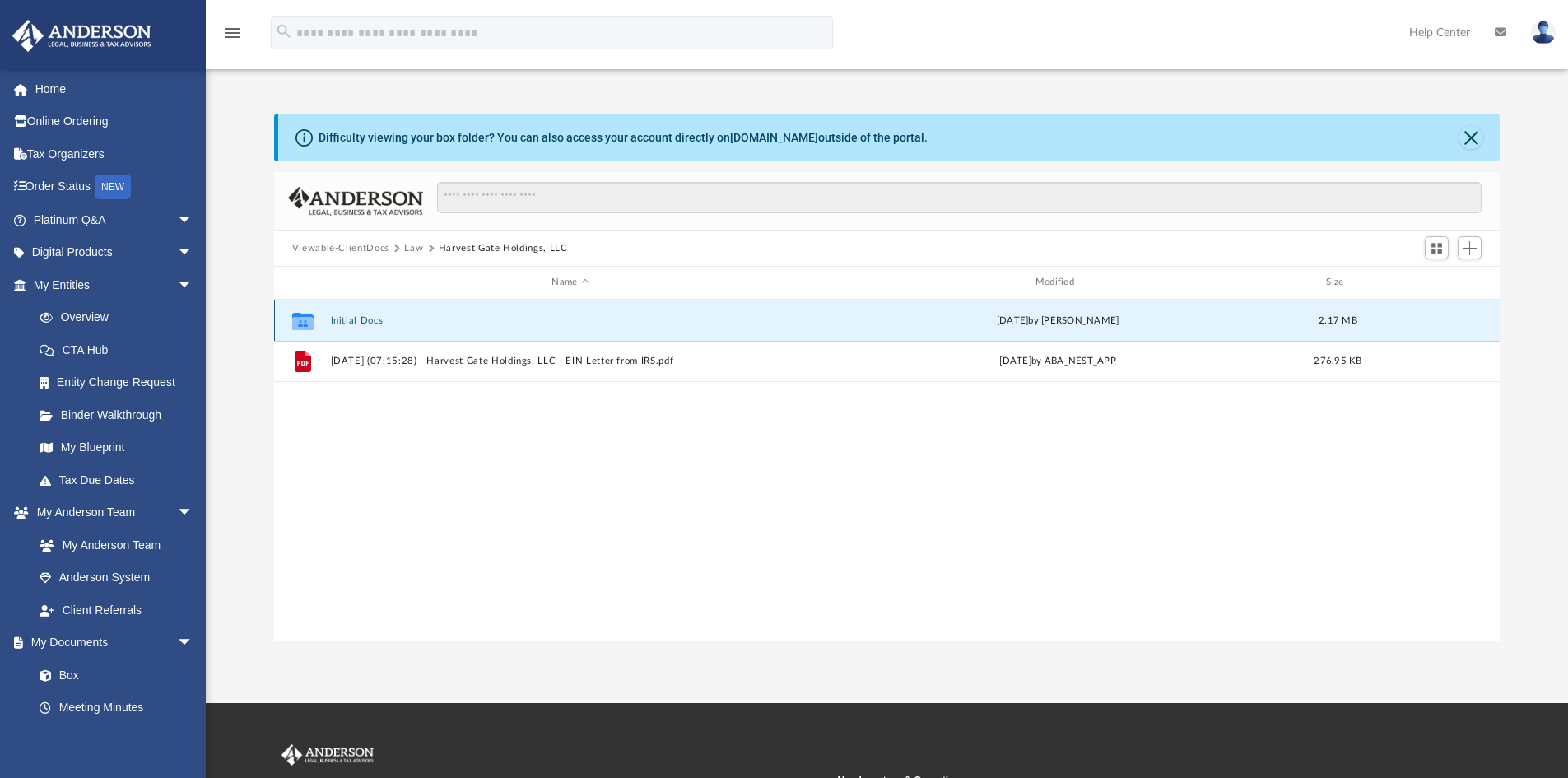
click at [354, 318] on button "Initial Docs" at bounding box center [570, 321] width 480 height 11
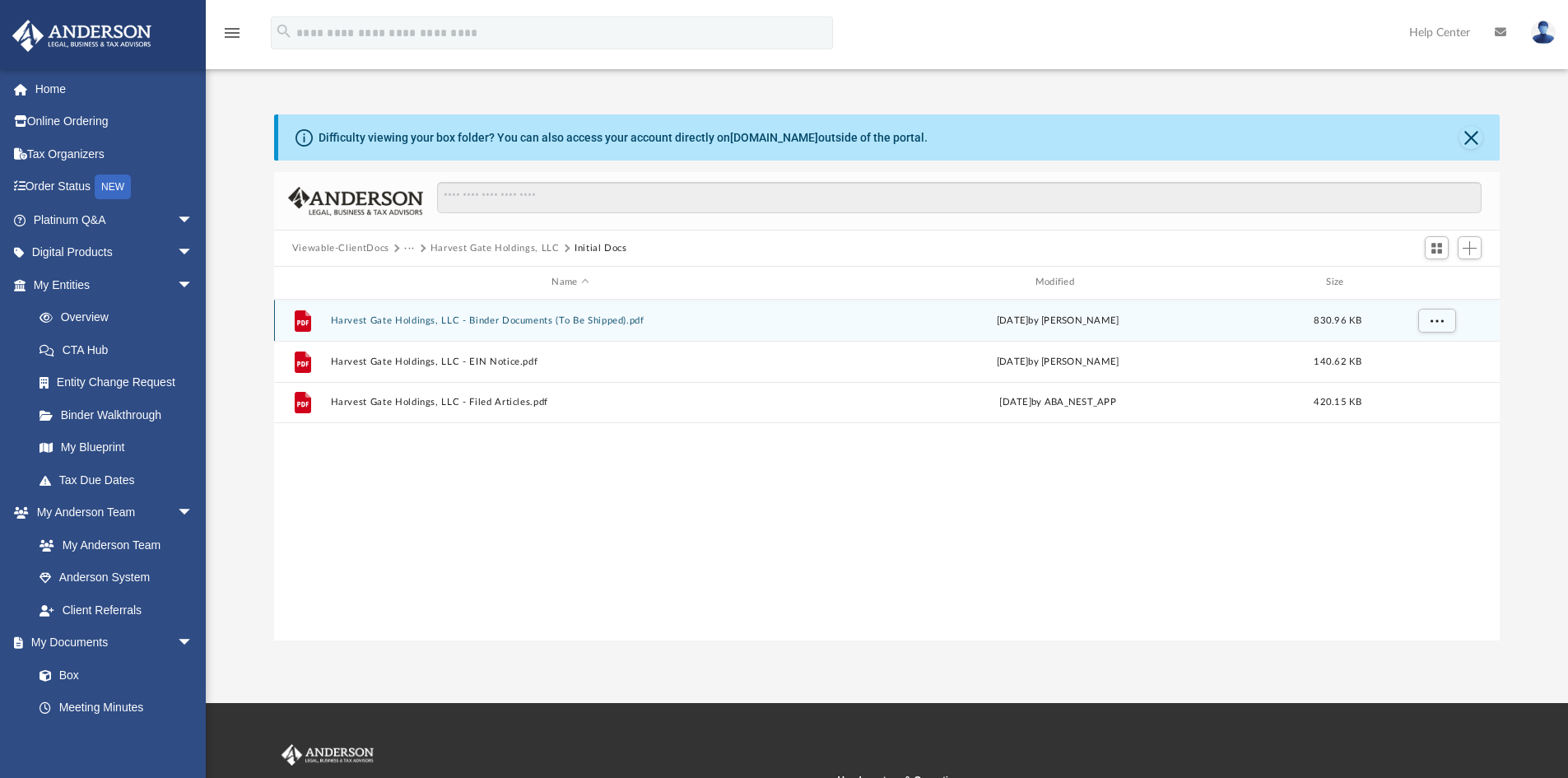
click at [405, 321] on button "Harvest Gate Holdings, LLC - Binder Documents (To Be Shipped).pdf" at bounding box center [570, 321] width 480 height 11
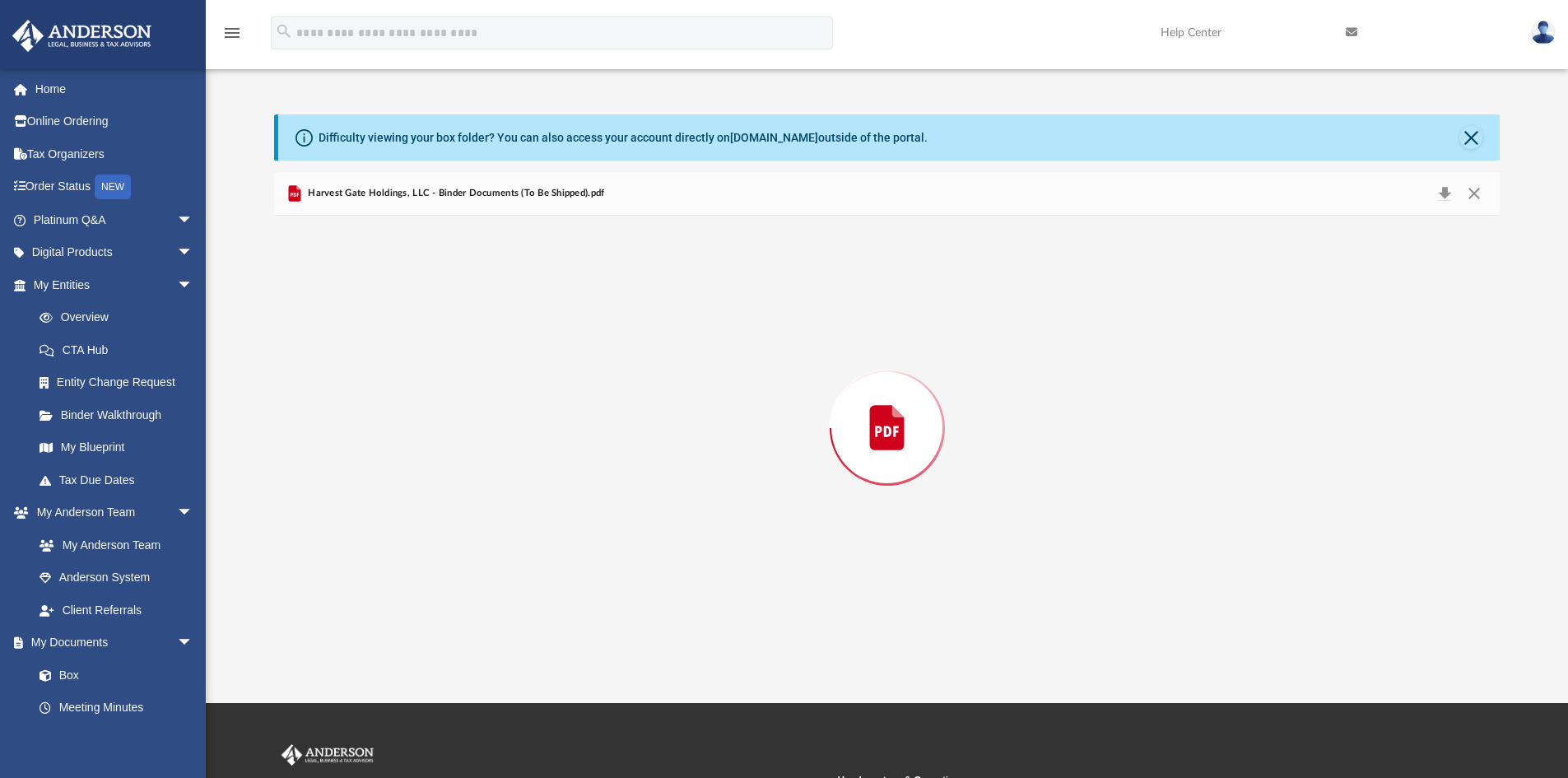
click at [405, 321] on div "Preview" at bounding box center [887, 427] width 1226 height 425
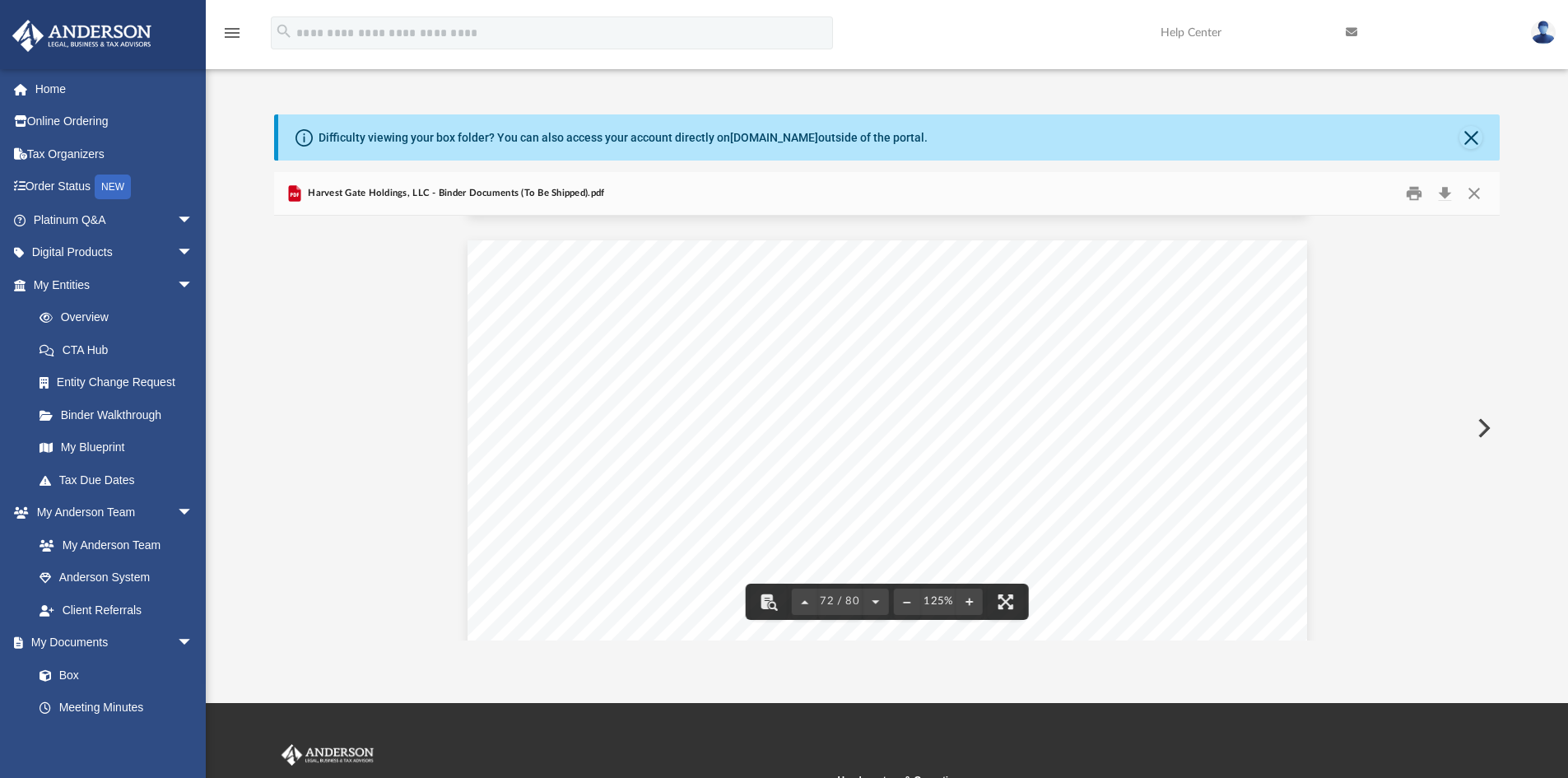
scroll to position [79285, 0]
click at [1490, 268] on div at bounding box center [887, 268] width 1226 height 2
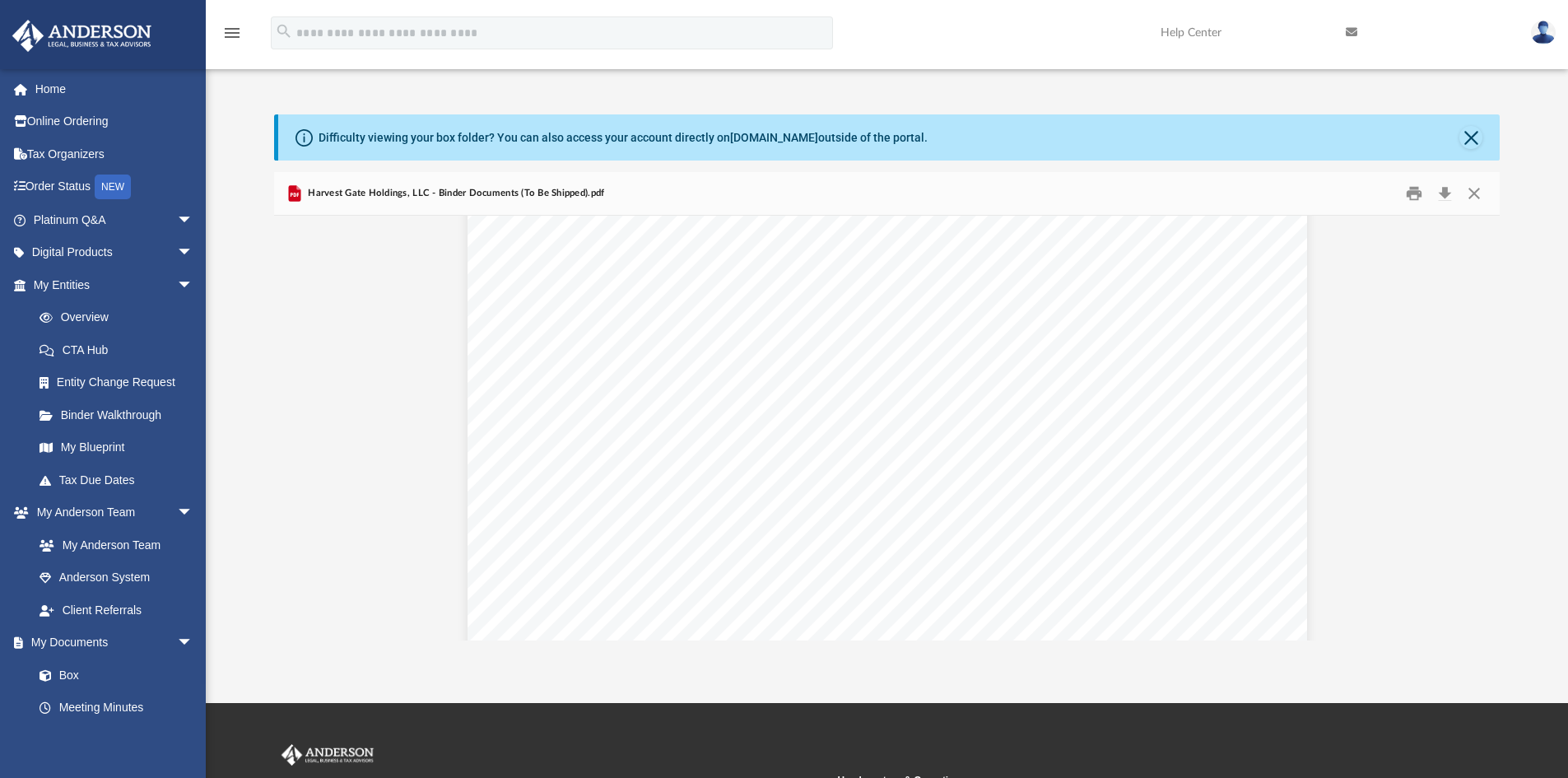
scroll to position [67772, 0]
click at [1471, 130] on button "Close" at bounding box center [1471, 137] width 23 height 23
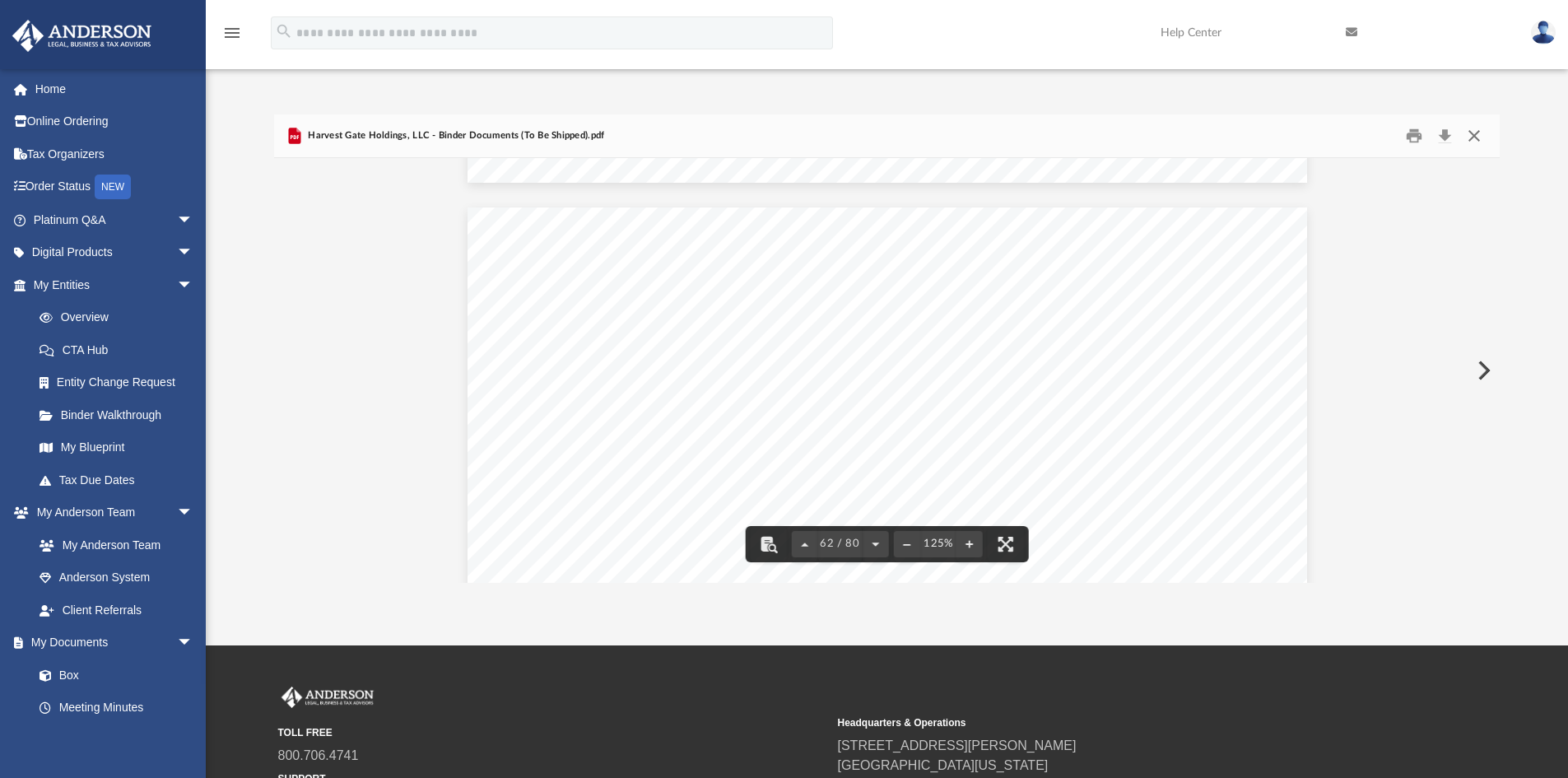
click at [1471, 139] on button "Close" at bounding box center [1474, 136] width 30 height 26
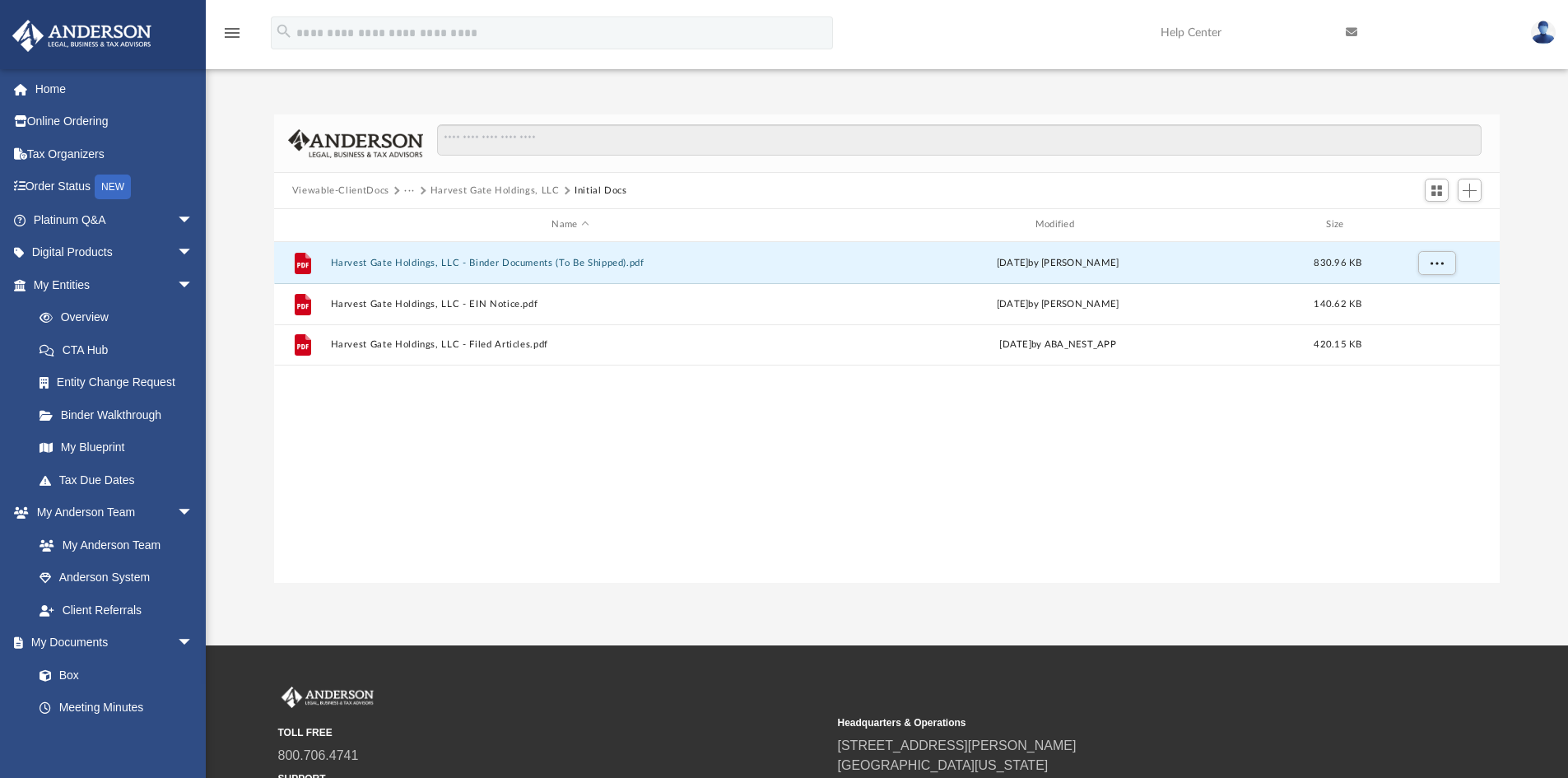
click at [380, 191] on button "Viewable-ClientDocs" at bounding box center [341, 191] width 97 height 15
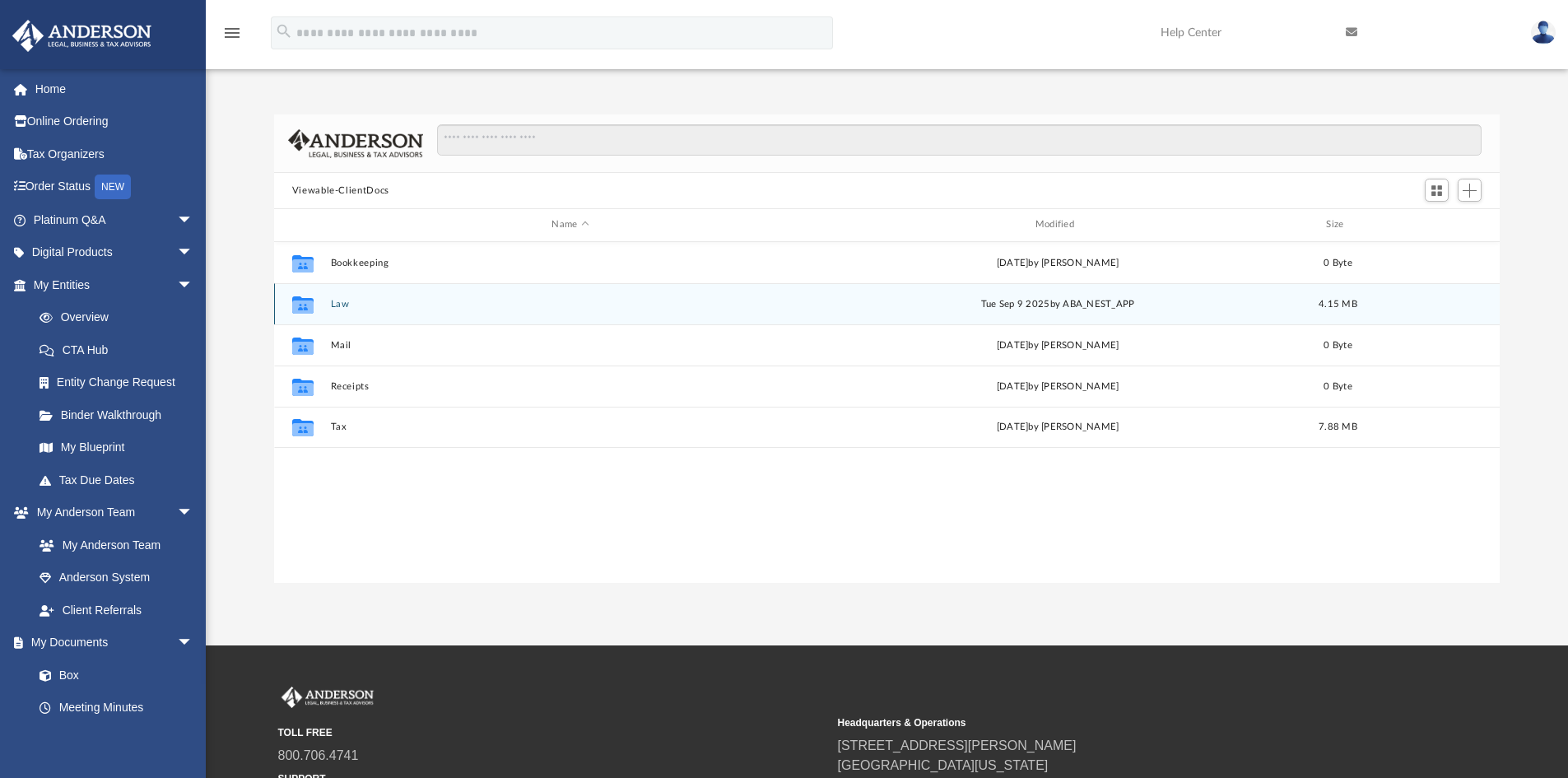
click at [360, 305] on button "Law" at bounding box center [570, 304] width 480 height 11
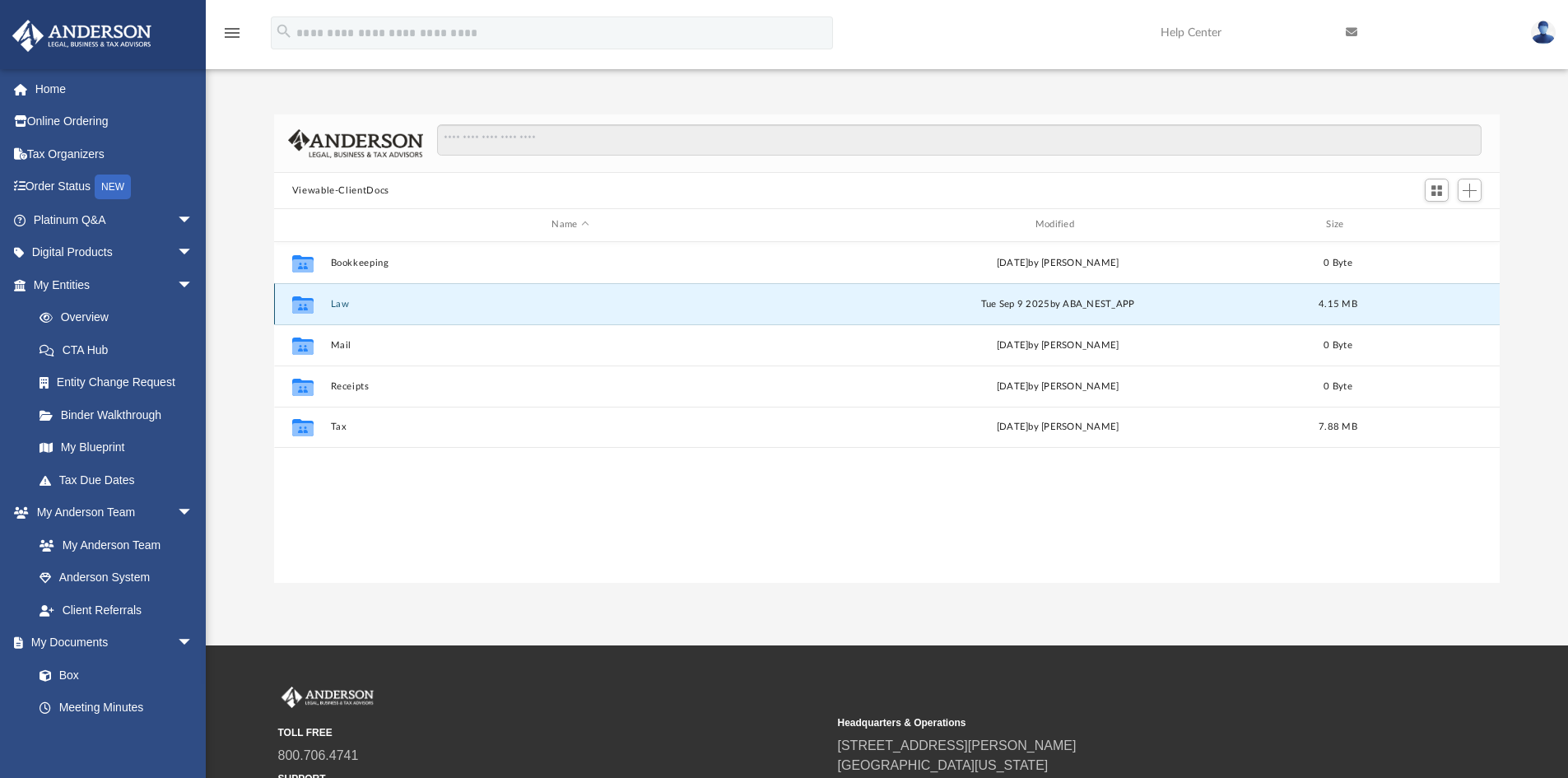
click at [360, 305] on button "Law" at bounding box center [570, 304] width 480 height 11
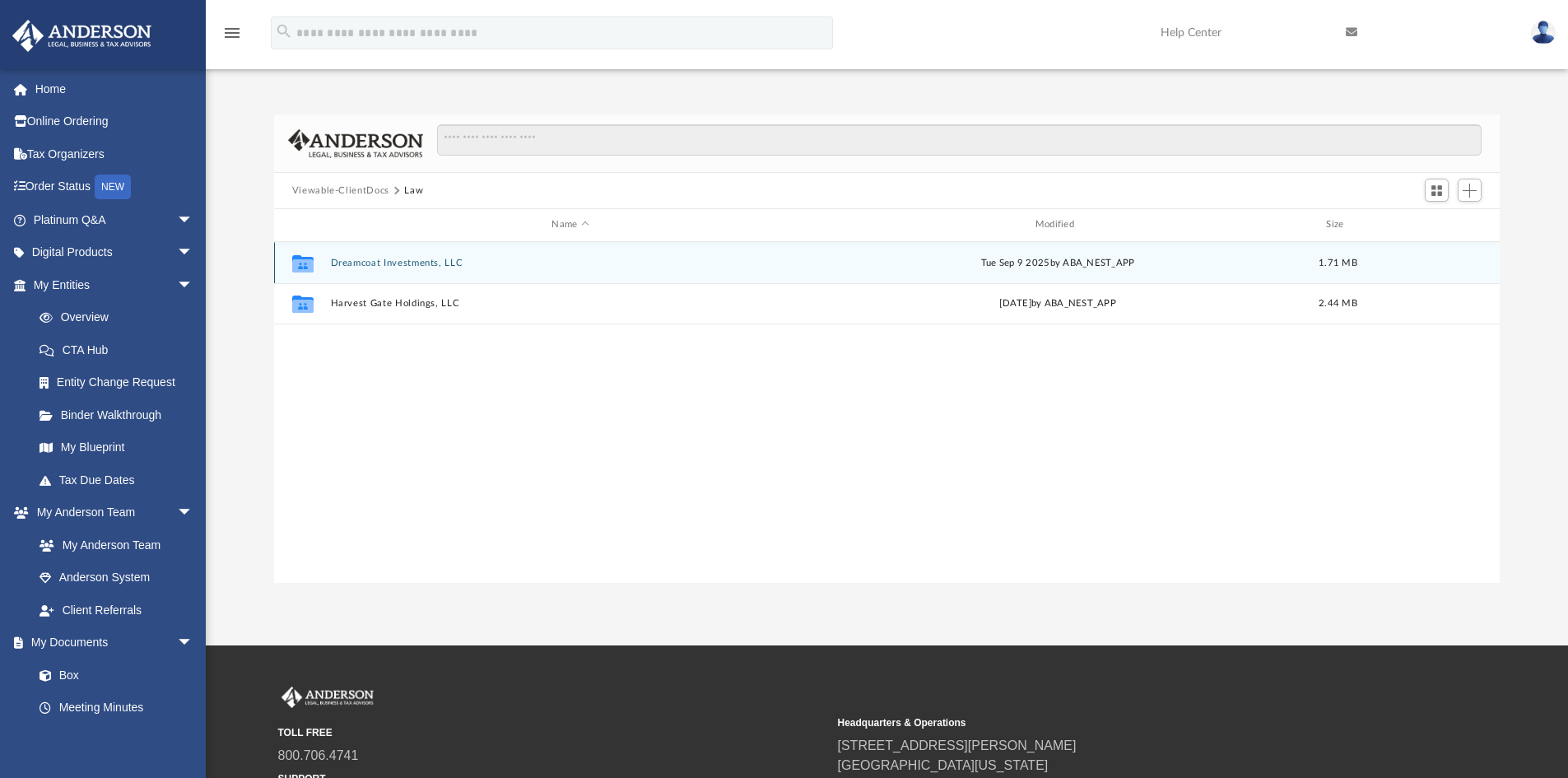
click at [375, 268] on button "Dreamcoat Investments, LLC" at bounding box center [570, 262] width 480 height 11
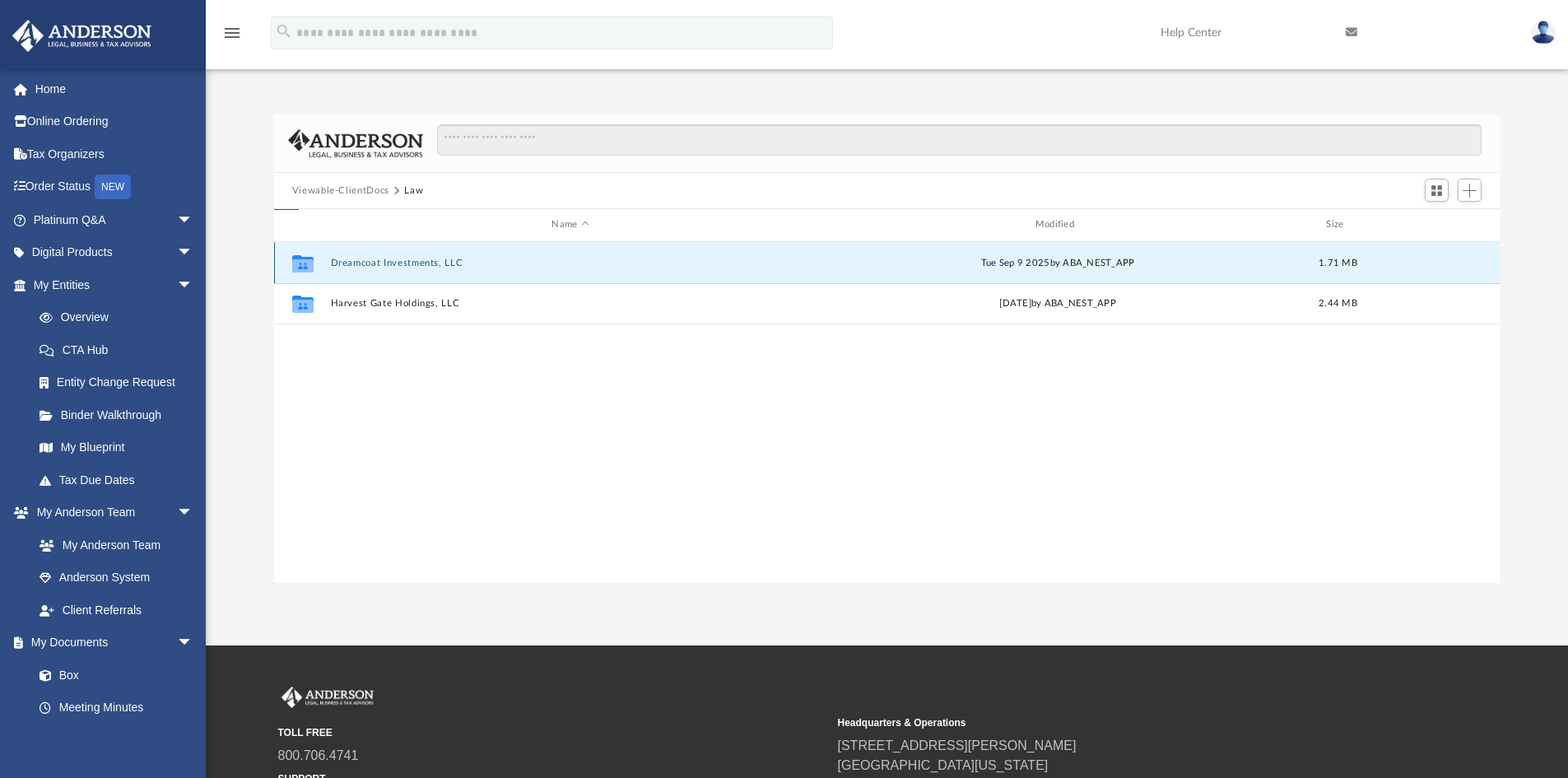
click at [375, 268] on button "Dreamcoat Investments, LLC" at bounding box center [570, 262] width 480 height 11
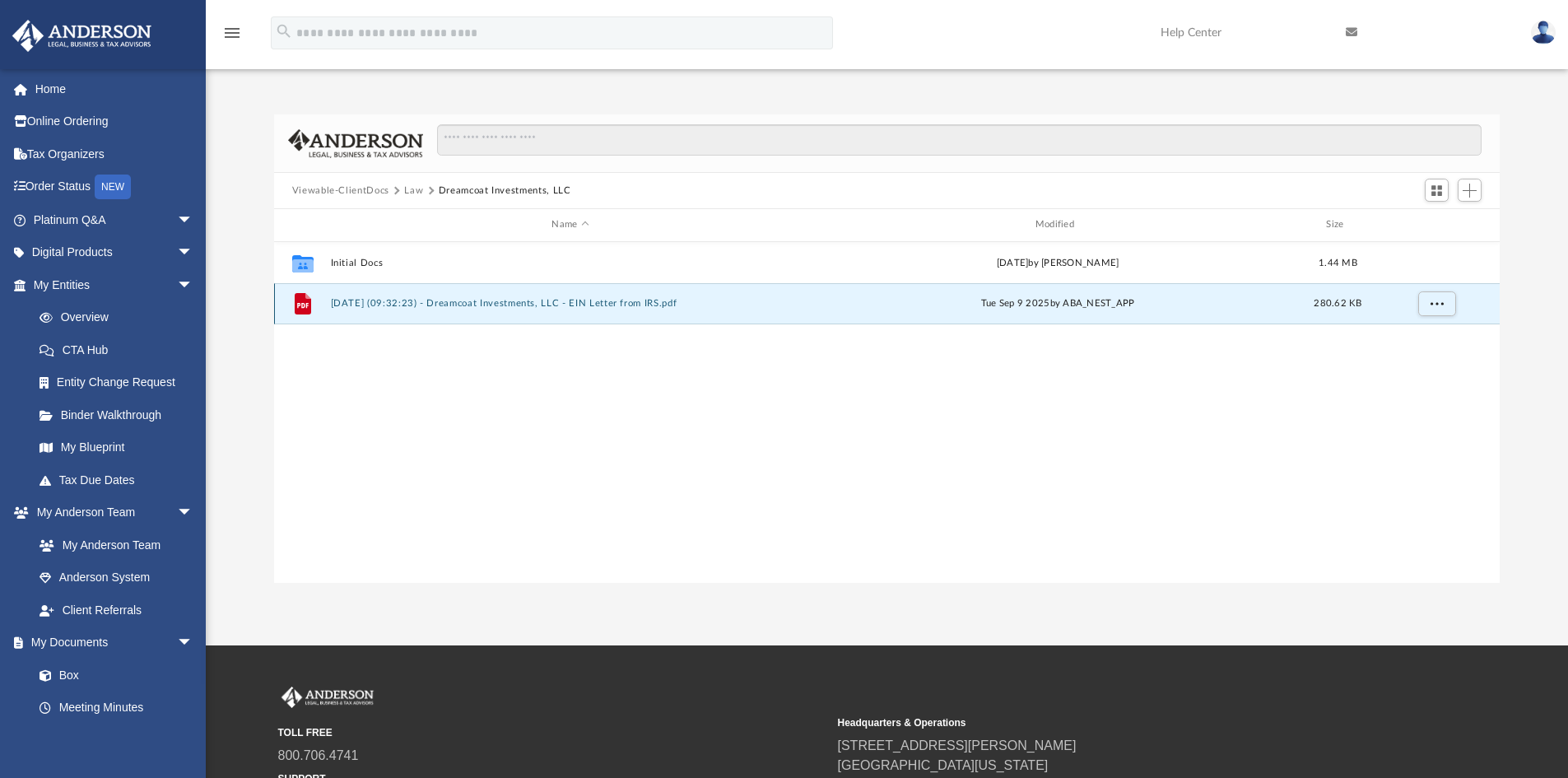
click at [565, 305] on button "[DATE] (09:32:23) - Dreamcoat Investments, LLC - EIN Letter from IRS.pdf" at bounding box center [570, 304] width 480 height 11
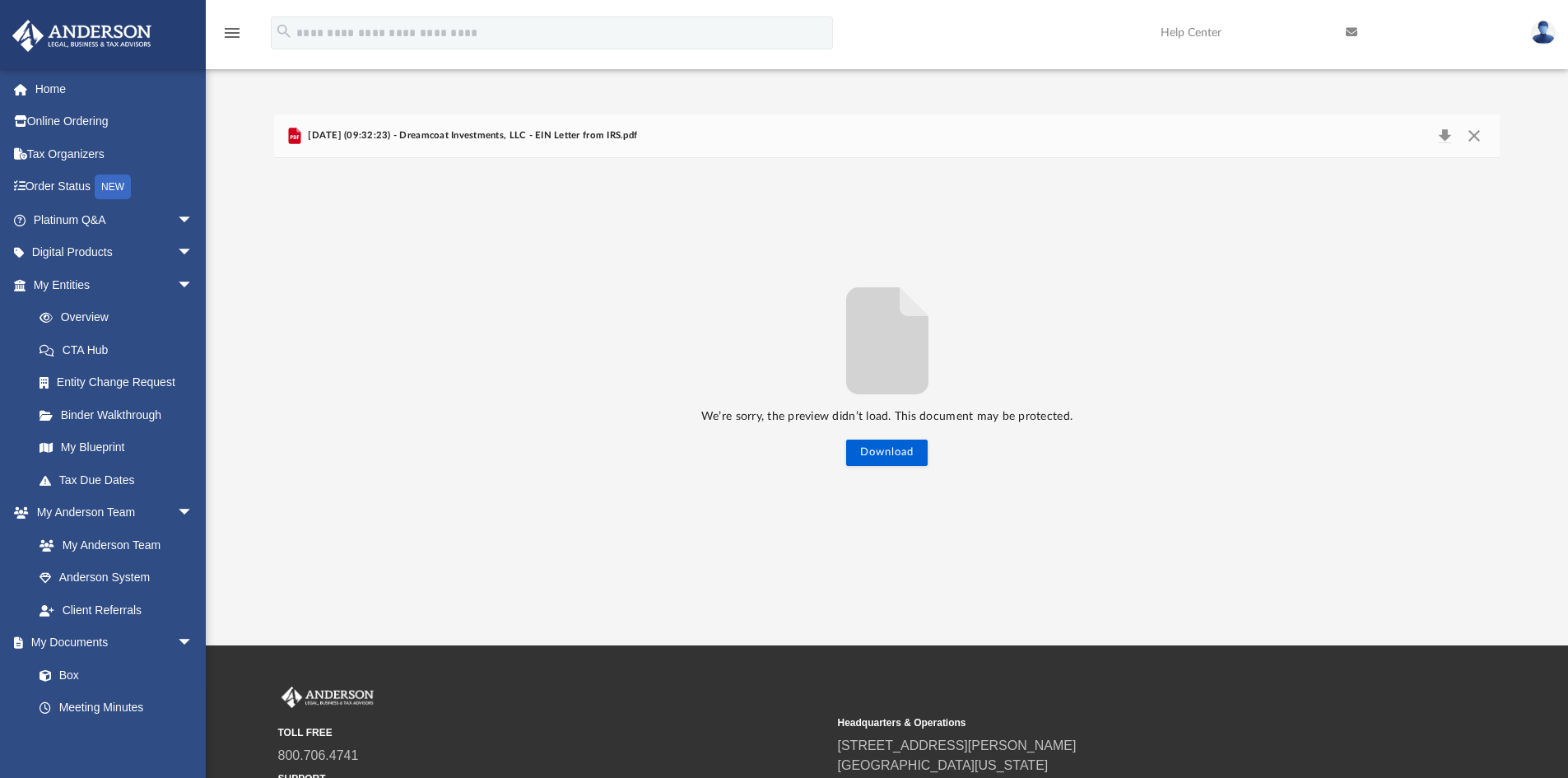
click at [593, 136] on span "[DATE] (09:32:23) - Dreamcoat Investments, LLC - EIN Letter from IRS.pdf" at bounding box center [470, 135] width 332 height 15
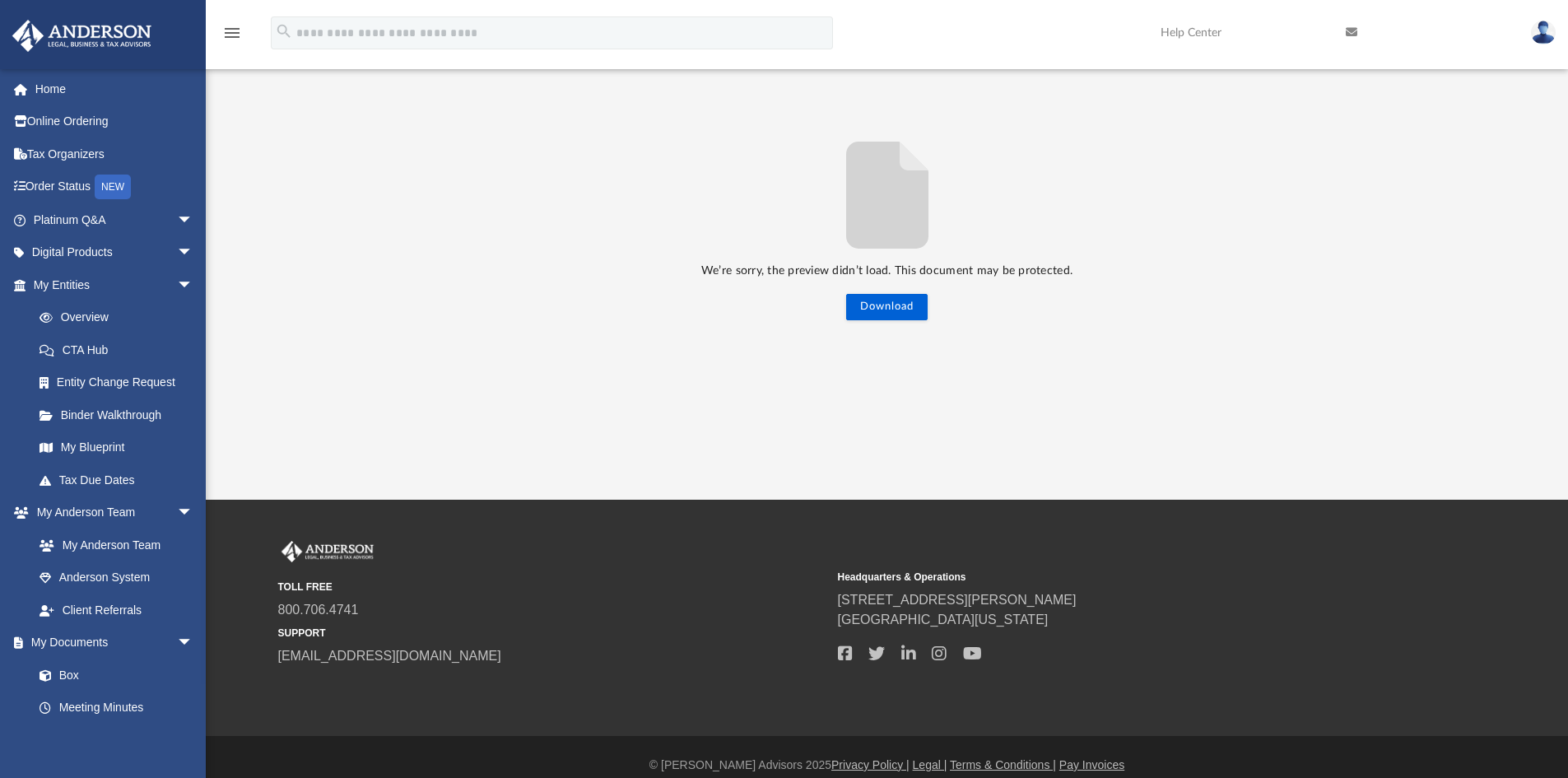
scroll to position [0, 0]
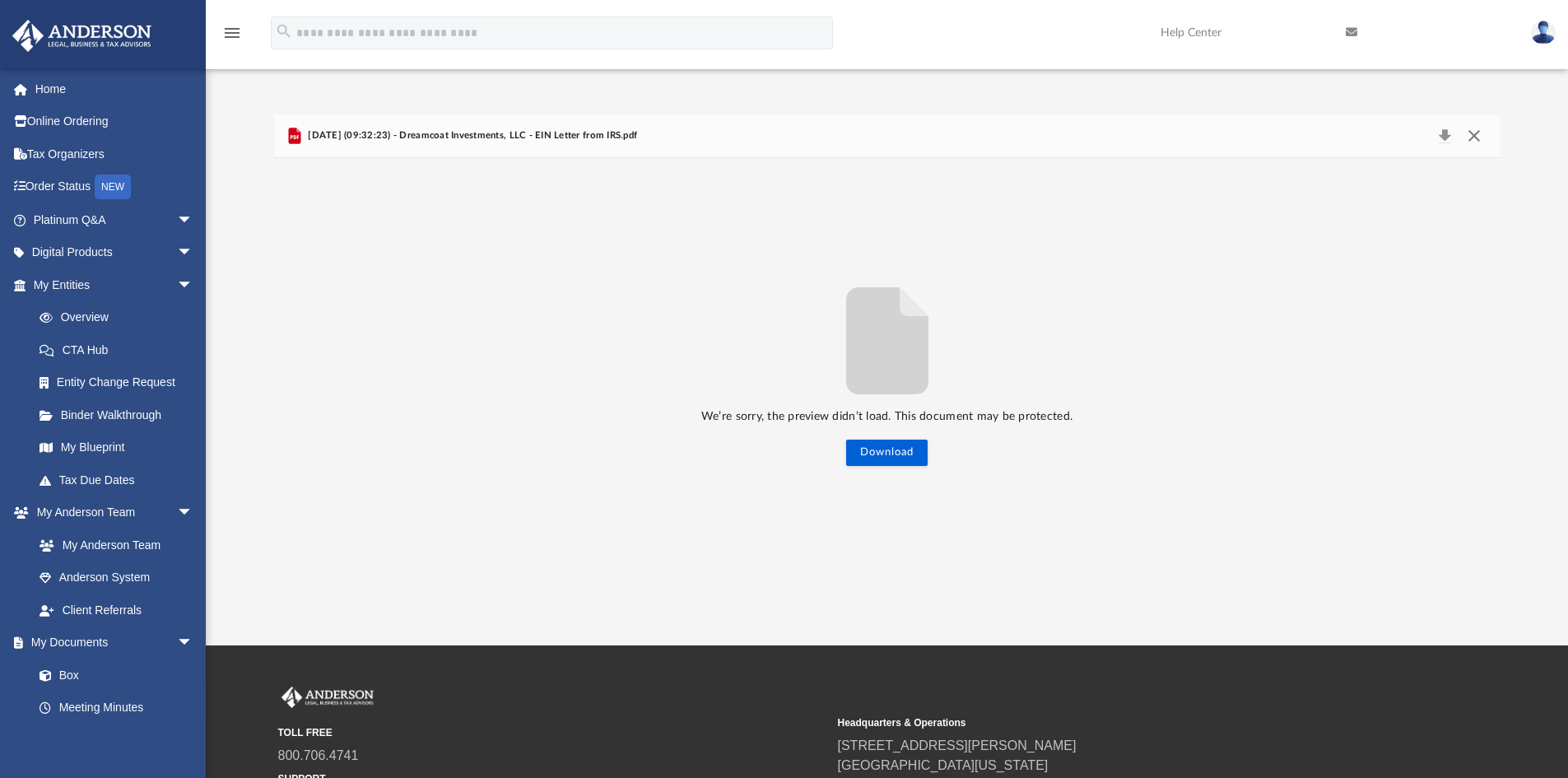
click at [1472, 127] on button "Close" at bounding box center [1474, 135] width 30 height 23
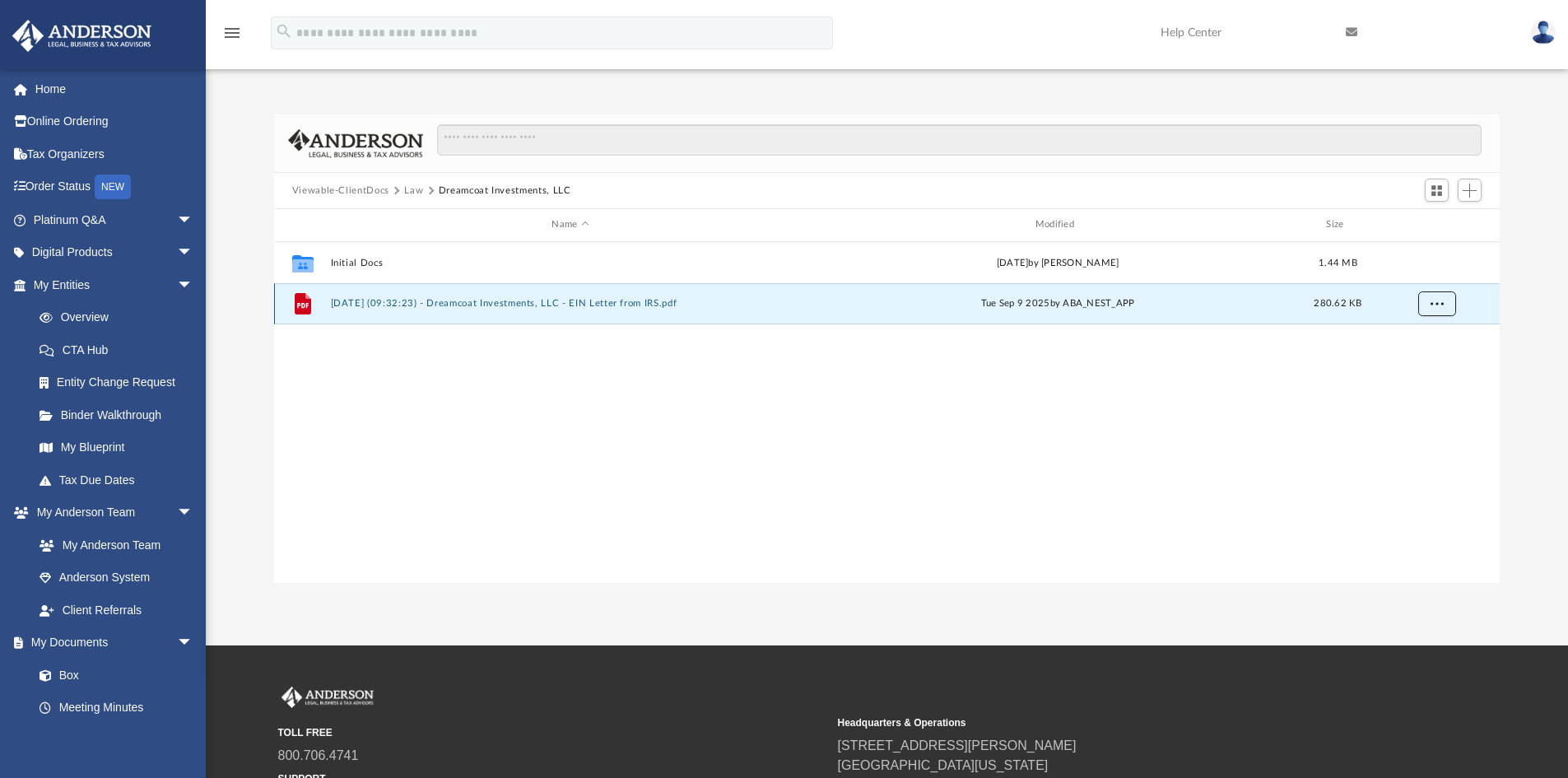
click at [1430, 300] on span "More options" at bounding box center [1436, 304] width 13 height 9
click at [1418, 335] on li "Preview" at bounding box center [1421, 337] width 48 height 17
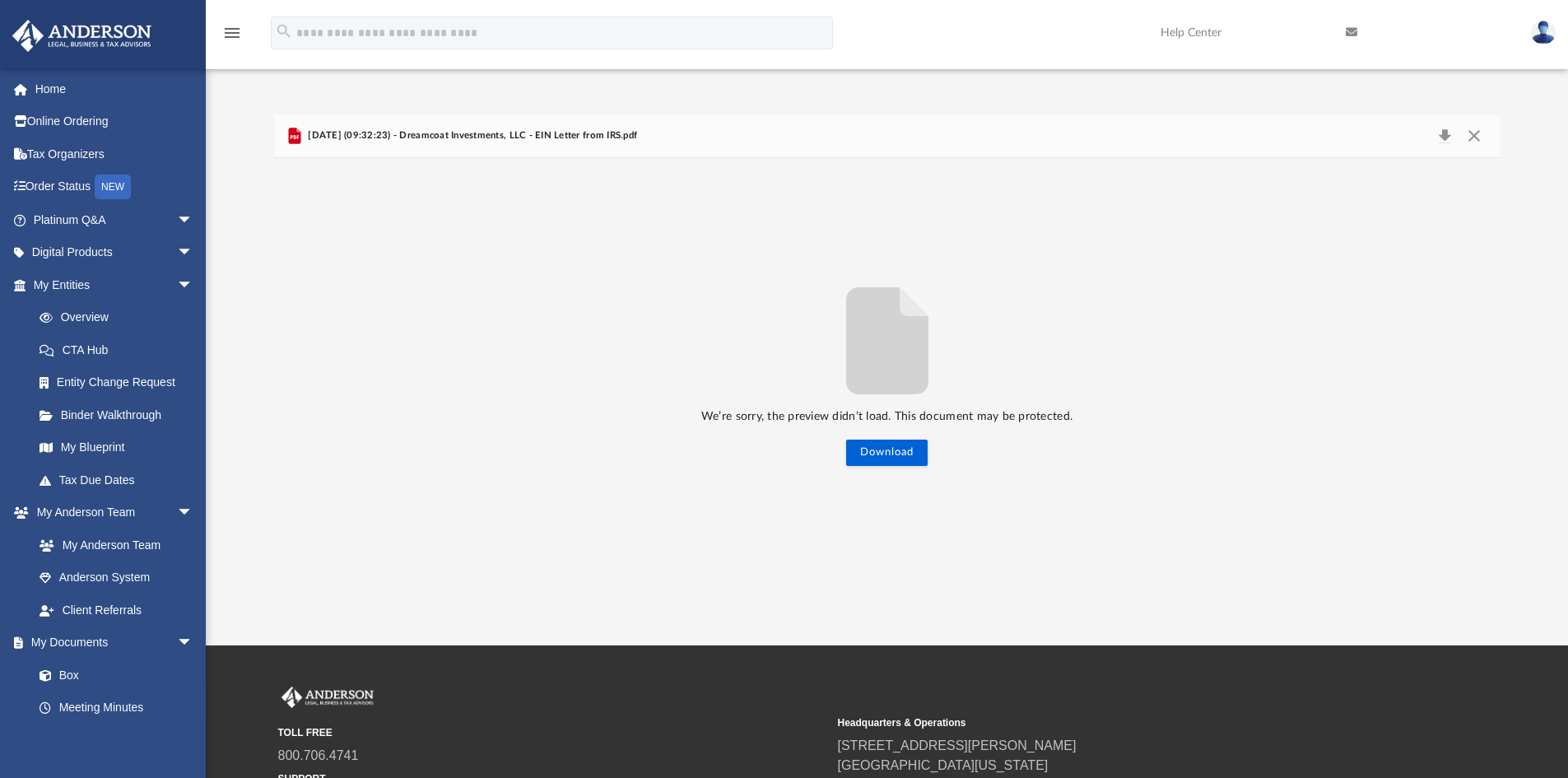
click at [417, 138] on span "[DATE] (09:32:23) - Dreamcoat Investments, LLC - EIN Letter from IRS.pdf" at bounding box center [470, 135] width 332 height 15
click at [1475, 136] on button "Close" at bounding box center [1474, 135] width 30 height 23
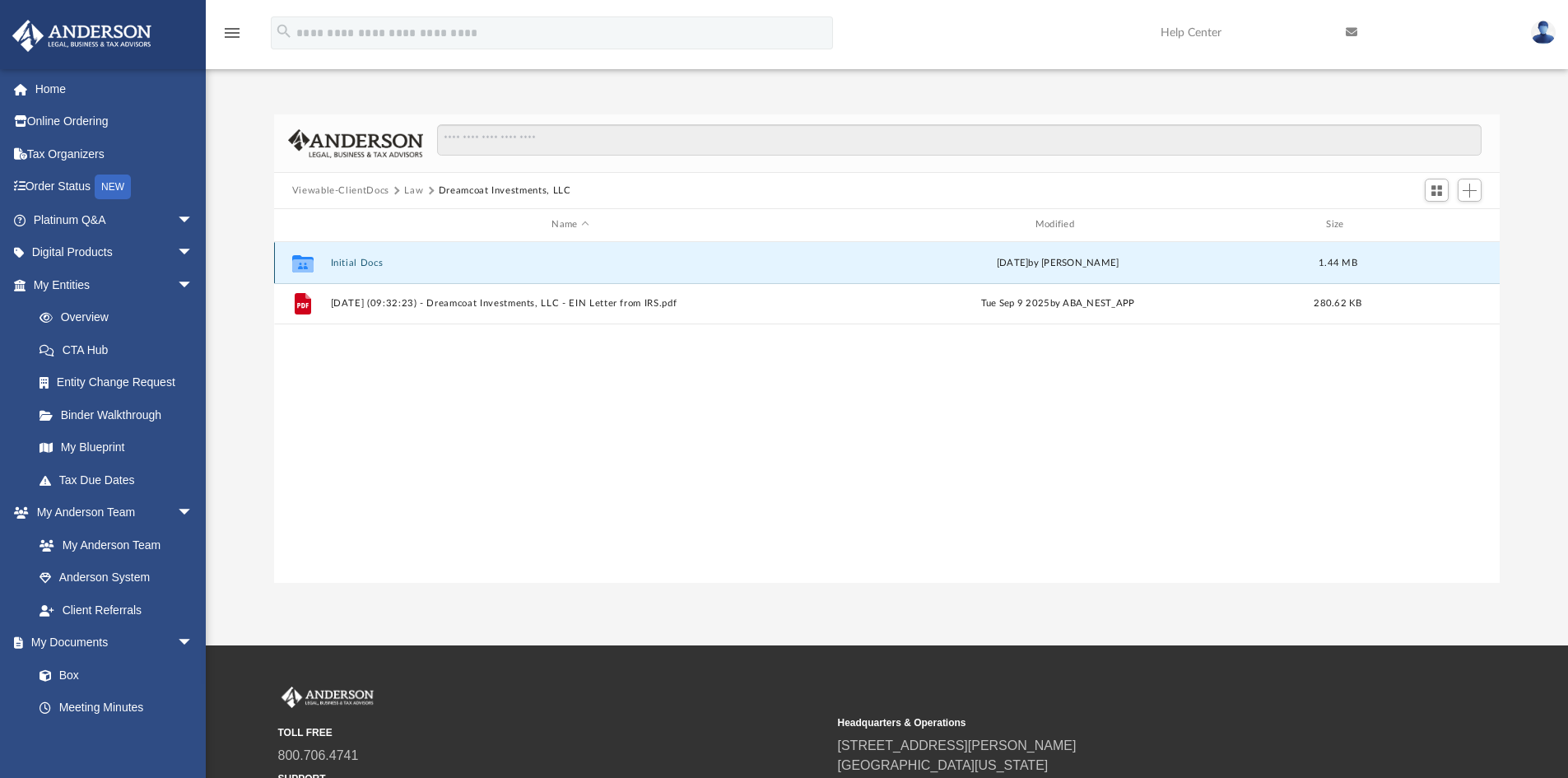
click at [368, 257] on button "Initial Docs" at bounding box center [570, 262] width 480 height 11
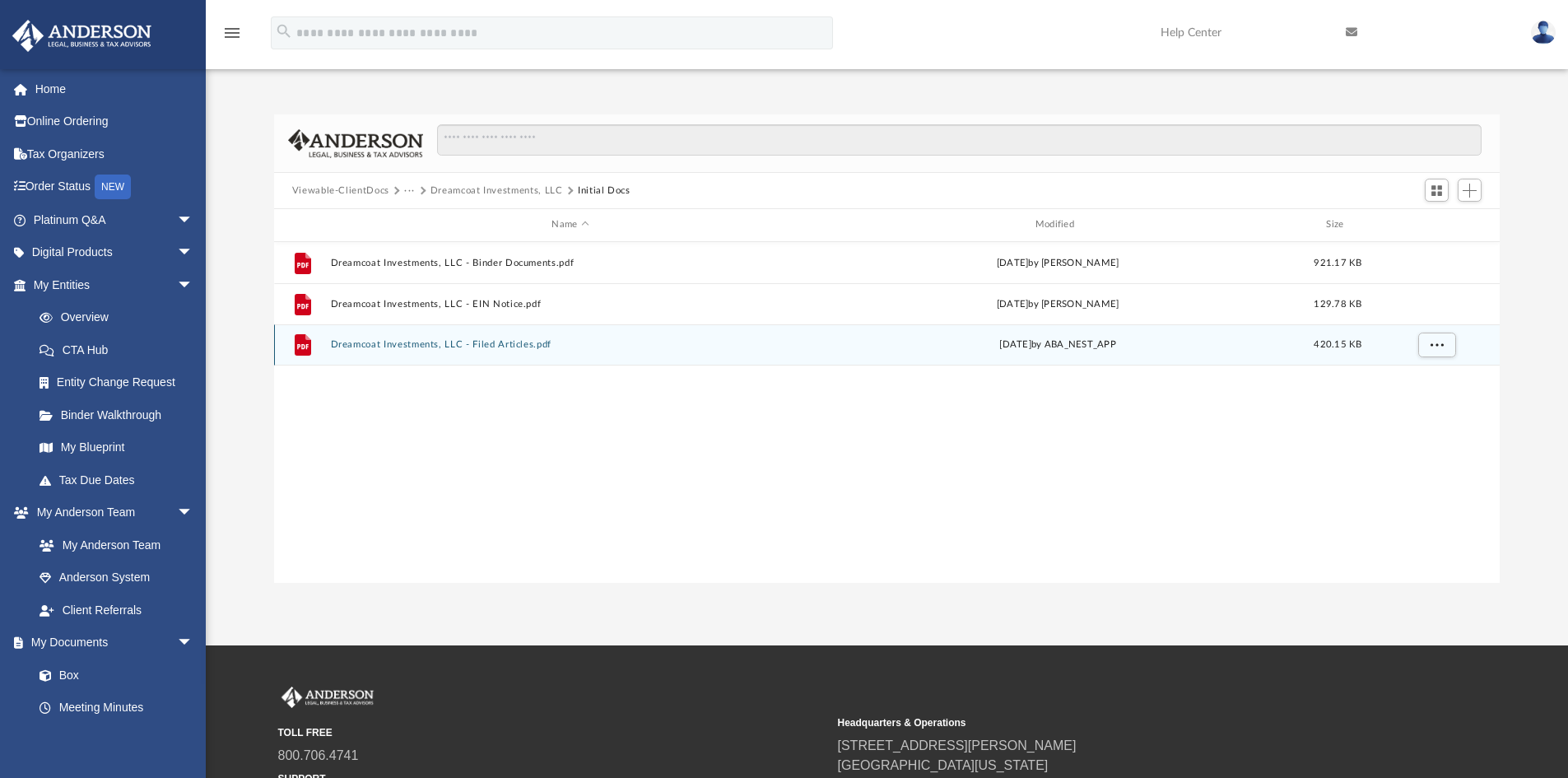
click at [486, 345] on button "Dreamcoat Investments, LLC - Filed Articles.pdf" at bounding box center [570, 345] width 480 height 11
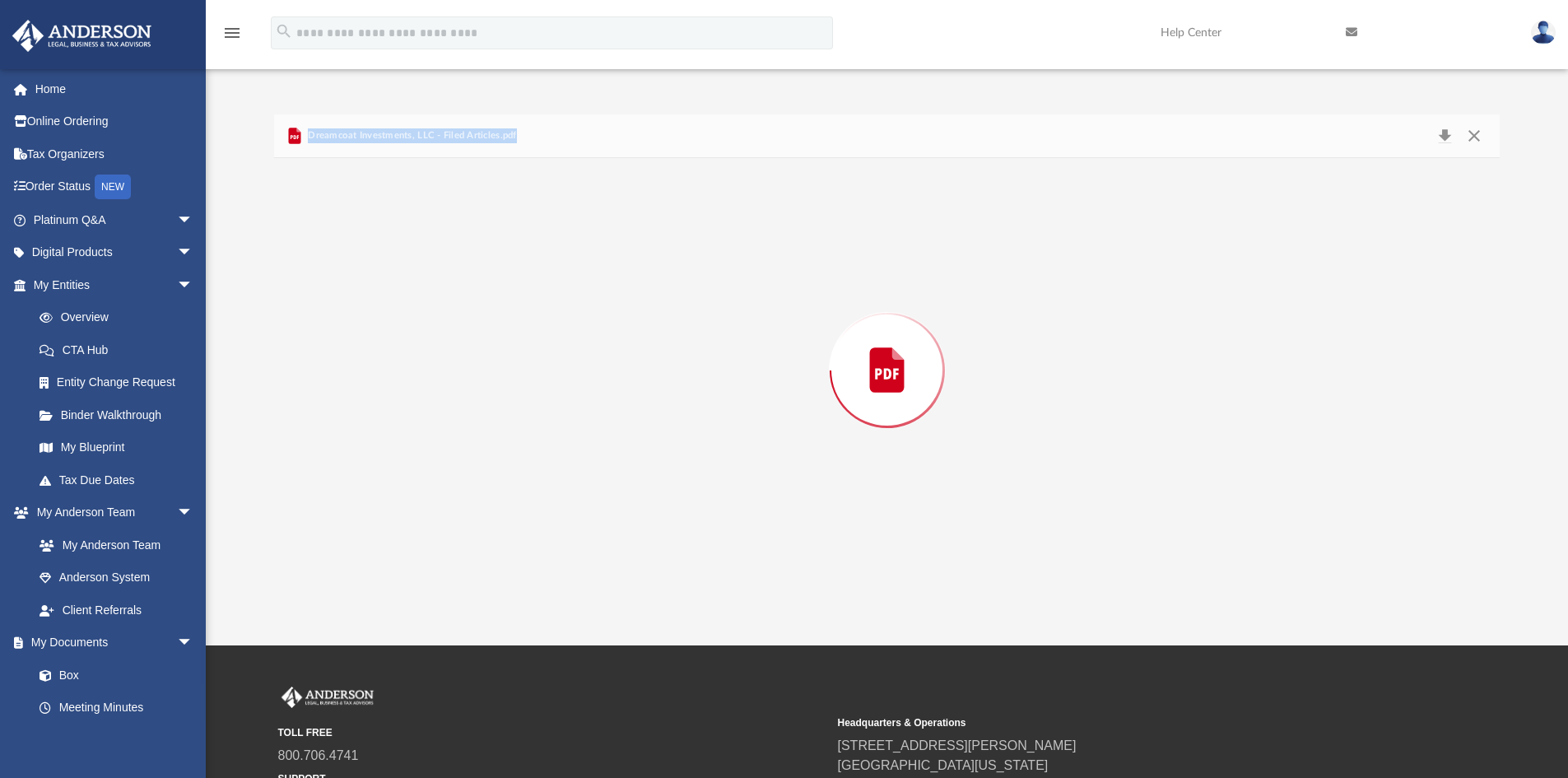
click at [486, 345] on div "Preview" at bounding box center [887, 370] width 1226 height 425
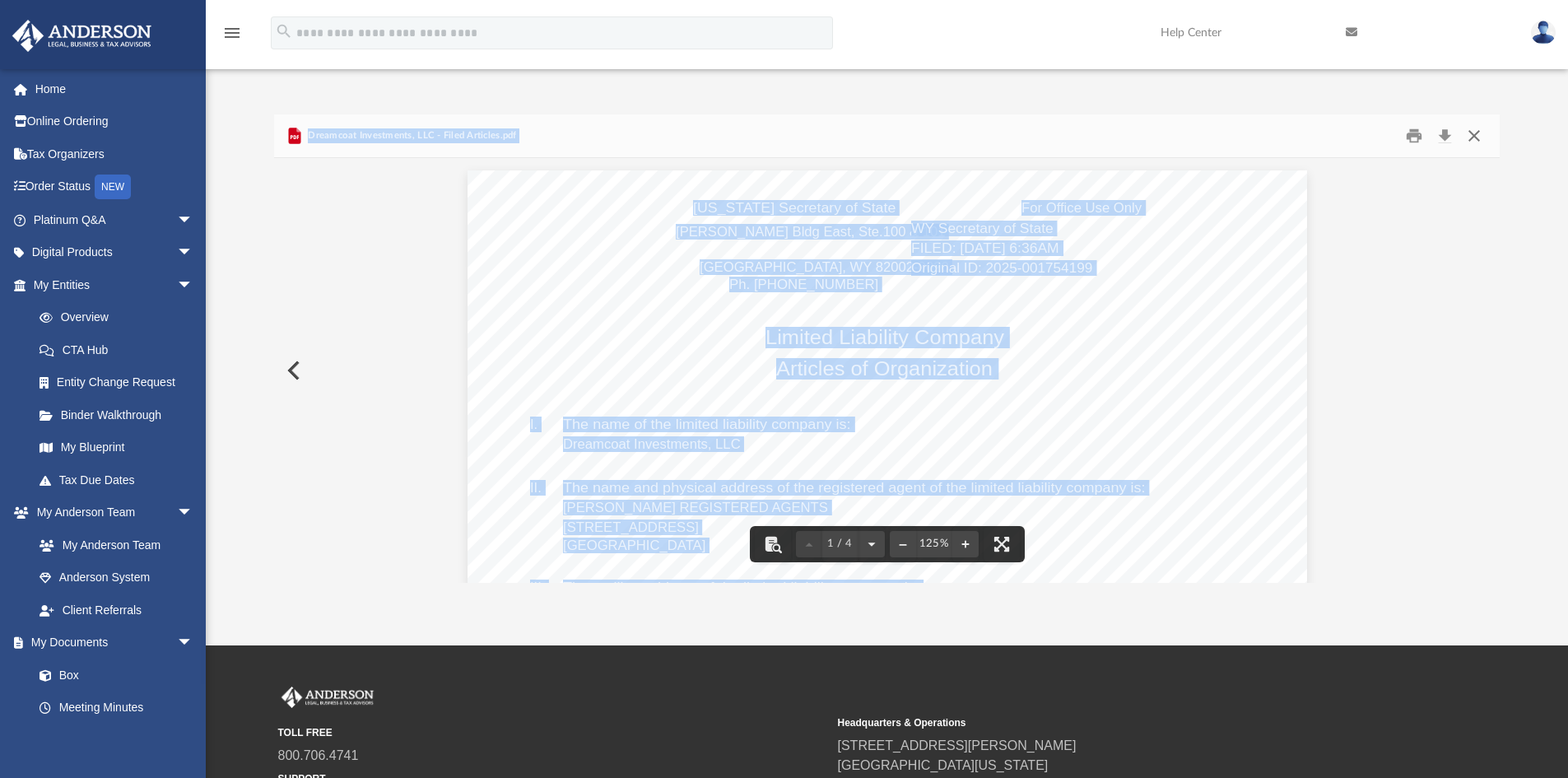
click at [1473, 138] on button "Close" at bounding box center [1474, 136] width 30 height 26
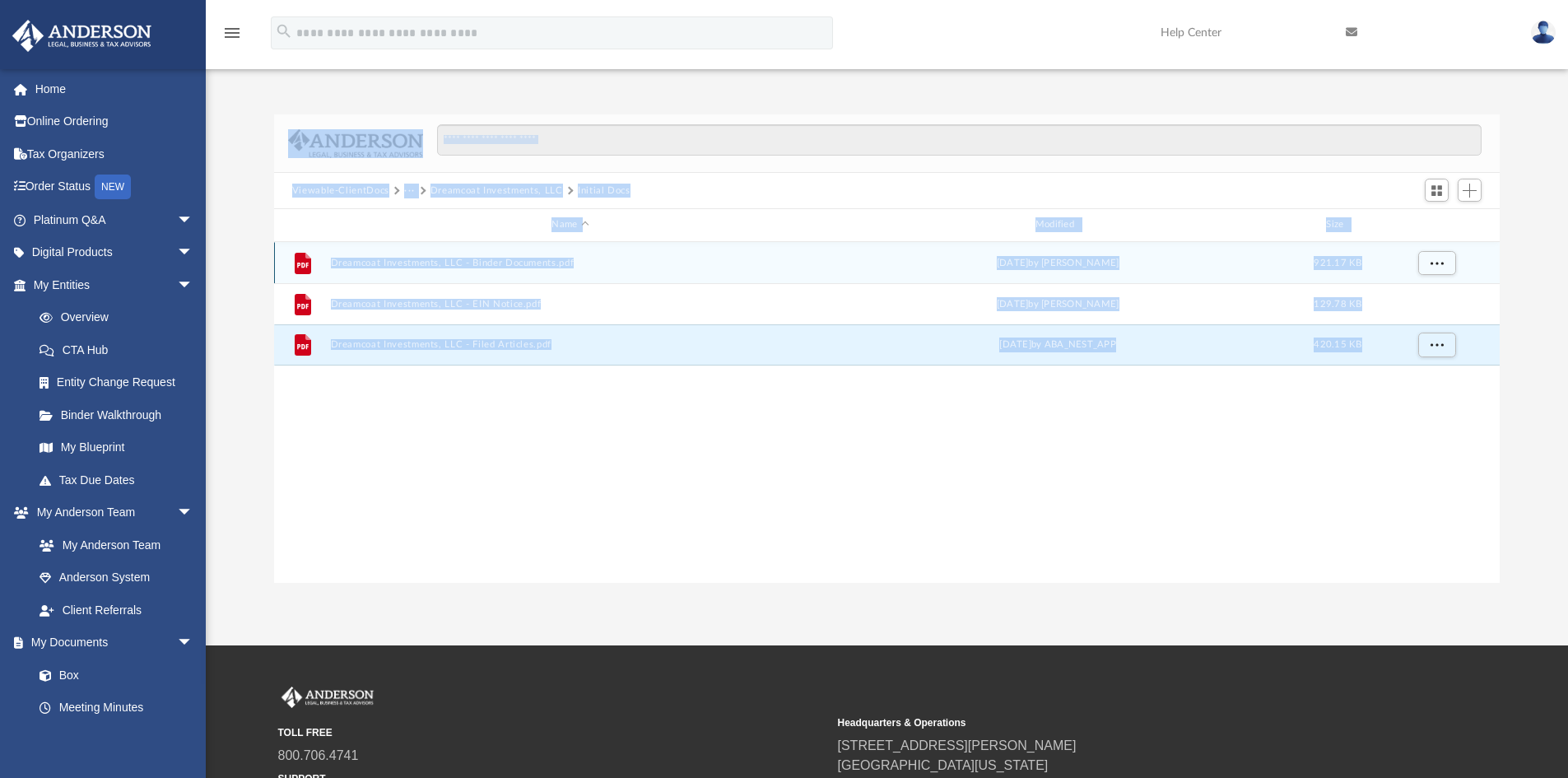
click at [549, 266] on button "Dreamcoat Investments, LLC - Binder Documents.pdf" at bounding box center [570, 262] width 480 height 11
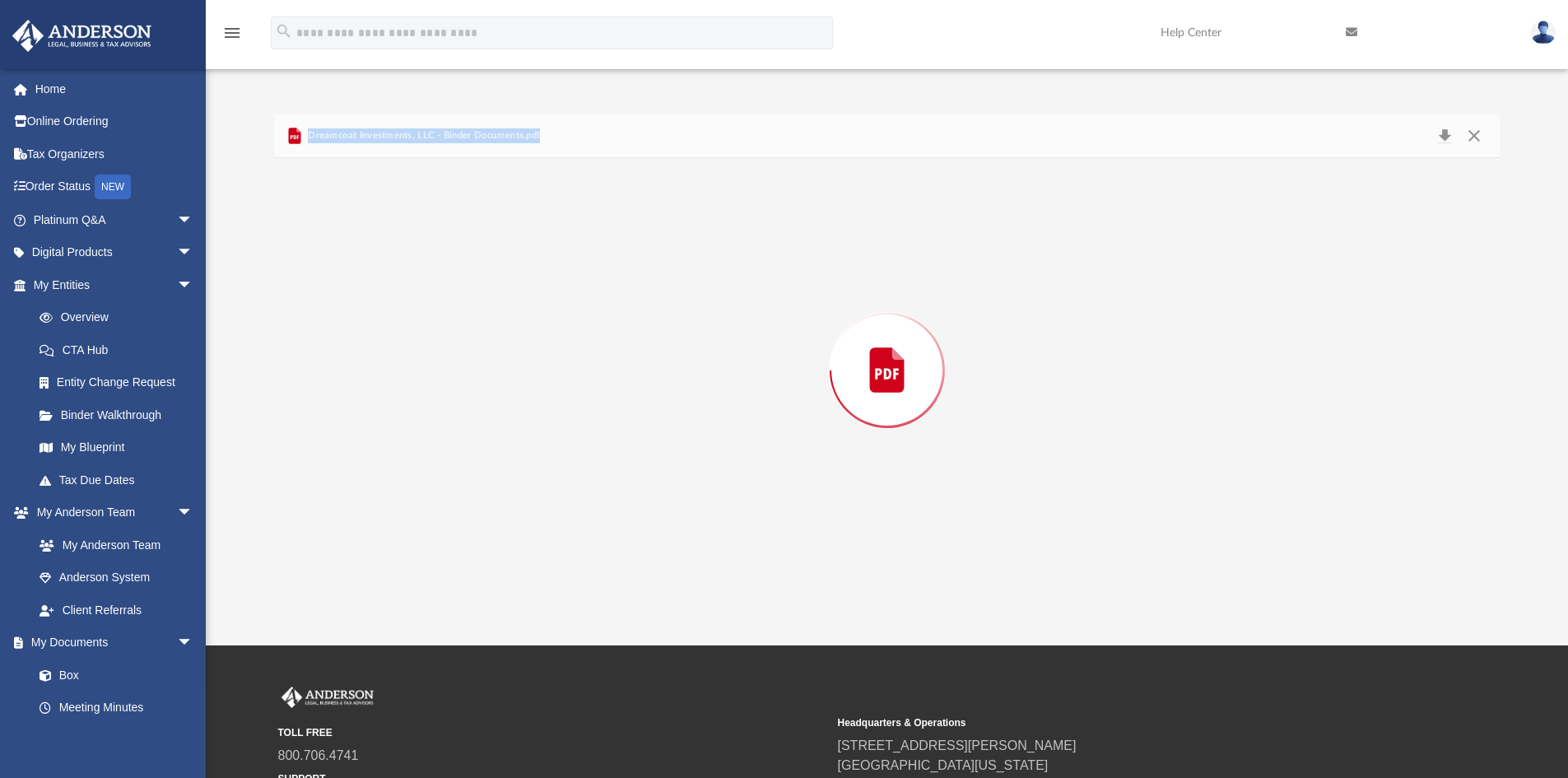
click at [549, 266] on div "Preview" at bounding box center [887, 370] width 1226 height 425
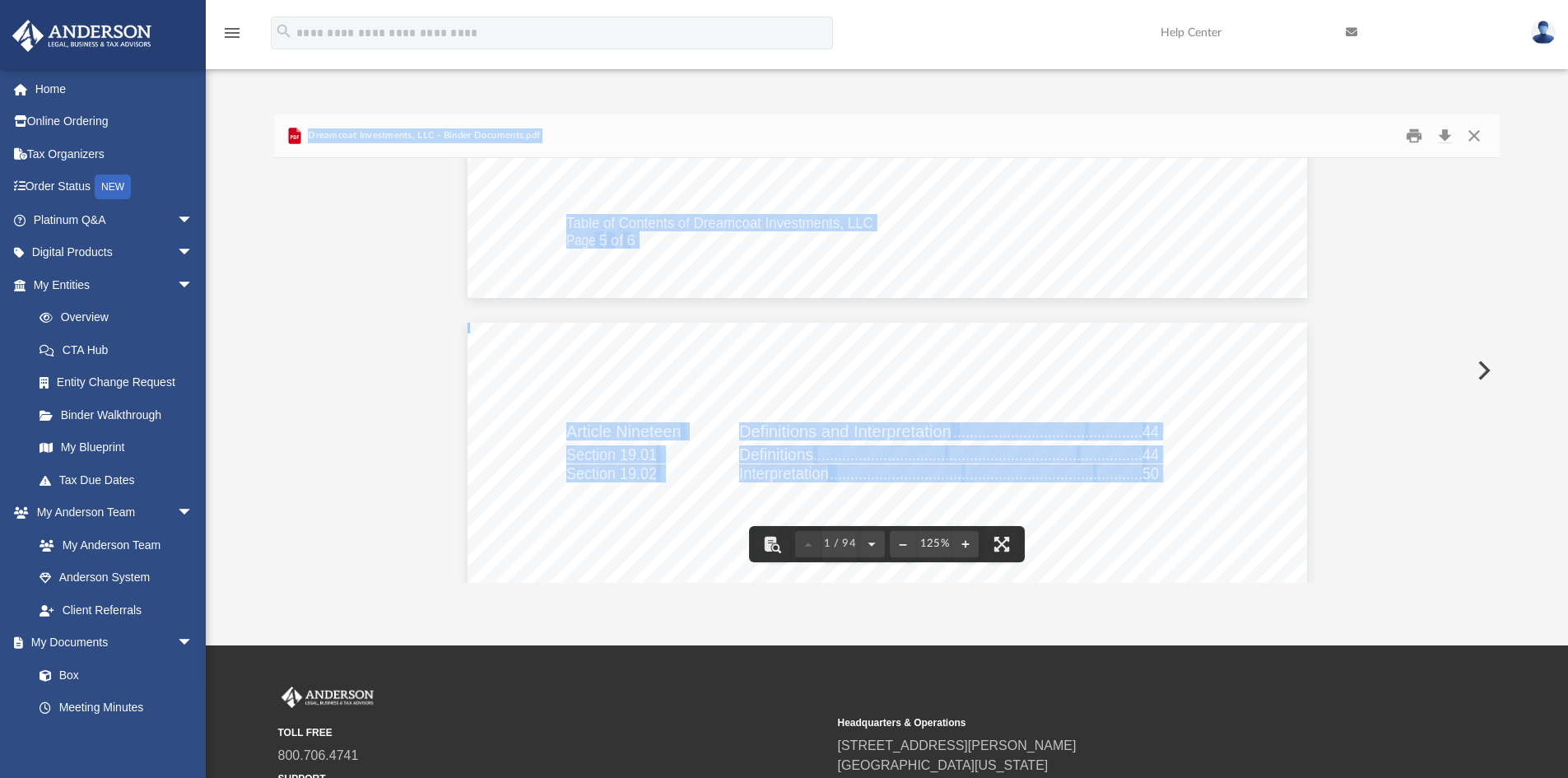
scroll to position [344, 0]
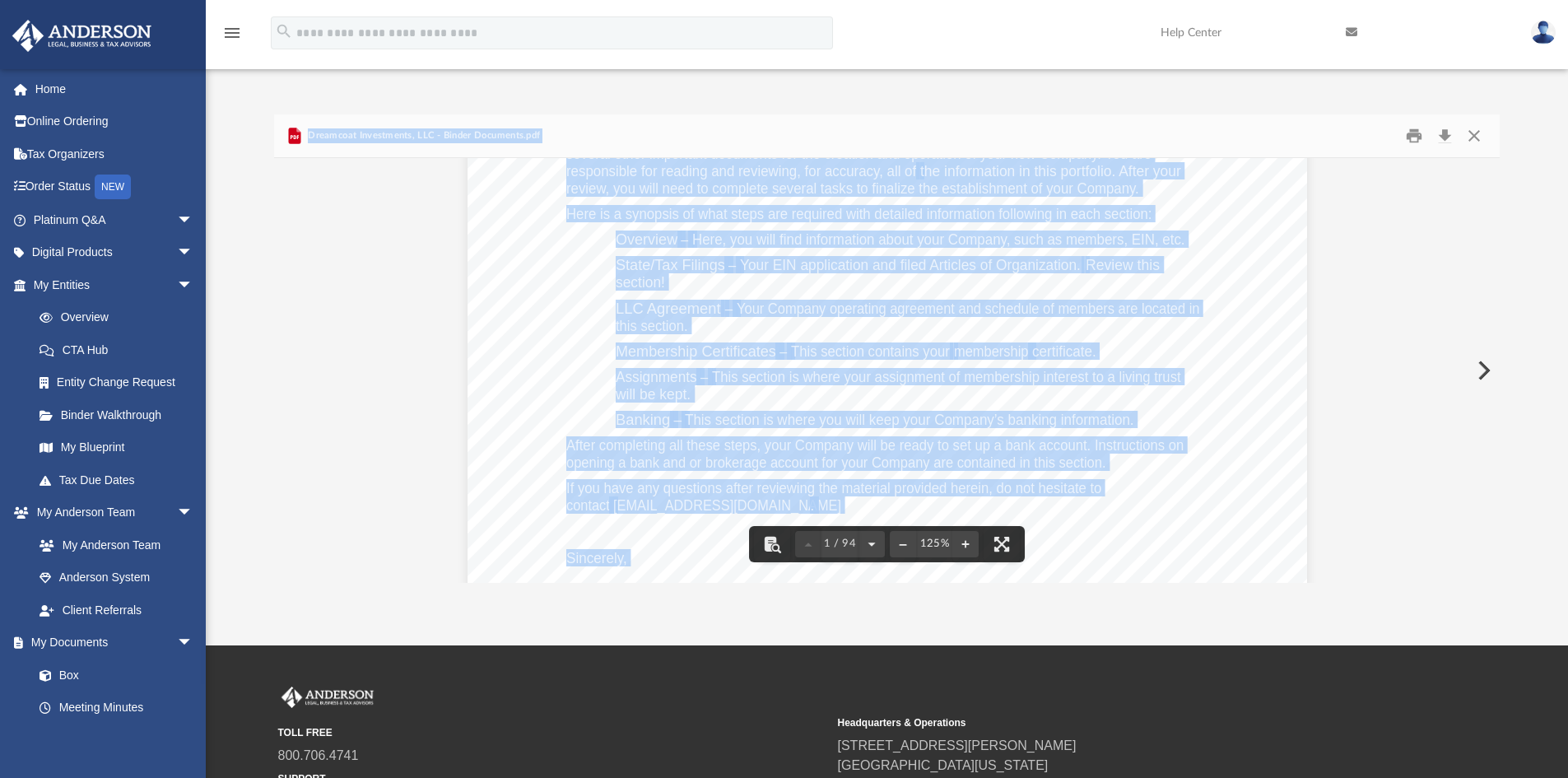
click at [1271, 257] on div "[PERSON_NAME] and [PERSON_NAME] [STREET_ADDRESS][US_STATE] Re: Dreamcoat Invest…" at bounding box center [887, 370] width 839 height 1087
click at [908, 541] on button "File preview" at bounding box center [902, 544] width 26 height 36
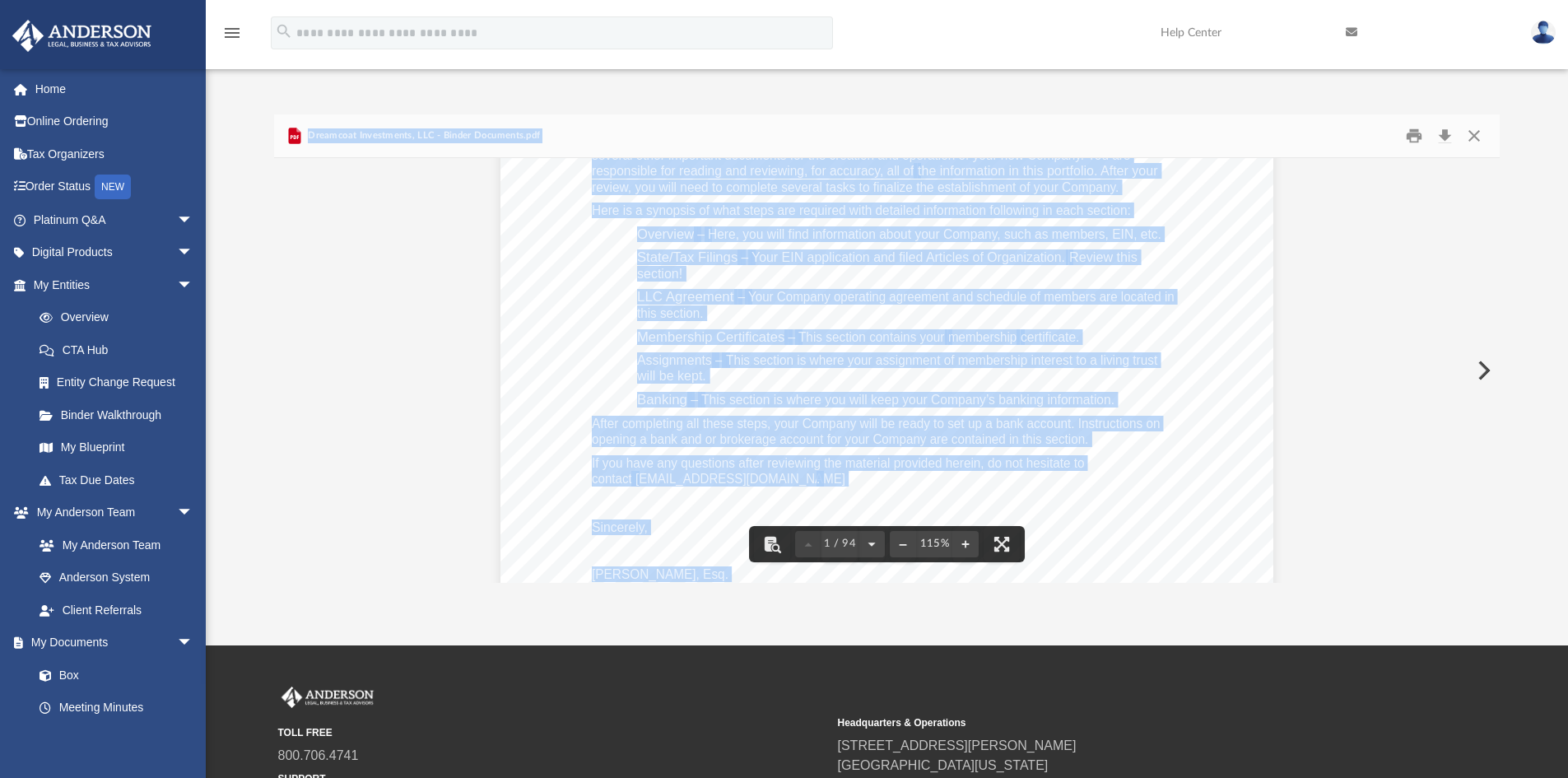
click at [782, 383] on div "[PERSON_NAME] and [PERSON_NAME] [STREET_ADDRESS][US_STATE] Re: Dreamcoat Invest…" at bounding box center [886, 354] width 772 height 999
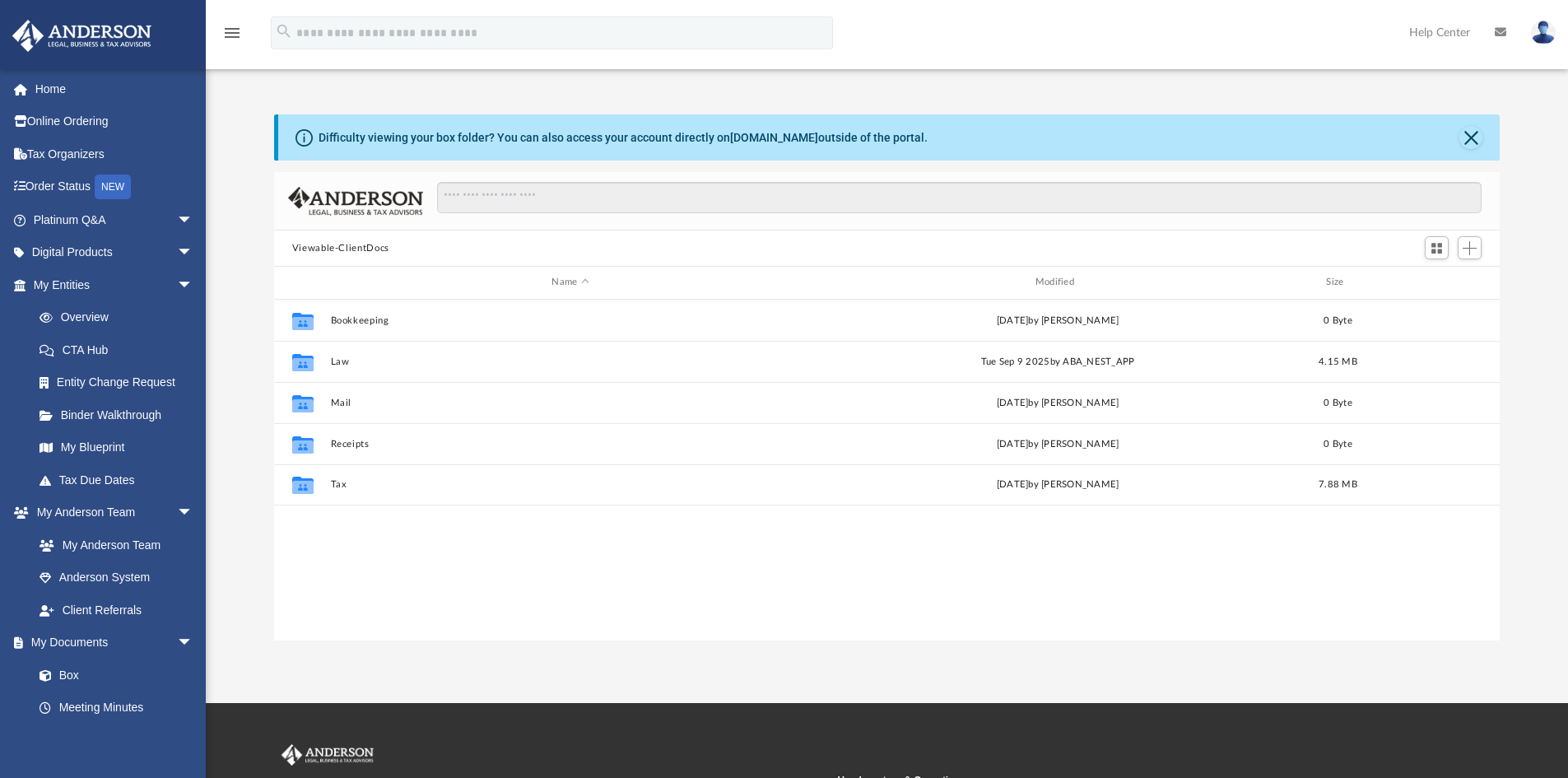
scroll to position [362, 1213]
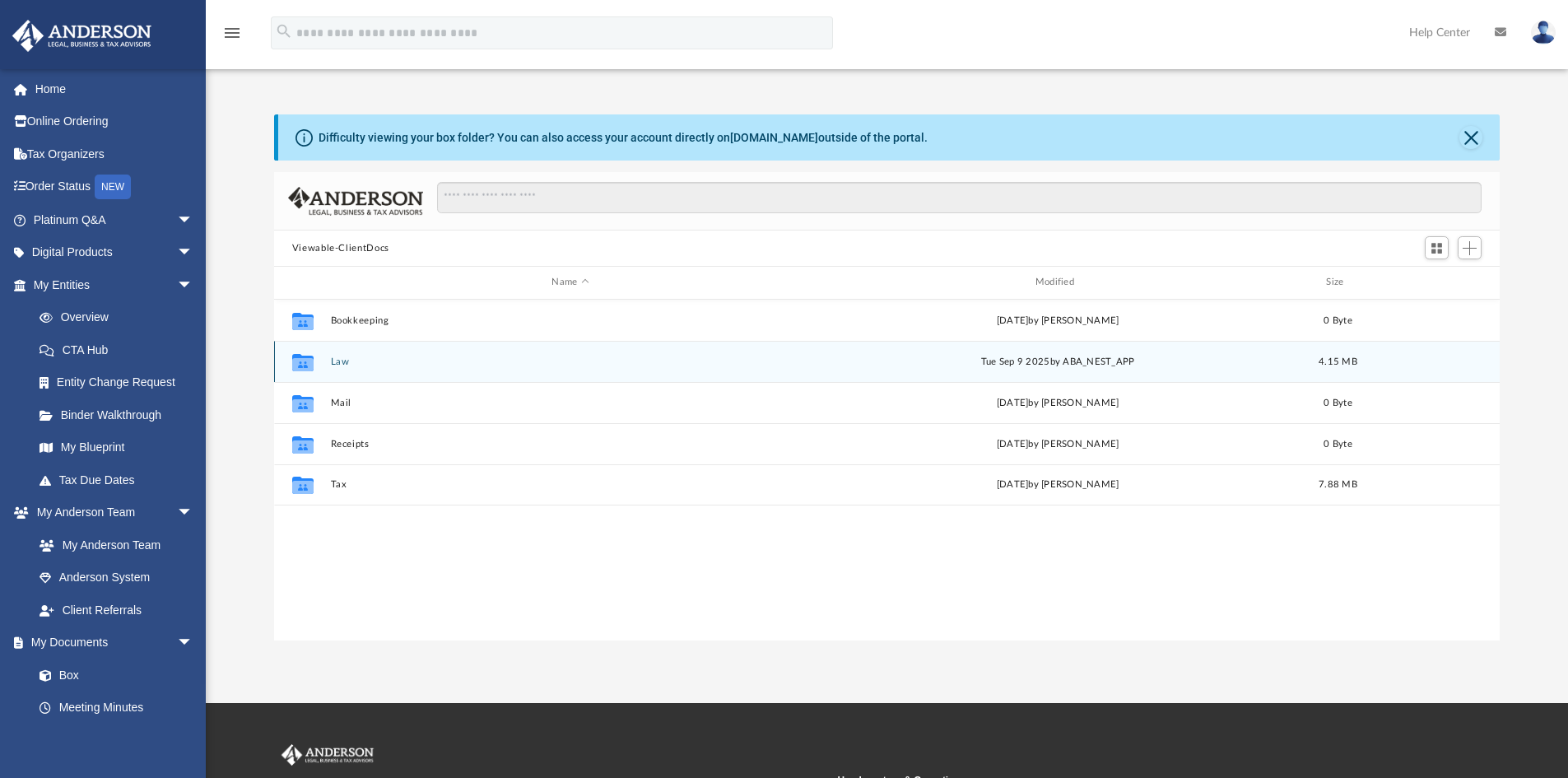
click at [339, 357] on button "Law" at bounding box center [570, 362] width 480 height 11
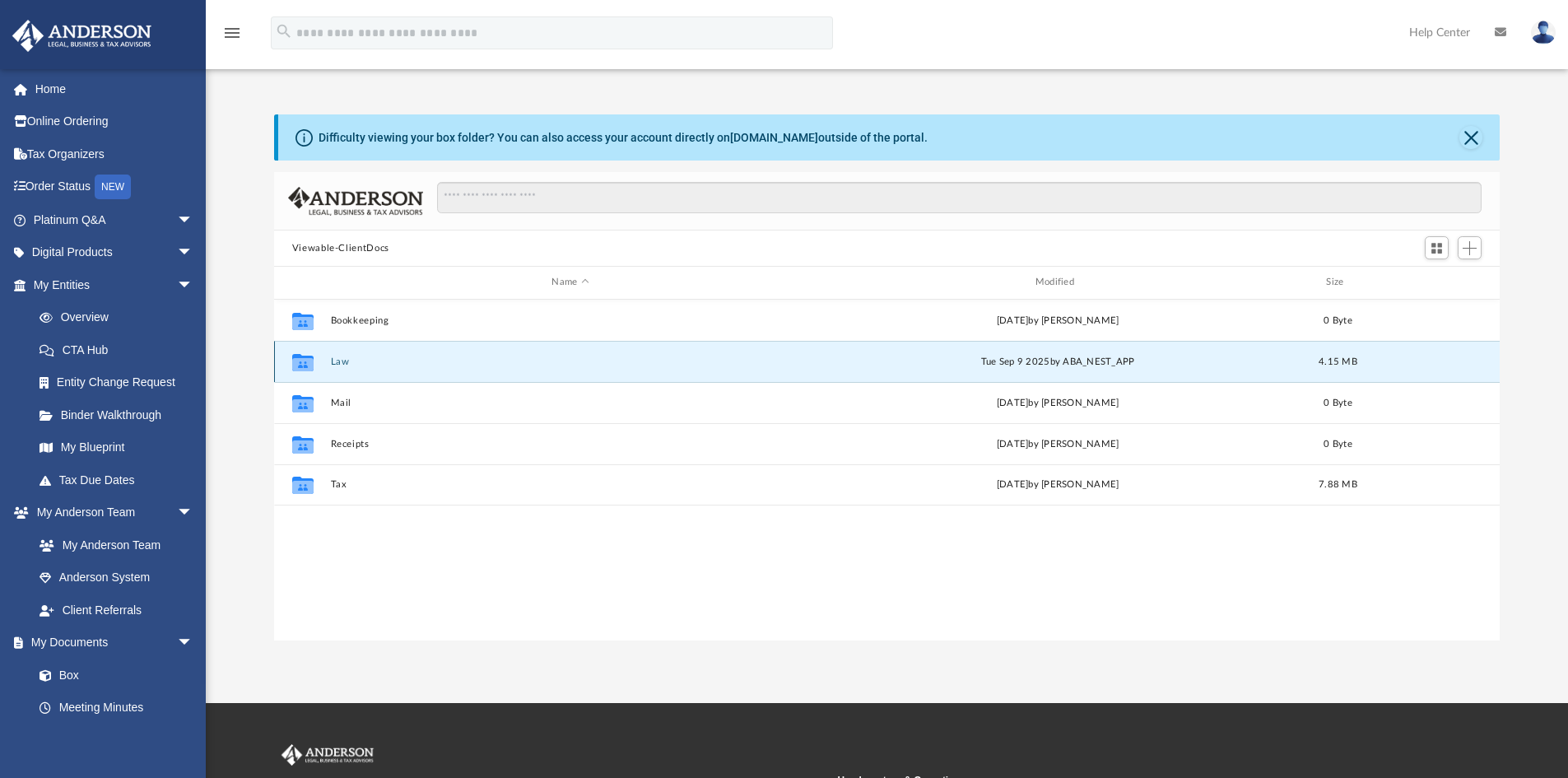
click at [339, 357] on button "Law" at bounding box center [570, 362] width 480 height 11
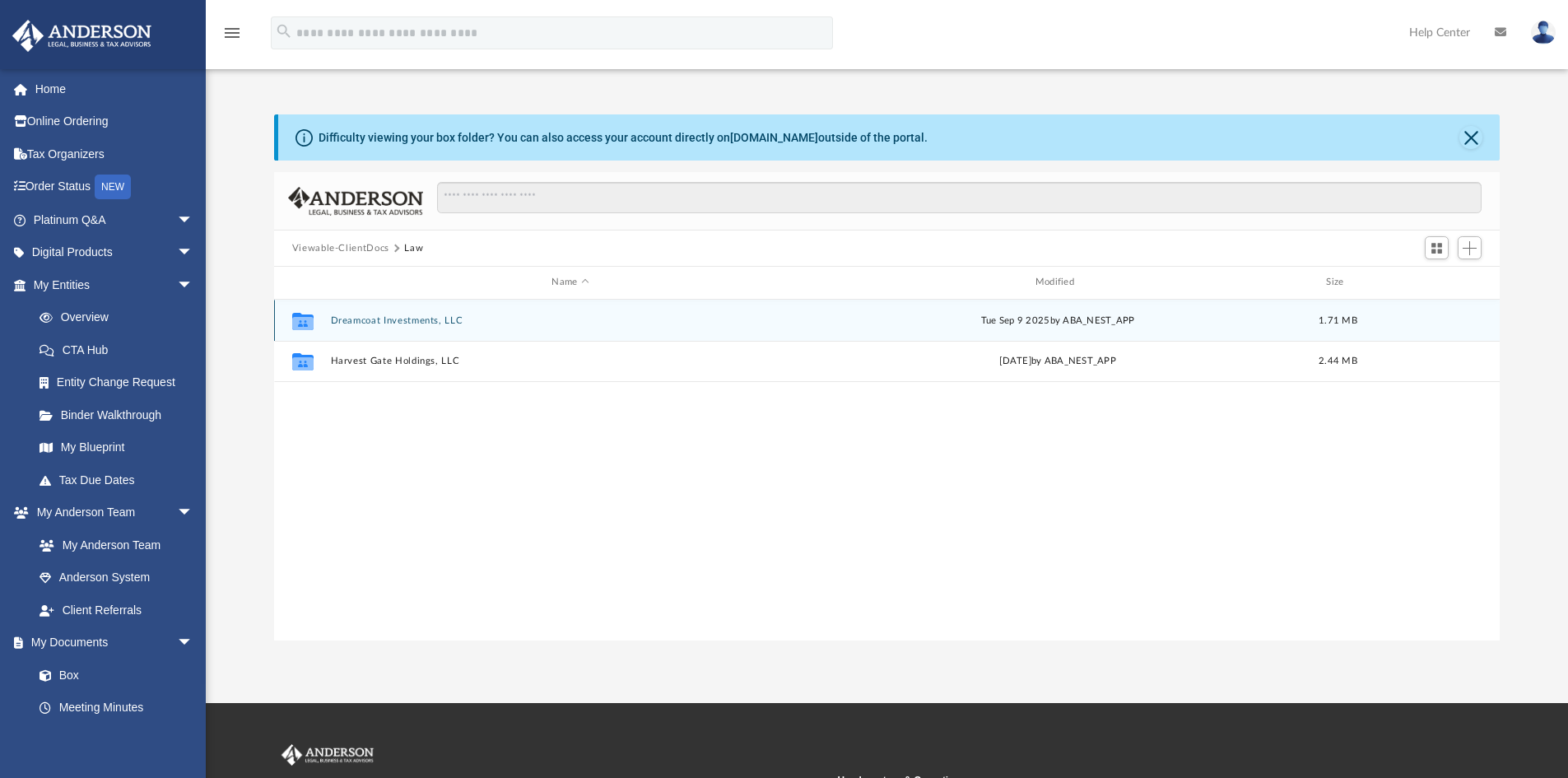
click at [378, 322] on button "Dreamcoat Investments, LLC" at bounding box center [570, 321] width 480 height 11
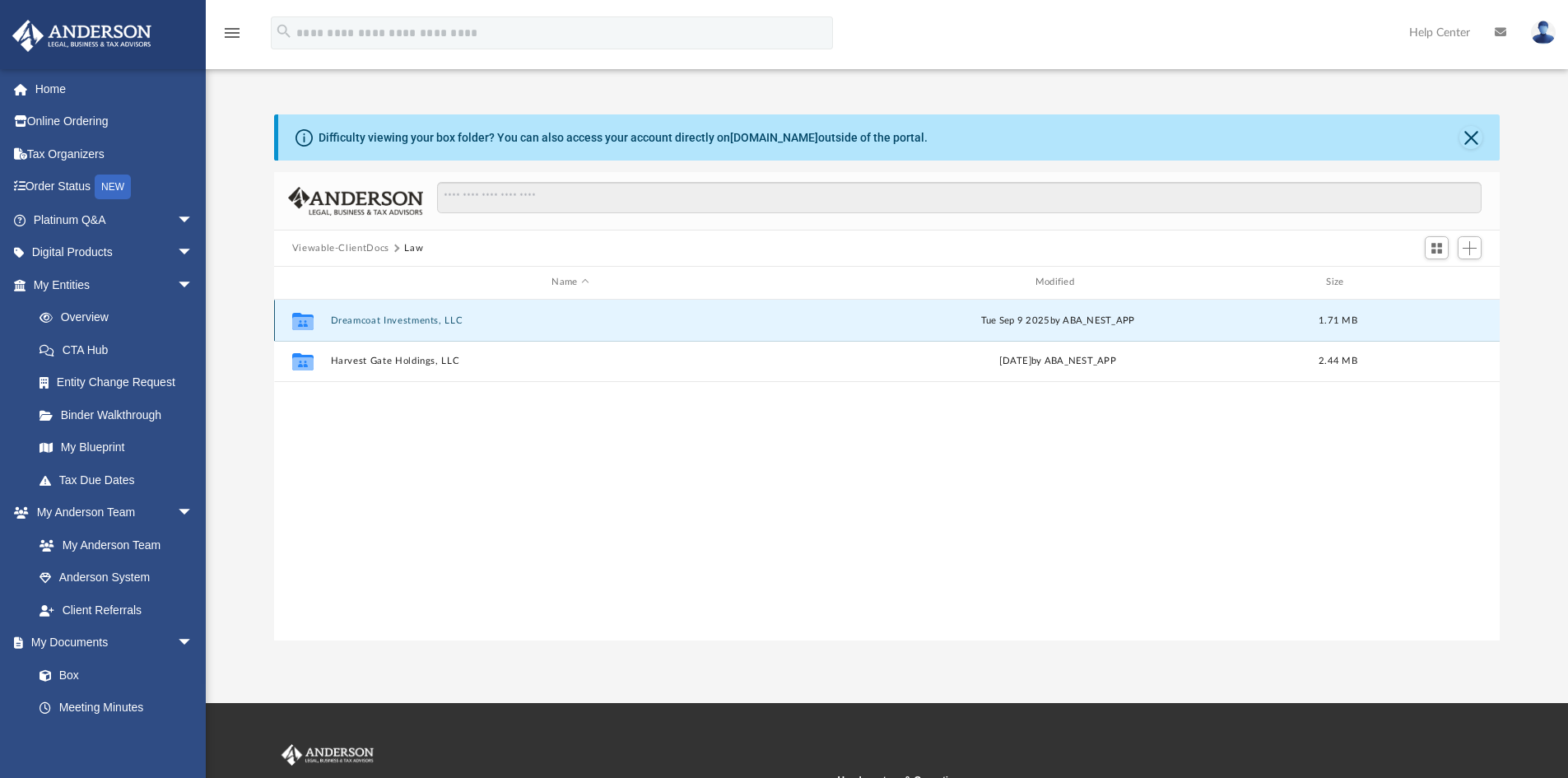
click at [378, 322] on button "Dreamcoat Investments, LLC" at bounding box center [570, 321] width 480 height 11
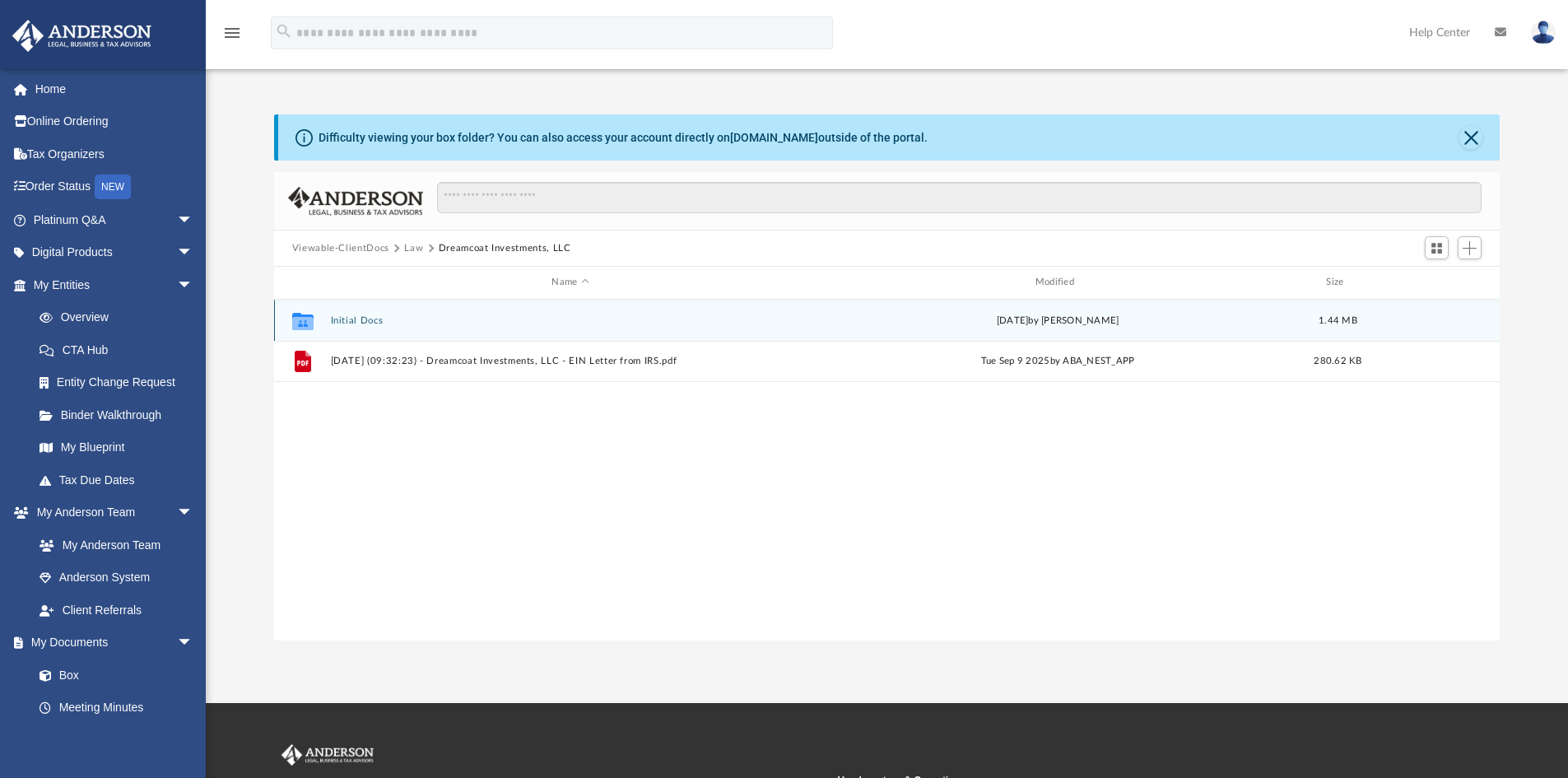
click at [378, 322] on button "Initial Docs" at bounding box center [570, 321] width 480 height 11
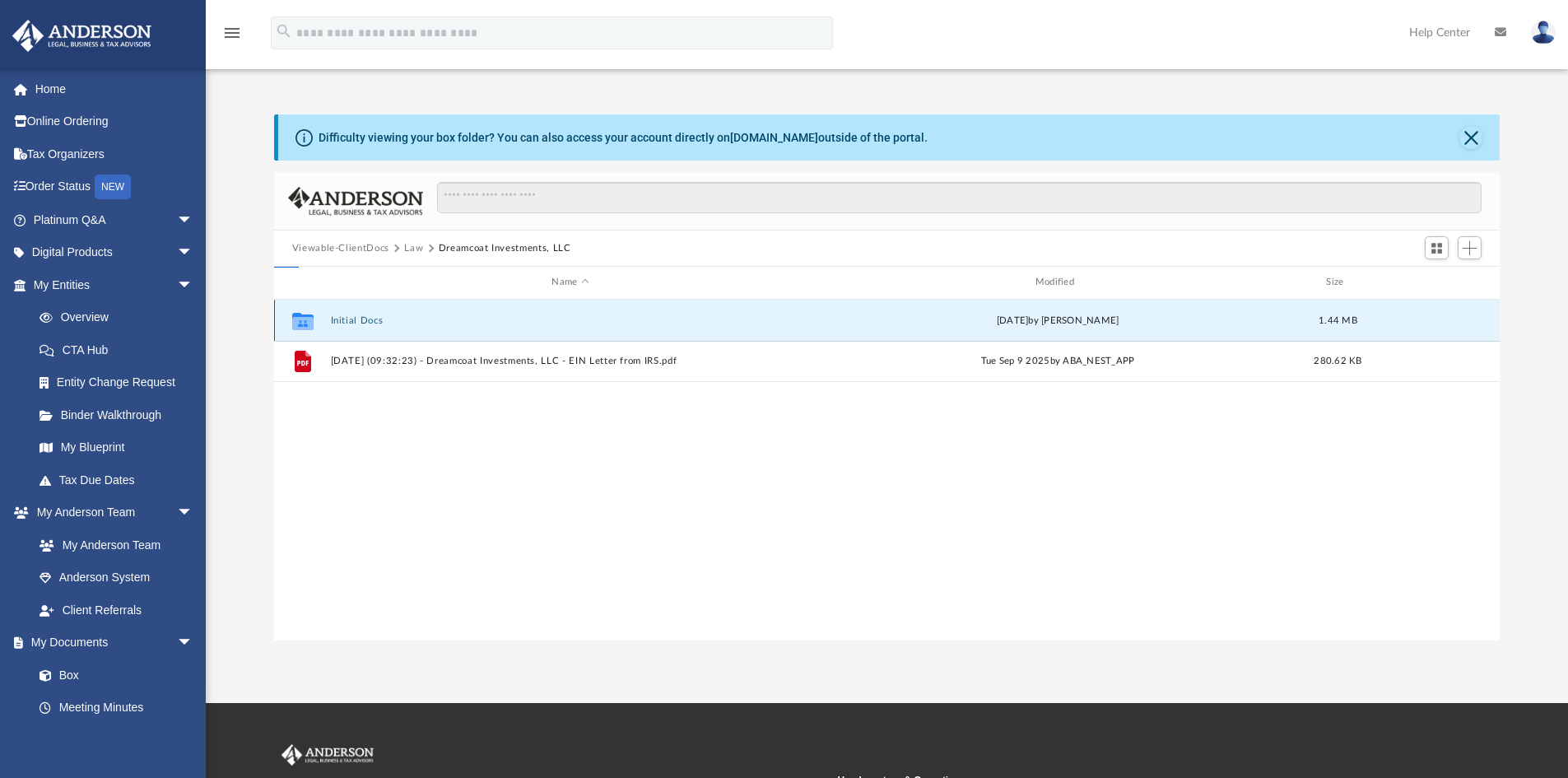
click at [378, 322] on button "Initial Docs" at bounding box center [570, 321] width 480 height 11
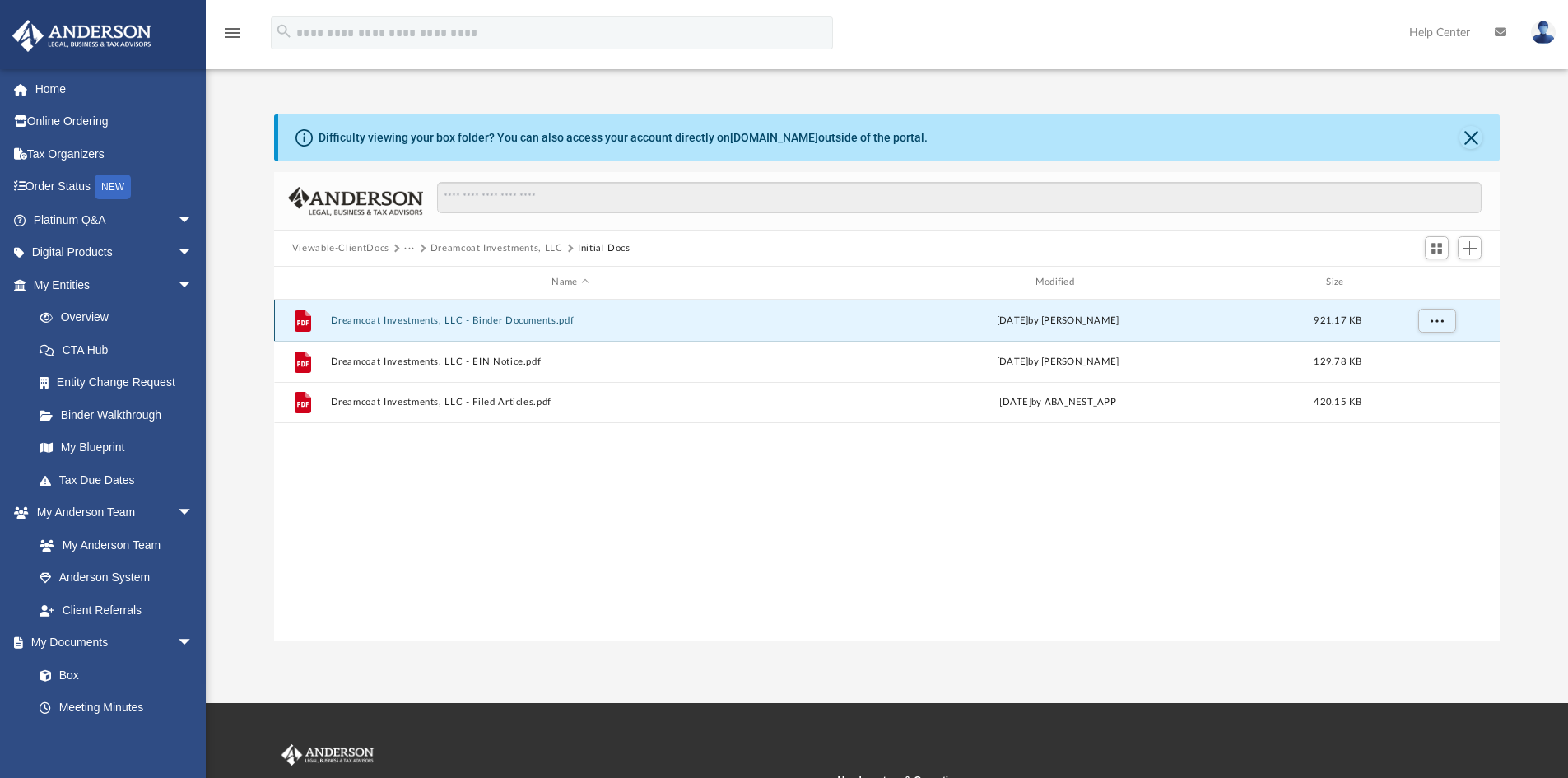
click at [378, 322] on button "Dreamcoat Investments, LLC - Binder Documents.pdf" at bounding box center [570, 321] width 480 height 11
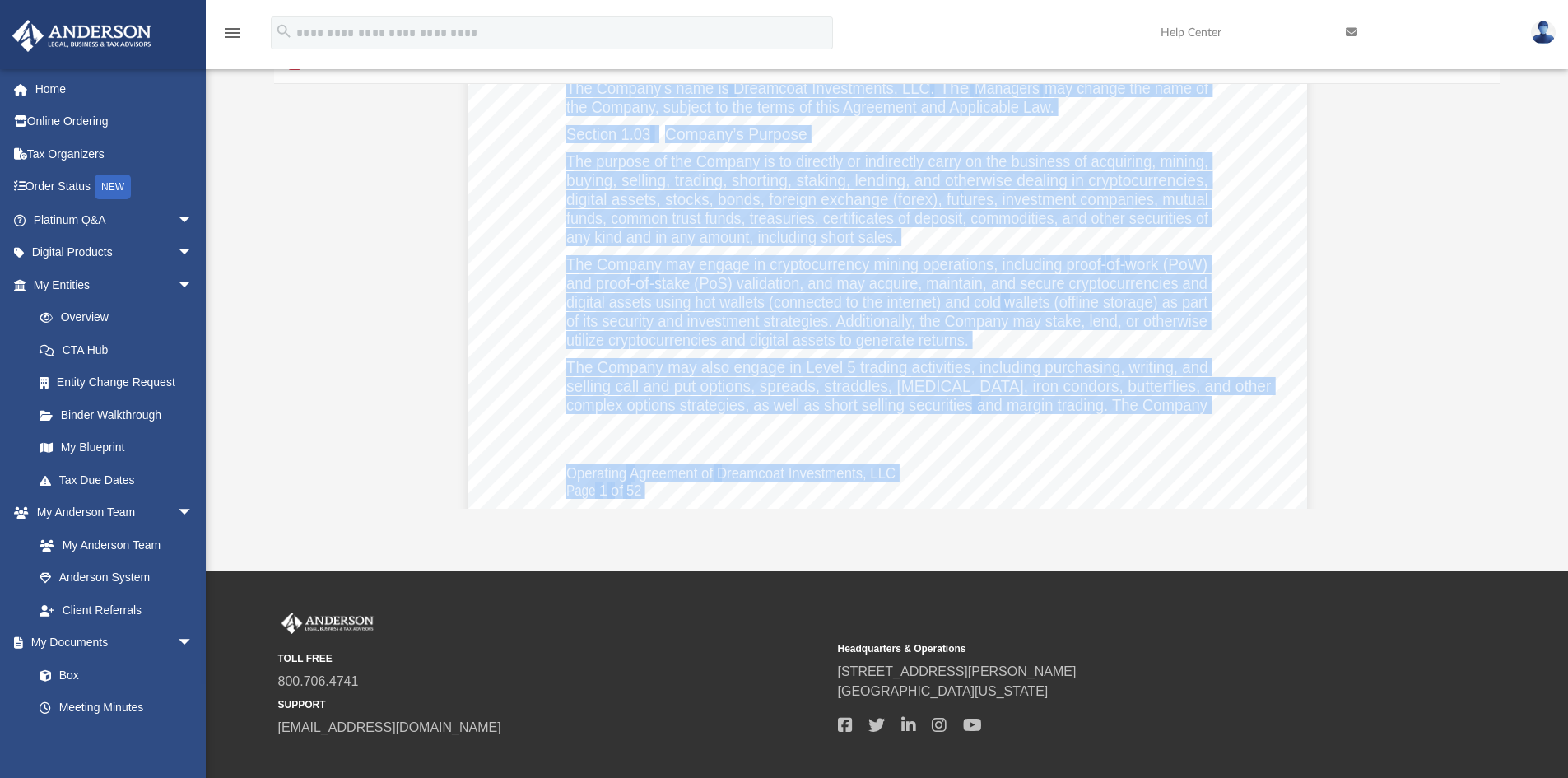
scroll to position [17277, 0]
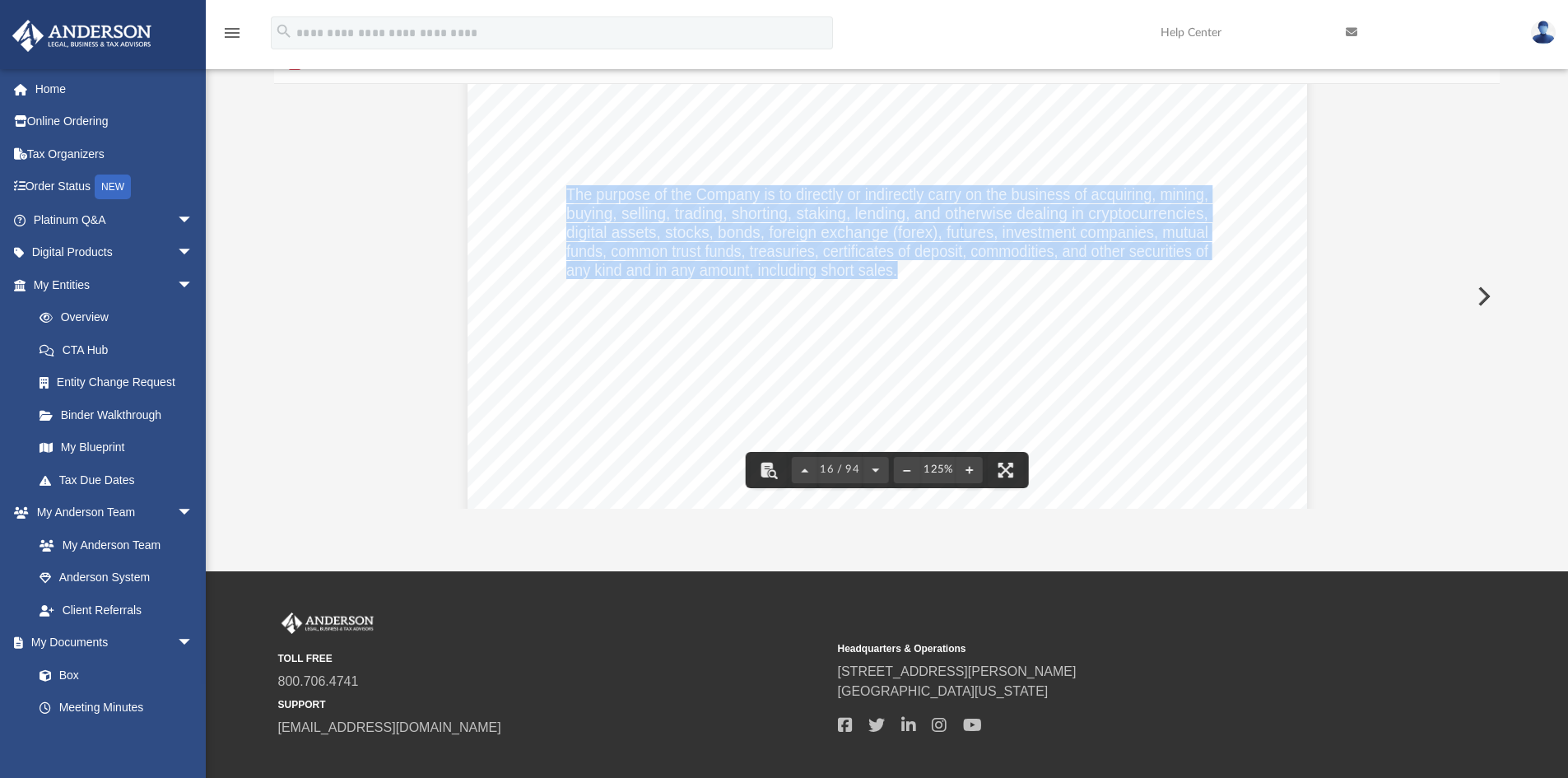
drag, startPoint x: 564, startPoint y: 192, endPoint x: 890, endPoint y: 275, distance: 336.4
